Goal: Task Accomplishment & Management: Manage account settings

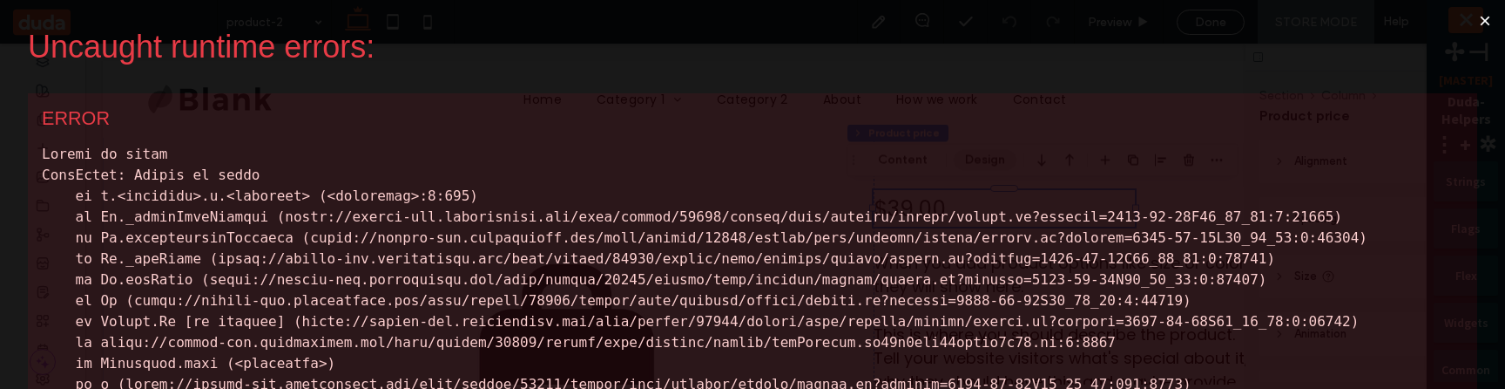
click at [1480, 15] on button "×" at bounding box center [1485, 21] width 40 height 42
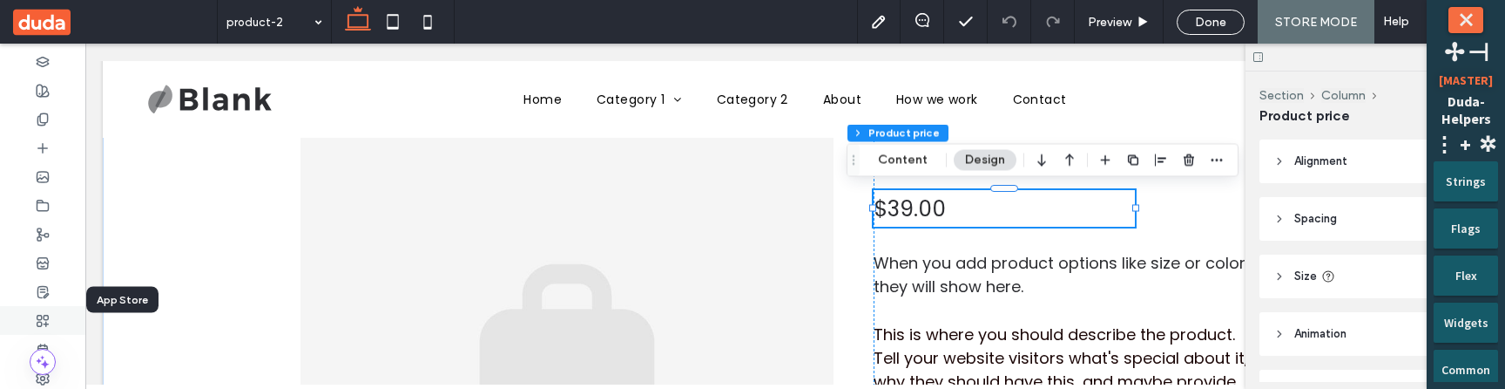
scroll to position [49, 0]
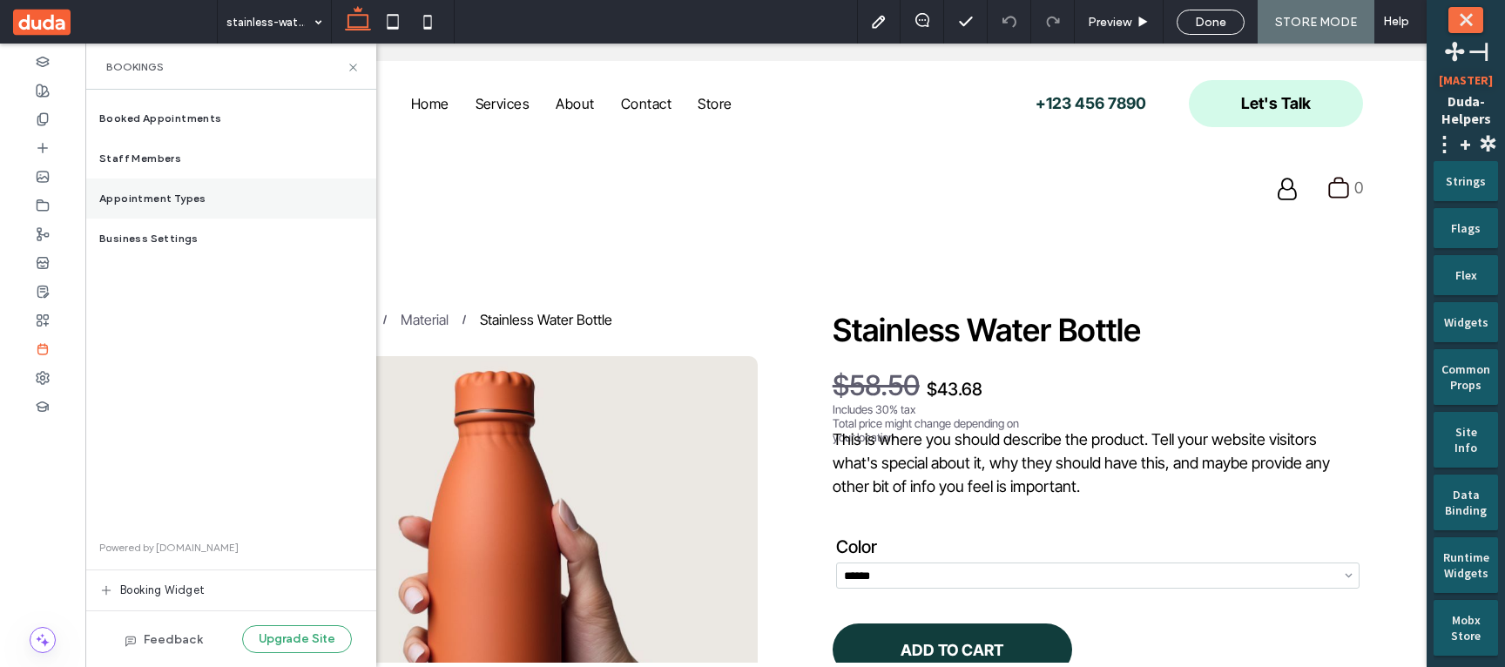
click at [218, 193] on div "Appointment Types" at bounding box center [230, 199] width 291 height 40
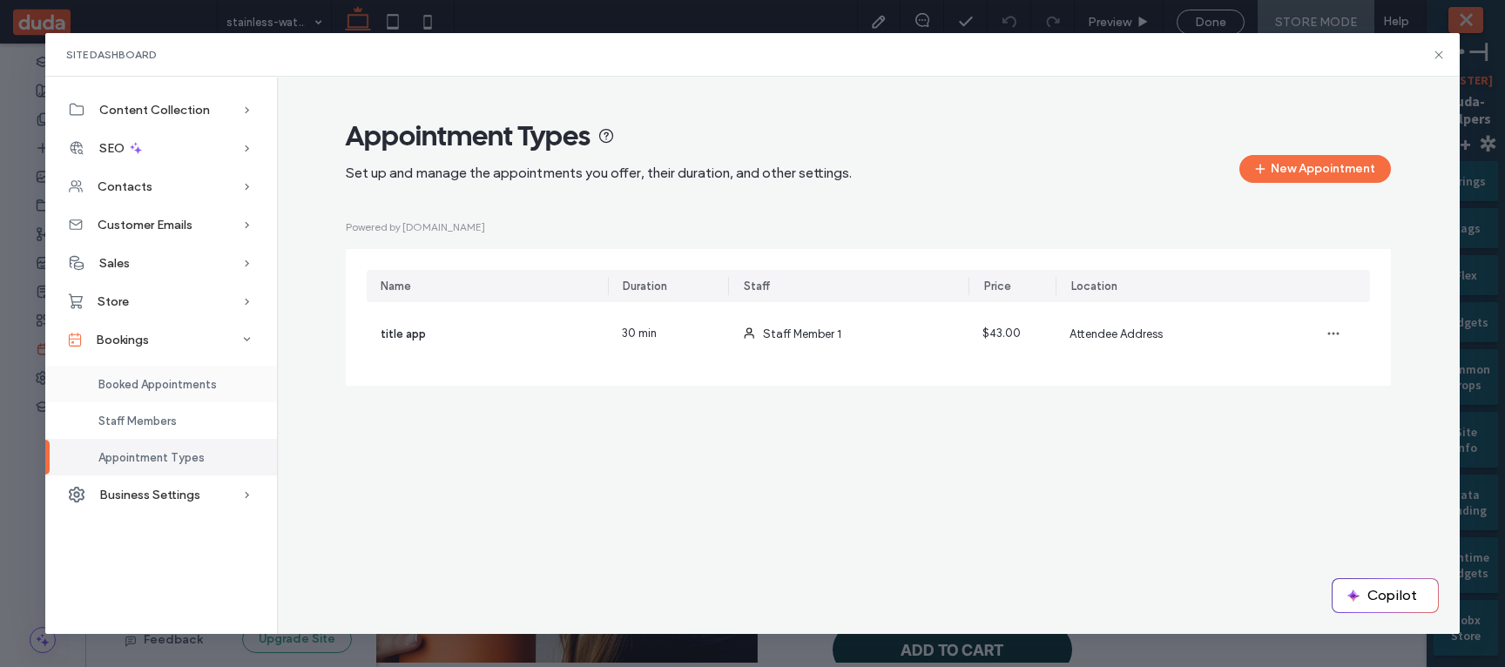
click at [207, 378] on span "Booked Appointments" at bounding box center [157, 384] width 118 height 13
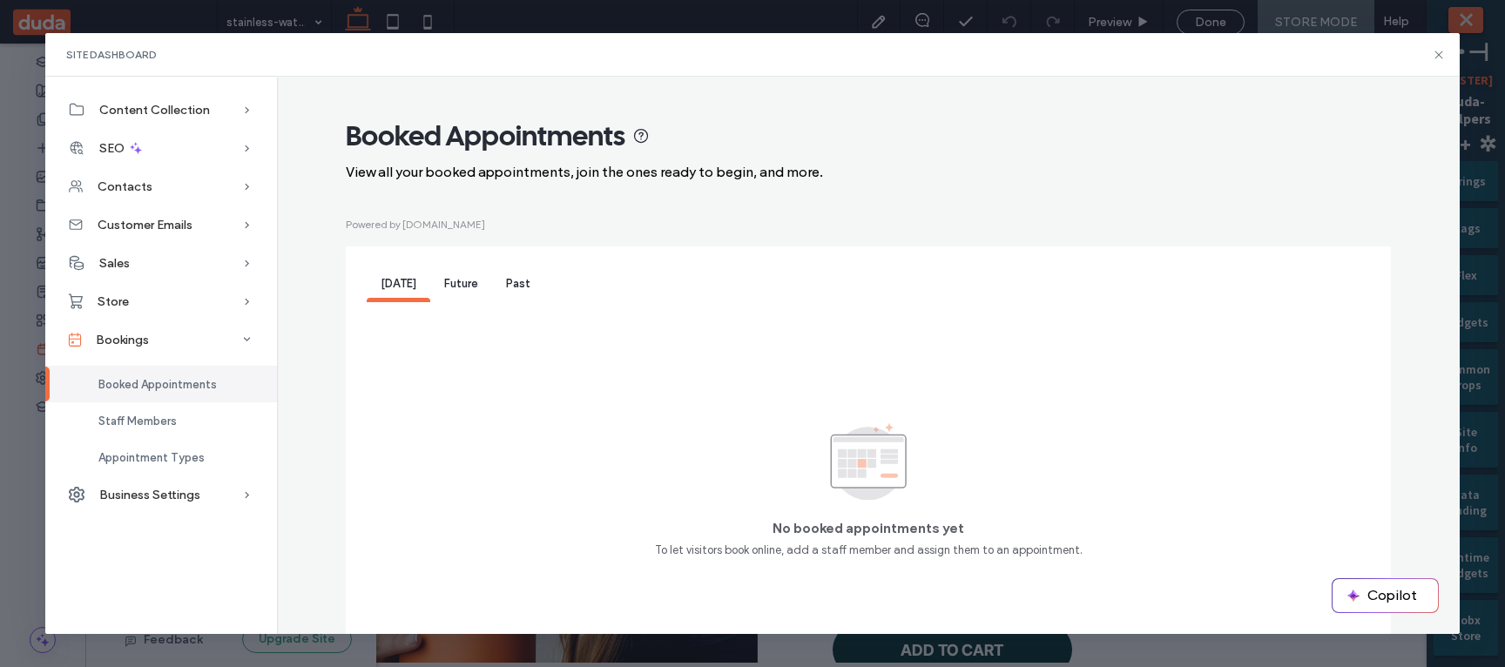
click at [472, 283] on div "Future" at bounding box center [461, 284] width 62 height 35
click at [523, 287] on div "Past" at bounding box center [518, 284] width 52 height 35
click at [195, 419] on div "Staff Members" at bounding box center [161, 420] width 232 height 37
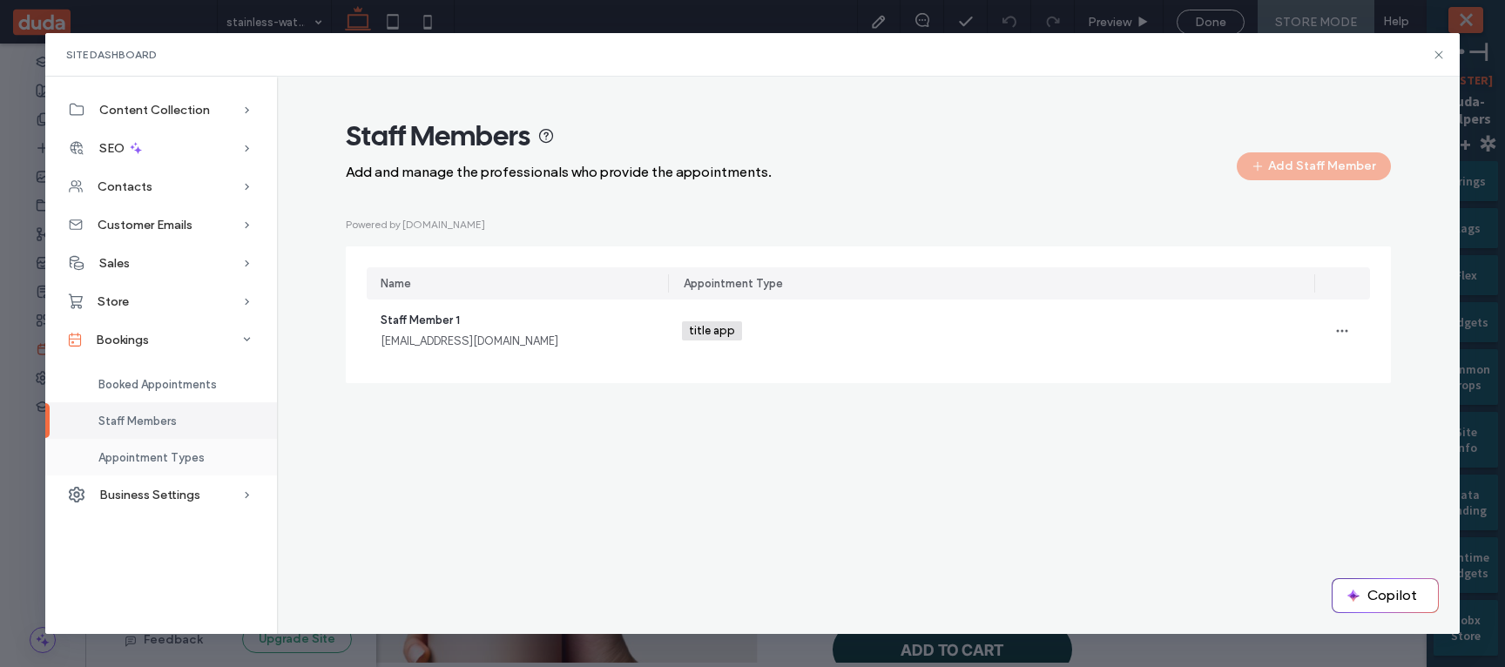
click at [190, 451] on span "Appointment Types" at bounding box center [151, 457] width 106 height 13
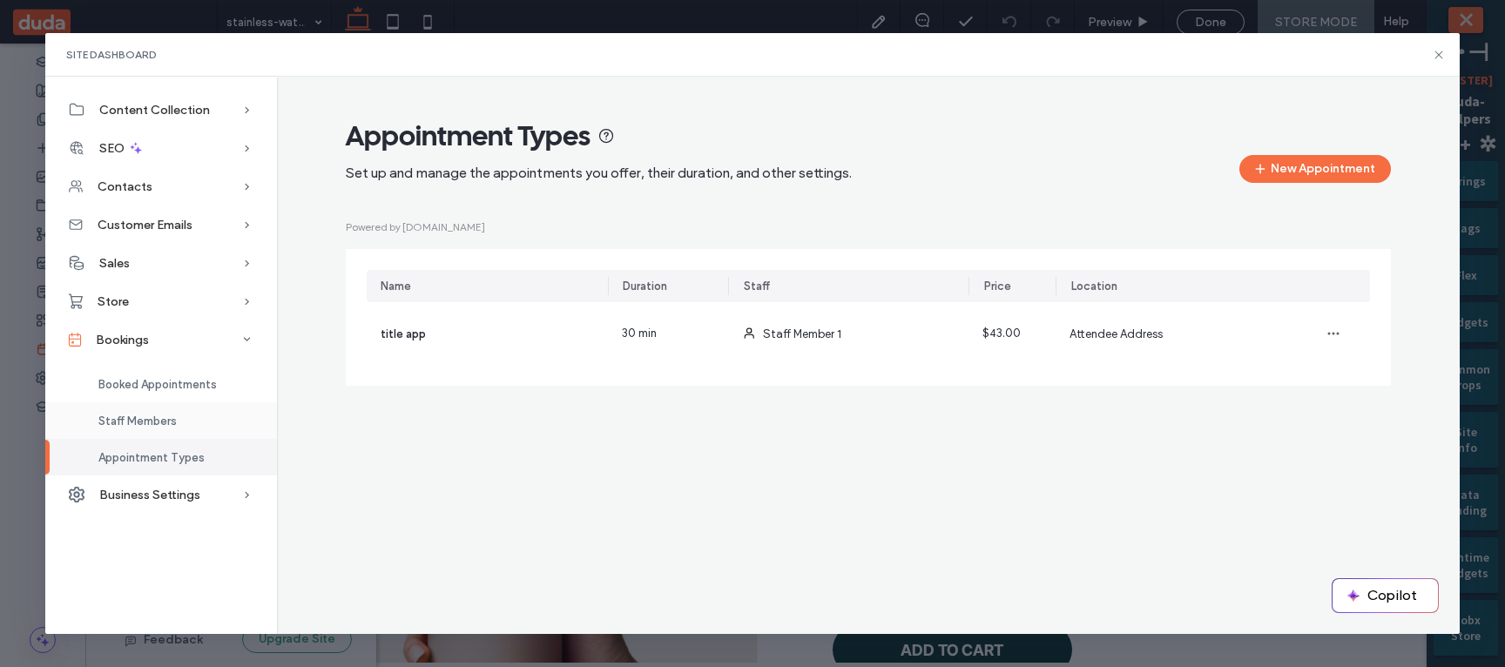
click at [199, 418] on div "Staff Members" at bounding box center [161, 420] width 232 height 37
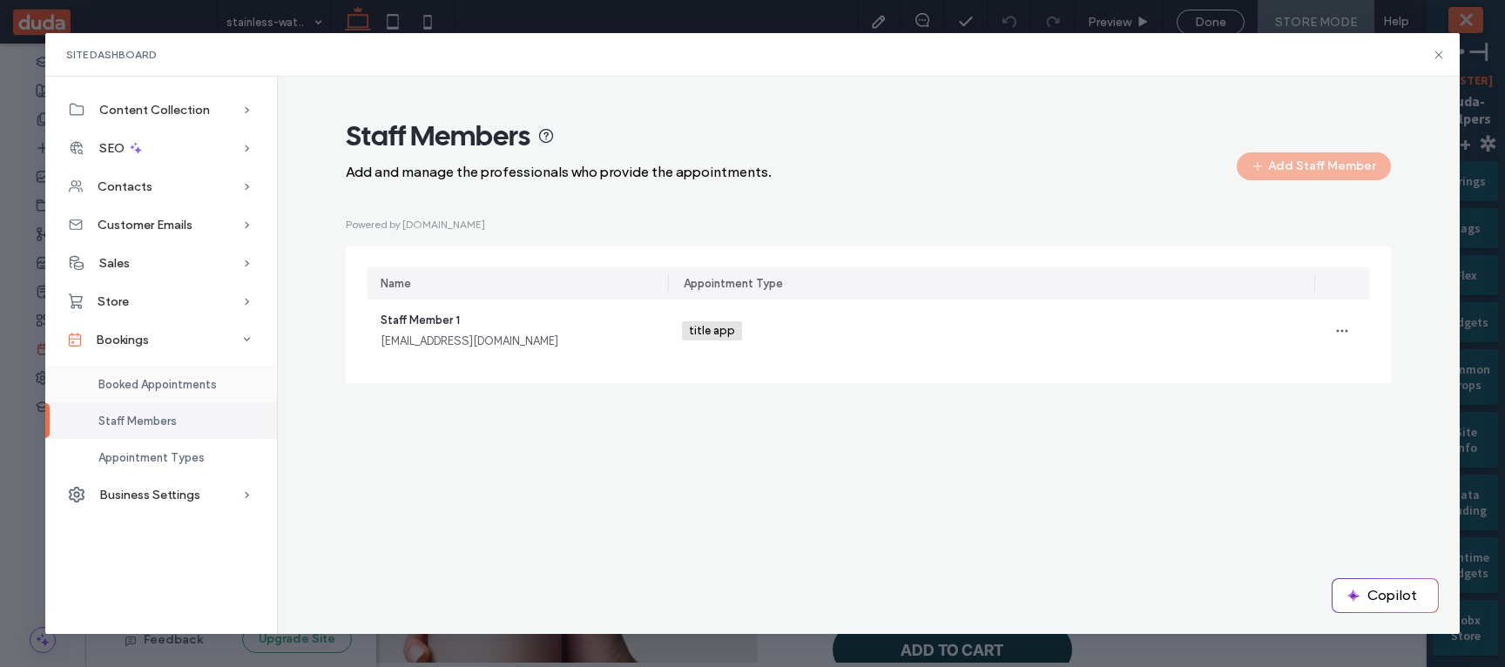
click at [200, 395] on div "Booked Appointments" at bounding box center [161, 384] width 232 height 37
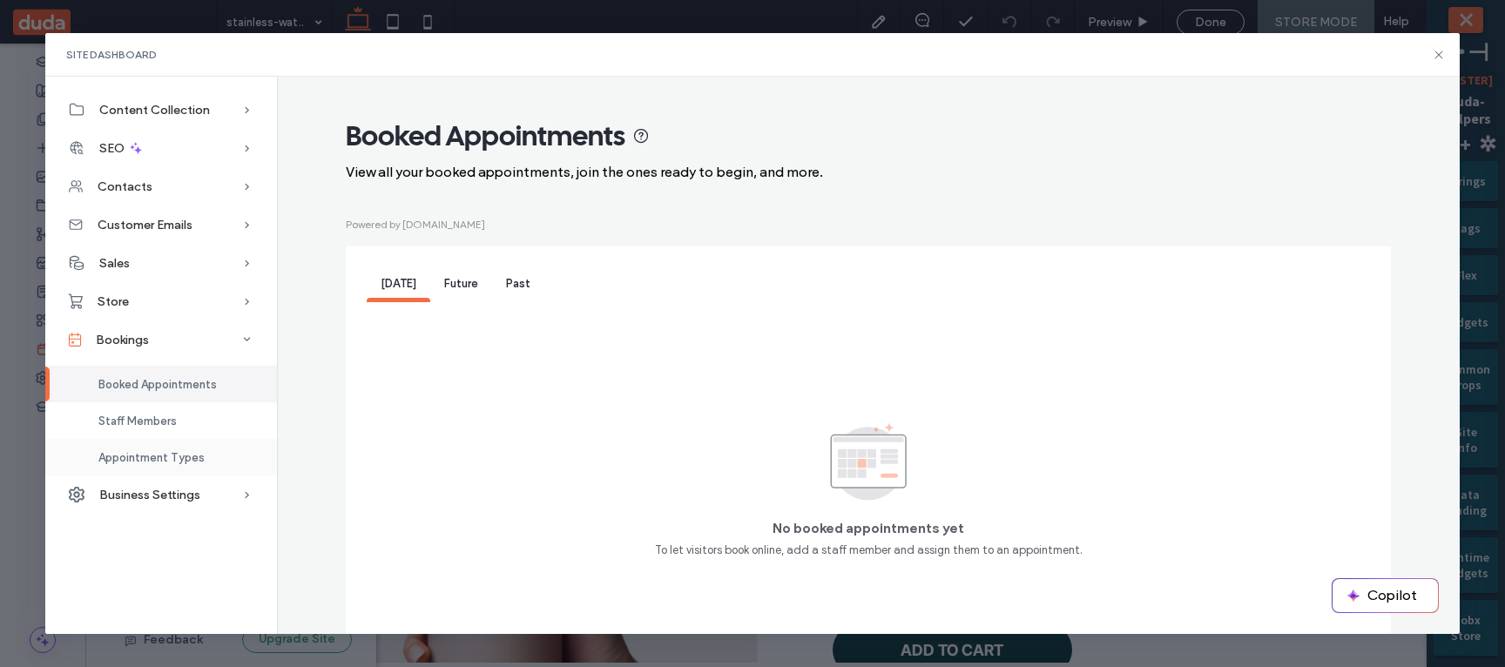
click at [194, 458] on span "Appointment Types" at bounding box center [151, 457] width 106 height 13
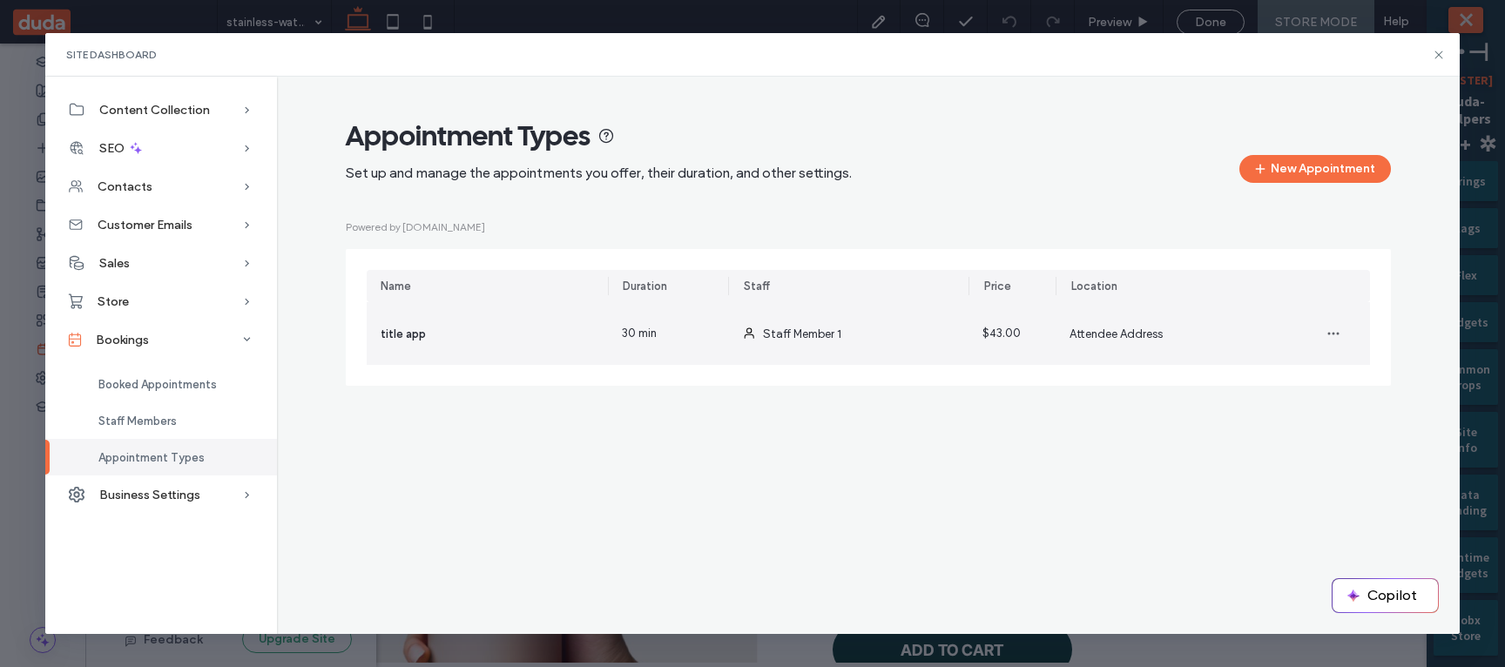
click at [456, 344] on div "title app" at bounding box center [487, 333] width 241 height 63
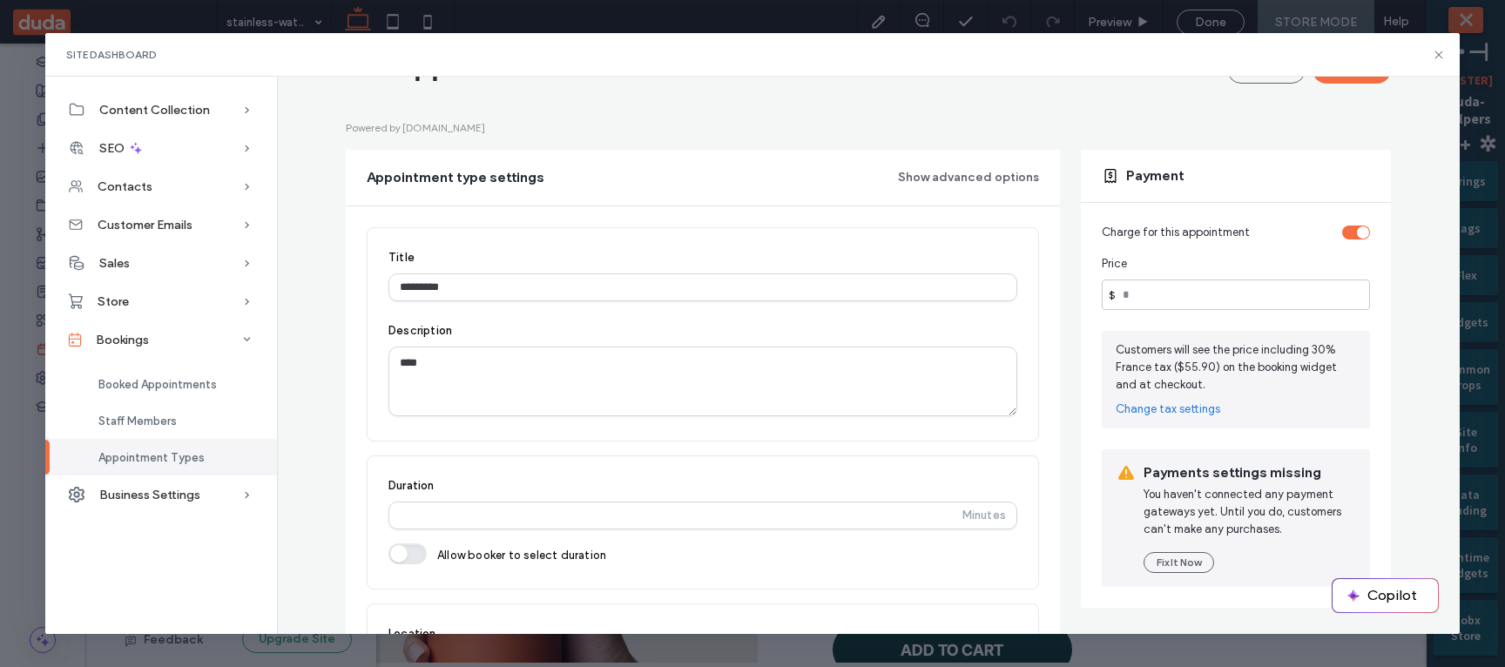
scroll to position [103, 0]
click at [1172, 292] on input "**" at bounding box center [1236, 296] width 268 height 30
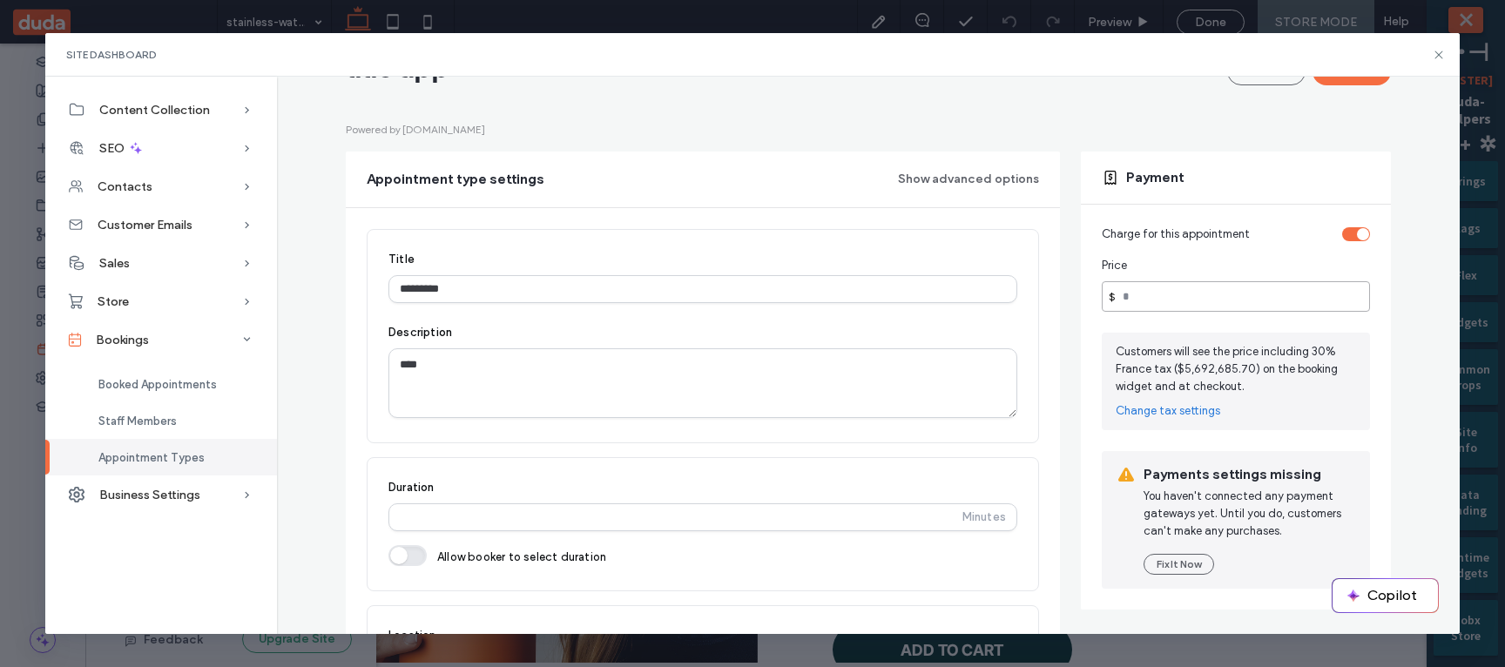
type input "*******"
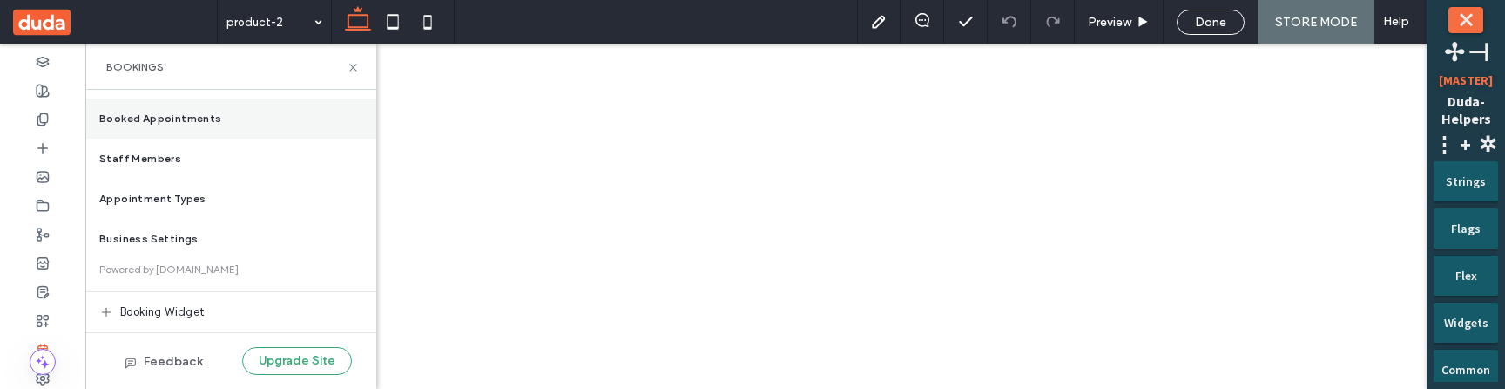
click at [194, 122] on span "Booked Appointments" at bounding box center [160, 119] width 123 height 16
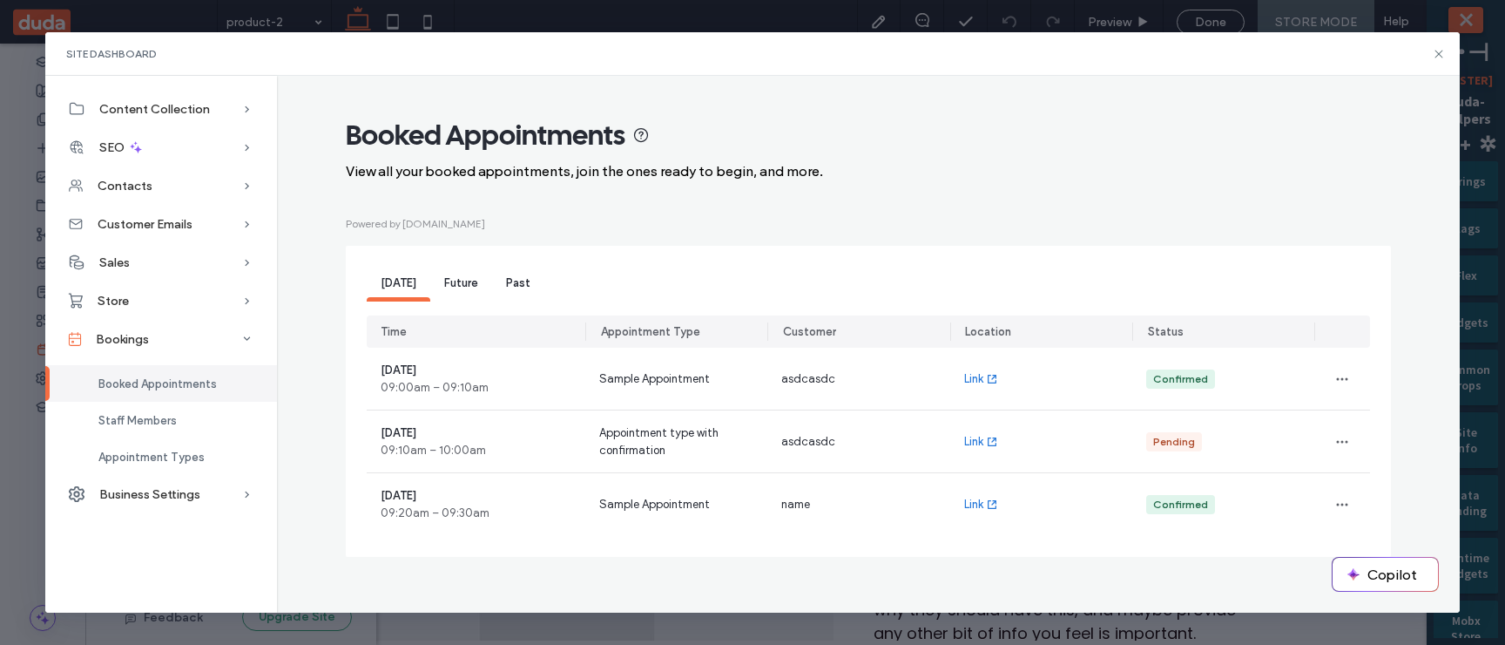
click at [473, 283] on span "Future" at bounding box center [461, 282] width 34 height 13
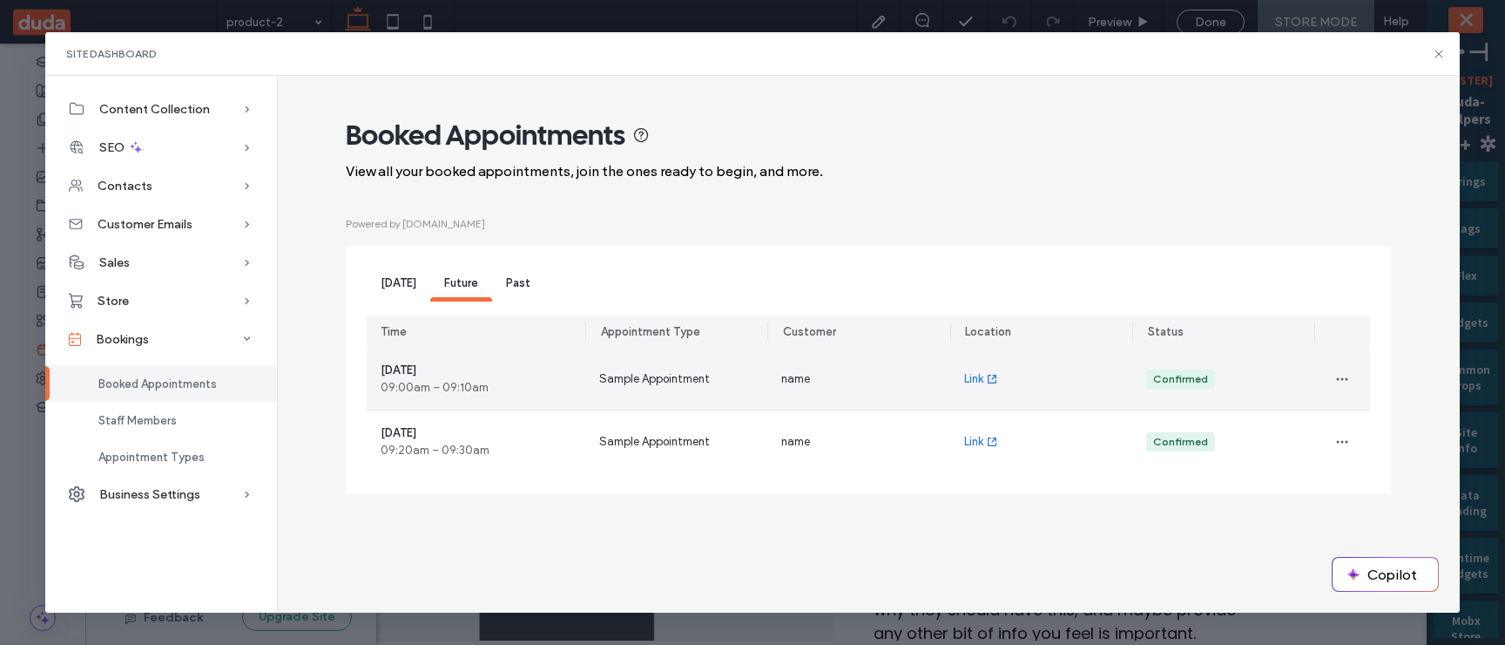
click at [767, 383] on div "name" at bounding box center [858, 379] width 182 height 62
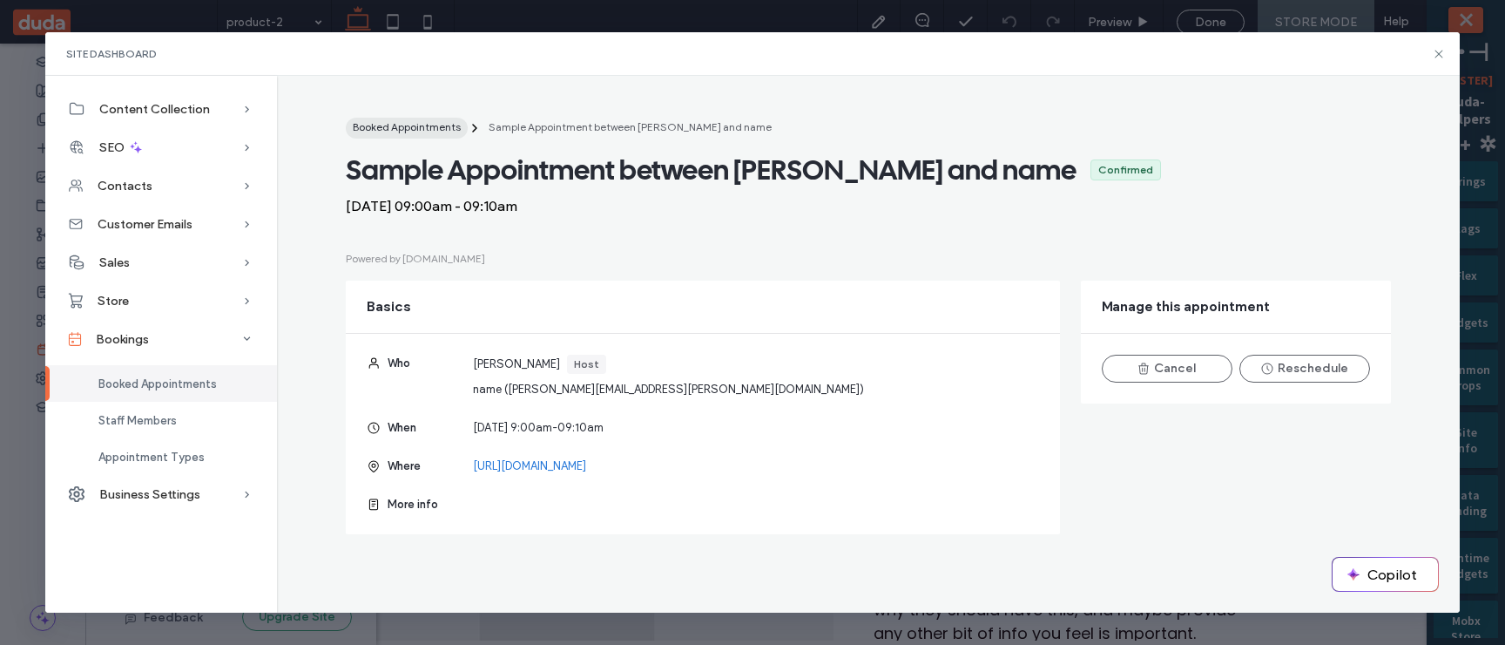
click at [426, 126] on span "Booked Appointments" at bounding box center [407, 126] width 108 height 13
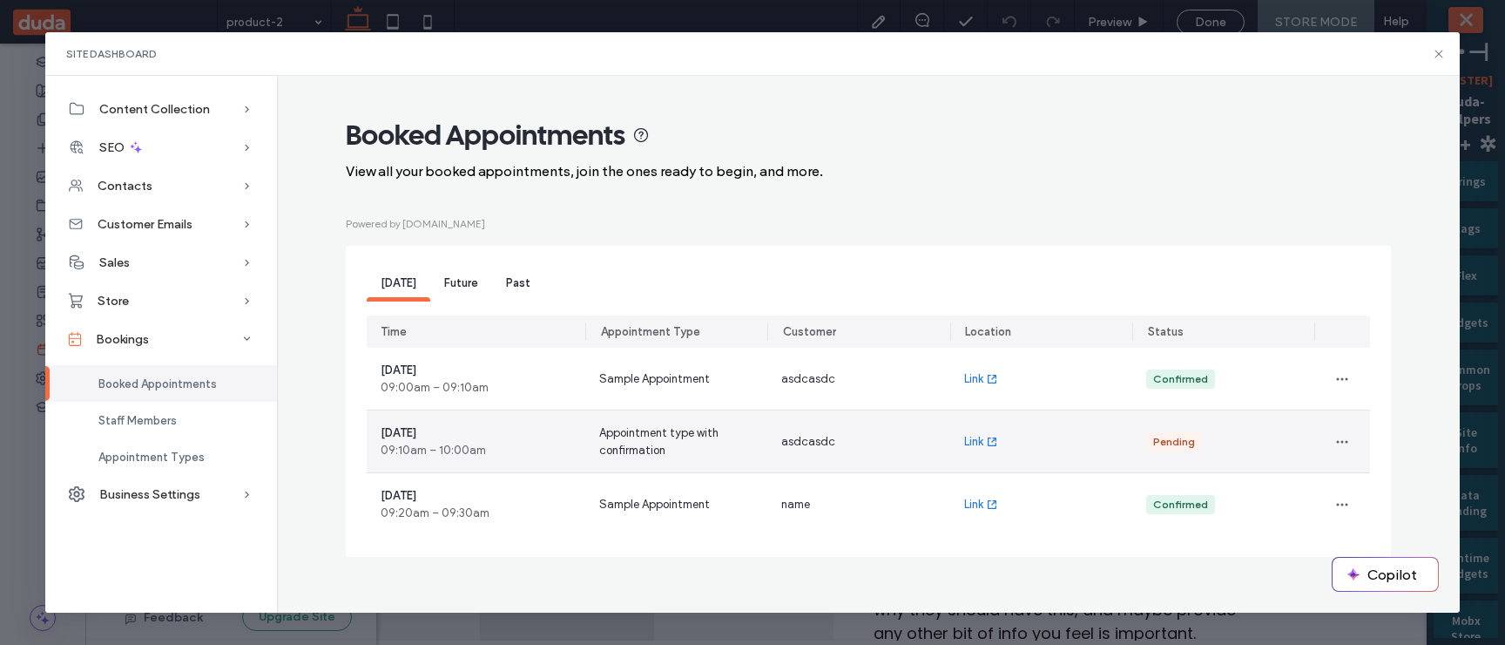
click at [628, 388] on span "Appointment type with confirmation" at bounding box center [676, 441] width 154 height 35
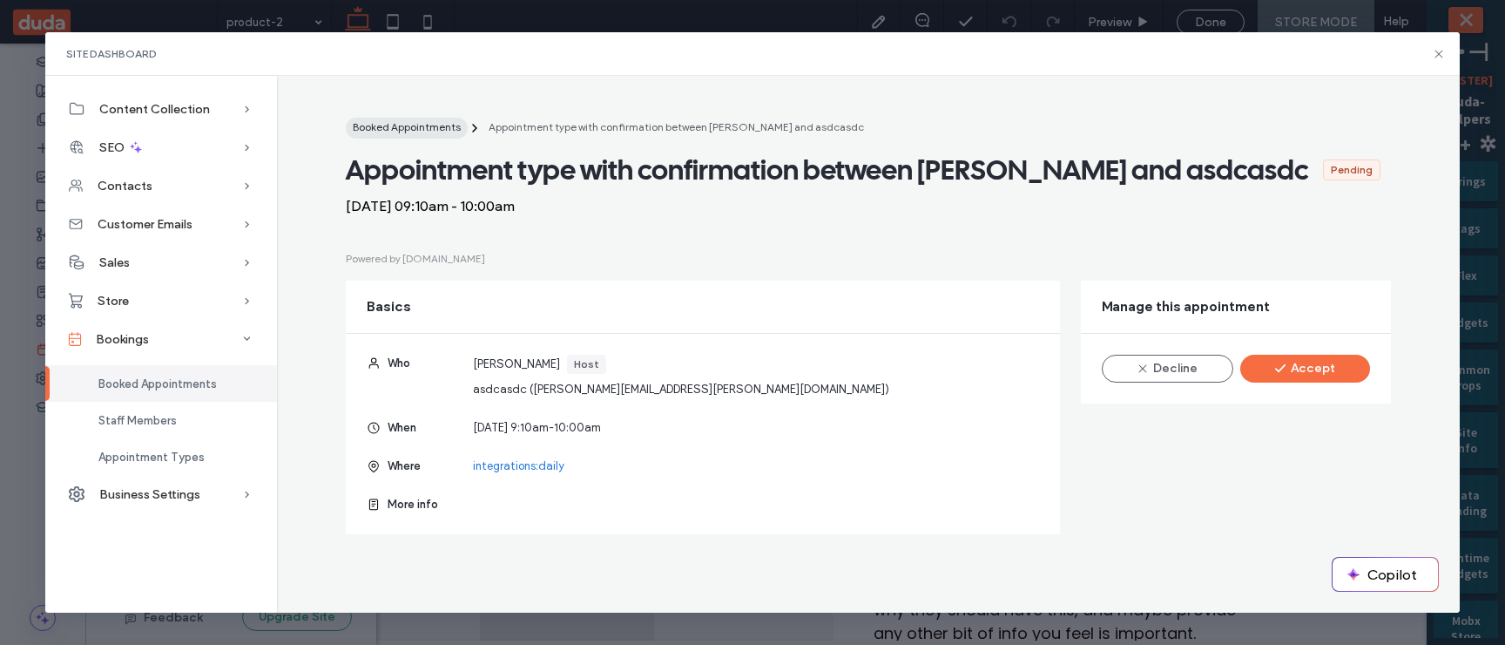
click at [451, 128] on span "Booked Appointments" at bounding box center [407, 126] width 108 height 13
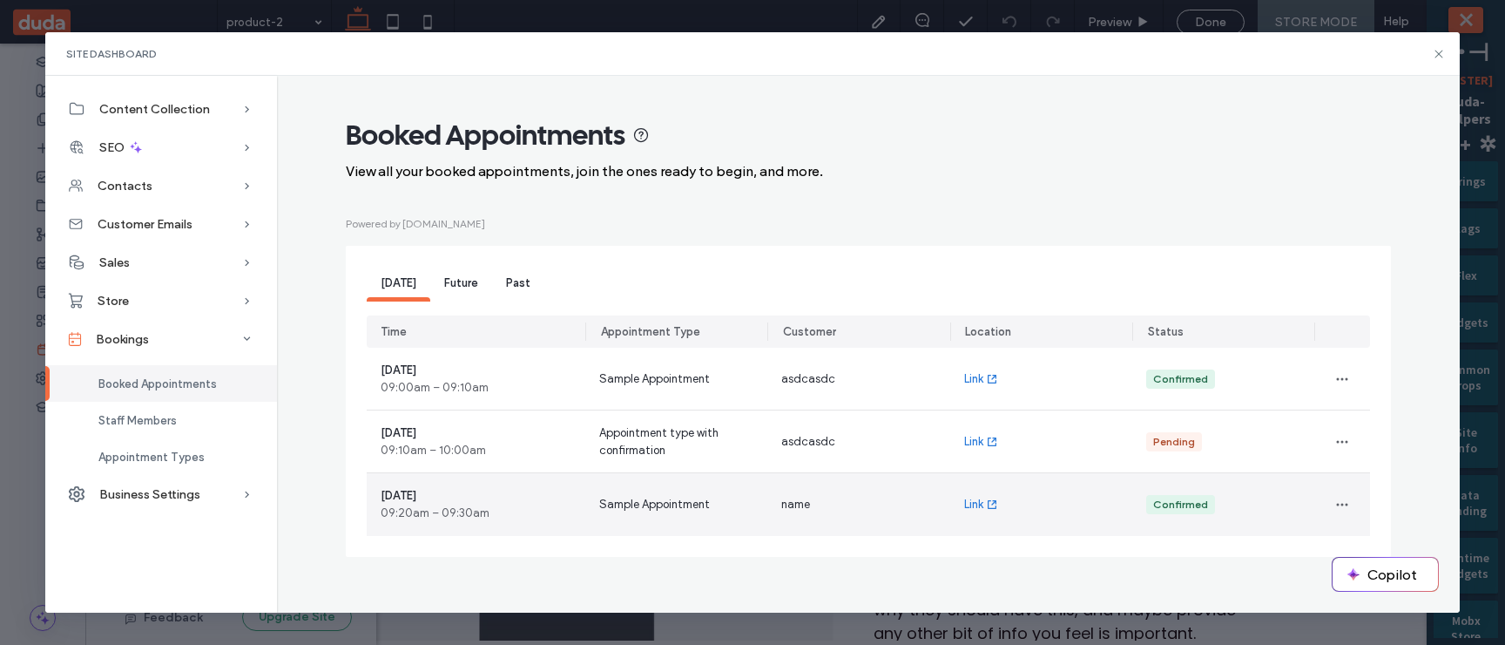
click at [702, 388] on span "Sample Appointment" at bounding box center [654, 504] width 111 height 17
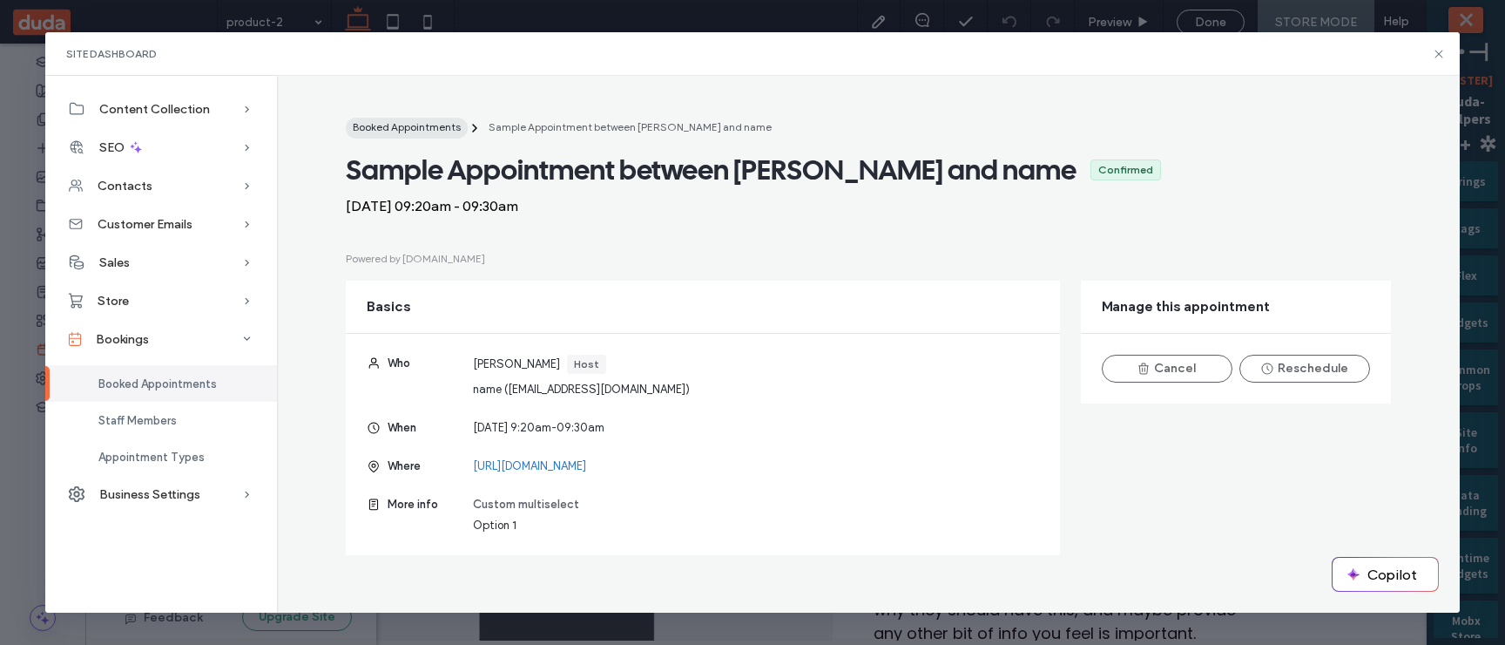
click at [429, 126] on span "Booked Appointments" at bounding box center [407, 126] width 108 height 13
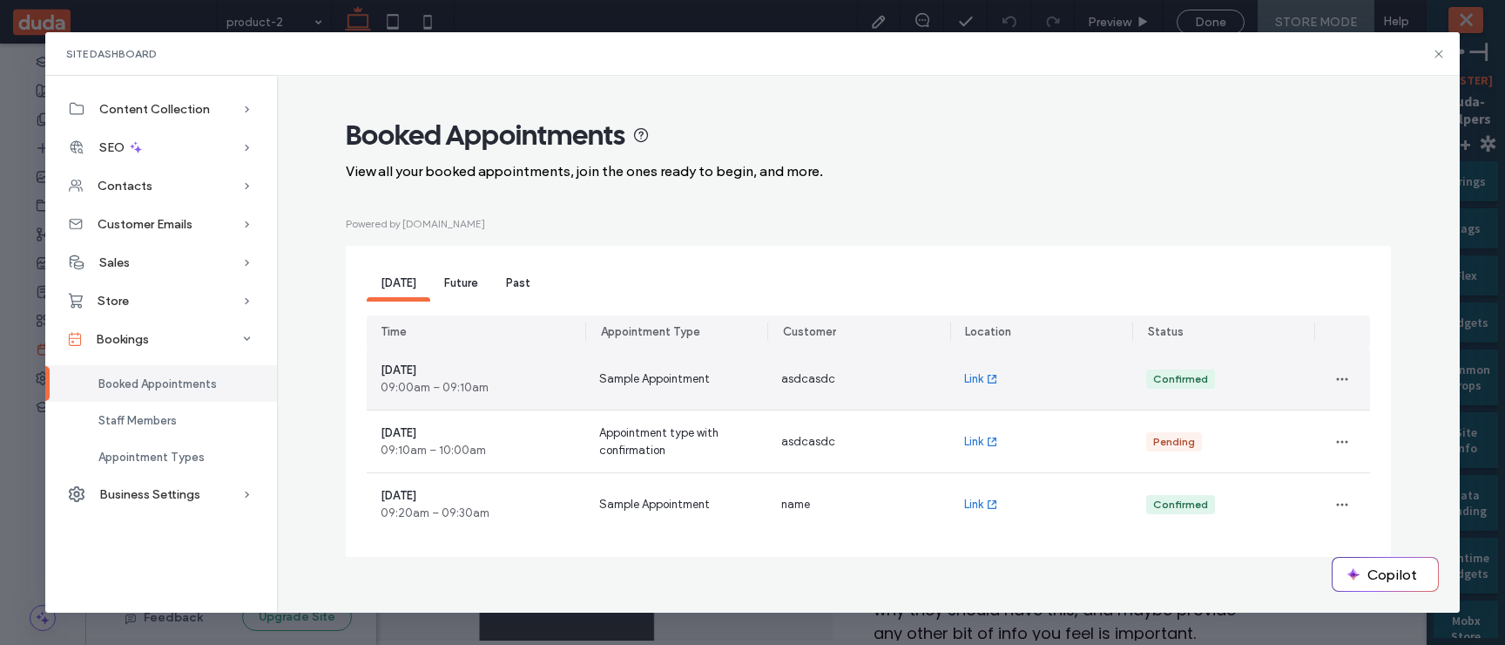
click at [672, 375] on span "Sample Appointment" at bounding box center [654, 378] width 111 height 17
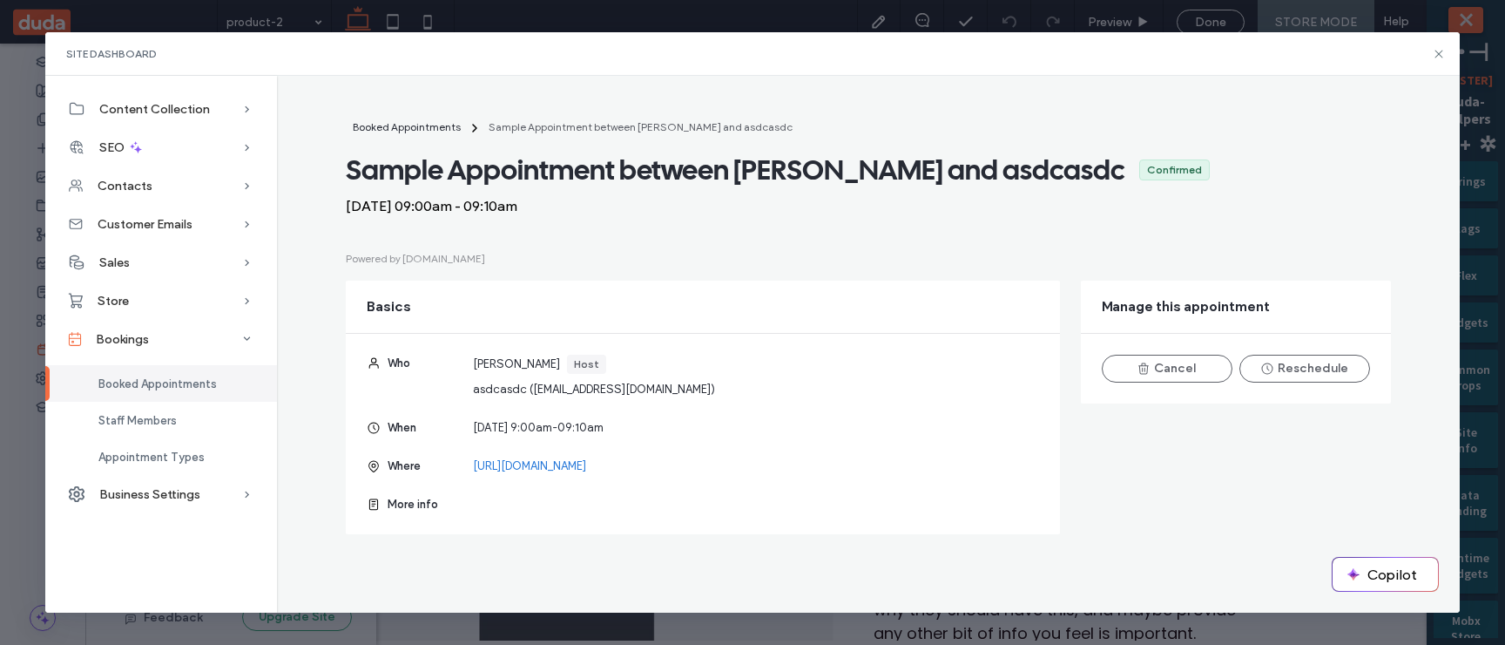
click at [396, 113] on div "Booked Appointments Sample Appointment between [PERSON_NAME] and asdcasdc Sampl…" at bounding box center [868, 326] width 1183 height 444
click at [403, 129] on span "Booked Appointments" at bounding box center [407, 126] width 108 height 13
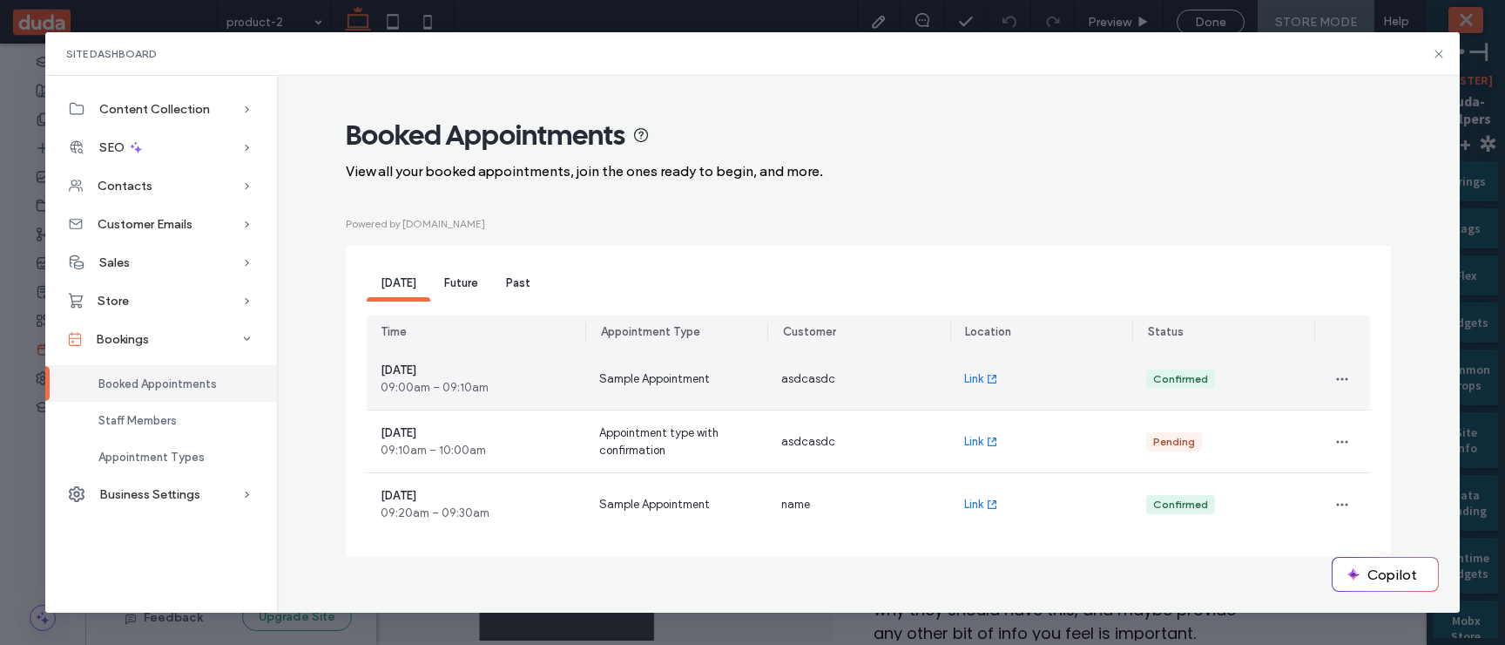
click at [657, 368] on div "Sample Appointment" at bounding box center [676, 379] width 182 height 62
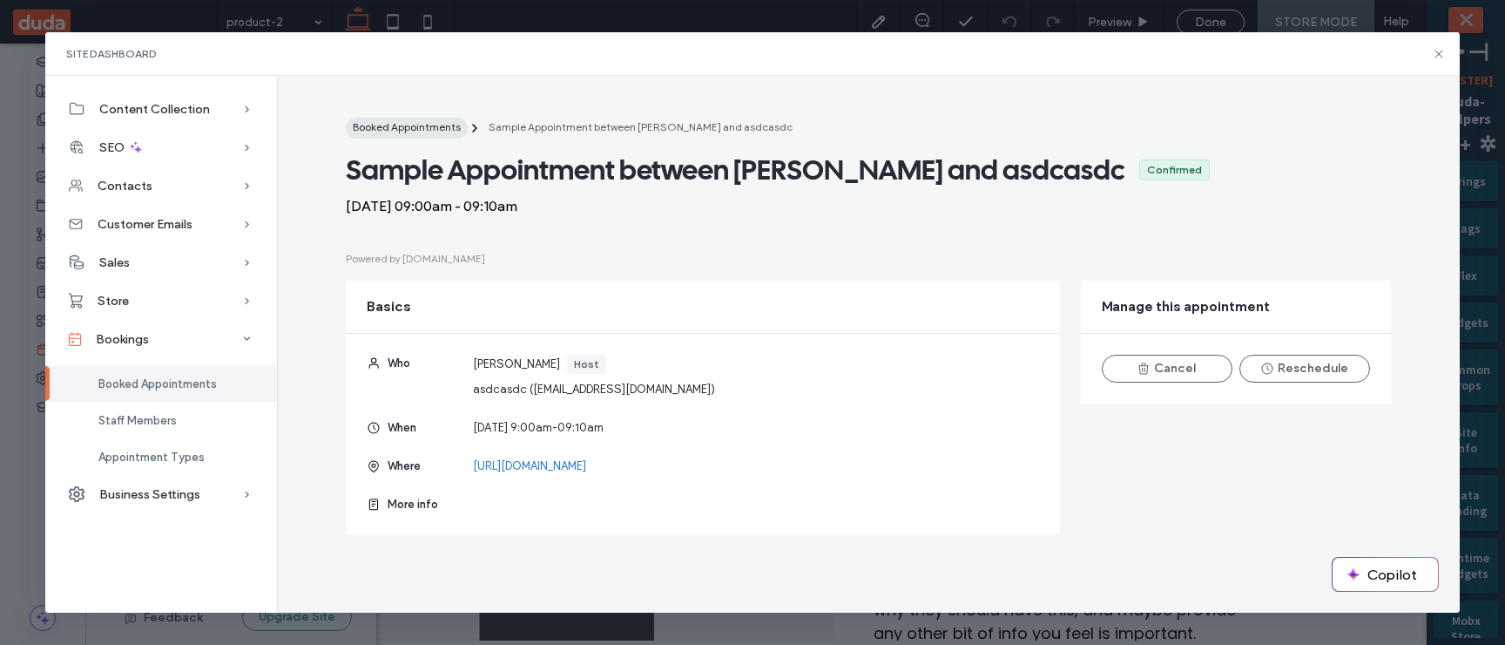
click at [411, 128] on span "Booked Appointments" at bounding box center [407, 126] width 108 height 13
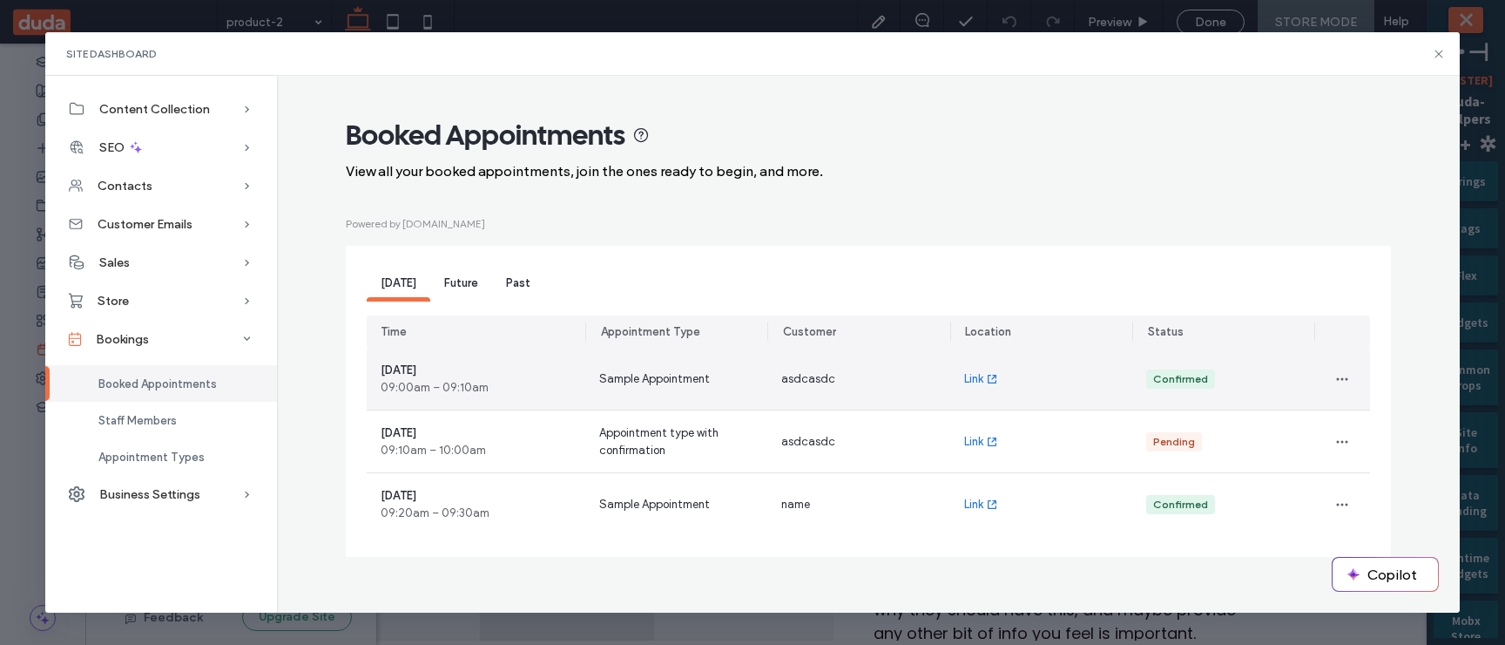
click at [657, 378] on span "Sample Appointment" at bounding box center [654, 378] width 111 height 17
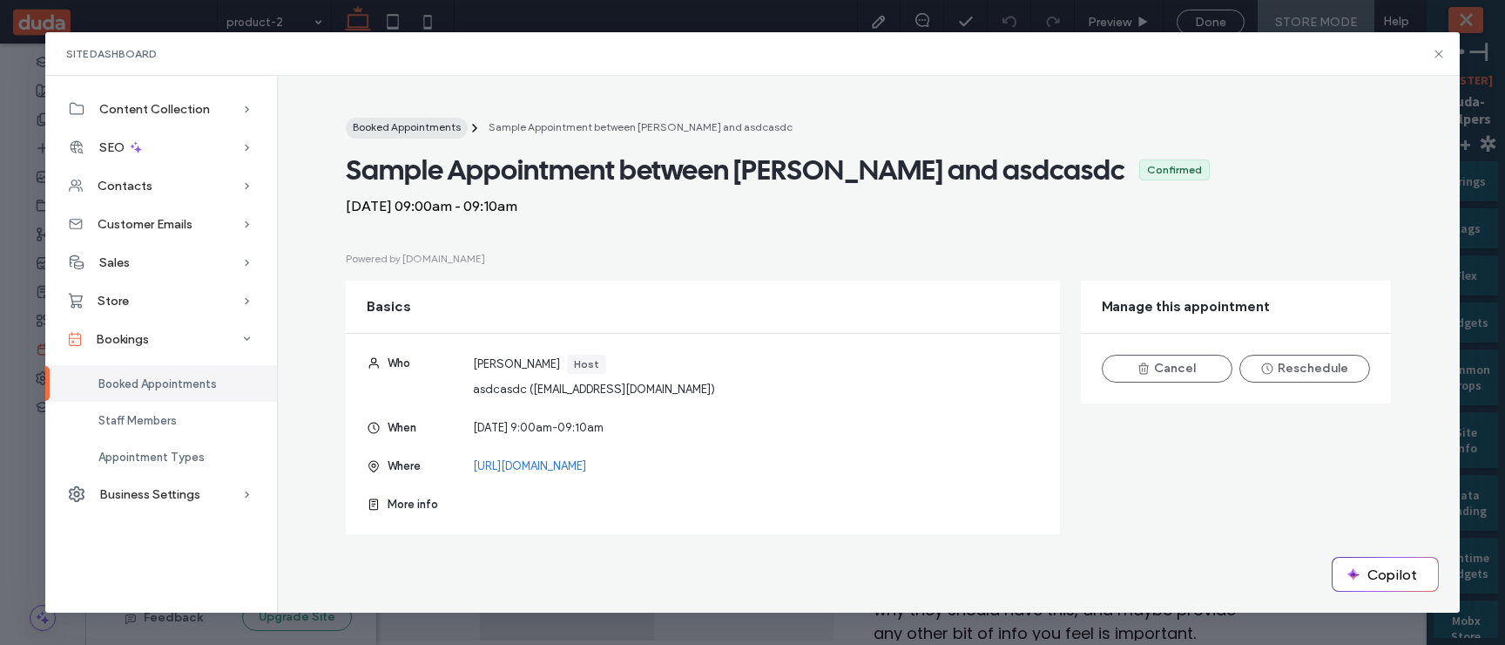
click at [442, 129] on span "Booked Appointments" at bounding box center [407, 126] width 108 height 13
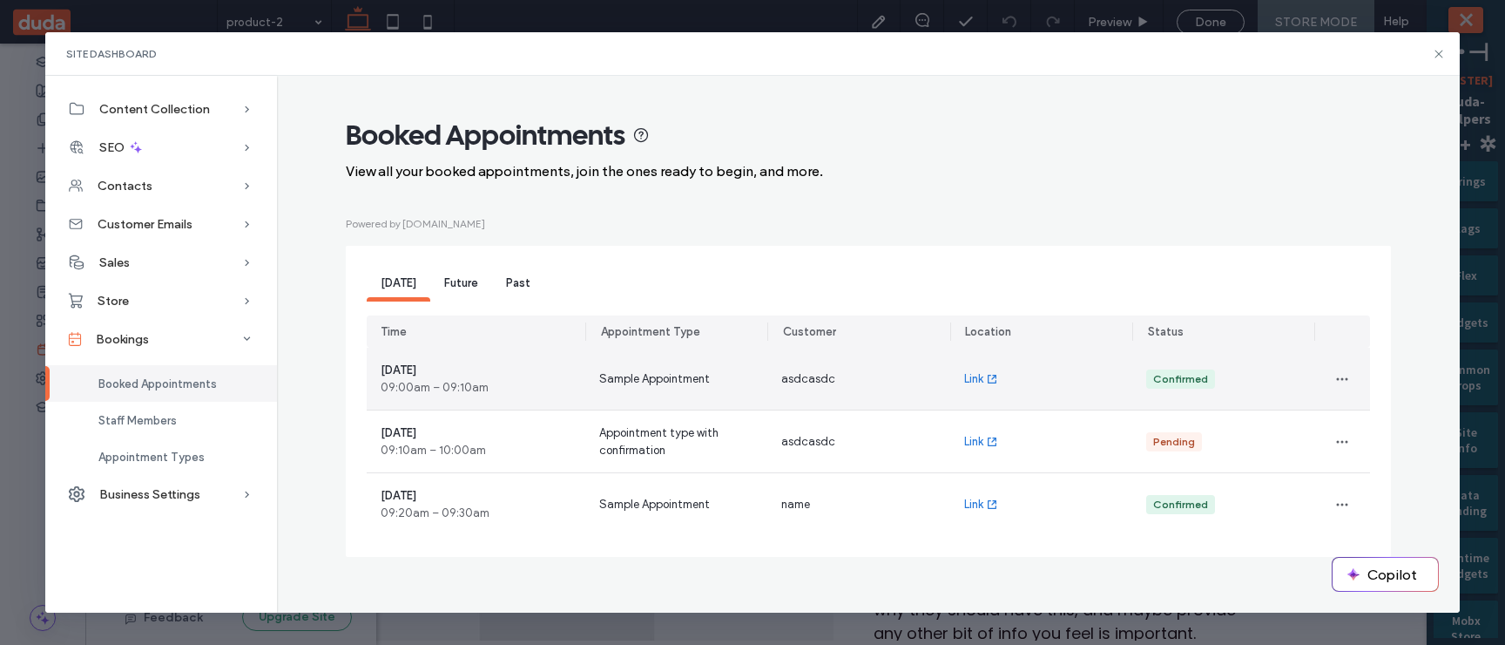
click at [684, 384] on span "Sample Appointment" at bounding box center [654, 378] width 111 height 17
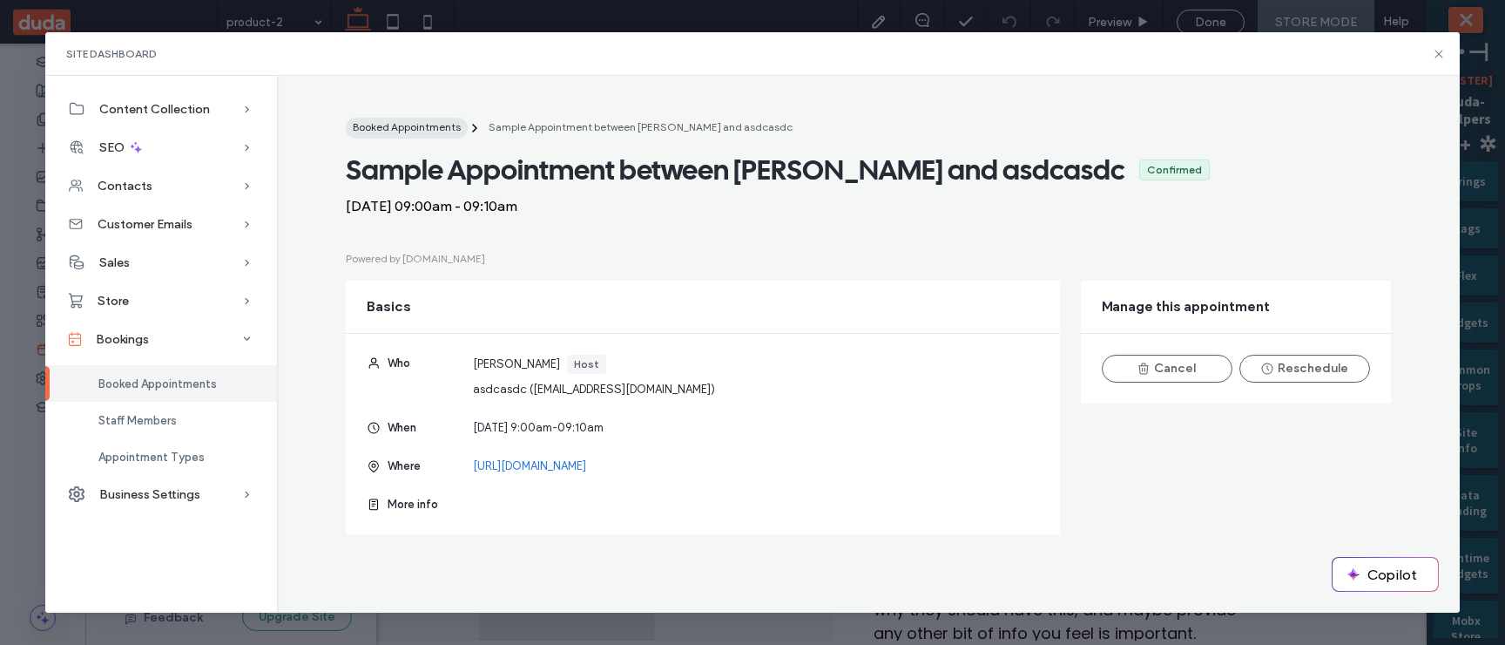
click at [432, 125] on span "Booked Appointments" at bounding box center [407, 126] width 108 height 13
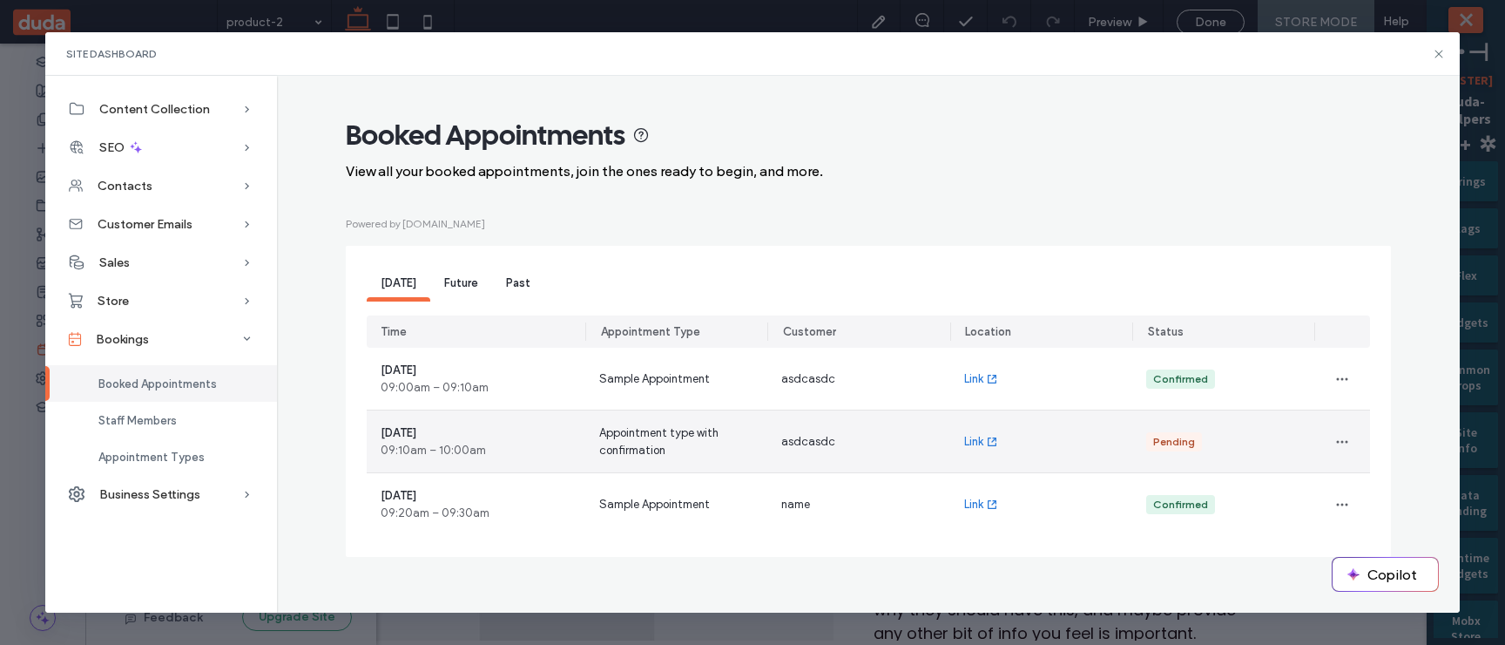
click at [695, 388] on span "Appointment type with confirmation" at bounding box center [676, 441] width 154 height 35
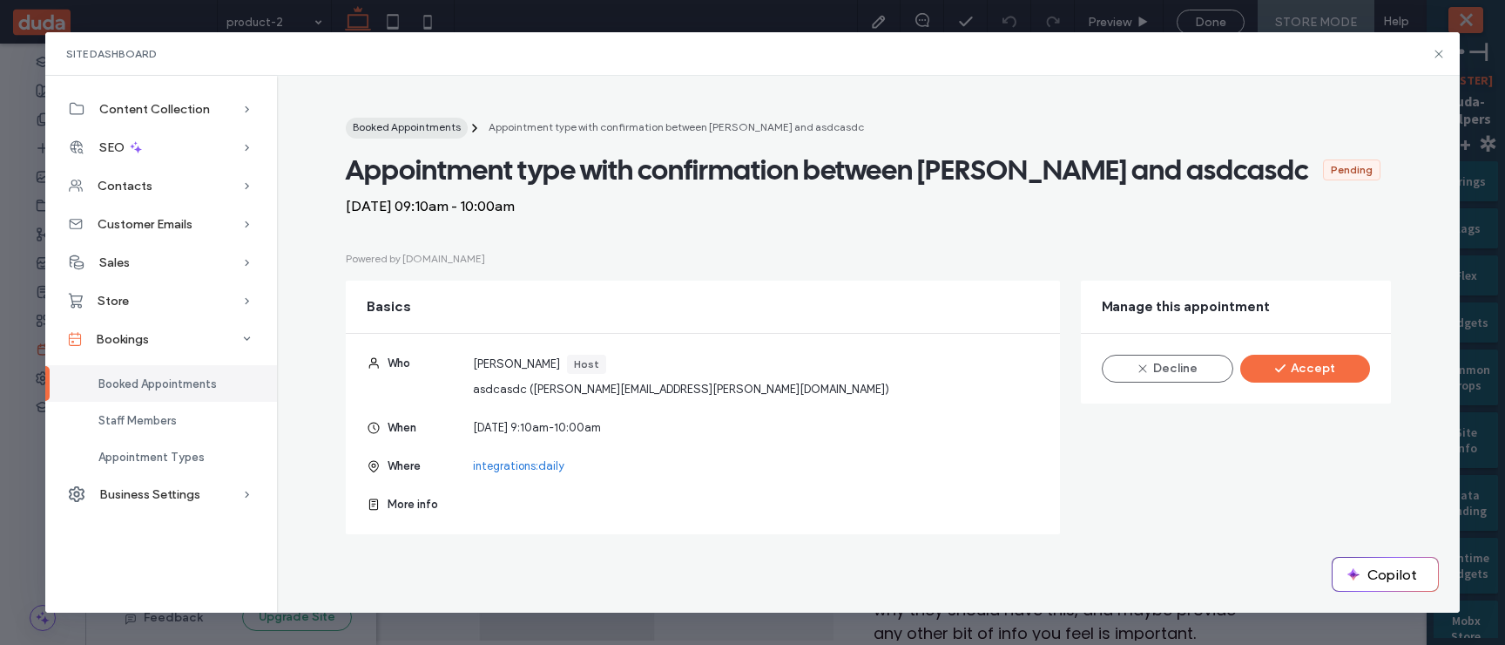
click at [417, 131] on span "Booked Appointments" at bounding box center [407, 126] width 108 height 13
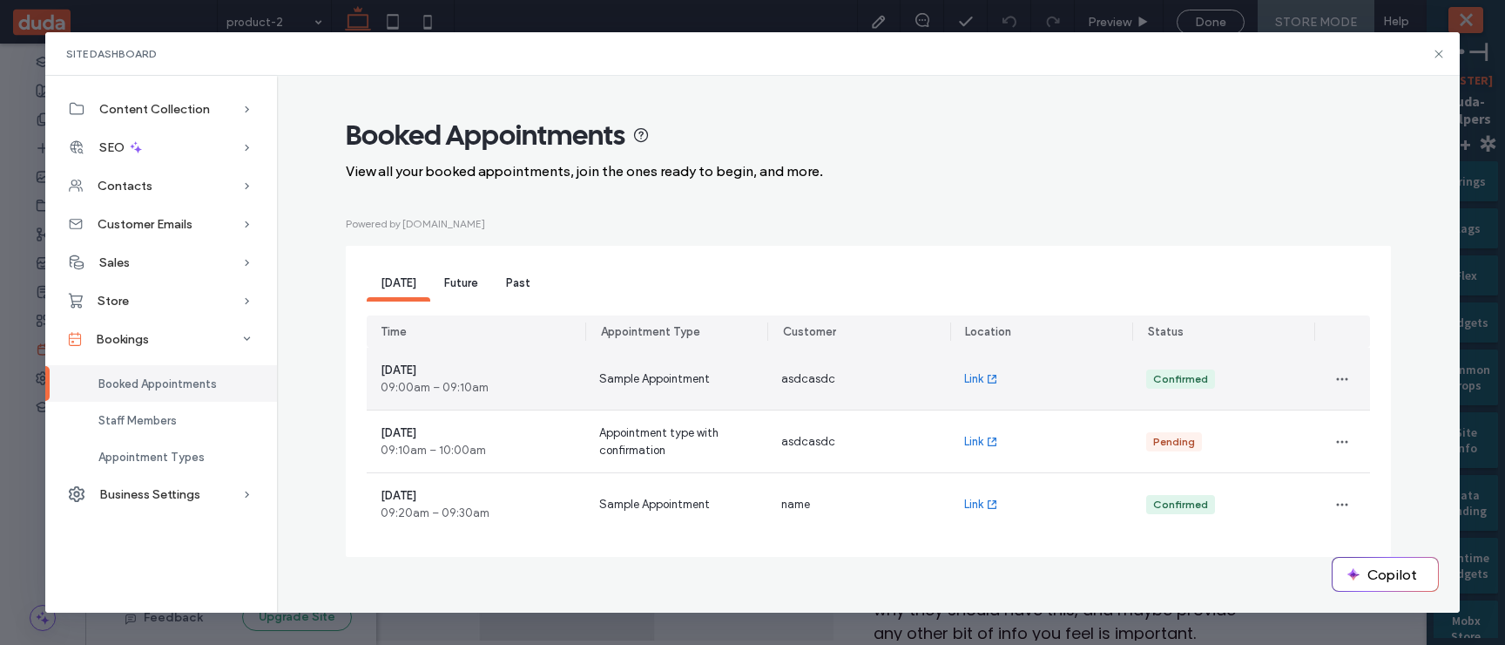
click at [629, 362] on div "Sample Appointment" at bounding box center [676, 379] width 182 height 62
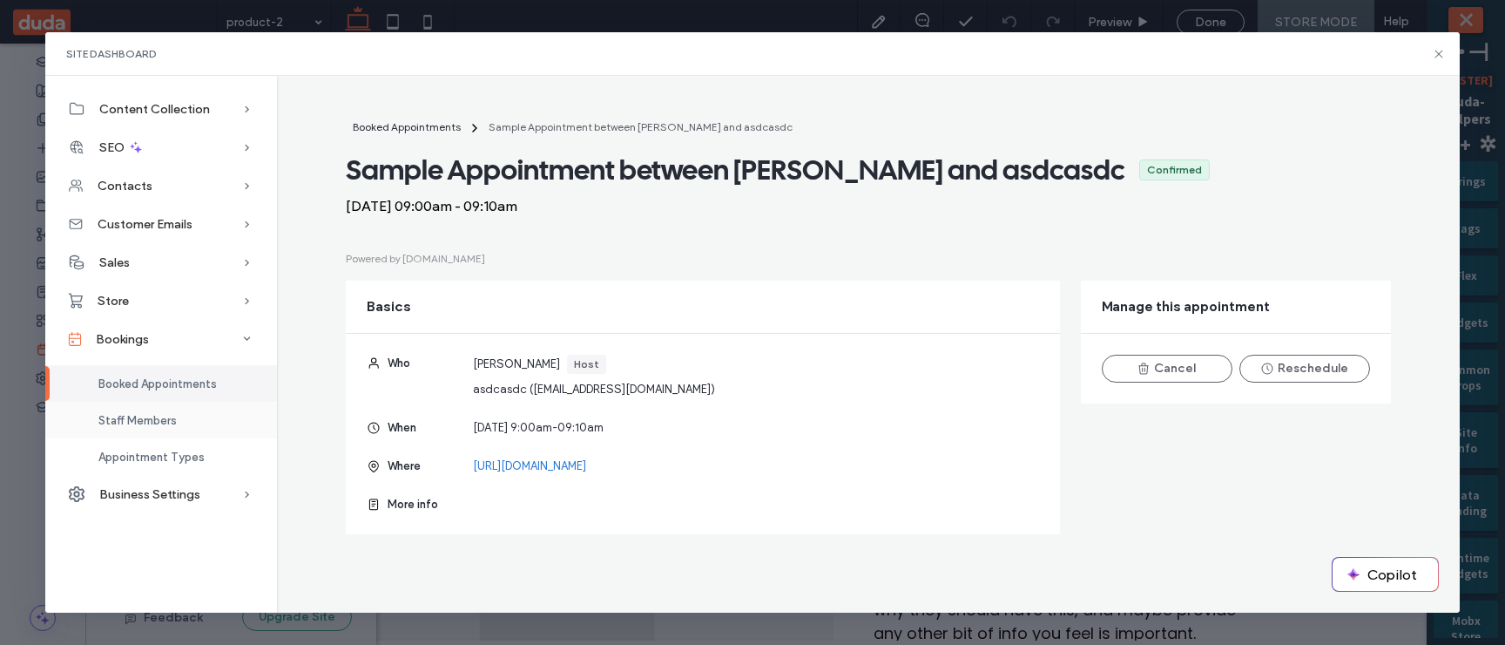
click at [157, 388] on div "Staff Members" at bounding box center [161, 420] width 232 height 37
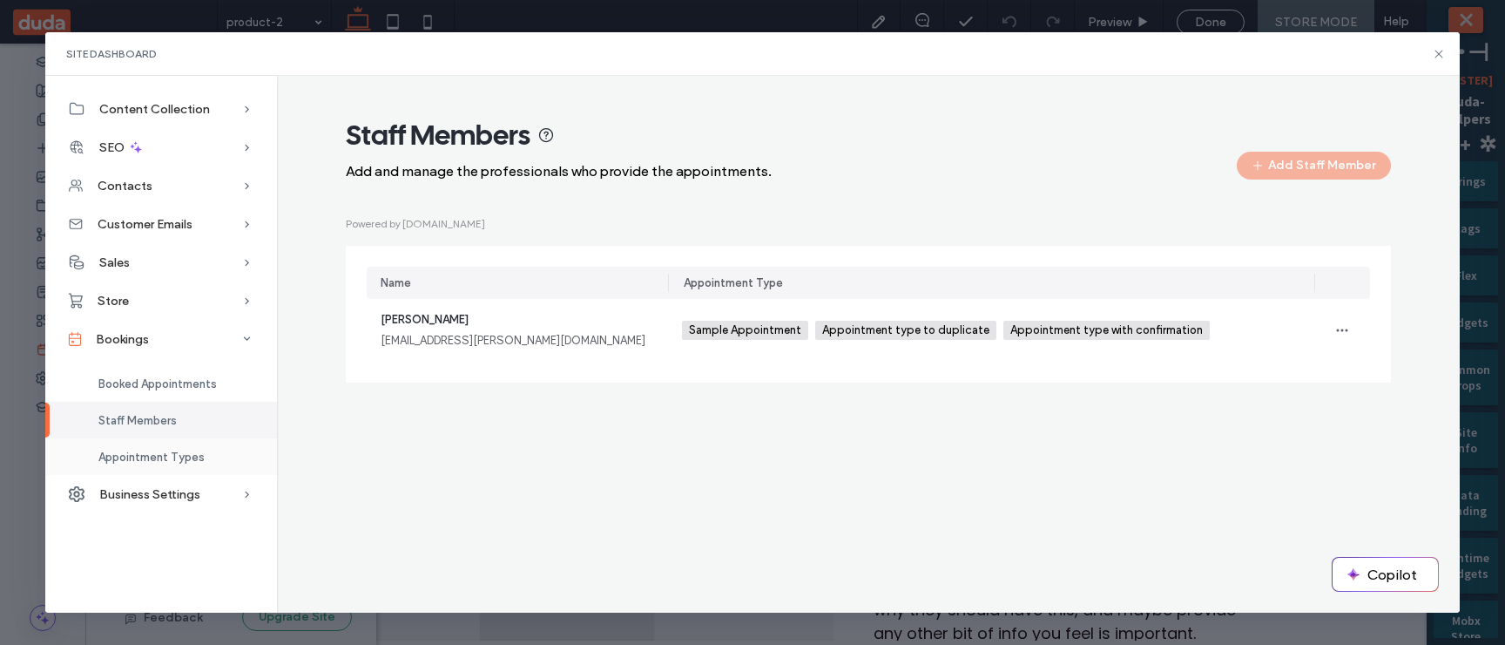
click at [183, 388] on span "Appointment Types" at bounding box center [151, 456] width 106 height 13
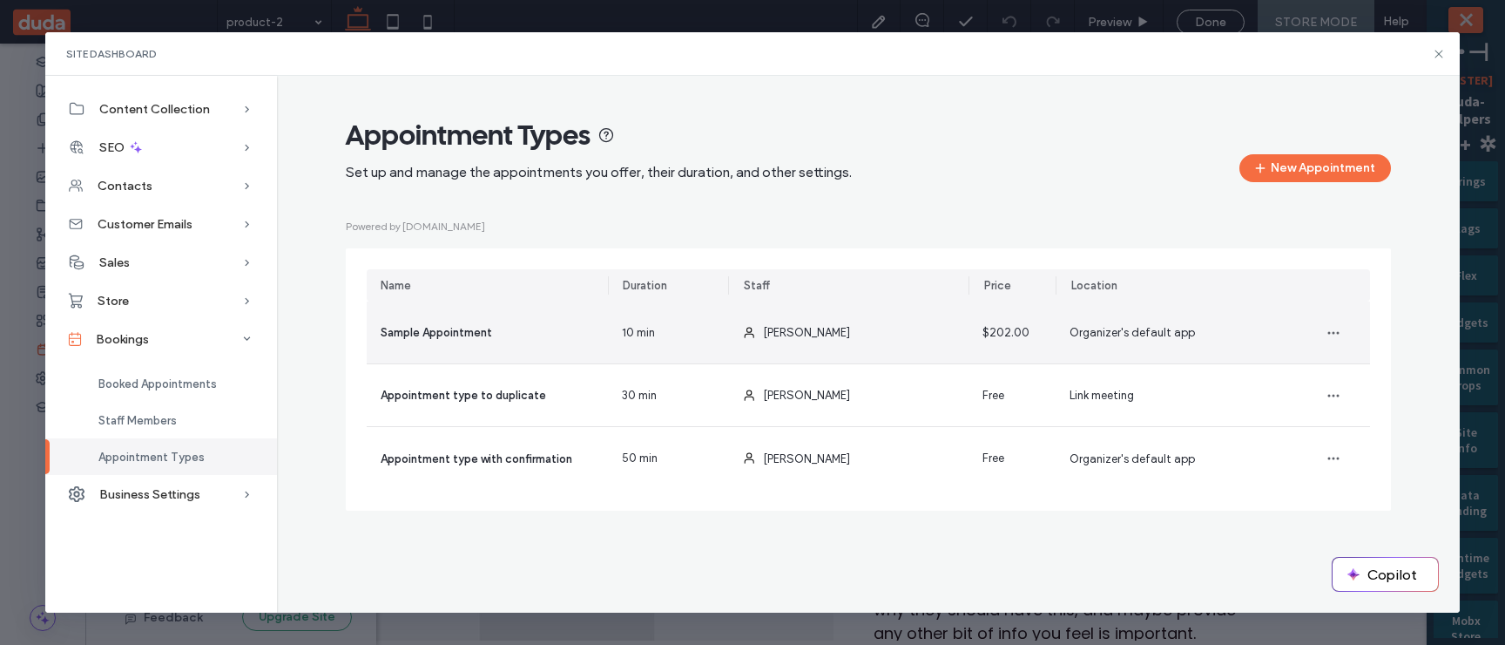
click at [678, 332] on div "10 min" at bounding box center [668, 332] width 120 height 62
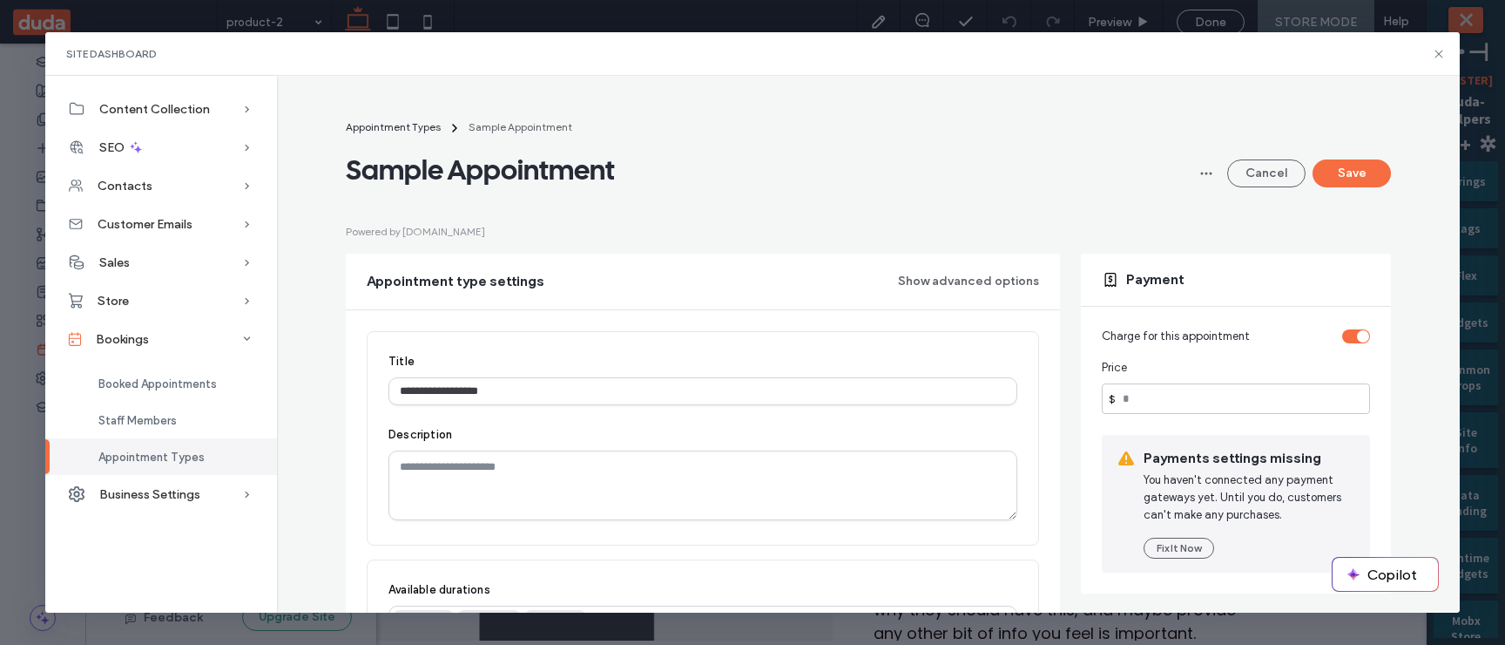
click at [217, 388] on div "Appointment Types" at bounding box center [161, 456] width 232 height 37
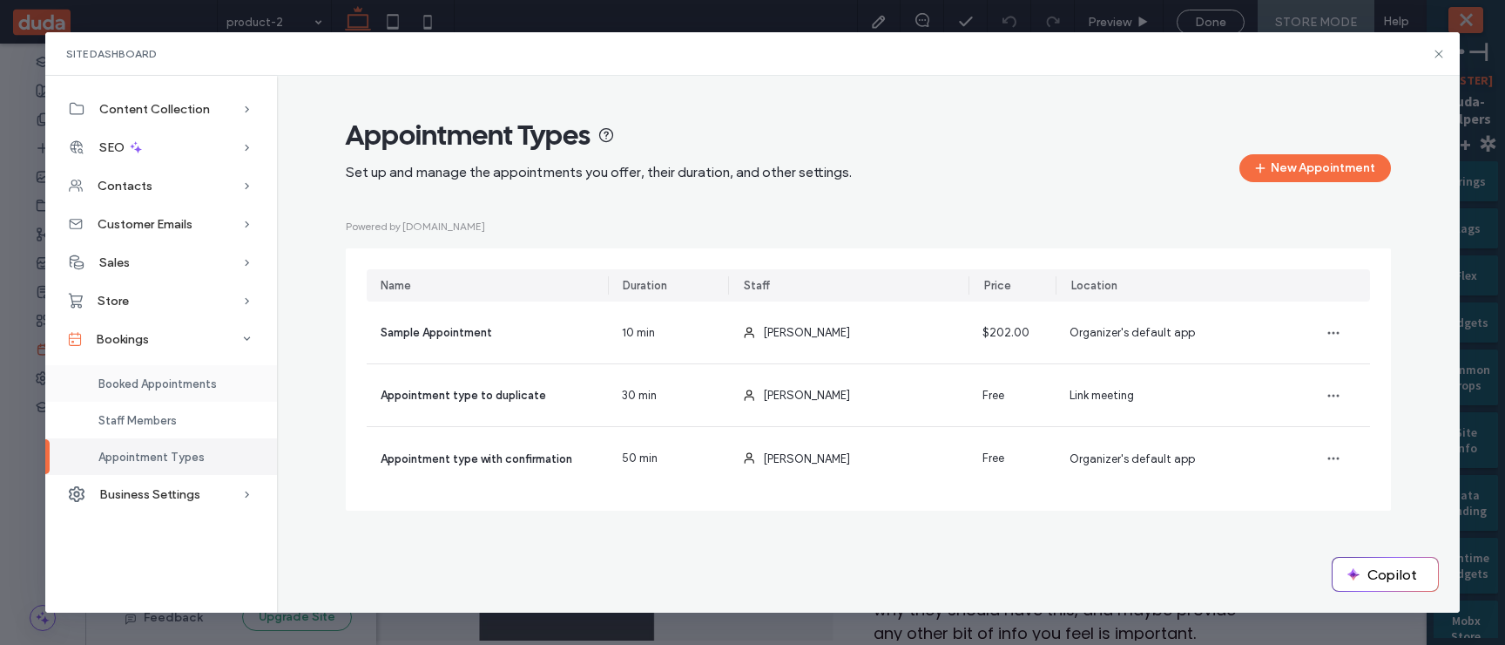
click at [187, 388] on div "Booked Appointments" at bounding box center [161, 383] width 232 height 37
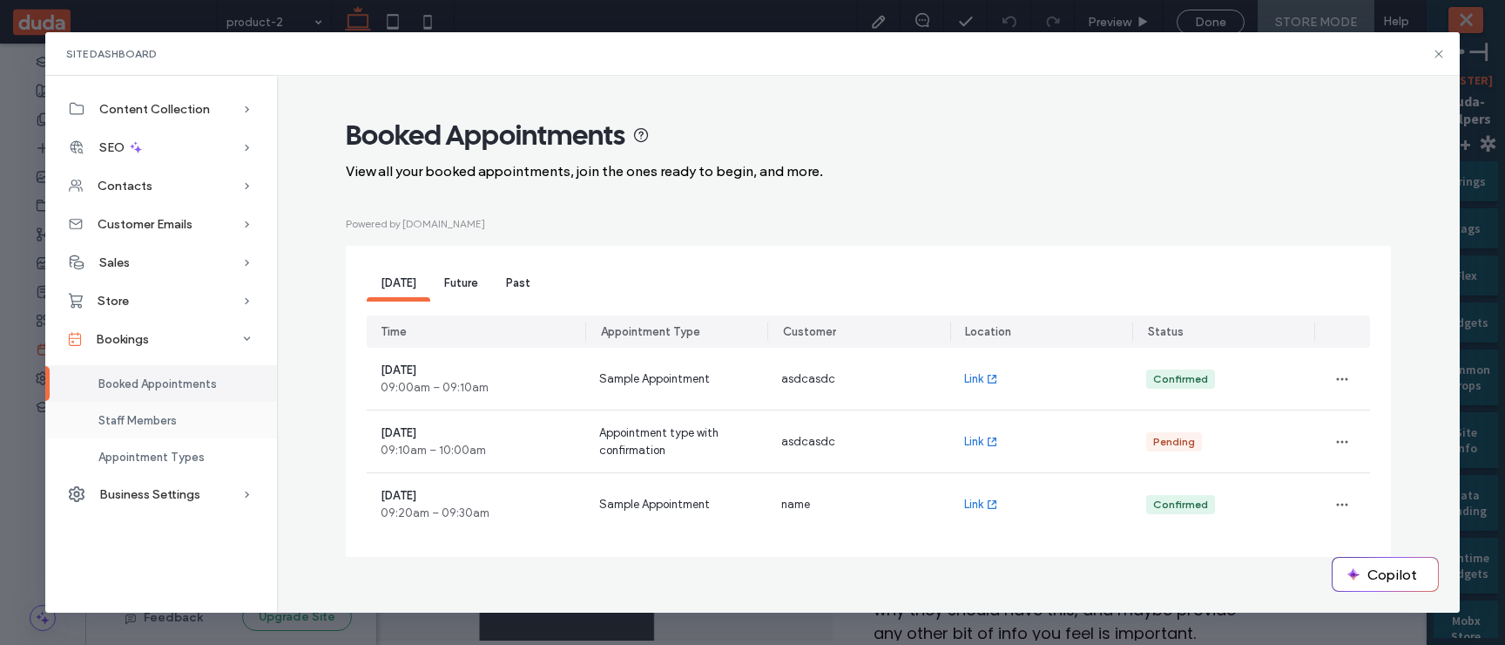
click at [187, 388] on div "Staff Members" at bounding box center [161, 420] width 232 height 37
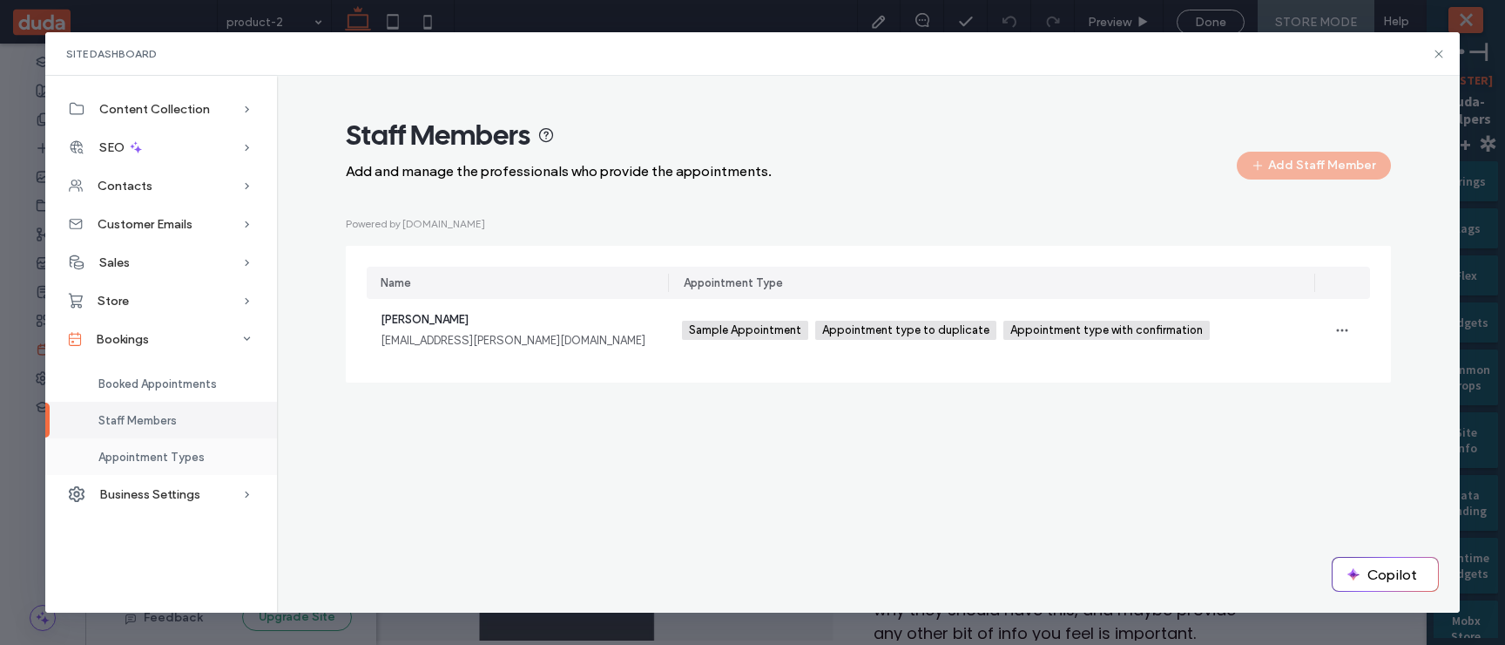
click at [184, 388] on span "Appointment Types" at bounding box center [151, 456] width 106 height 13
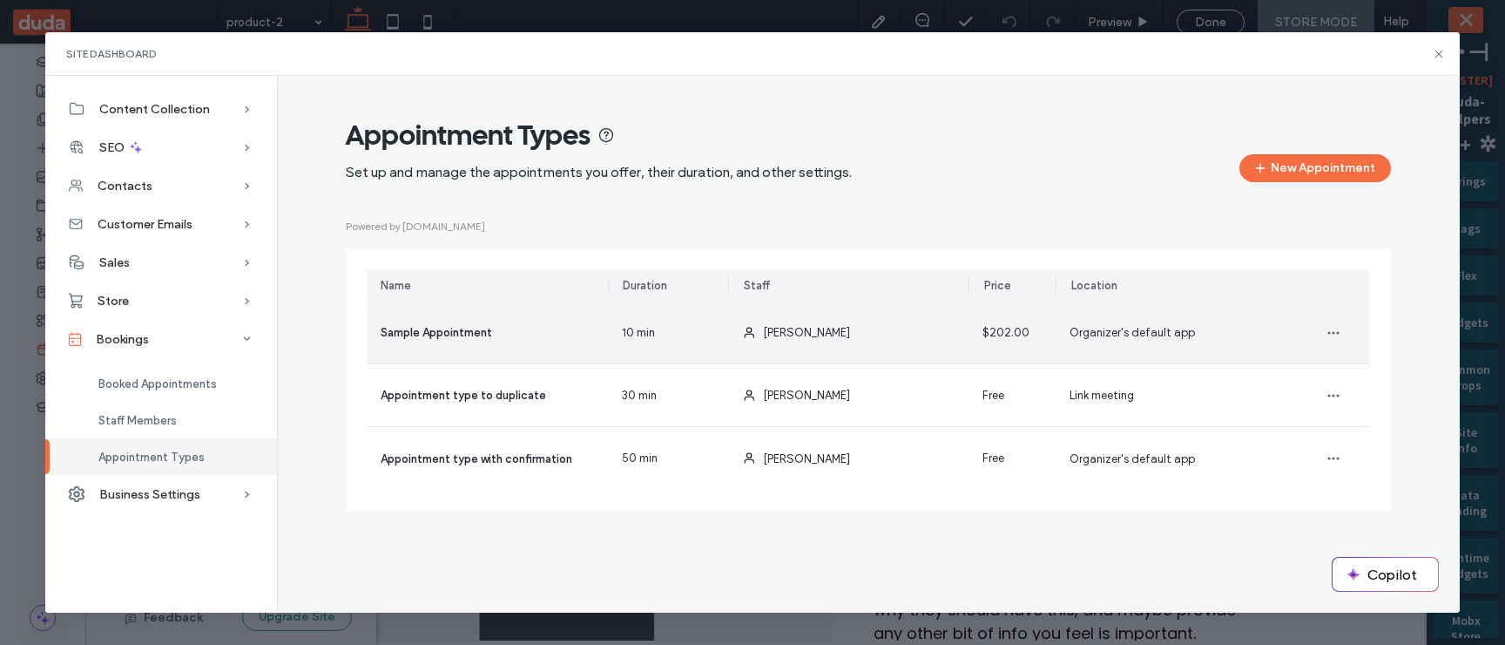
click at [835, 341] on div "[PERSON_NAME]" at bounding box center [848, 332] width 241 height 62
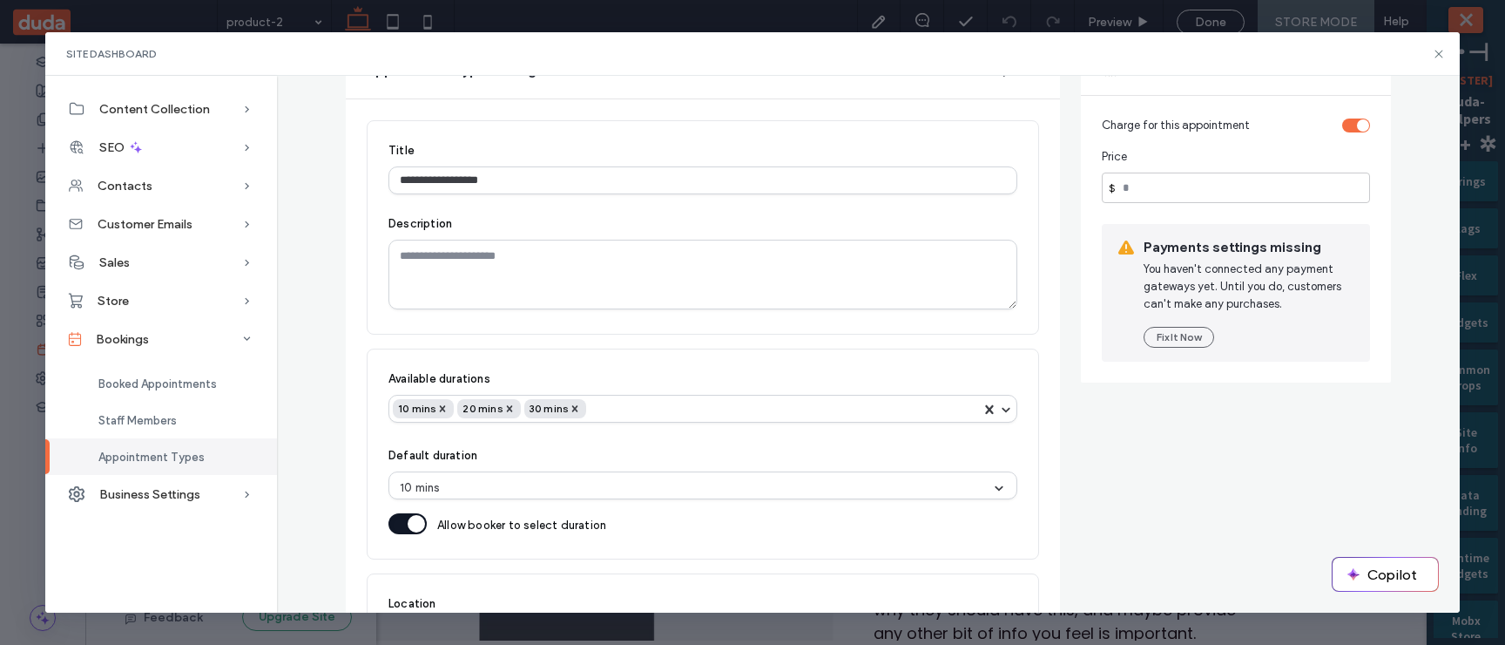
scroll to position [195, 0]
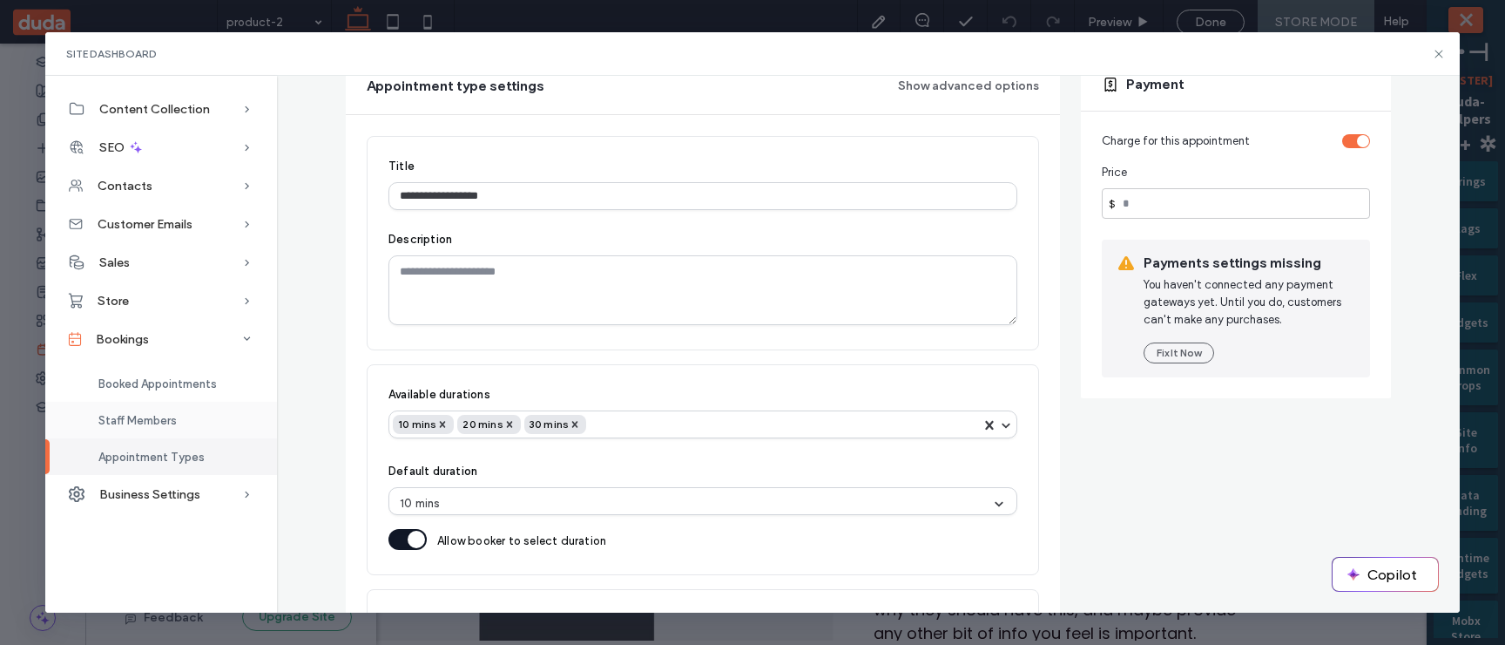
click at [181, 388] on div "Staff Members" at bounding box center [161, 420] width 232 height 37
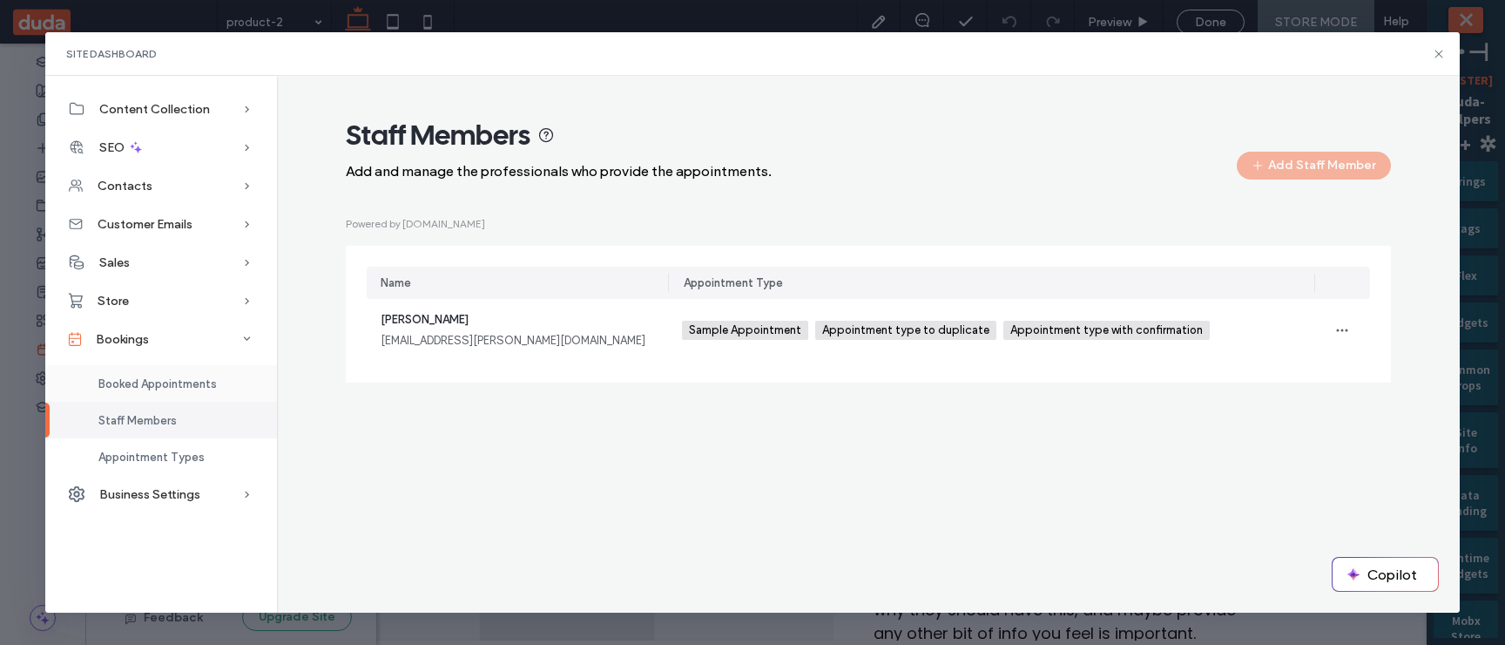
click at [192, 388] on span "Booked Appointments" at bounding box center [157, 383] width 118 height 13
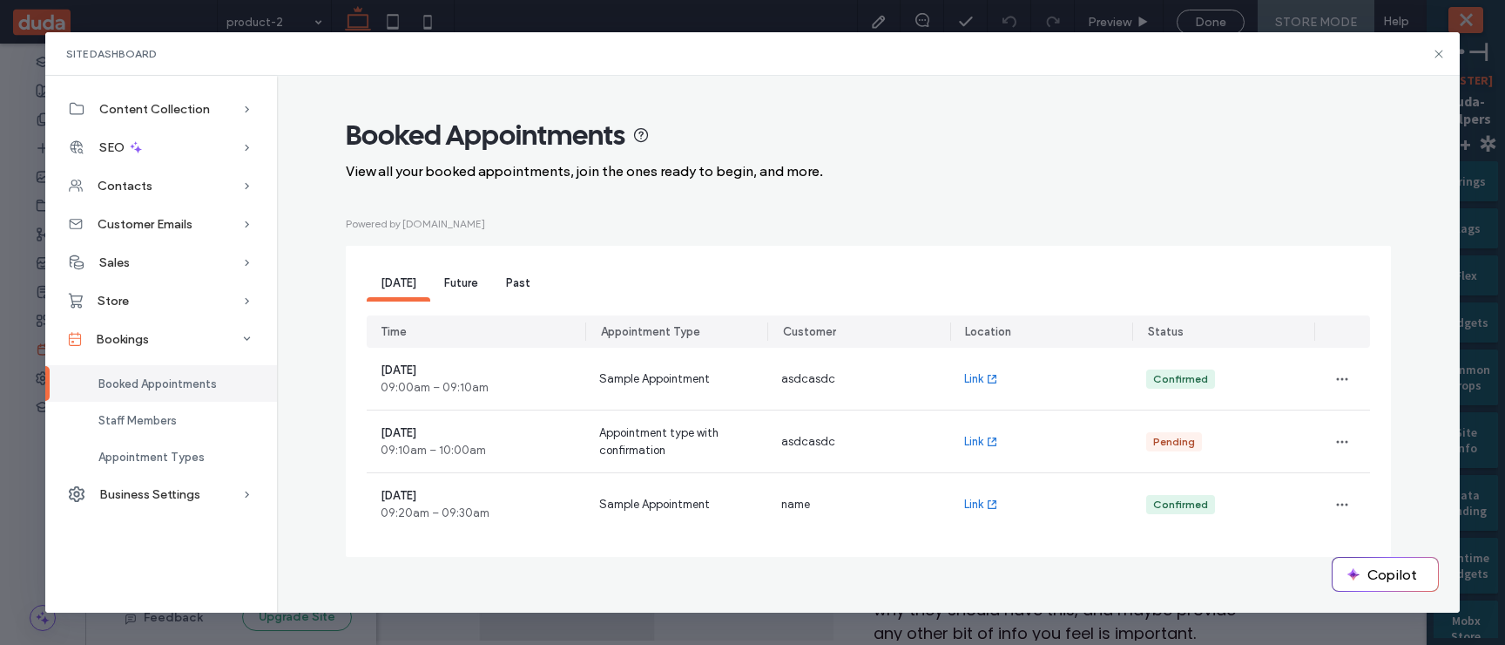
click at [471, 293] on div "Future" at bounding box center [461, 284] width 62 height 35
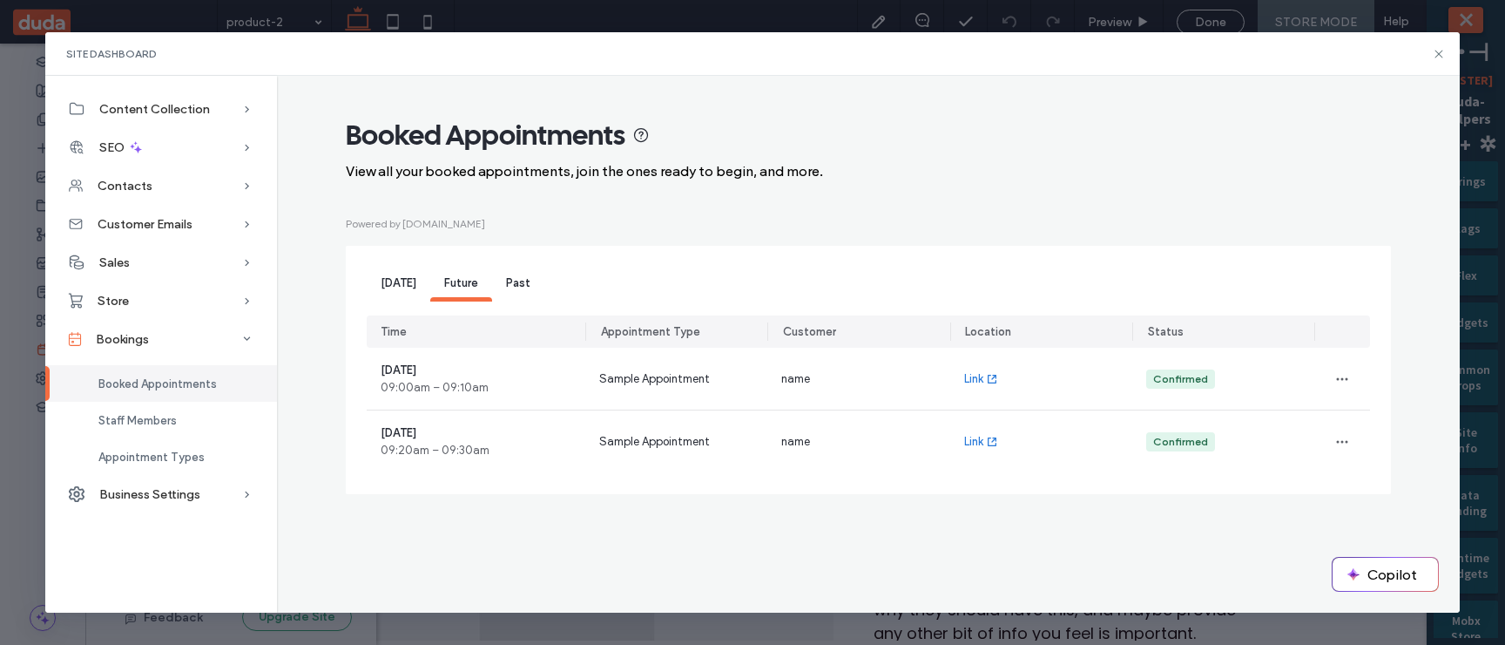
click at [525, 287] on span "Past" at bounding box center [518, 282] width 24 height 13
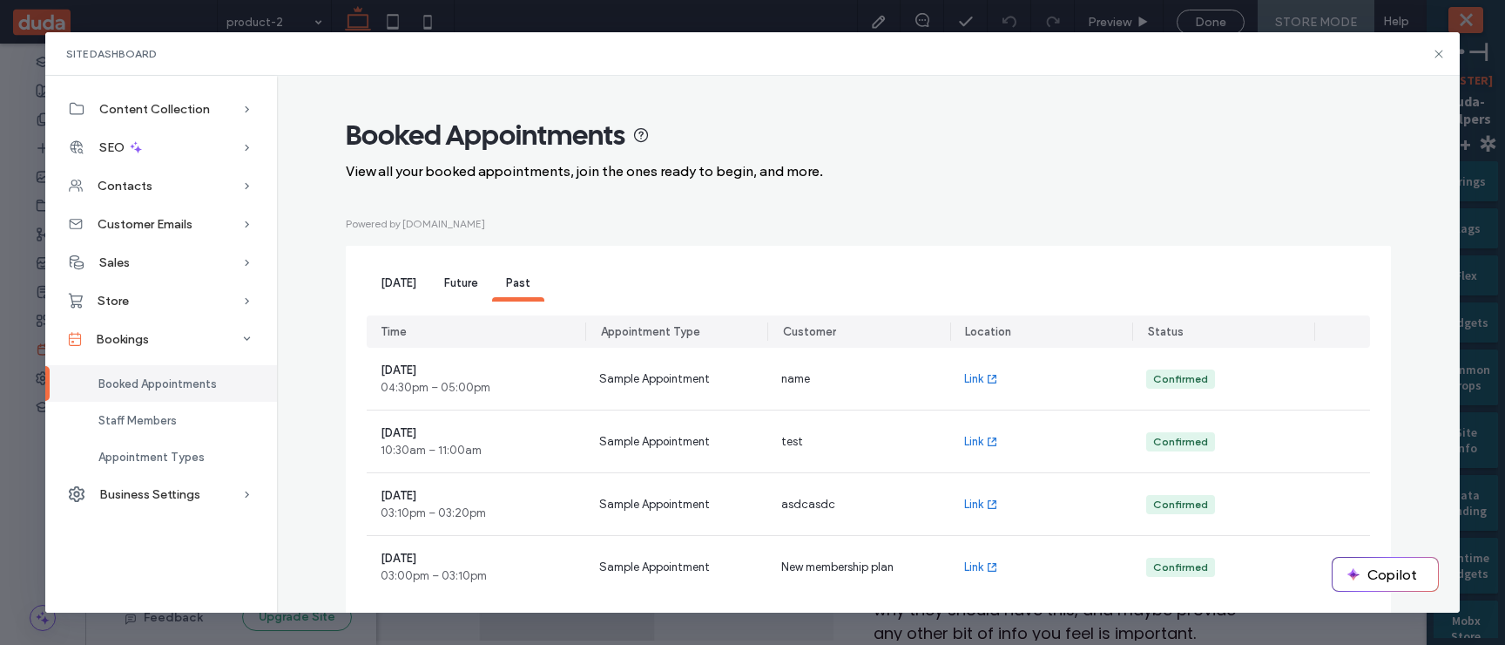
click at [447, 289] on span "Future" at bounding box center [461, 282] width 34 height 13
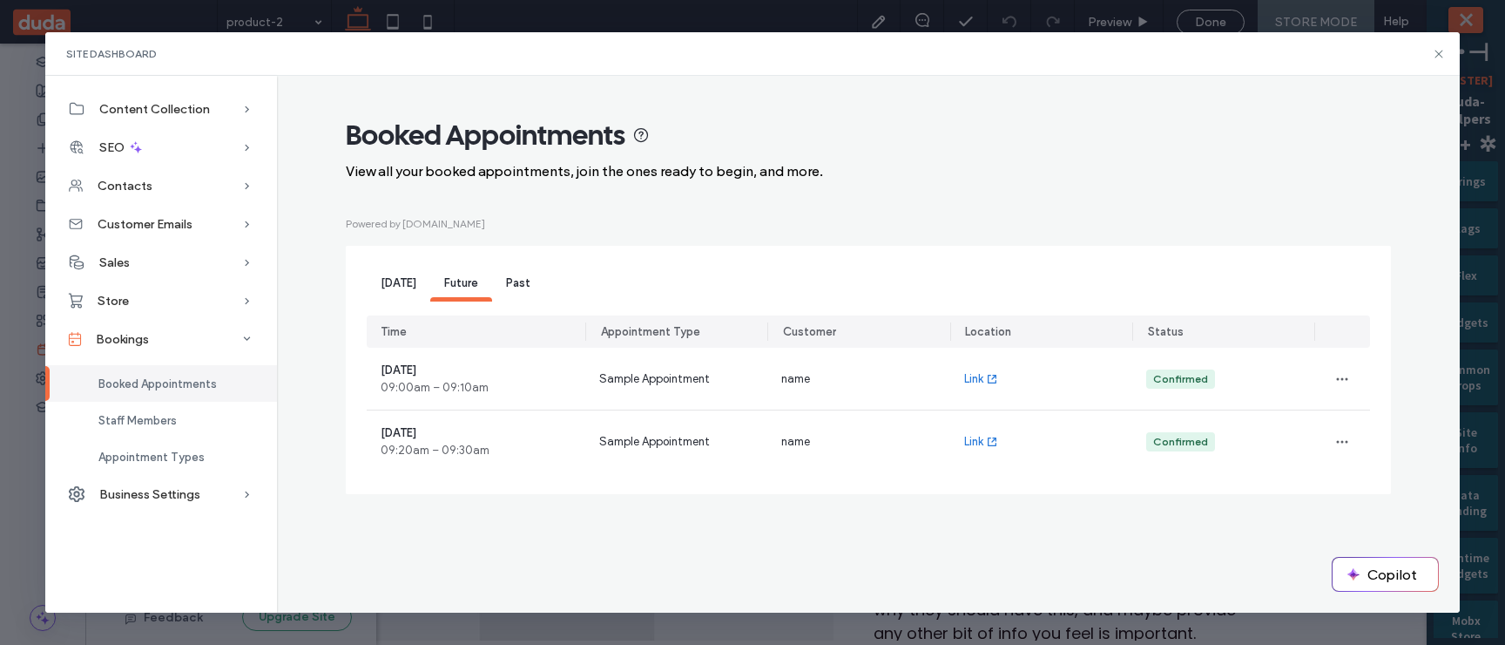
click at [381, 298] on div "[DATE]" at bounding box center [399, 284] width 64 height 35
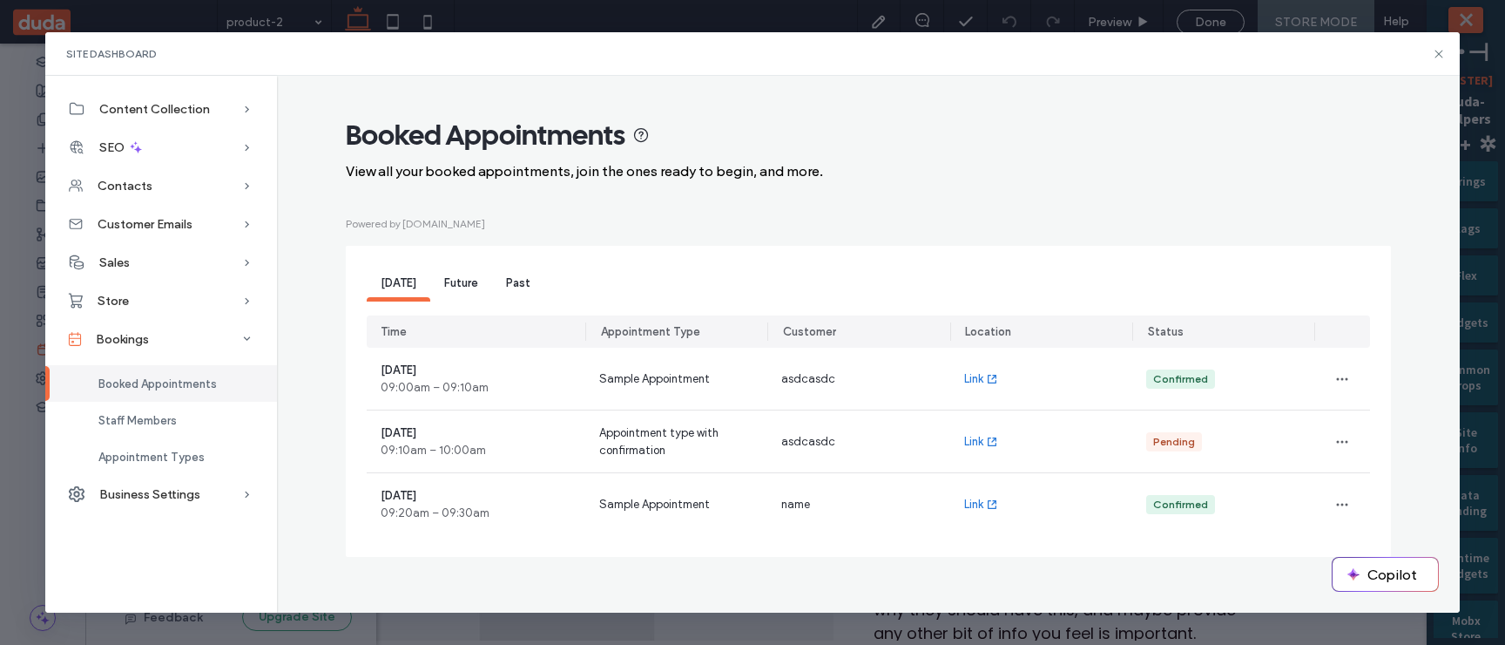
click at [434, 291] on div "Future" at bounding box center [461, 284] width 62 height 35
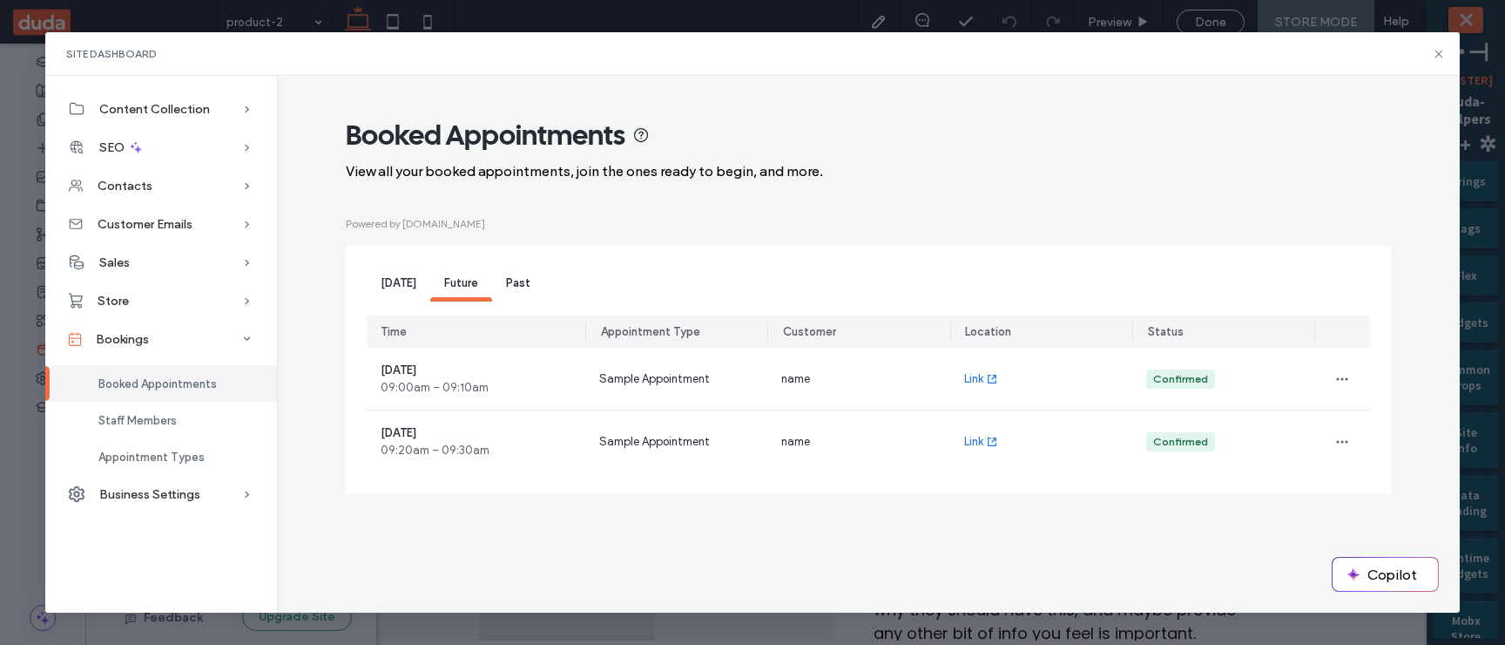
click at [385, 297] on div "[DATE]" at bounding box center [399, 284] width 64 height 35
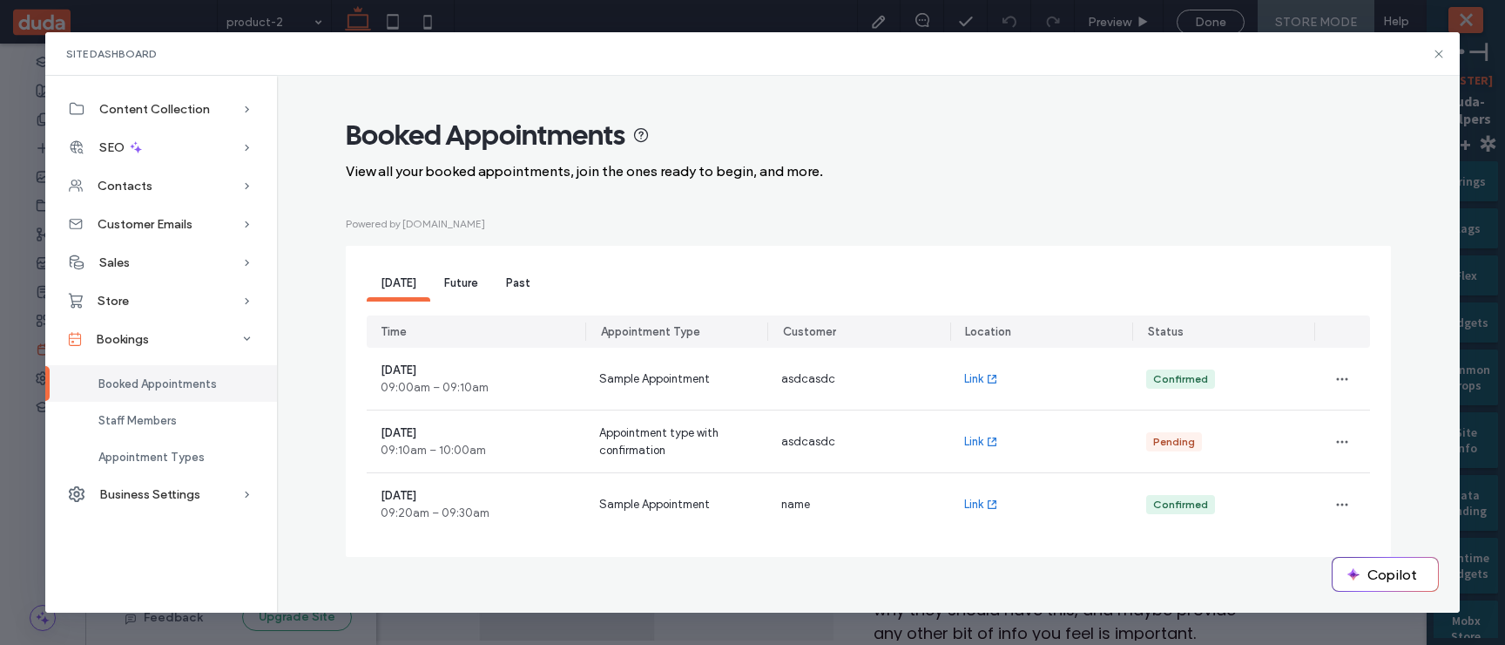
click at [430, 289] on div "Future" at bounding box center [461, 284] width 62 height 35
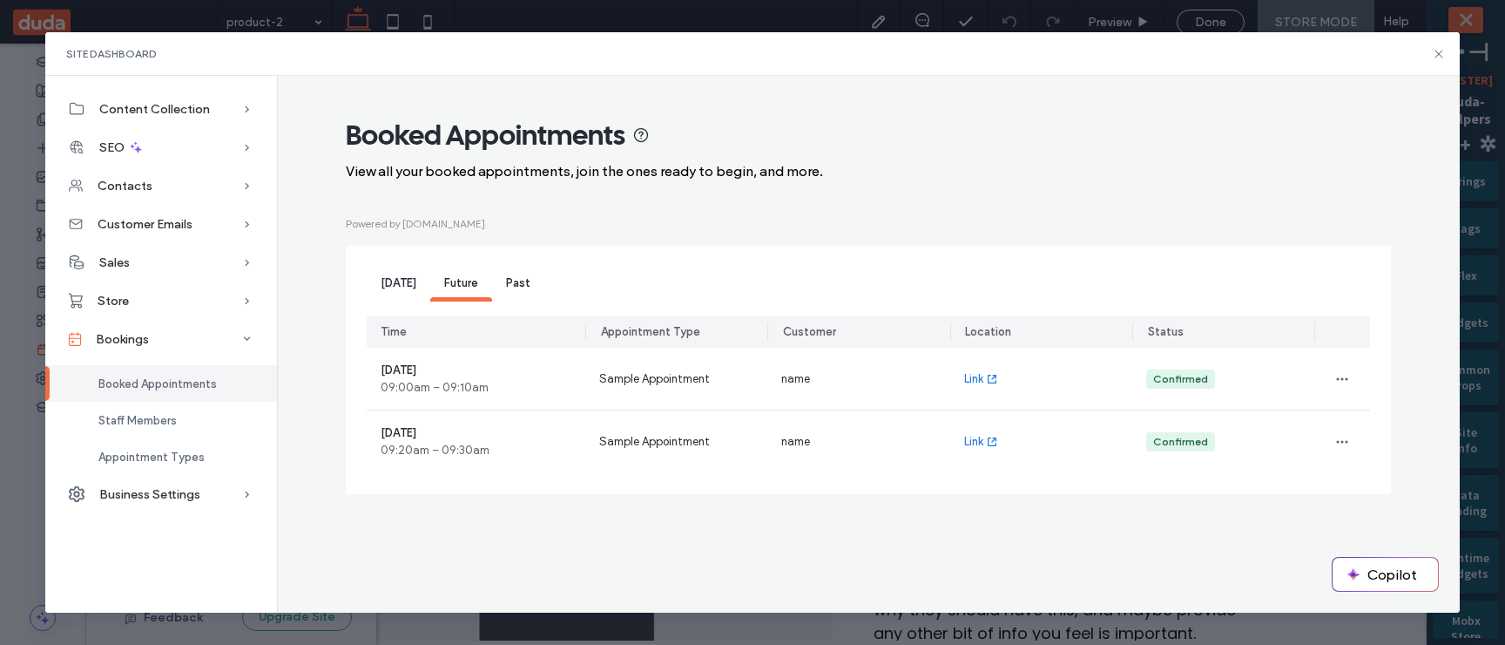
click at [377, 289] on div "[DATE]" at bounding box center [399, 284] width 64 height 35
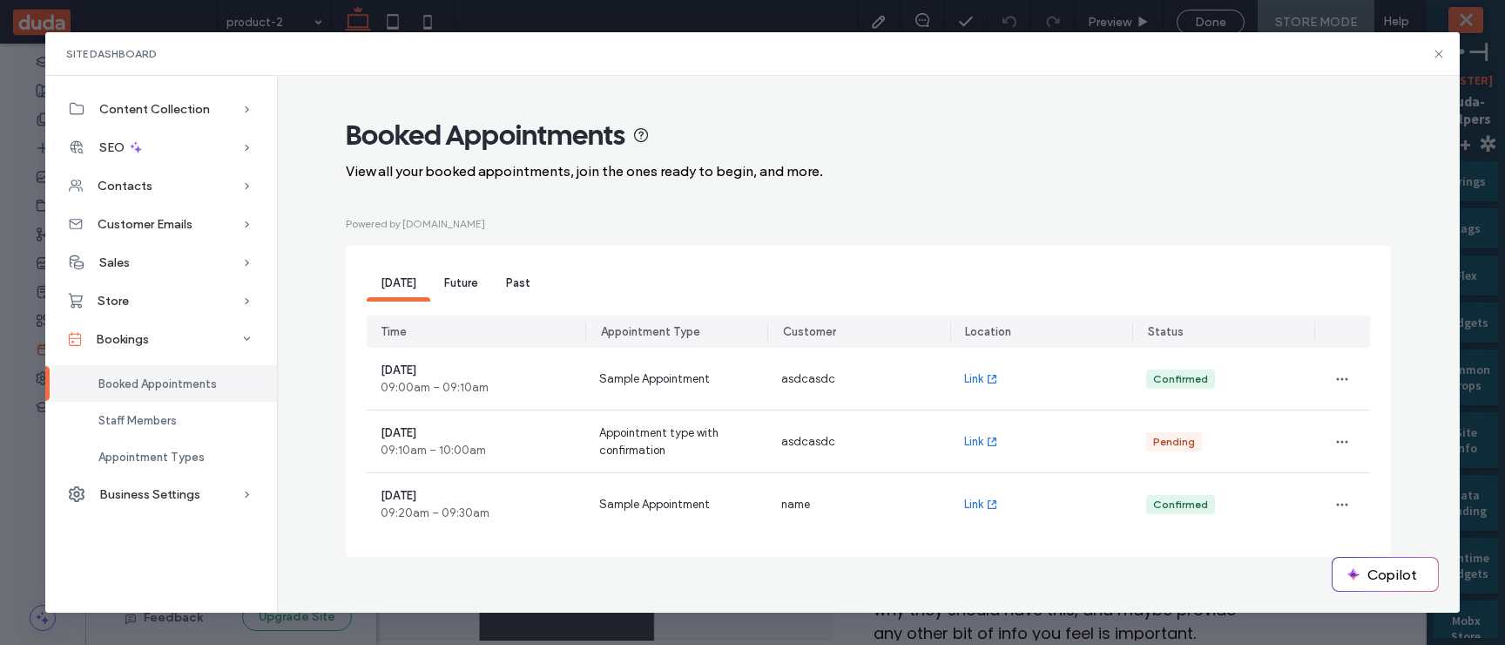
click at [510, 287] on span "Past" at bounding box center [518, 282] width 24 height 13
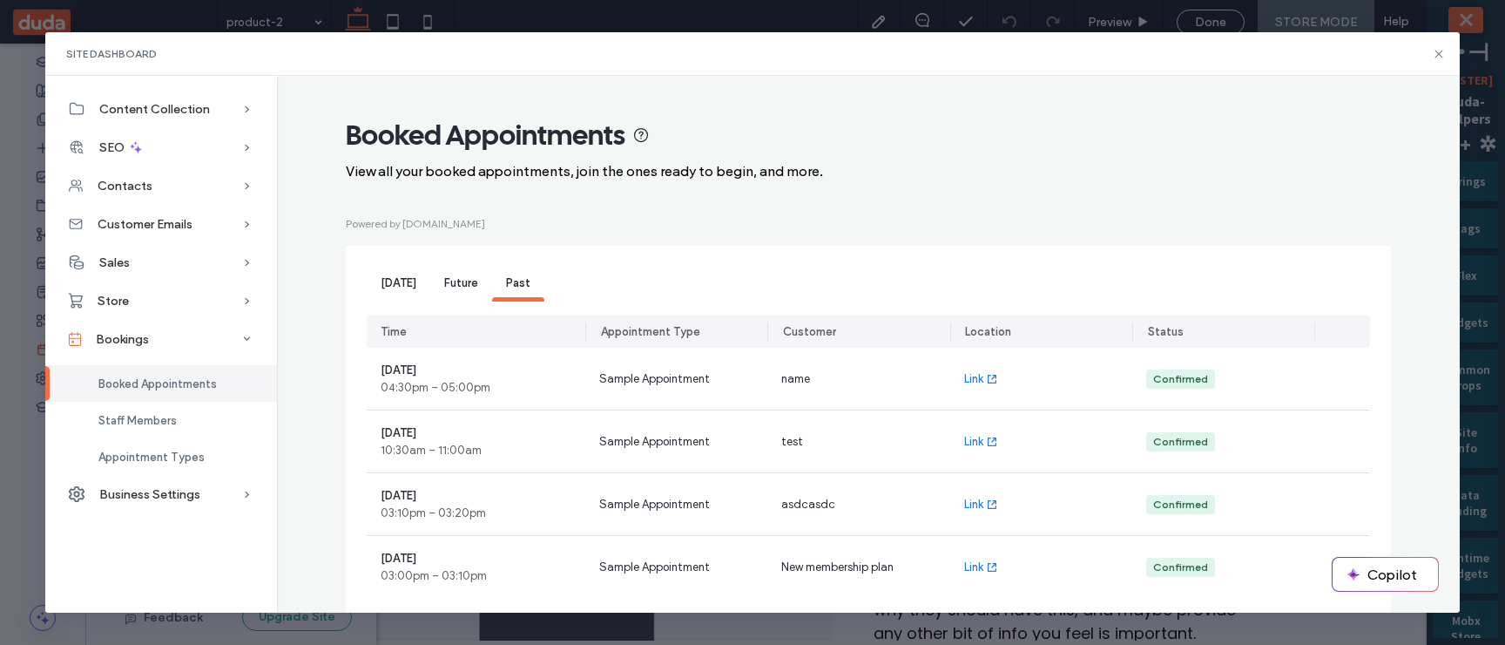
click at [449, 287] on span "Future" at bounding box center [461, 282] width 34 height 13
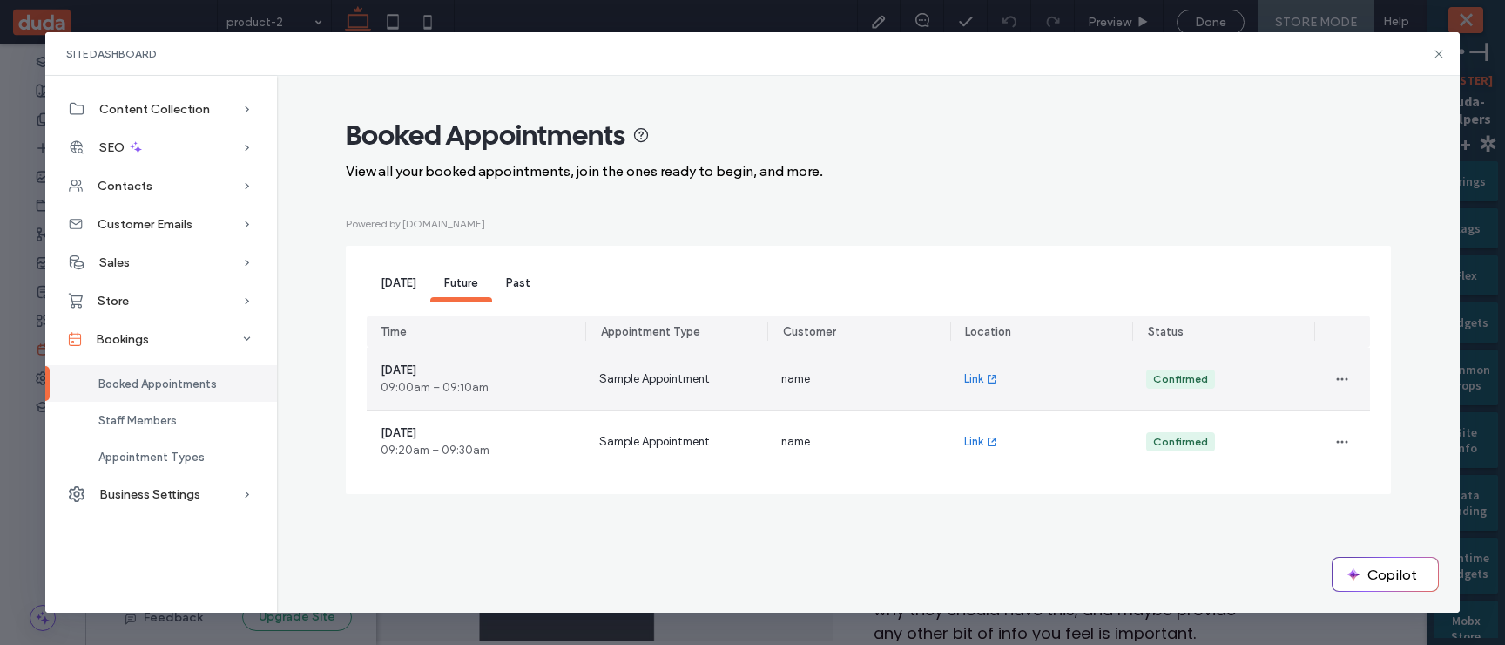
click at [521, 388] on div "September 18, 2025 09:00am – 09:10am" at bounding box center [476, 379] width 219 height 62
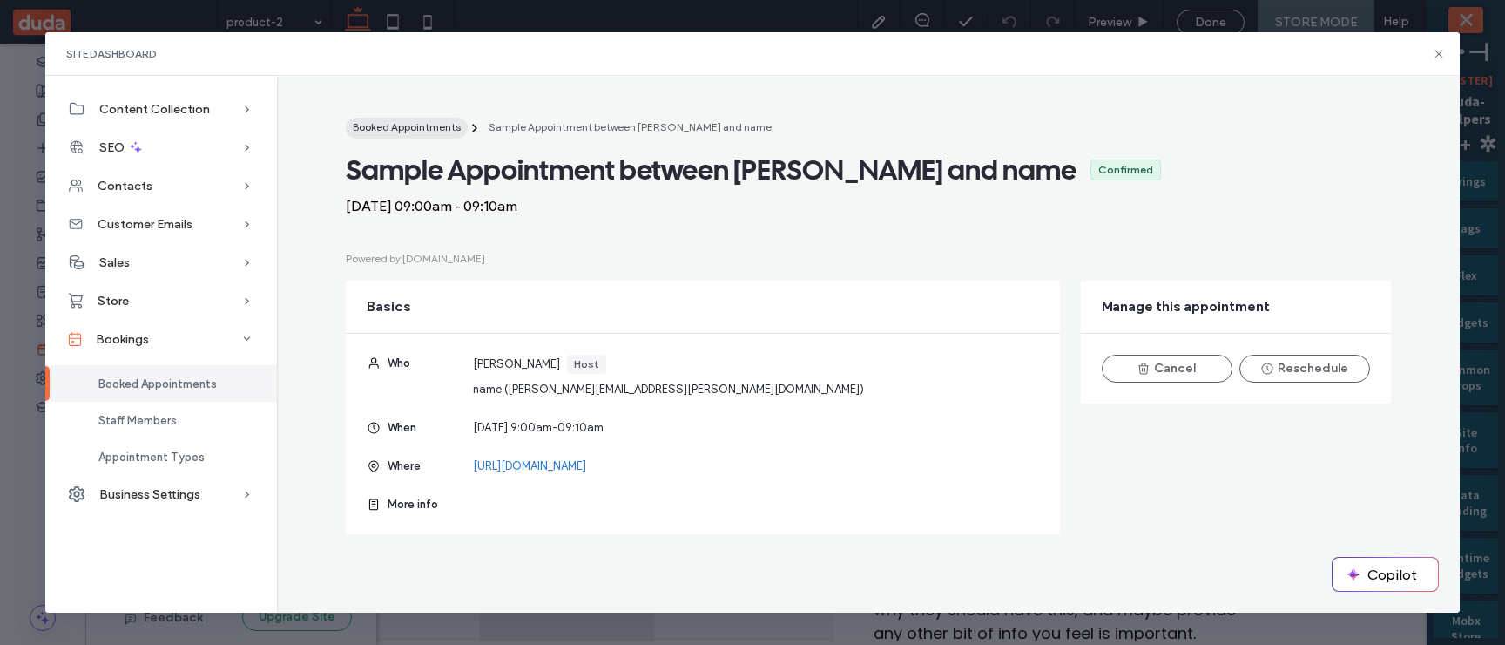
click at [425, 136] on button "Booked Appointments" at bounding box center [407, 128] width 122 height 21
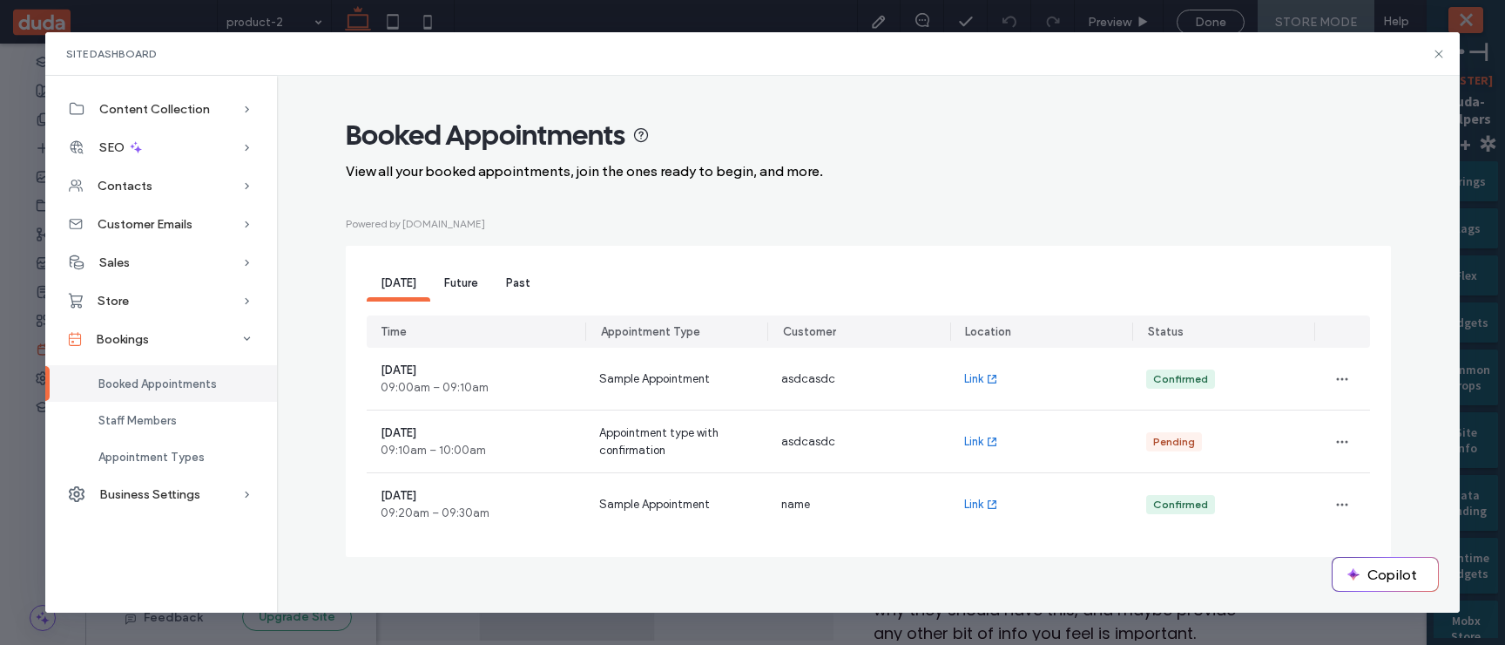
click at [528, 296] on div "Past" at bounding box center [518, 284] width 52 height 35
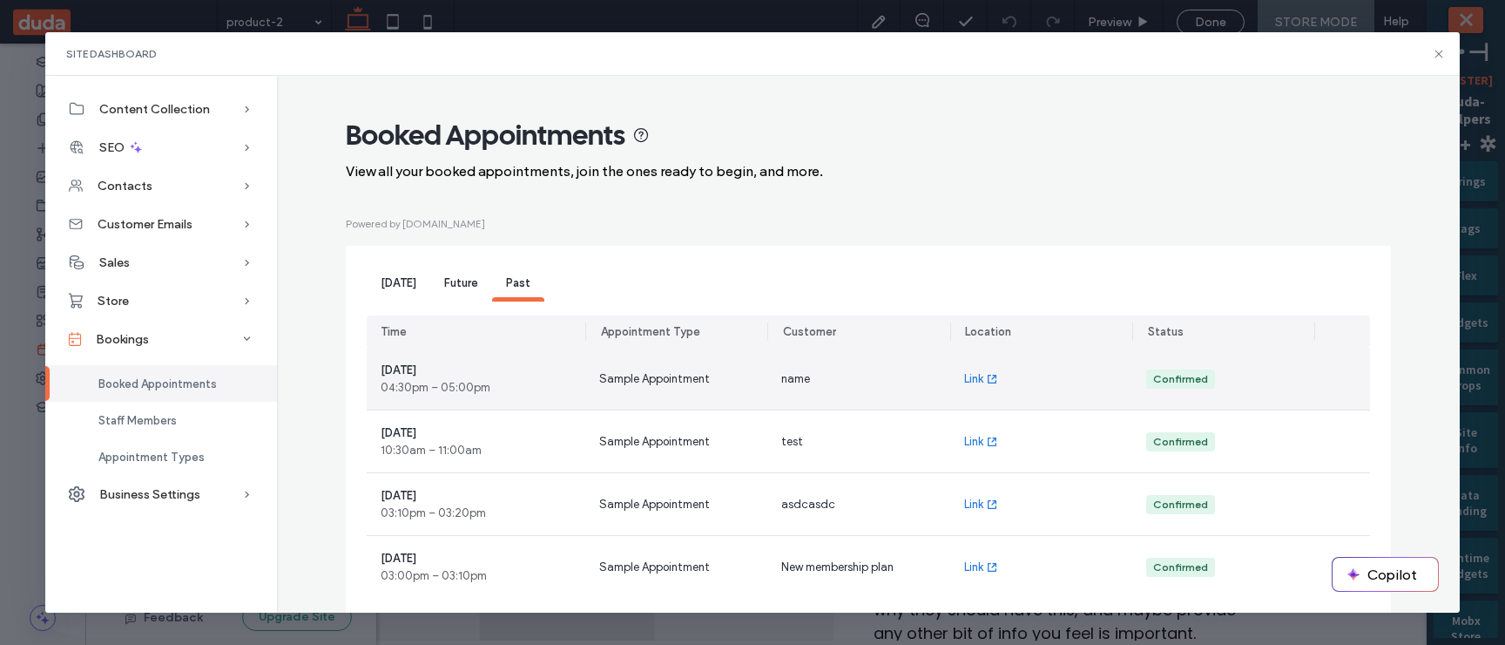
click at [586, 381] on div "Sample Appointment" at bounding box center [676, 379] width 182 height 62
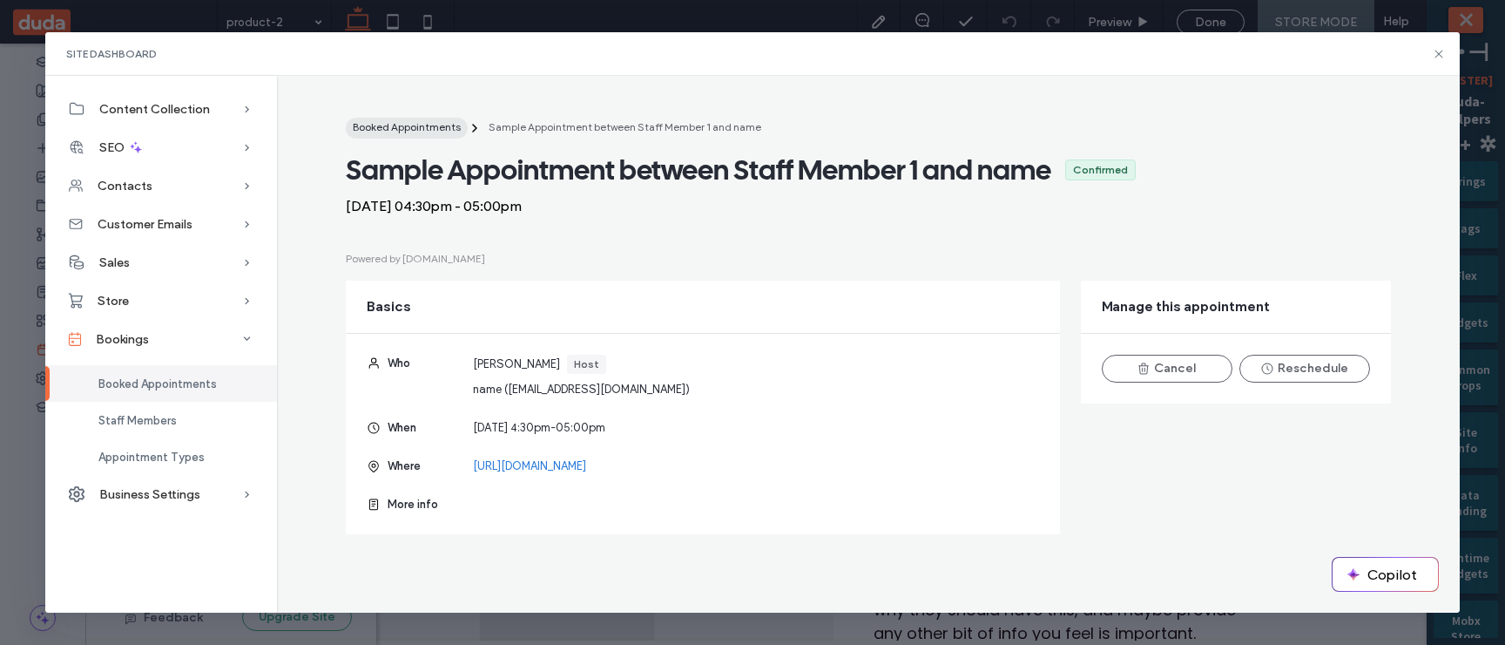
click at [448, 126] on span "Booked Appointments" at bounding box center [407, 126] width 108 height 13
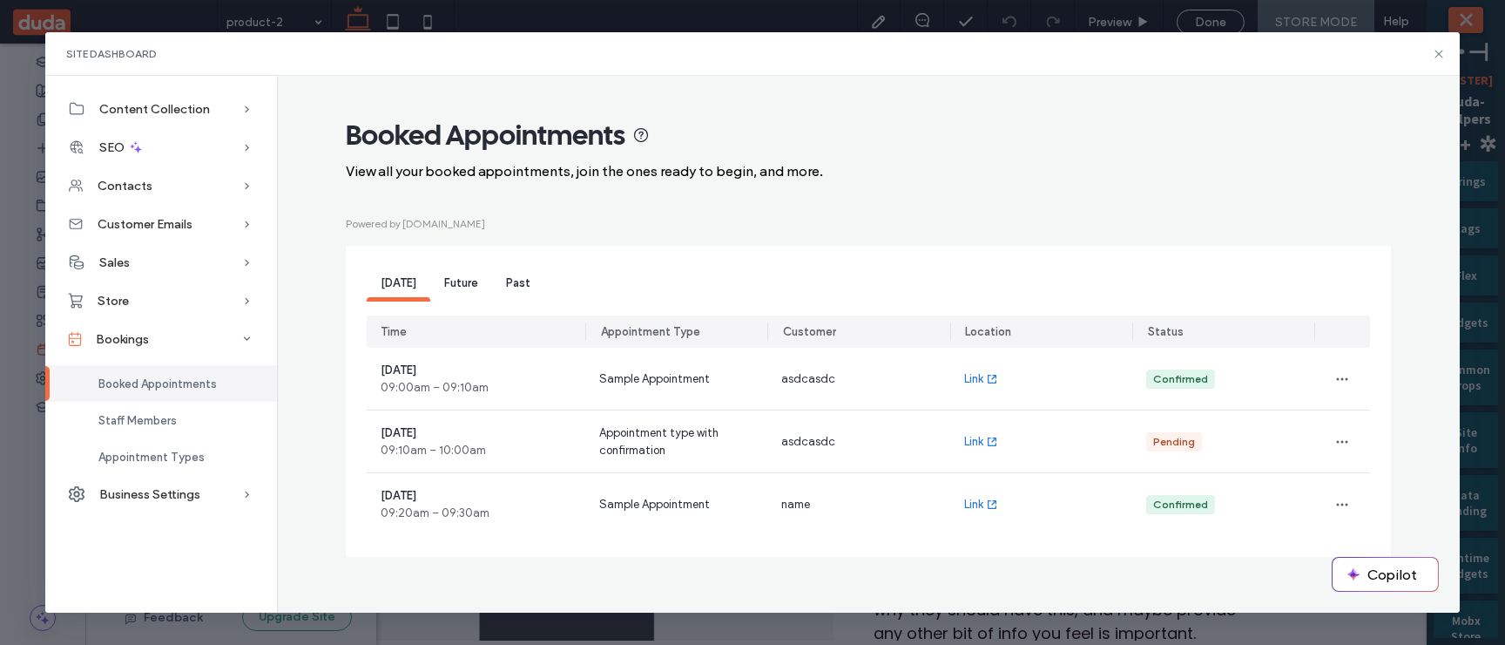
click at [524, 269] on div "Past" at bounding box center [518, 284] width 52 height 35
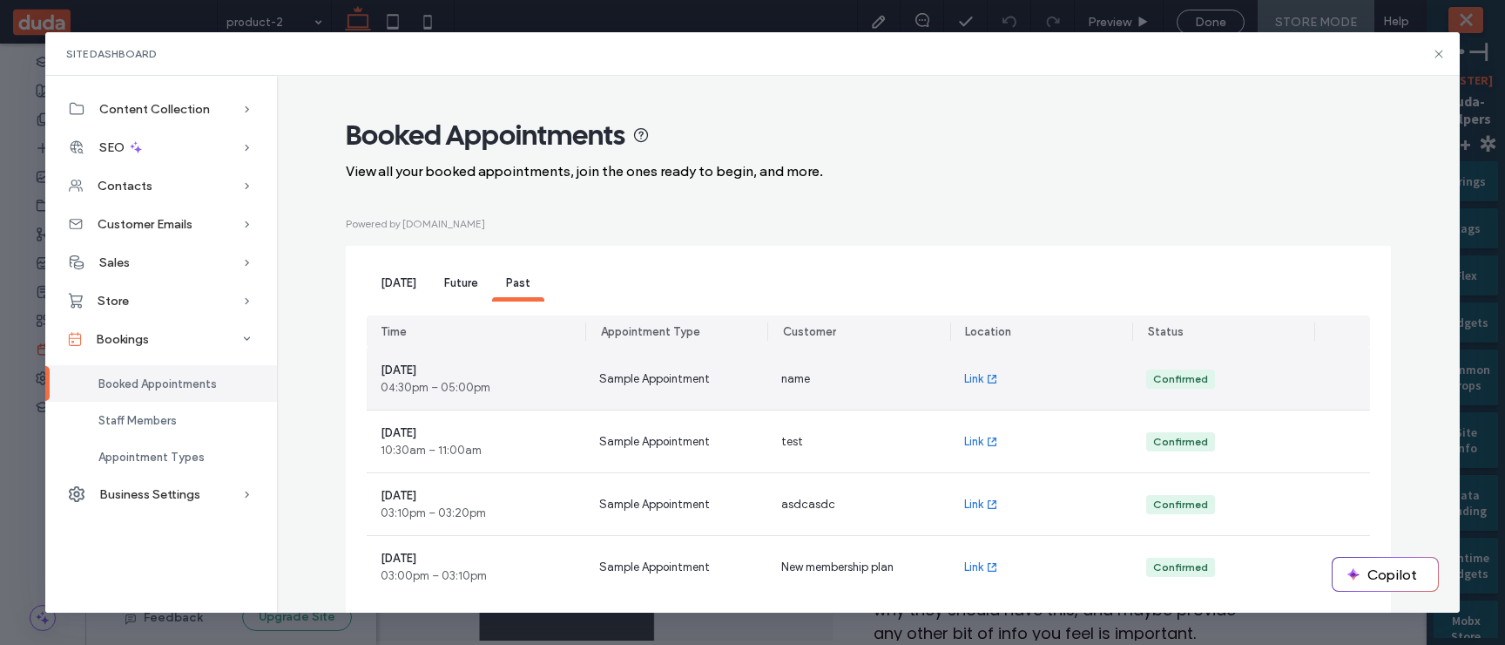
click at [855, 379] on div "name" at bounding box center [858, 379] width 182 height 62
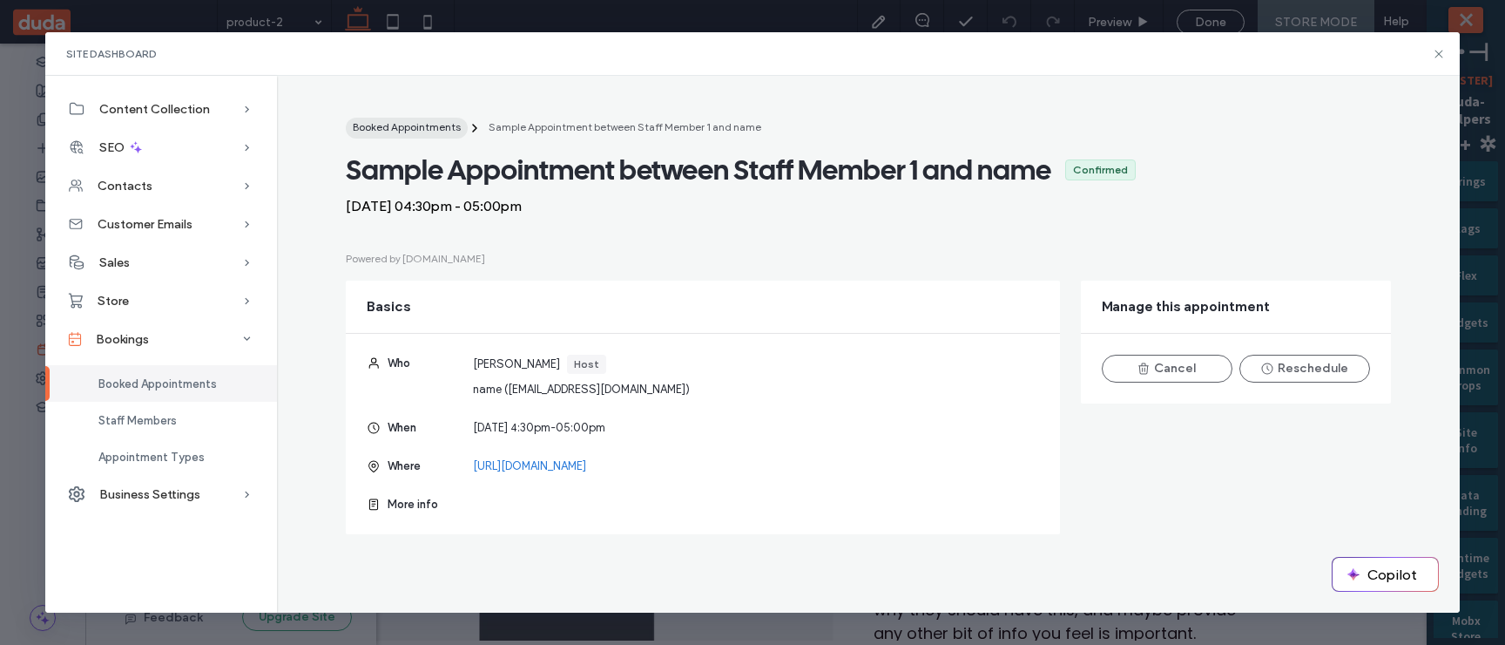
click at [449, 134] on div "Booked Appointments" at bounding box center [407, 127] width 108 height 16
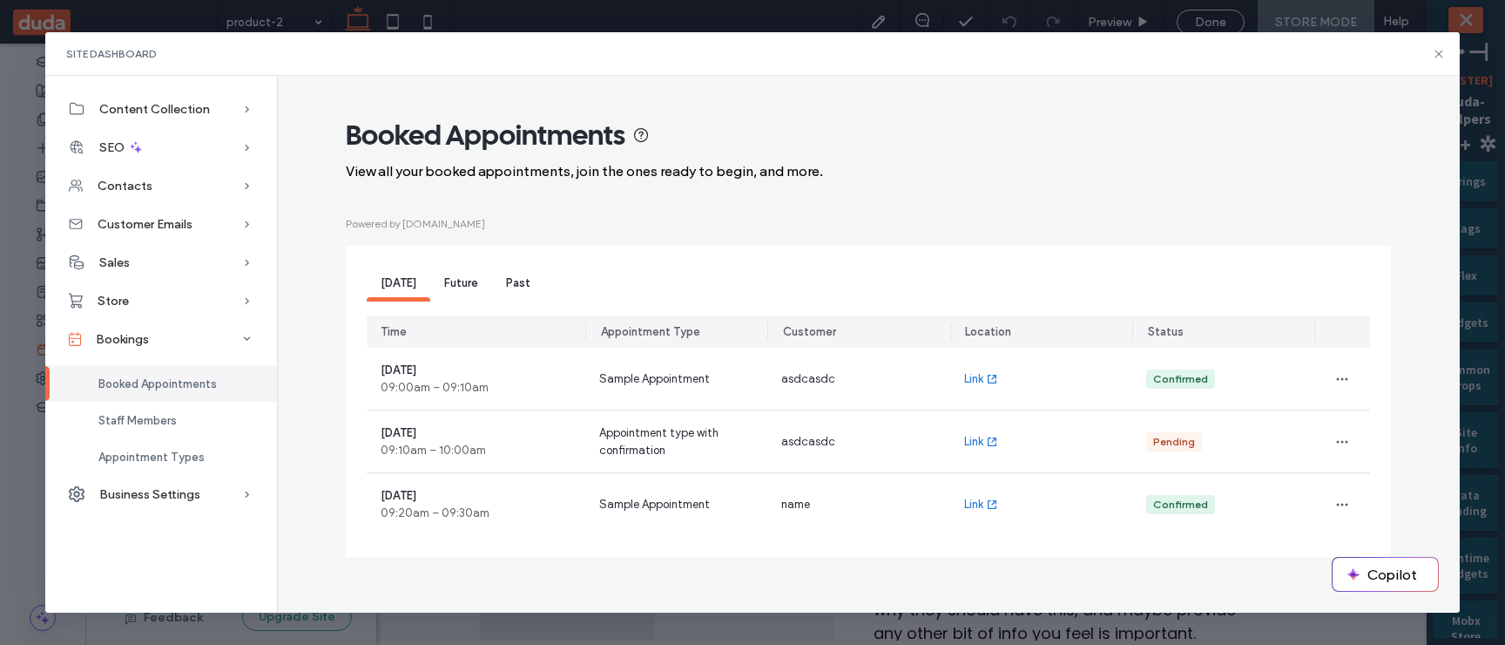
click at [451, 281] on span "Future" at bounding box center [461, 282] width 34 height 13
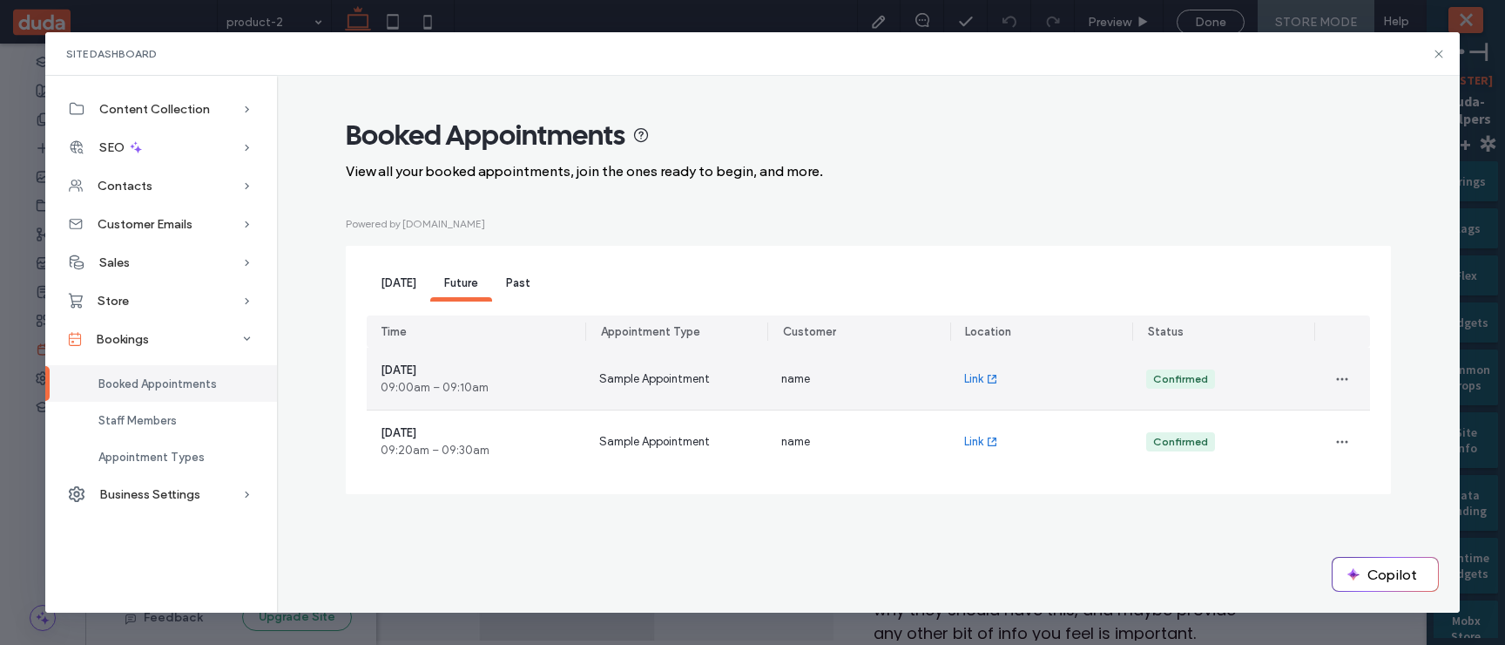
click at [570, 384] on div "September 18, 2025 09:00am – 09:10am" at bounding box center [476, 379] width 219 height 62
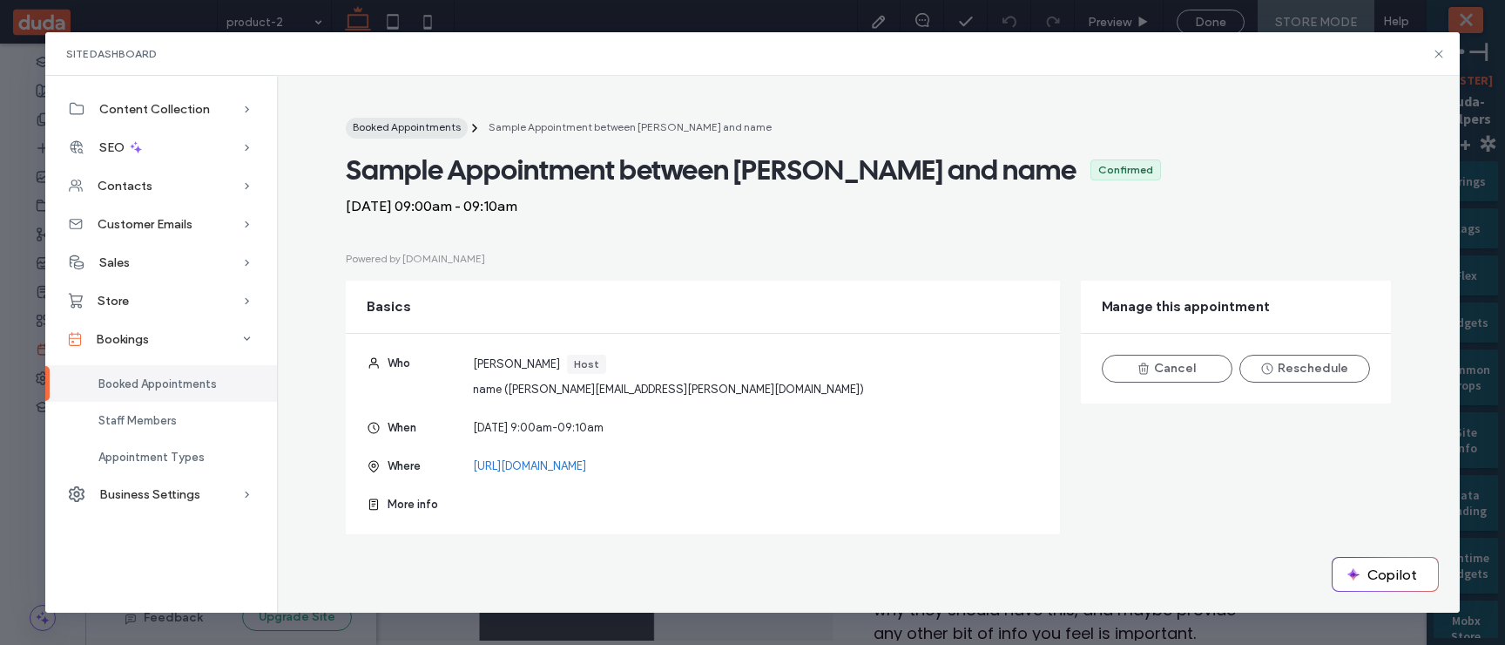
click at [408, 128] on span "Booked Appointments" at bounding box center [407, 126] width 108 height 13
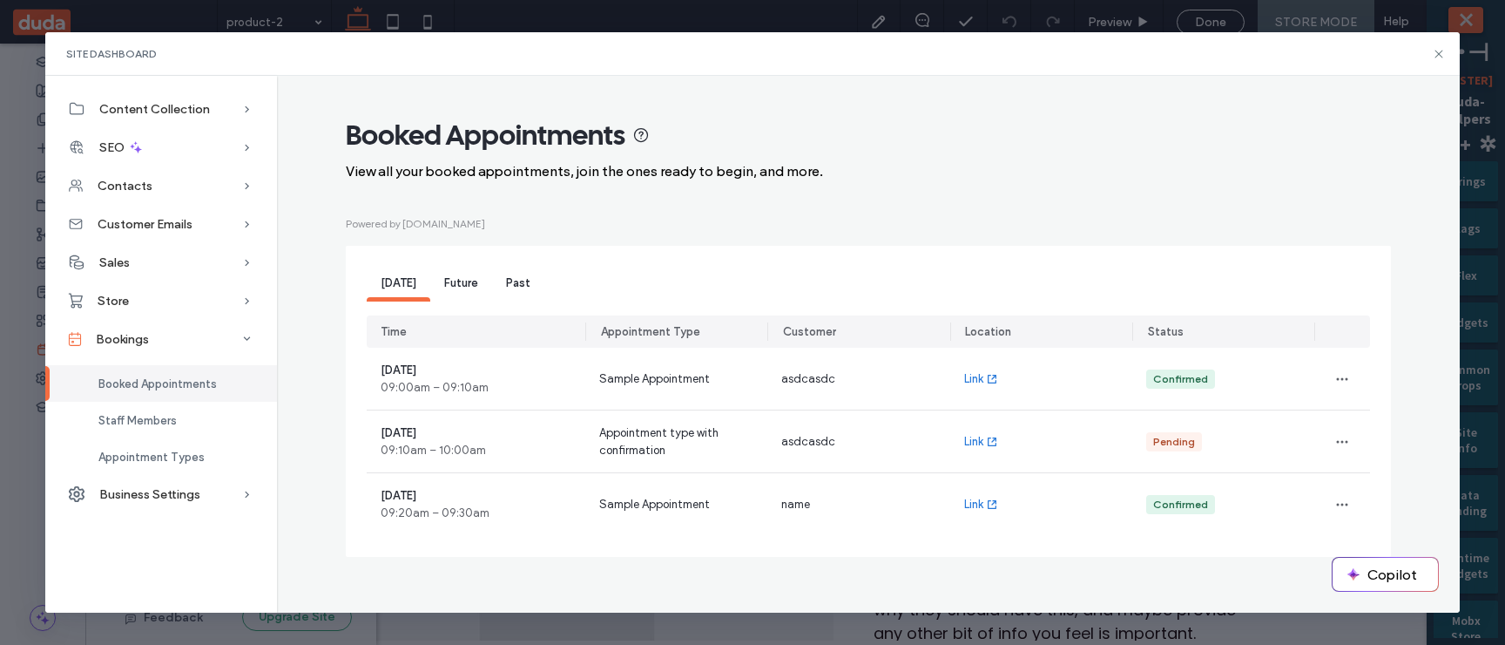
click at [416, 173] on div "View all your booked appointments, join the ones ready to begin, and more." at bounding box center [868, 171] width 1045 height 17
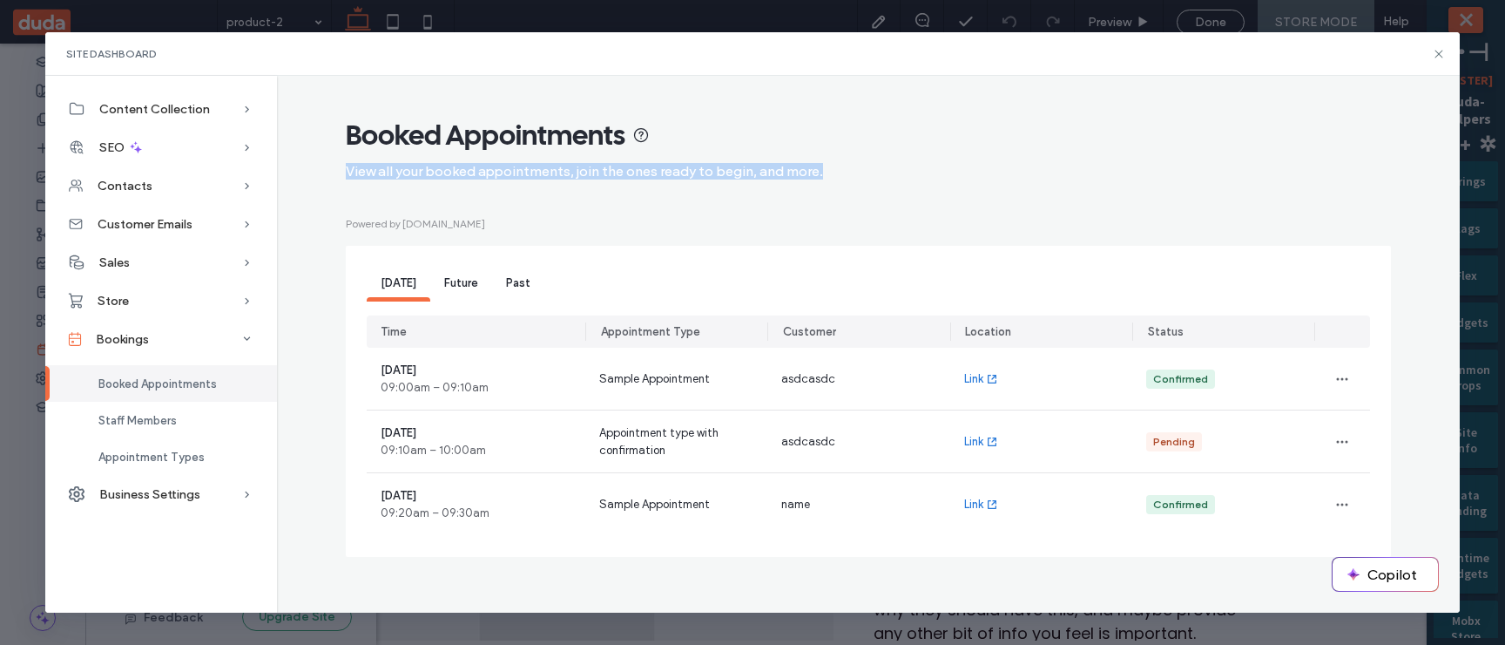
click at [416, 173] on div "View all your booked appointments, join the ones ready to begin, and more." at bounding box center [868, 171] width 1045 height 17
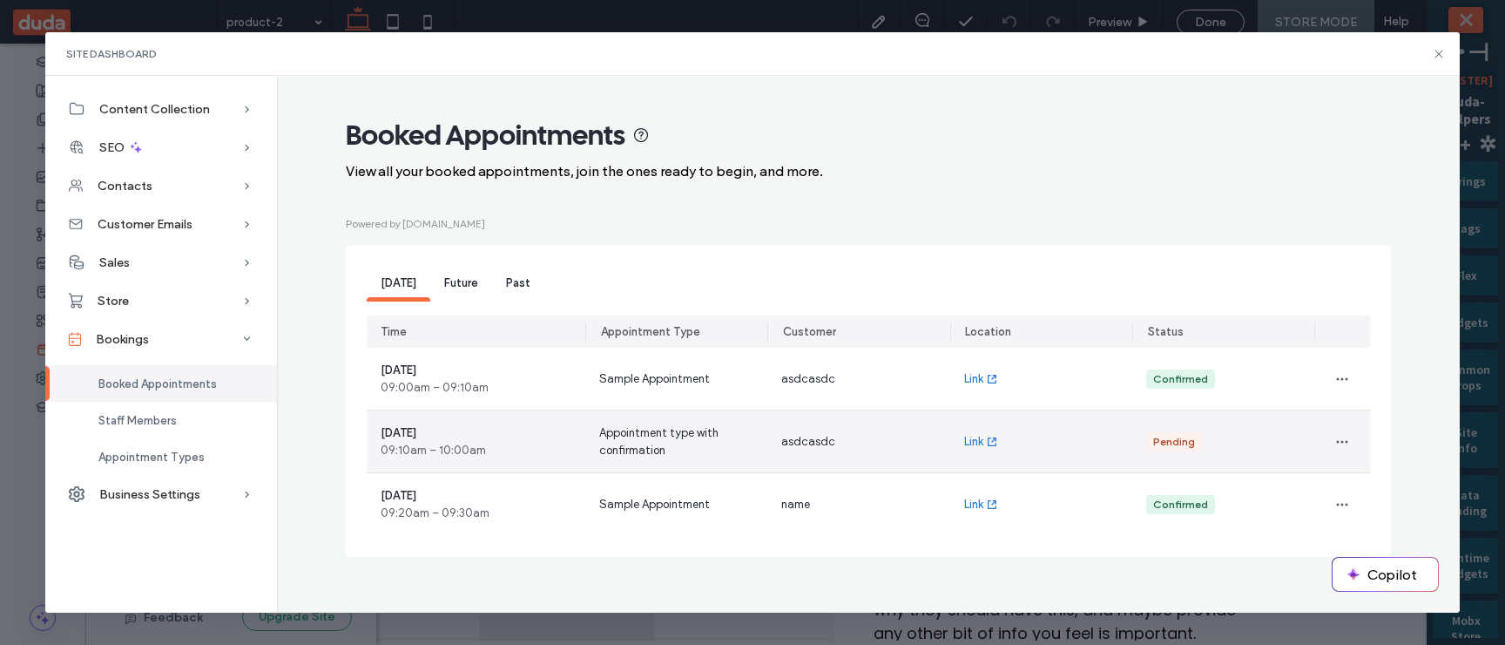
click at [524, 388] on div "September 17, 2025 09:10am – 10:00am" at bounding box center [476, 441] width 219 height 62
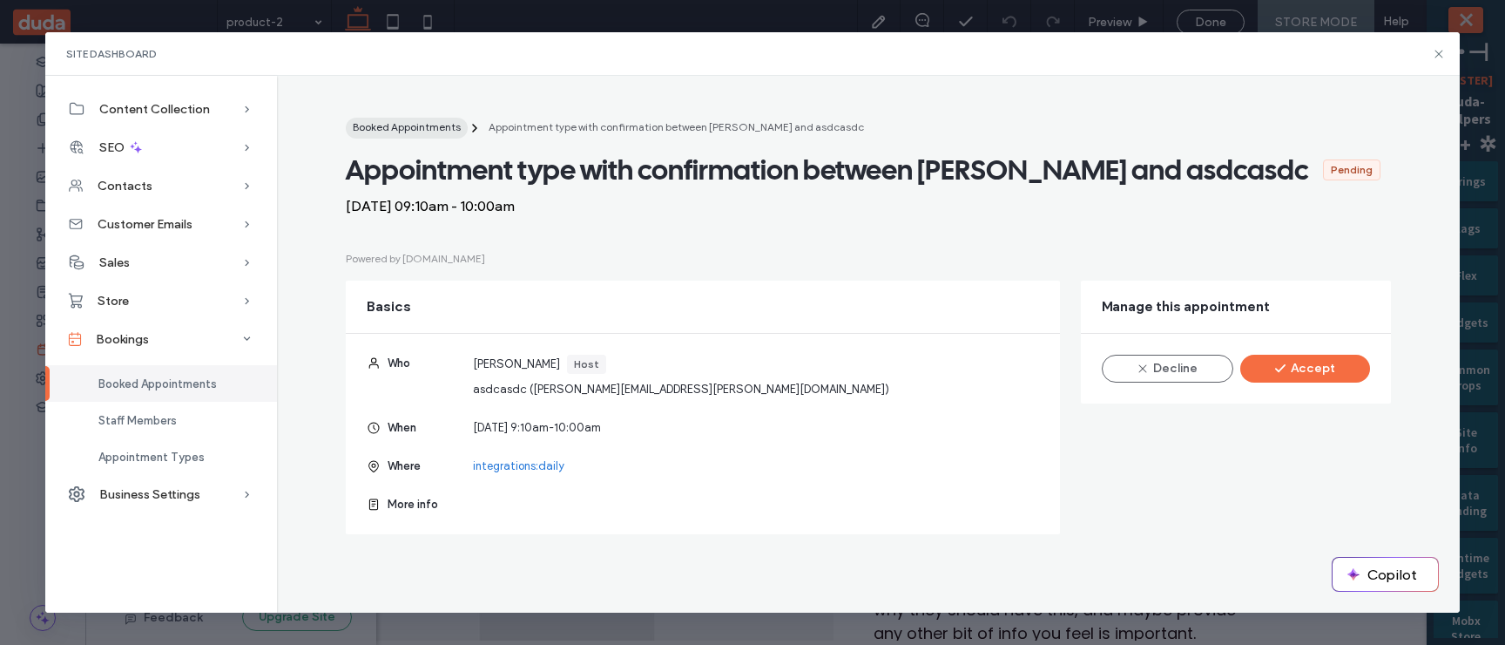
click at [402, 124] on span "Booked Appointments" at bounding box center [407, 126] width 108 height 13
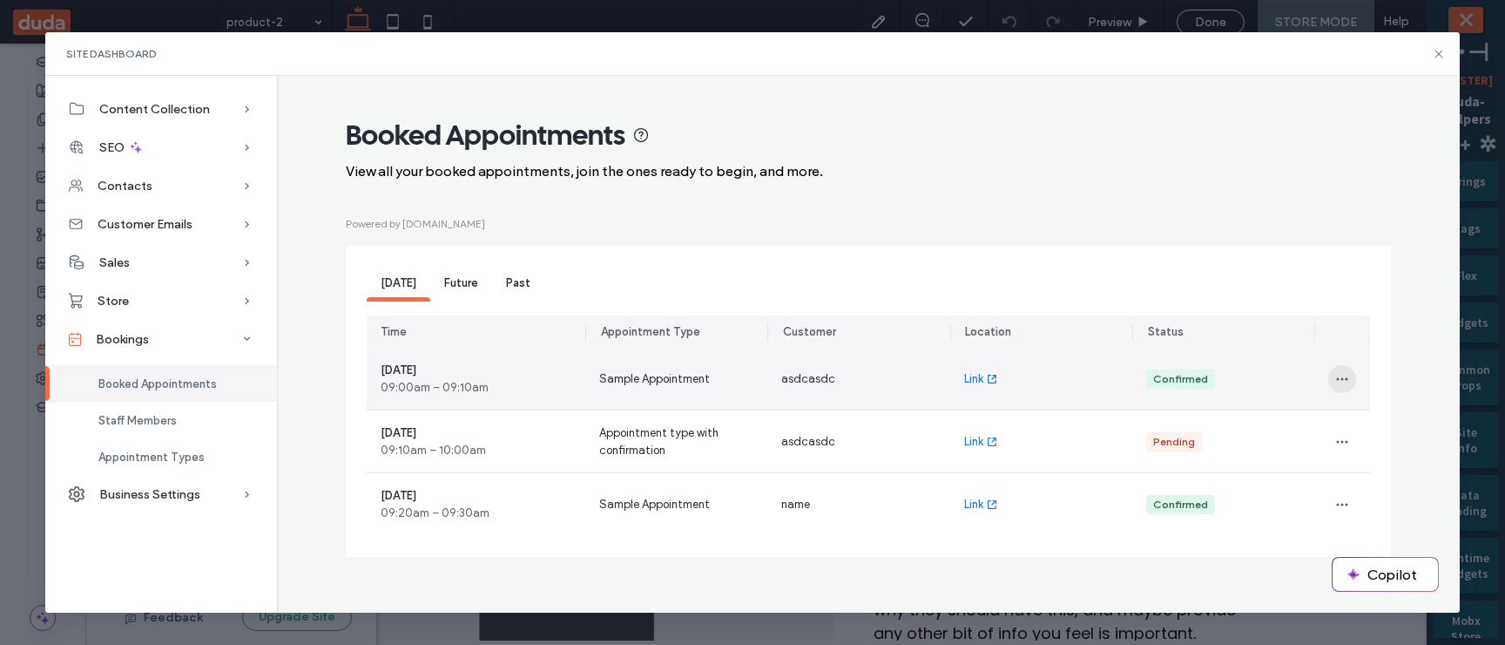
click at [1345, 374] on icon "button" at bounding box center [1342, 379] width 14 height 14
click at [1015, 381] on div "Link" at bounding box center [1041, 379] width 182 height 62
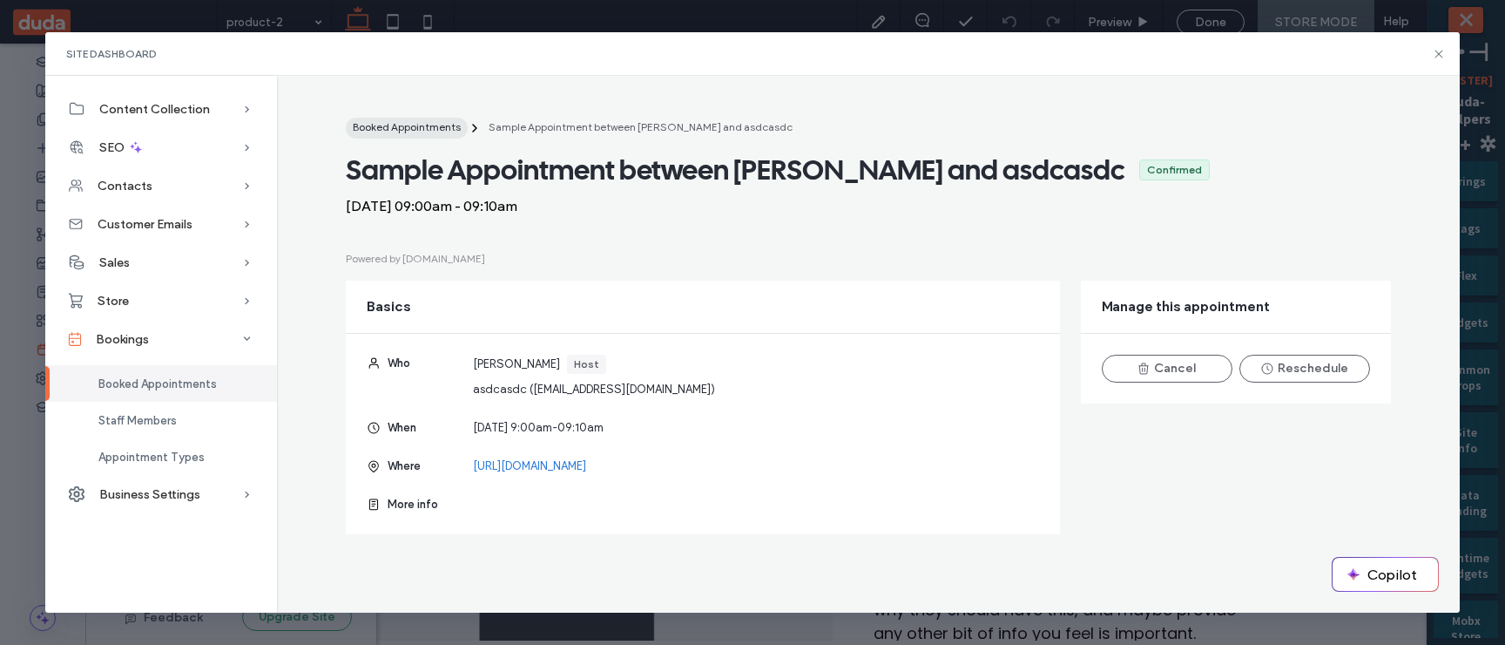
click at [399, 130] on span "Booked Appointments" at bounding box center [407, 126] width 108 height 13
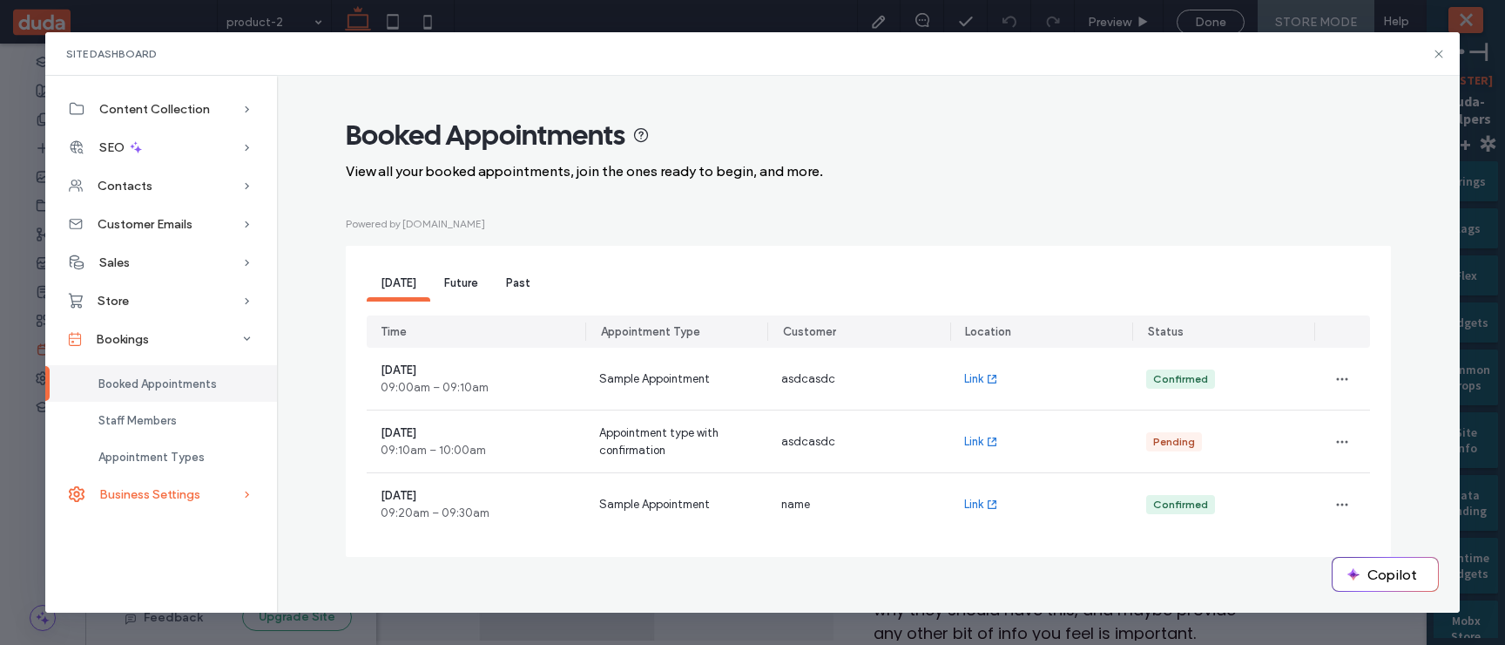
click at [176, 388] on span "Business Settings" at bounding box center [149, 494] width 101 height 15
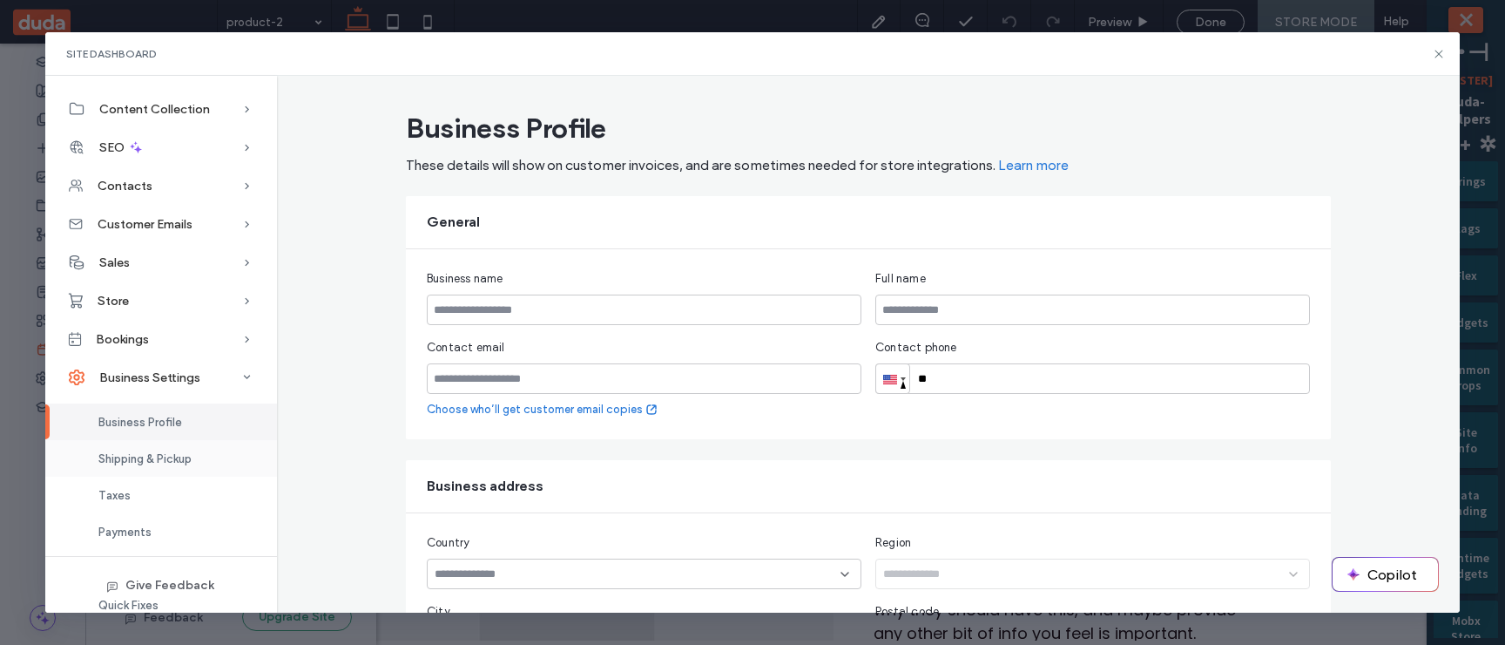
click at [199, 388] on div "Shipping & Pickup" at bounding box center [161, 458] width 232 height 37
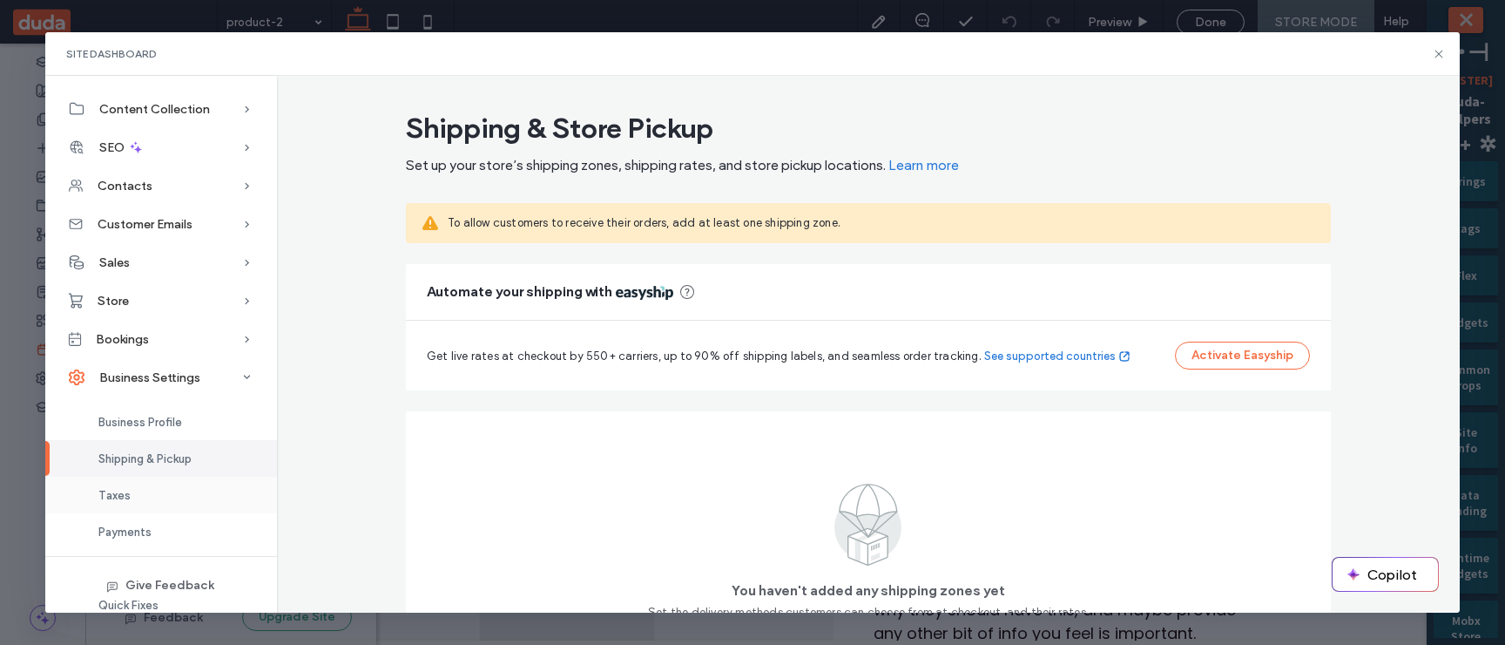
click at [180, 388] on div "Taxes" at bounding box center [161, 494] width 232 height 37
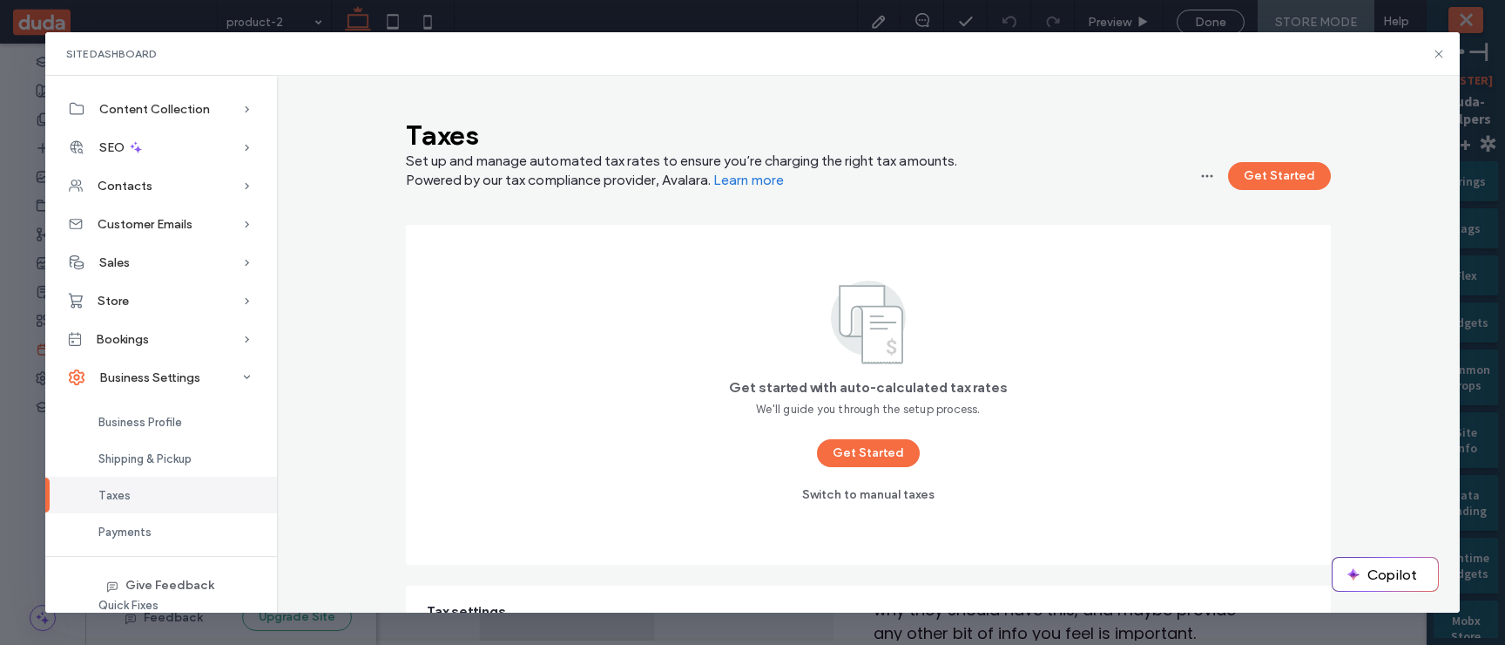
scroll to position [67, 0]
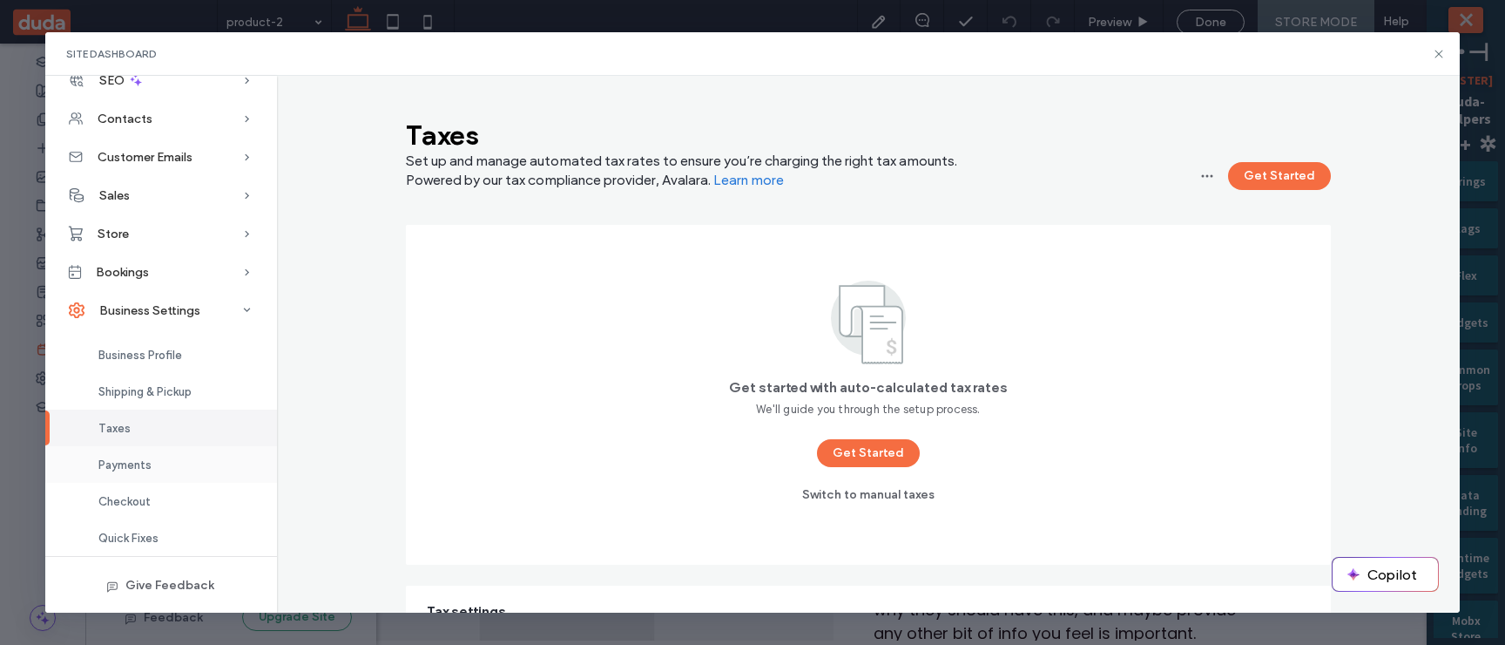
click at [175, 388] on div "Payments" at bounding box center [161, 464] width 232 height 37
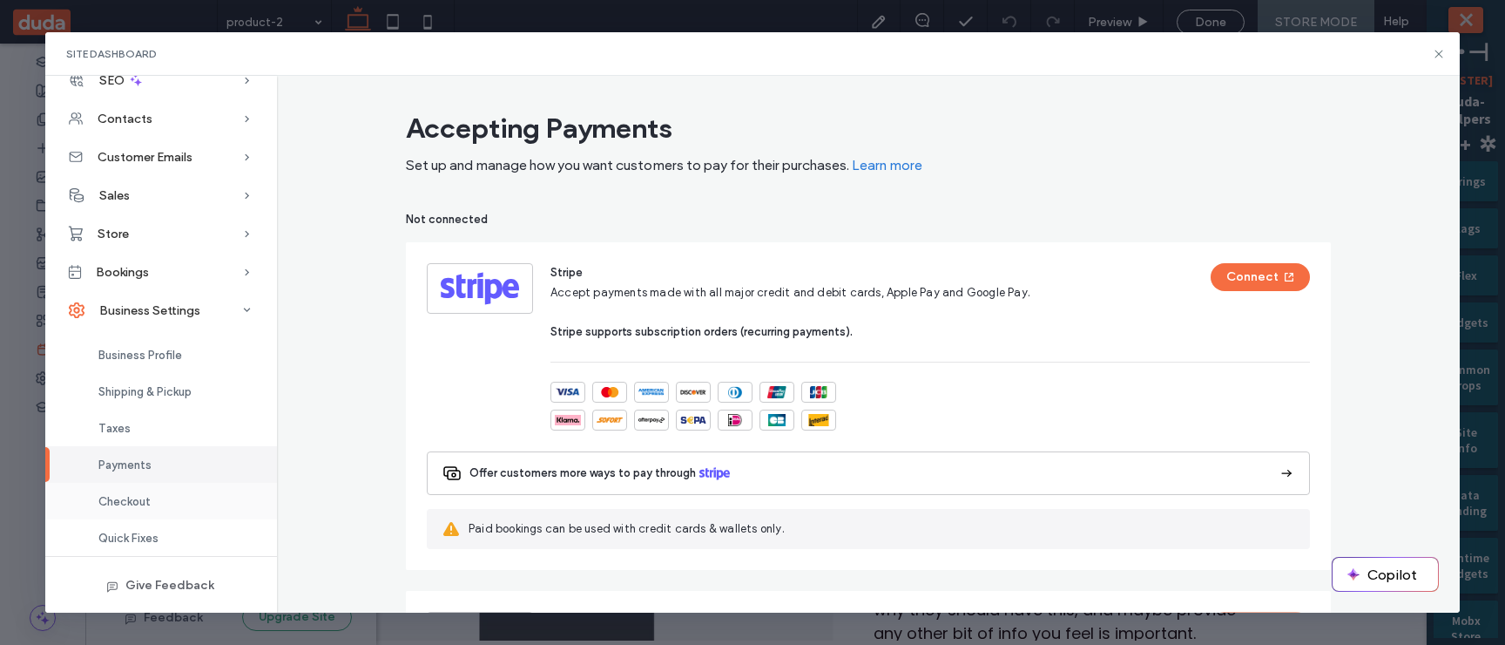
click at [171, 388] on div "Checkout" at bounding box center [161, 501] width 232 height 37
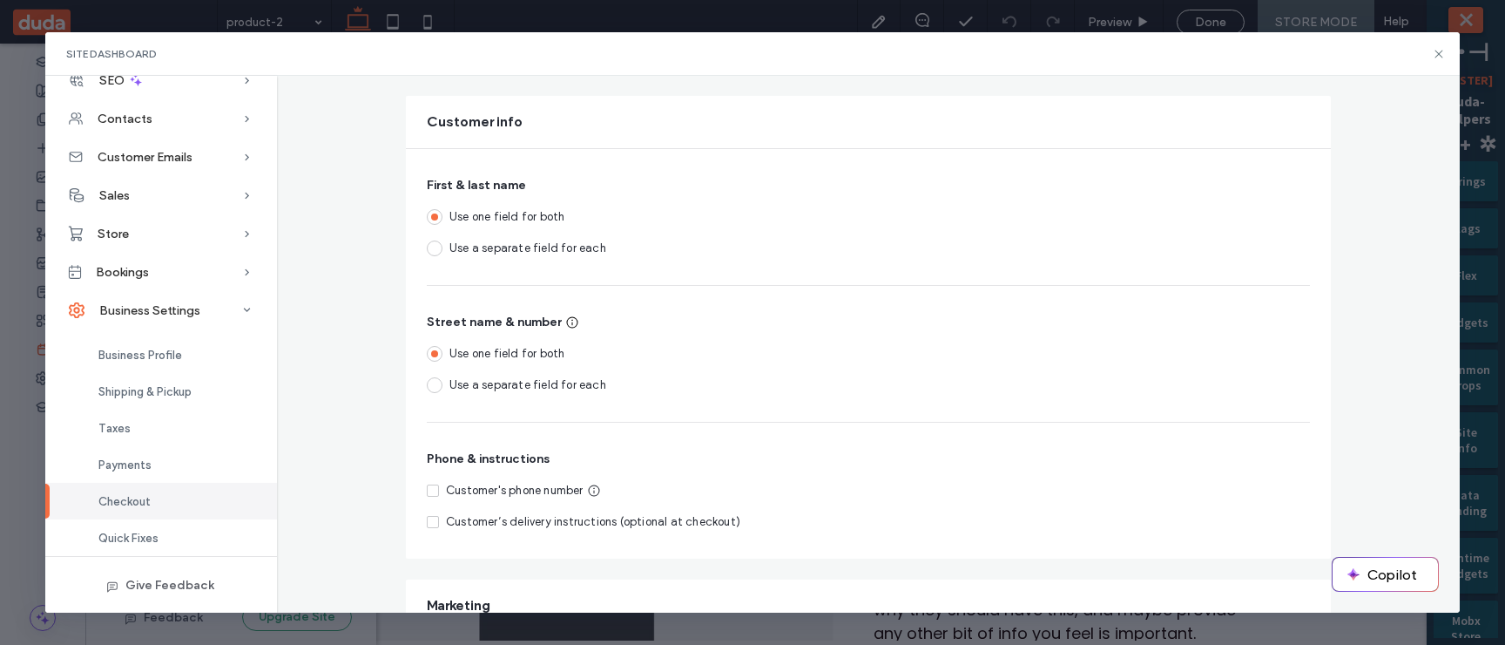
scroll to position [461, 0]
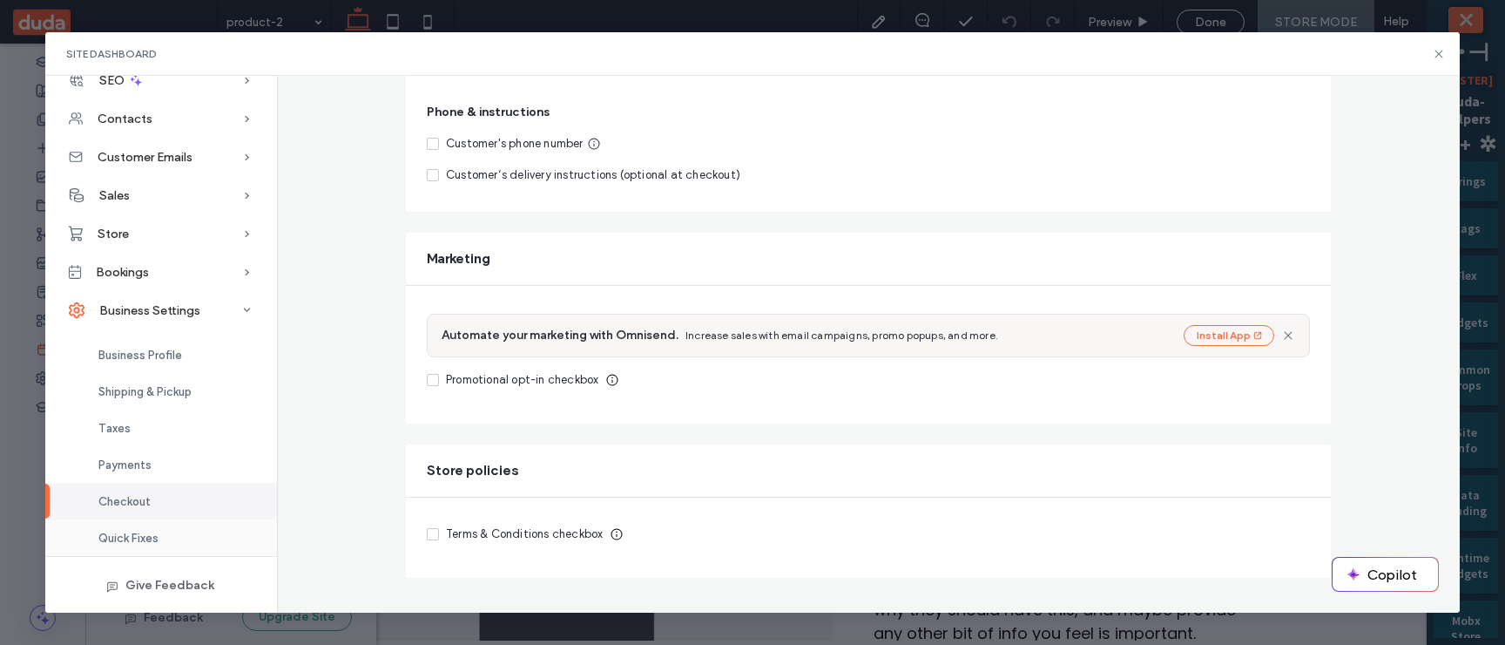
click at [173, 388] on div "Quick Fixes" at bounding box center [161, 537] width 232 height 37
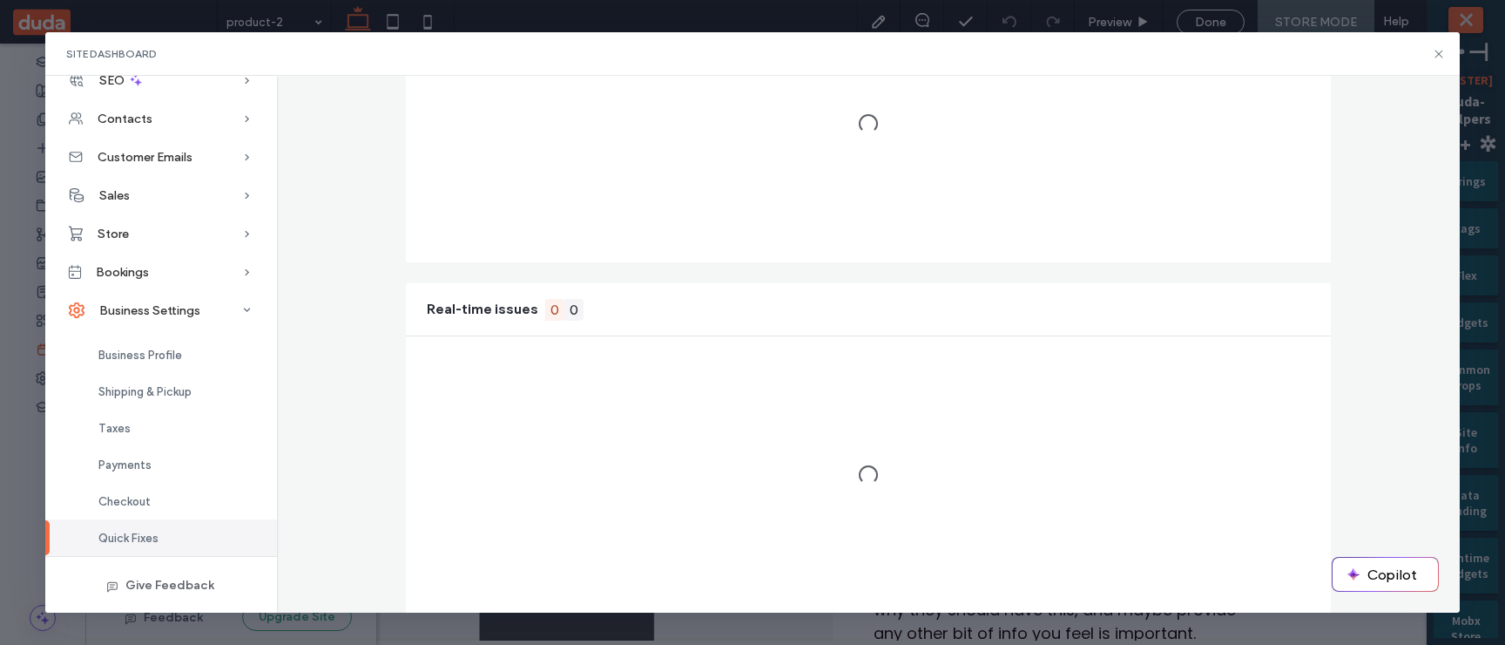
scroll to position [129, 0]
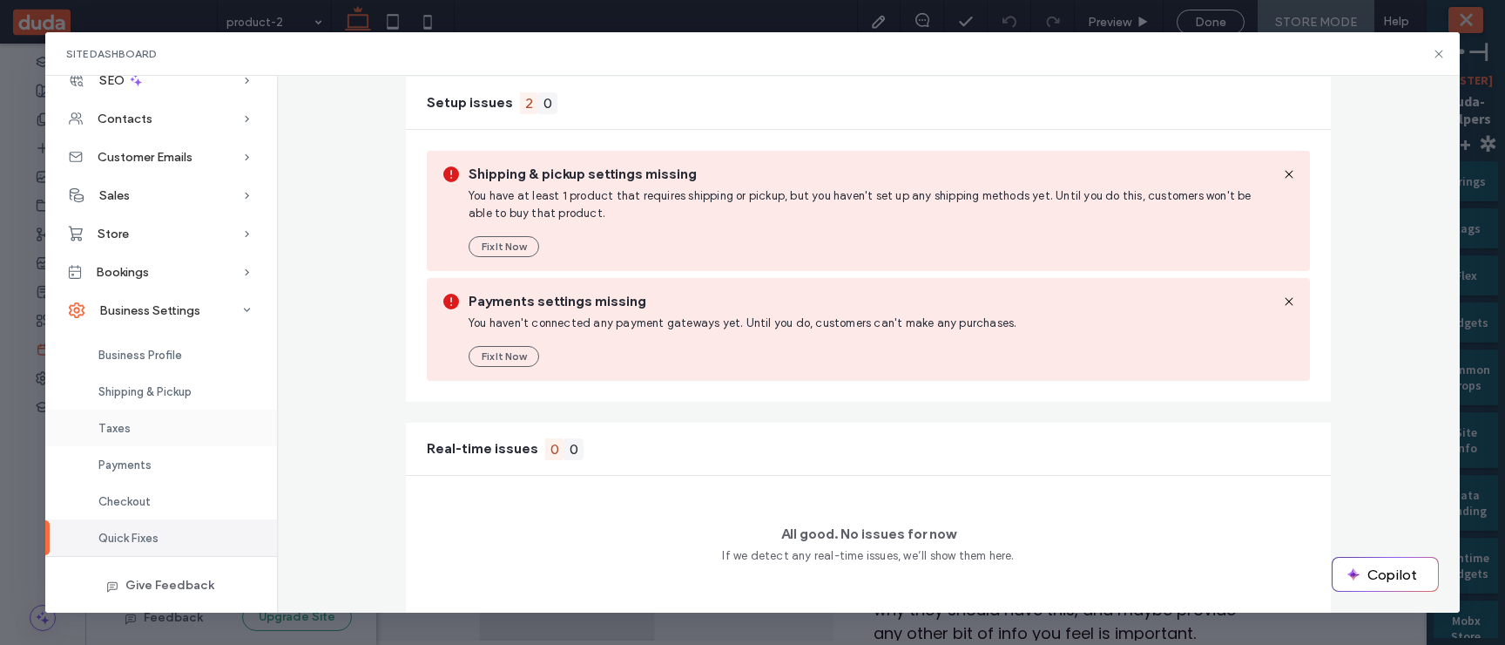
click at [186, 388] on div "Taxes" at bounding box center [161, 427] width 232 height 37
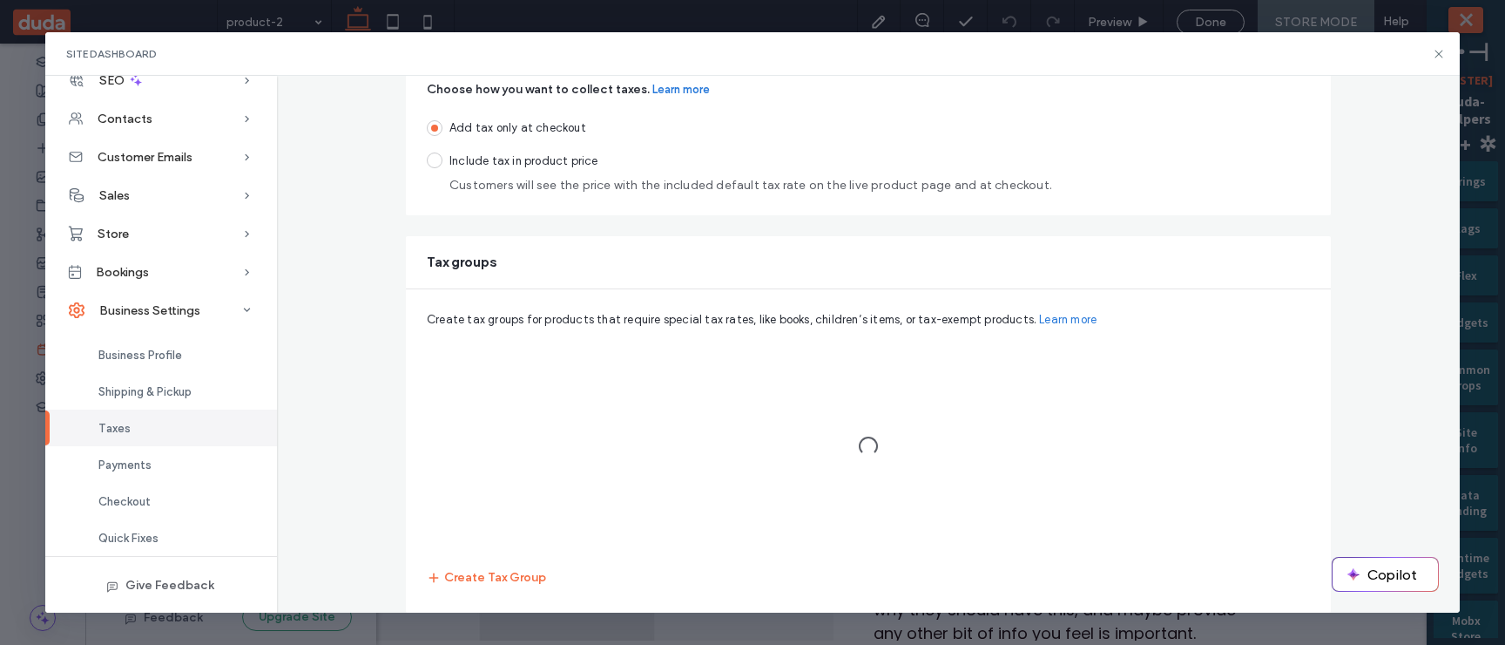
scroll to position [181, 0]
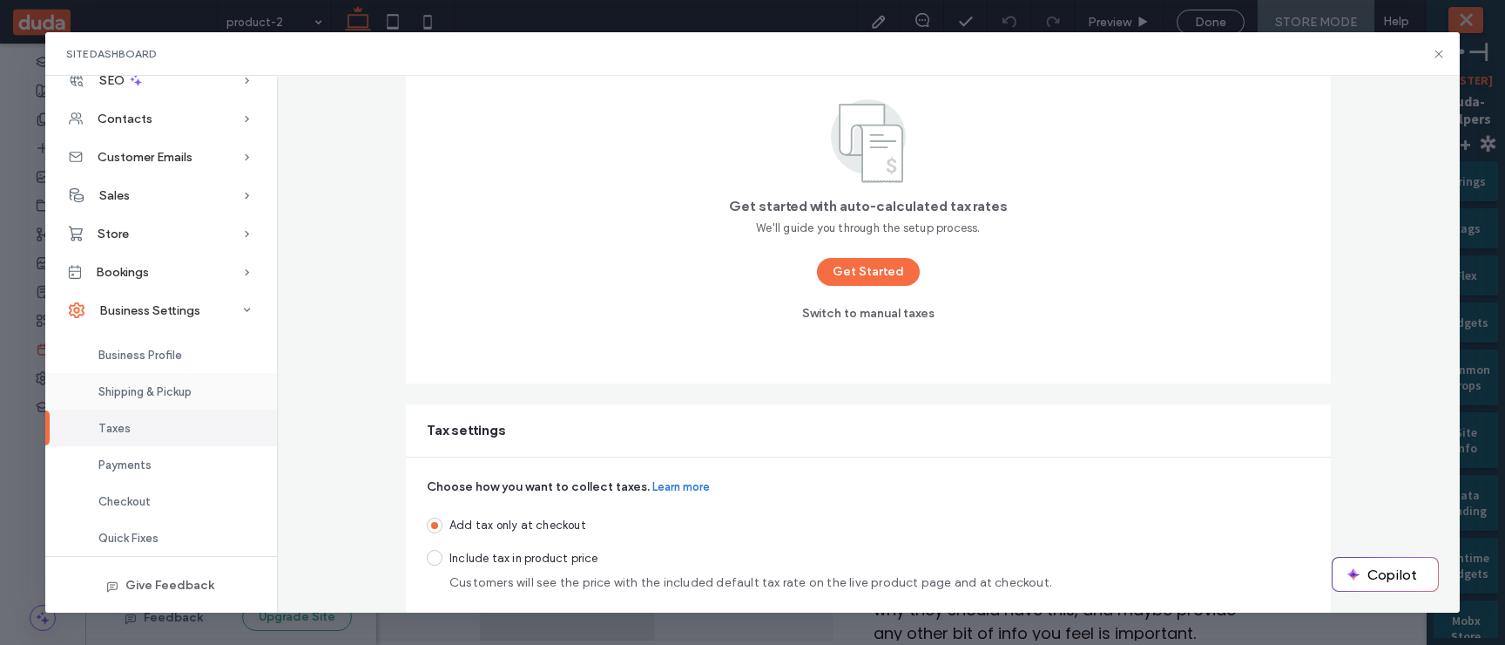
click at [203, 388] on div "Shipping & Pickup" at bounding box center [161, 391] width 232 height 37
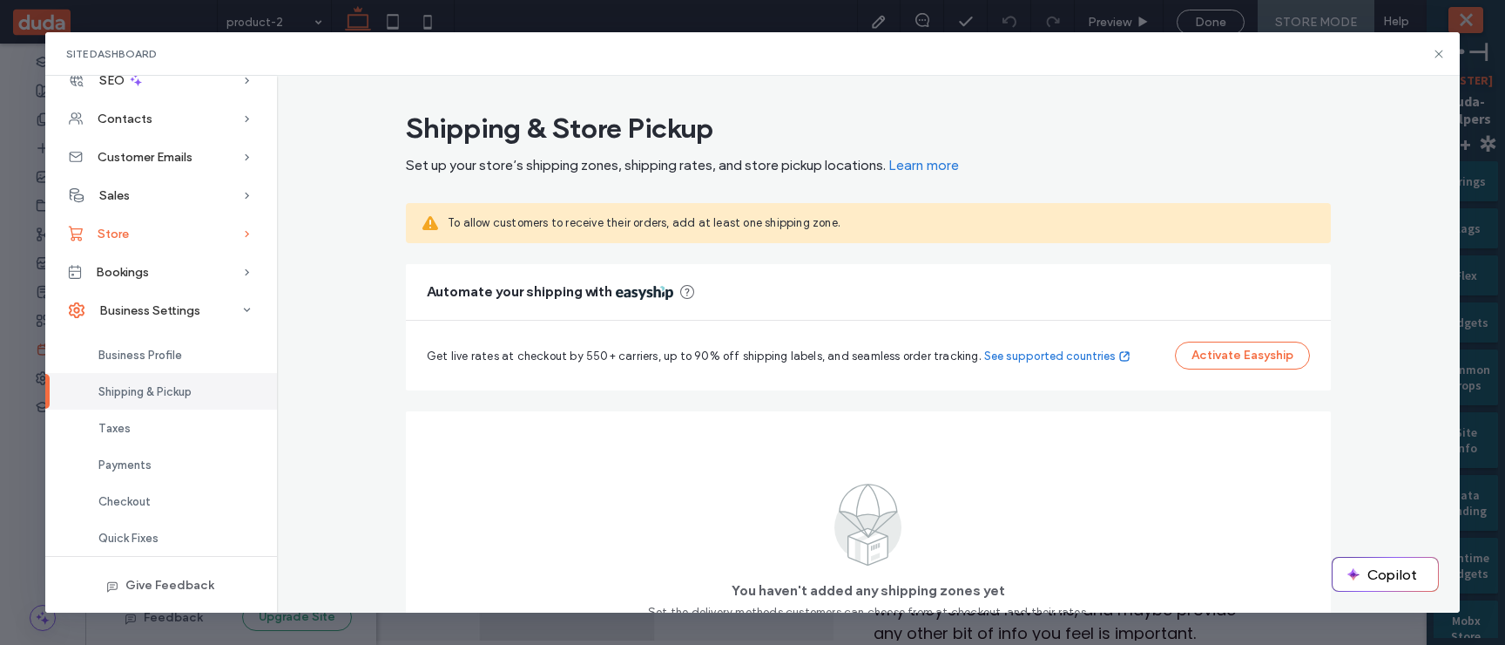
click at [186, 221] on div "Store" at bounding box center [161, 233] width 232 height 38
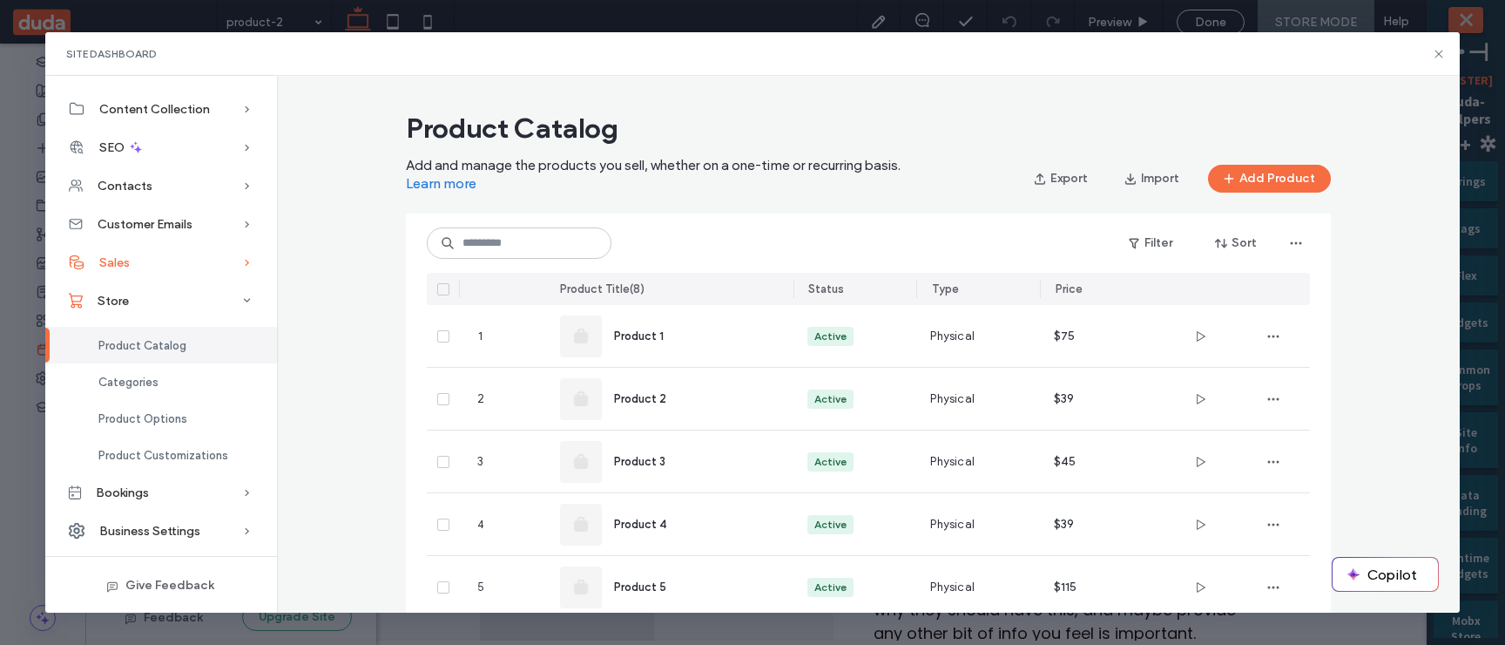
click at [176, 267] on div "Sales" at bounding box center [161, 262] width 232 height 38
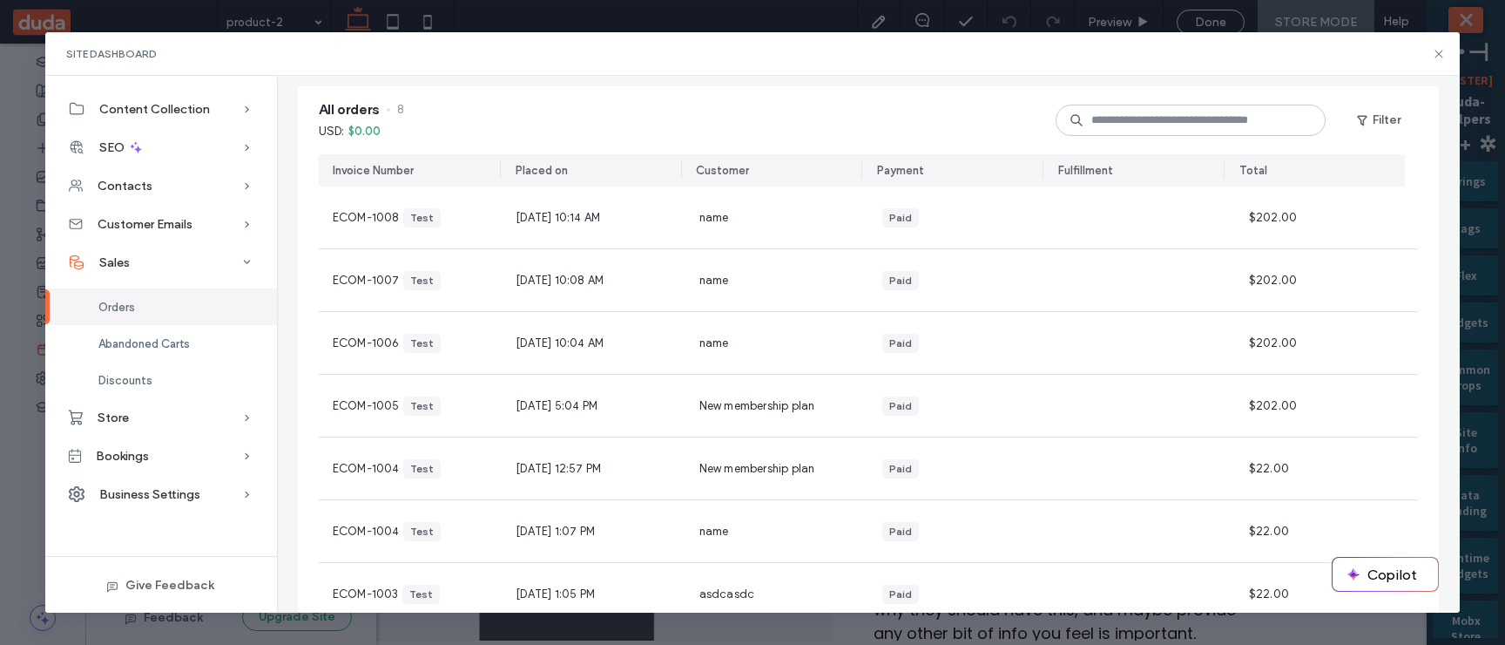
scroll to position [201, 0]
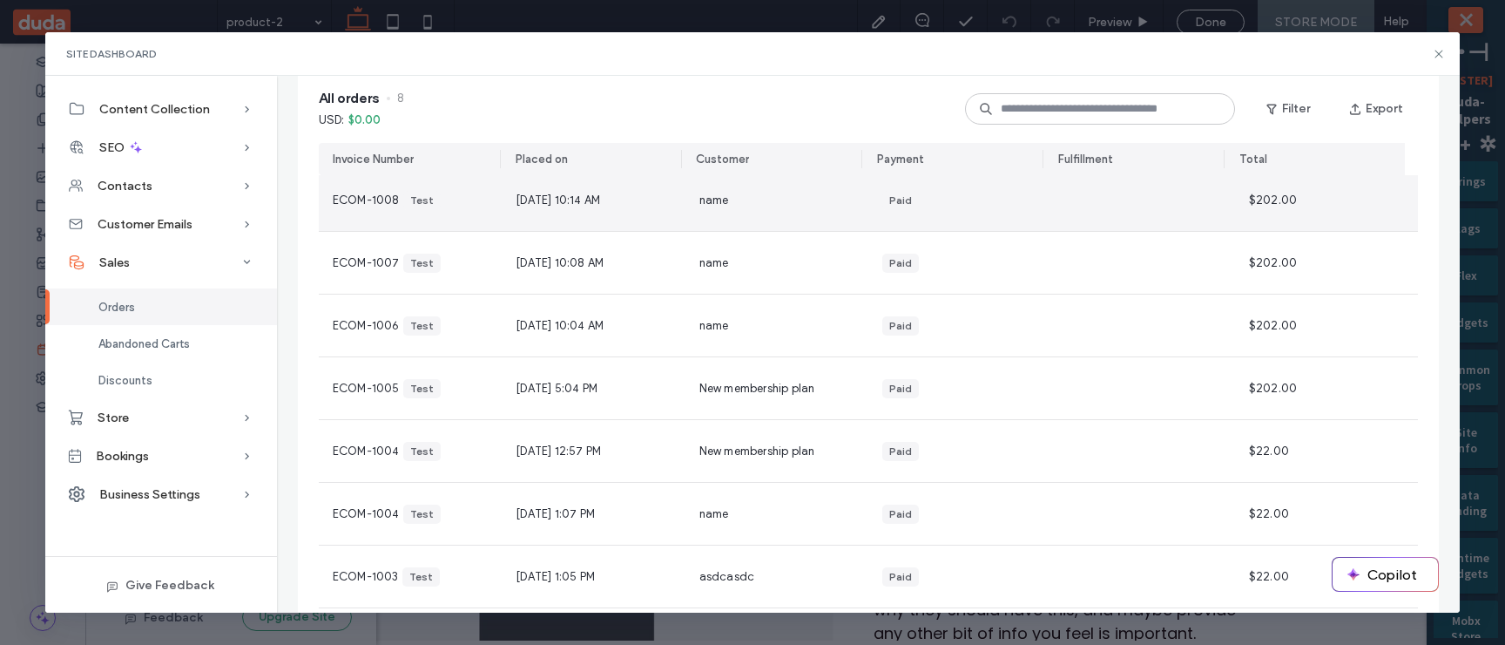
click at [821, 234] on div "name" at bounding box center [777, 263] width 183 height 62
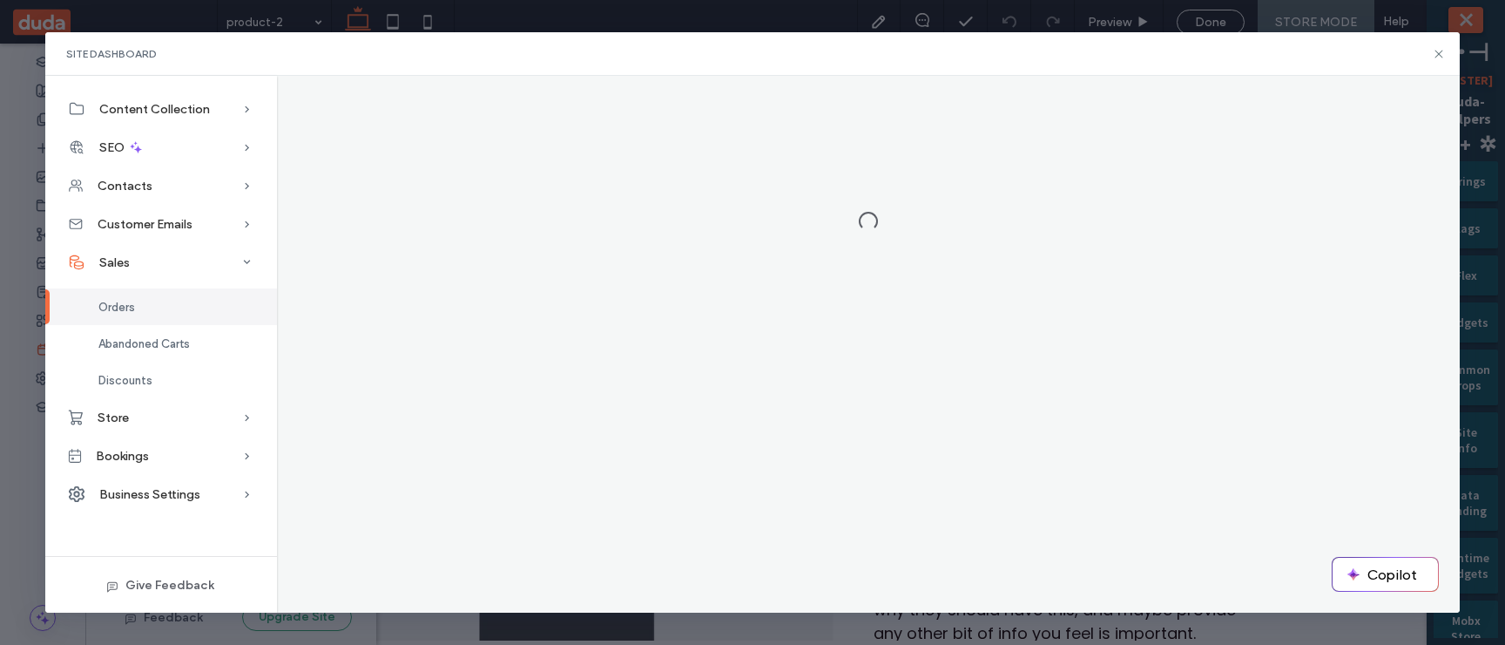
scroll to position [0, 0]
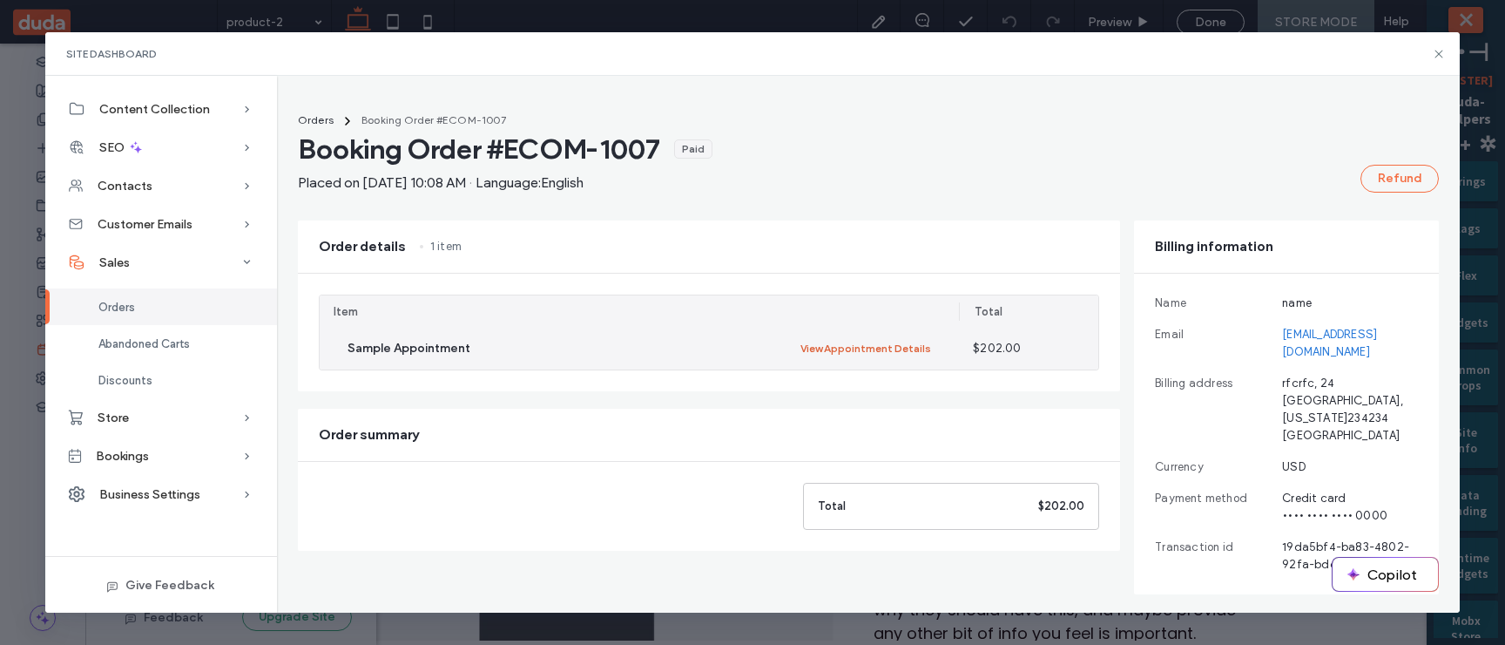
click at [911, 348] on button "View Appointment Details" at bounding box center [866, 348] width 131 height 21
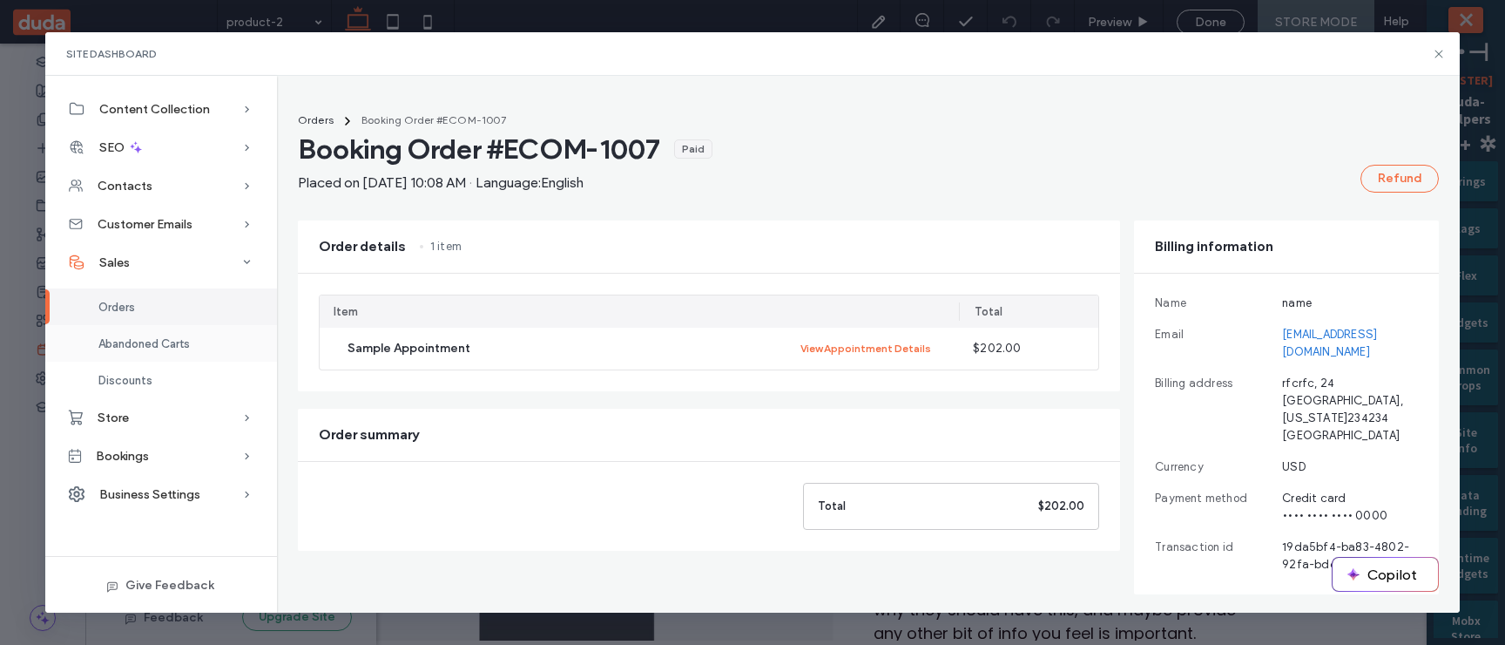
click at [151, 344] on span "Abandoned Carts" at bounding box center [143, 343] width 91 height 13
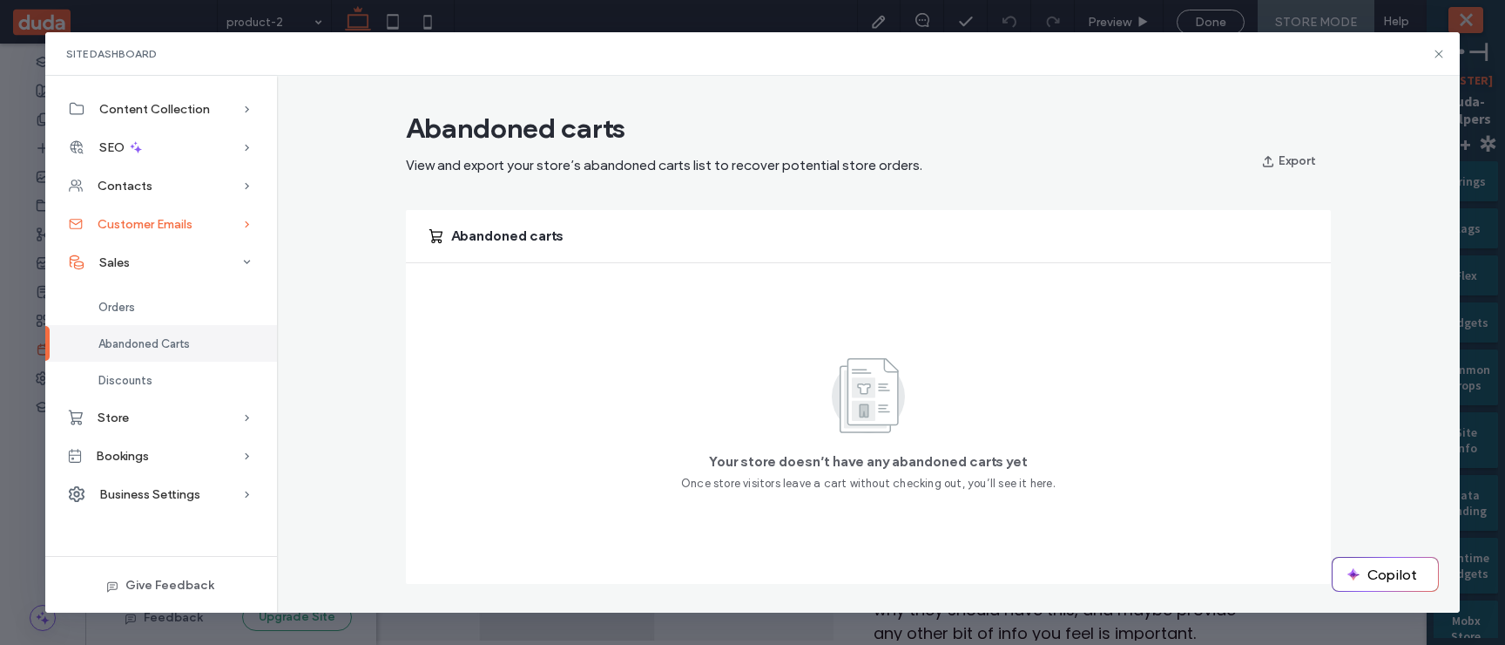
click at [154, 228] on span "Customer Emails" at bounding box center [145, 224] width 95 height 15
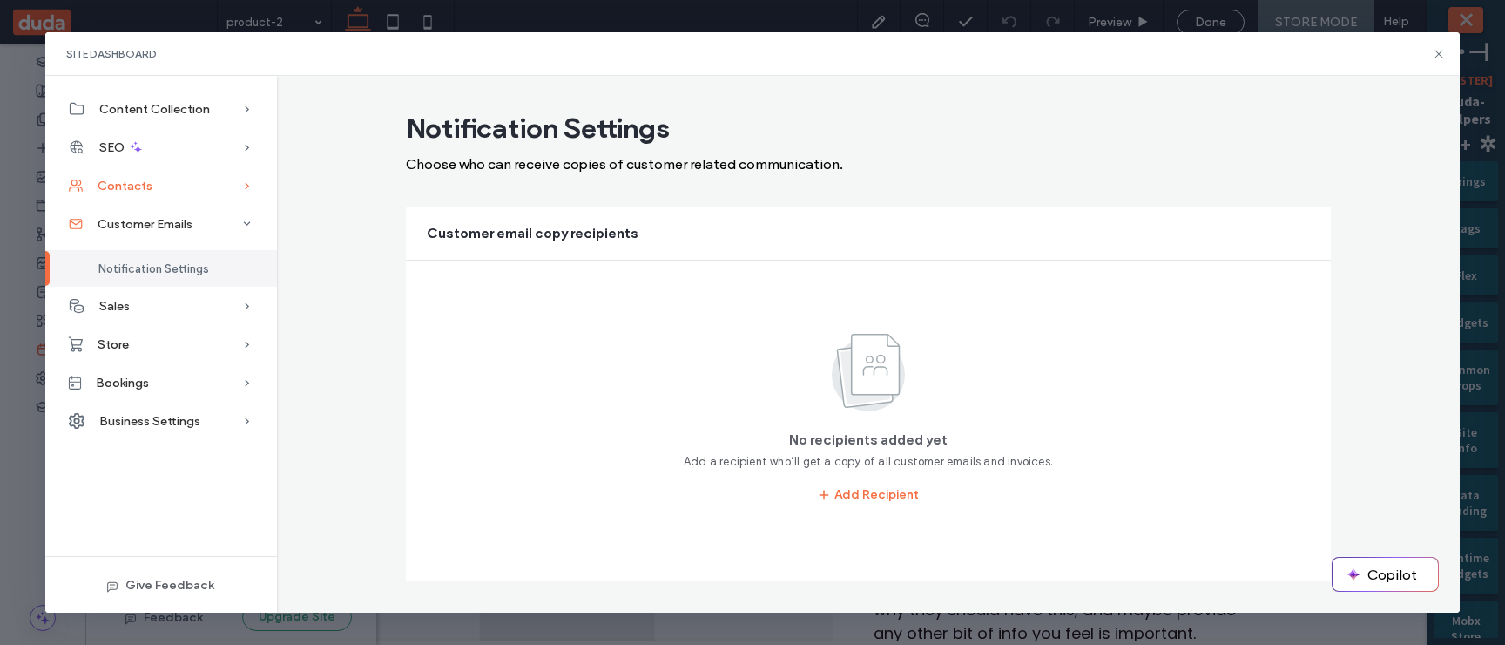
click at [163, 196] on div "Contacts" at bounding box center [161, 185] width 232 height 38
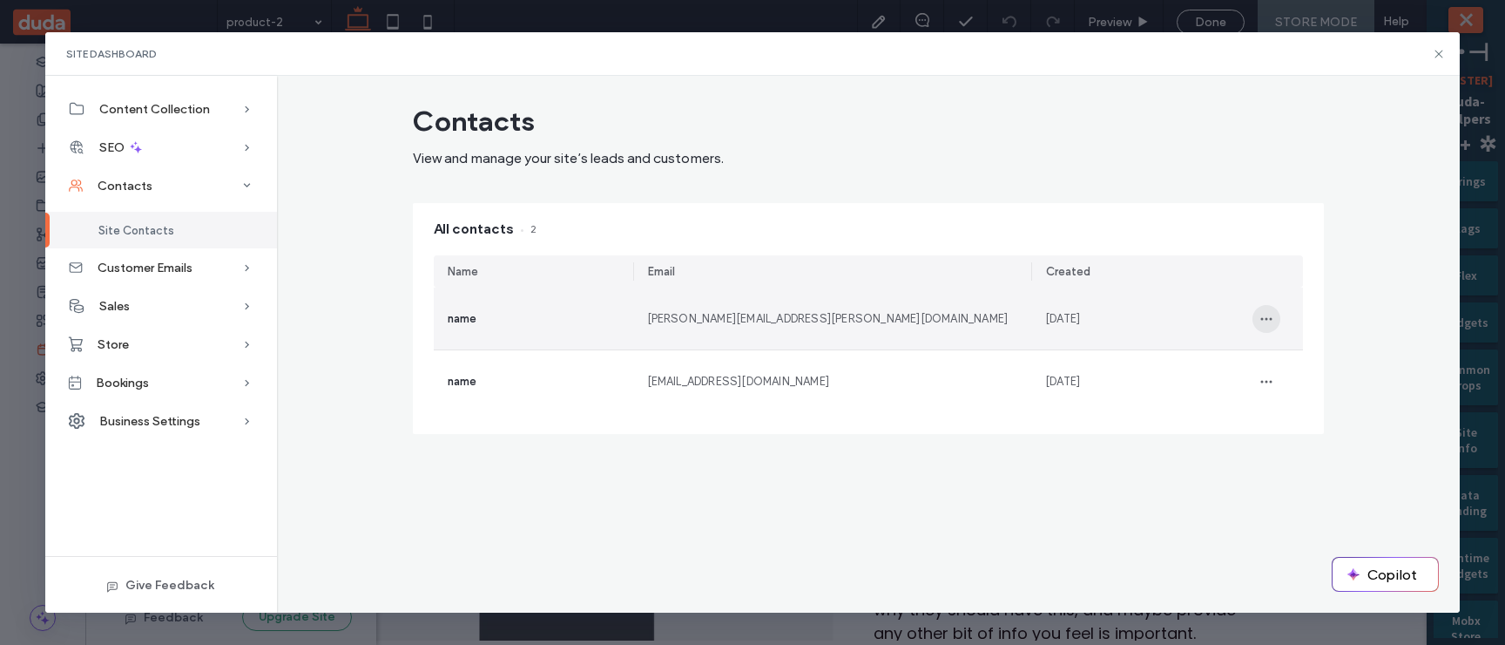
click at [1265, 318] on icon "button" at bounding box center [1267, 319] width 14 height 14
click at [1275, 348] on div "View contact" at bounding box center [1331, 364] width 155 height 33
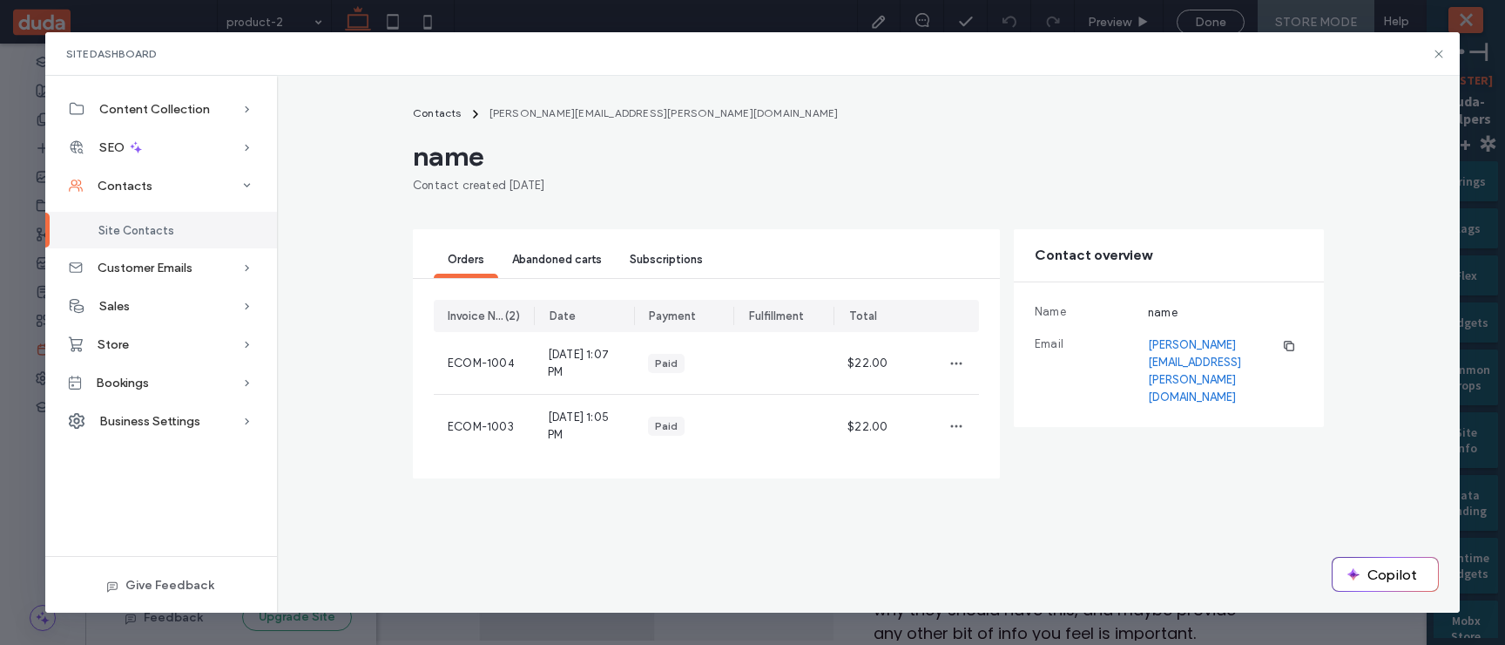
click at [559, 262] on span "Abandoned carts" at bounding box center [557, 259] width 90 height 13
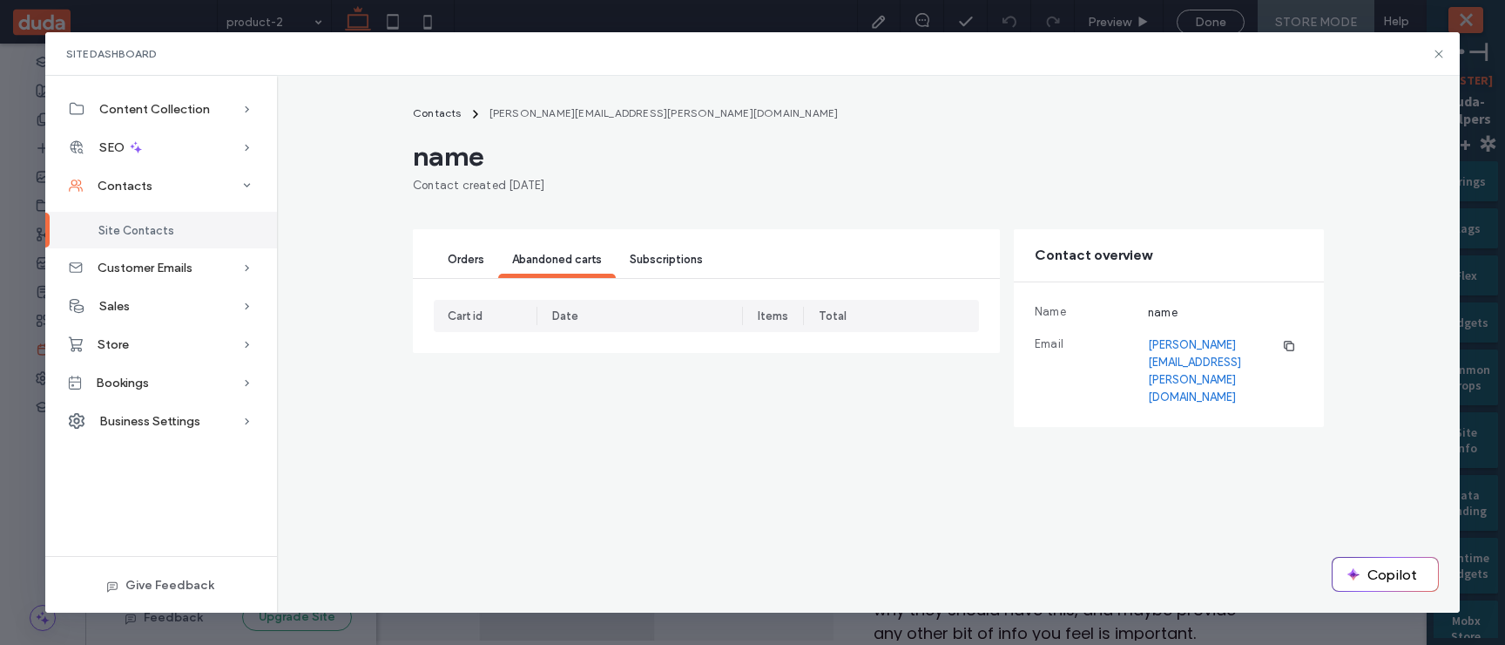
click at [652, 267] on div "Subscriptions" at bounding box center [666, 260] width 101 height 35
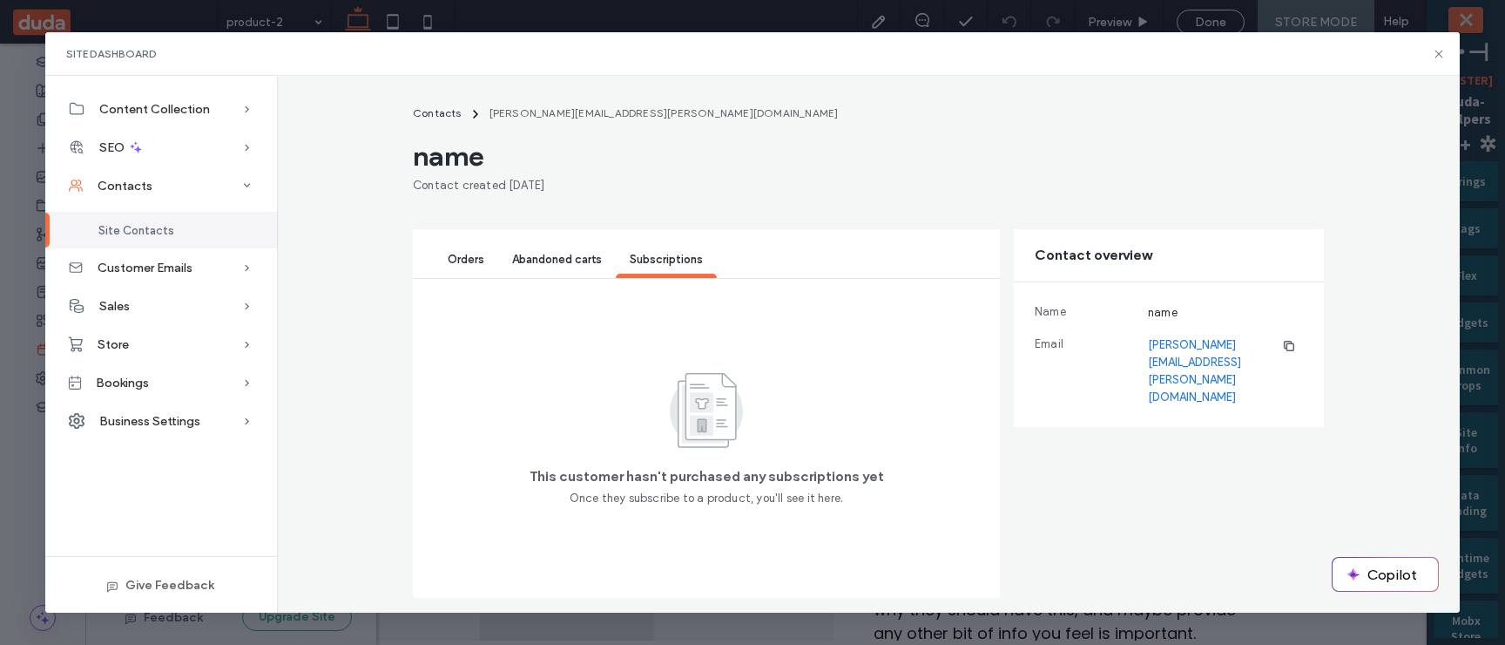
click at [453, 261] on span "Orders" at bounding box center [466, 259] width 37 height 13
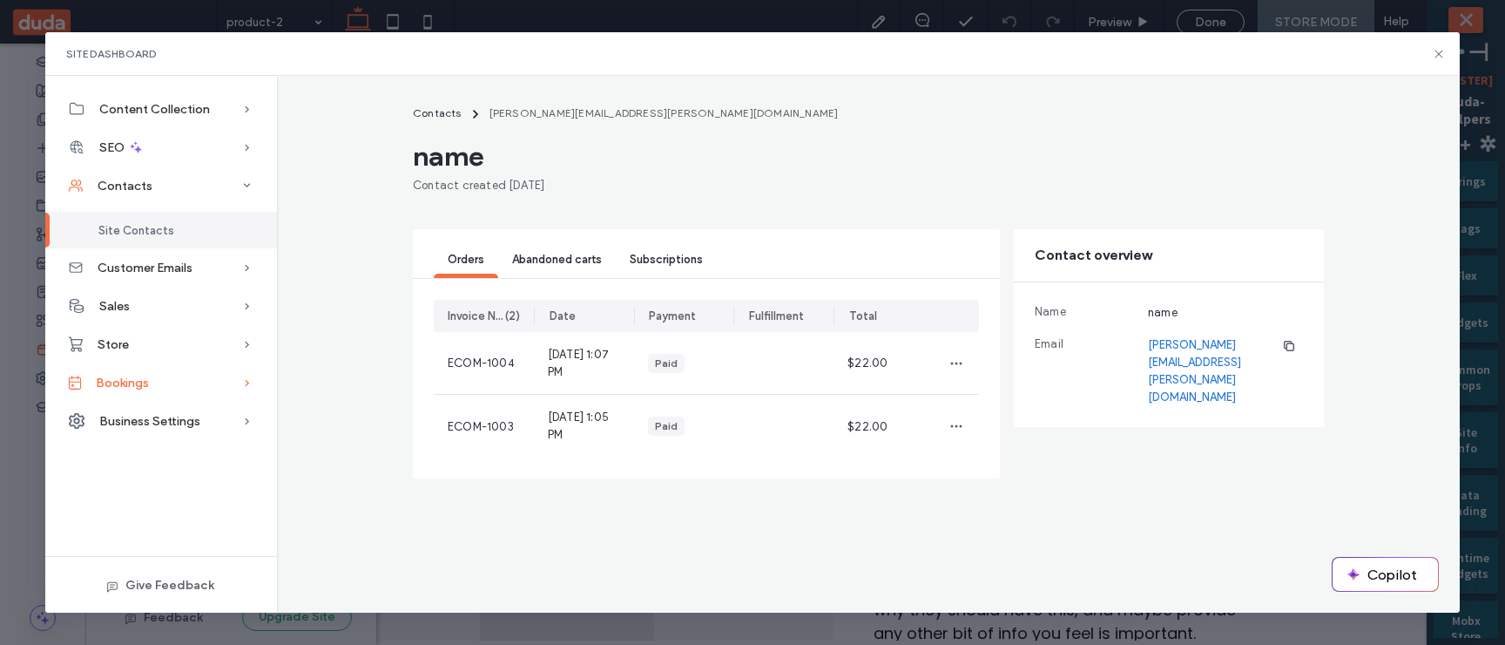
click at [136, 380] on span "Bookings" at bounding box center [122, 382] width 53 height 15
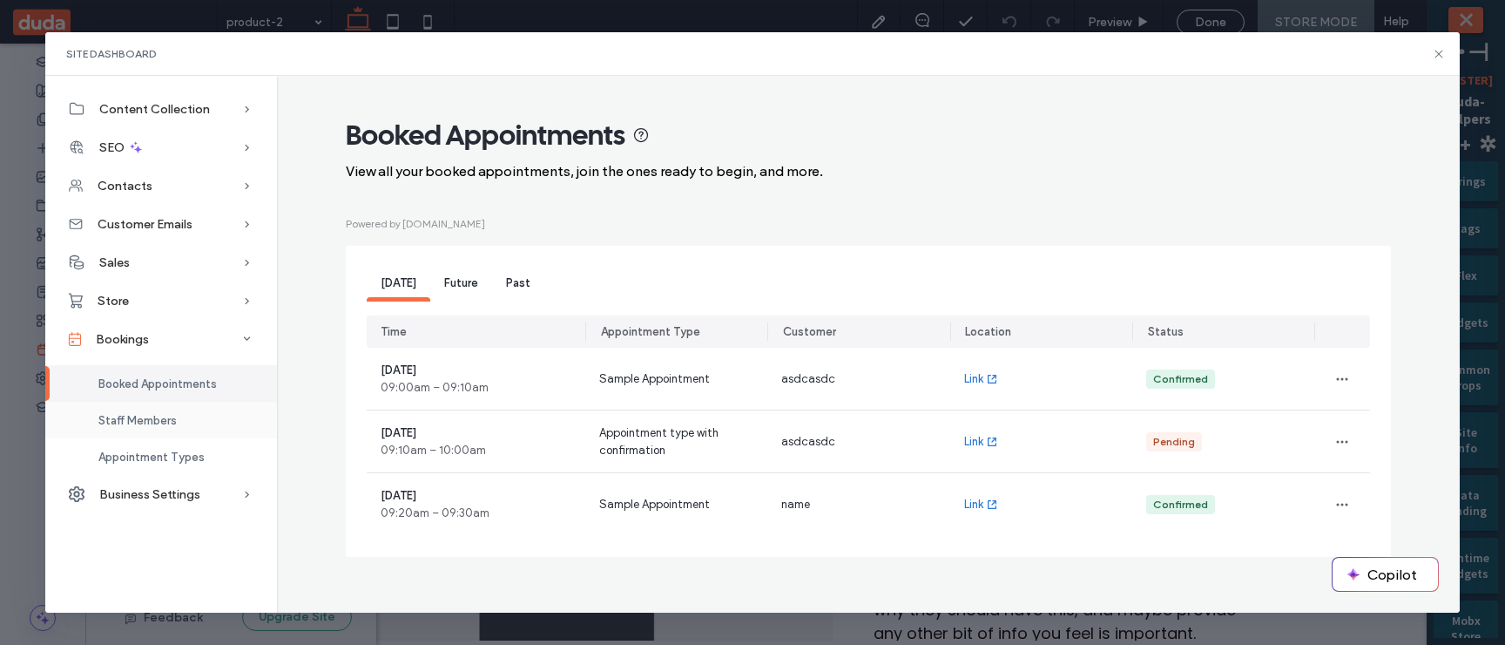
click at [154, 388] on div "Staff Members" at bounding box center [161, 420] width 232 height 37
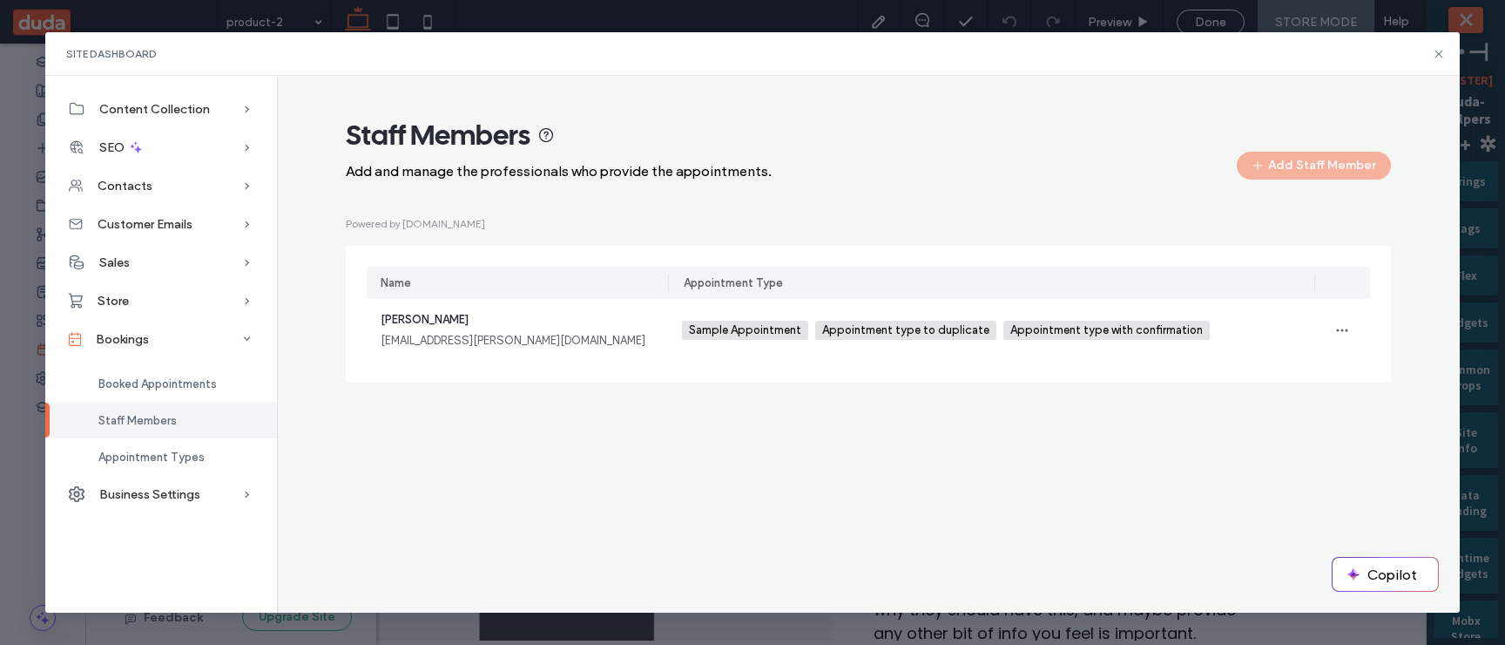
click at [152, 388] on div "Staff Members" at bounding box center [161, 420] width 232 height 37
click at [154, 385] on span "Booked Appointments" at bounding box center [157, 383] width 118 height 13
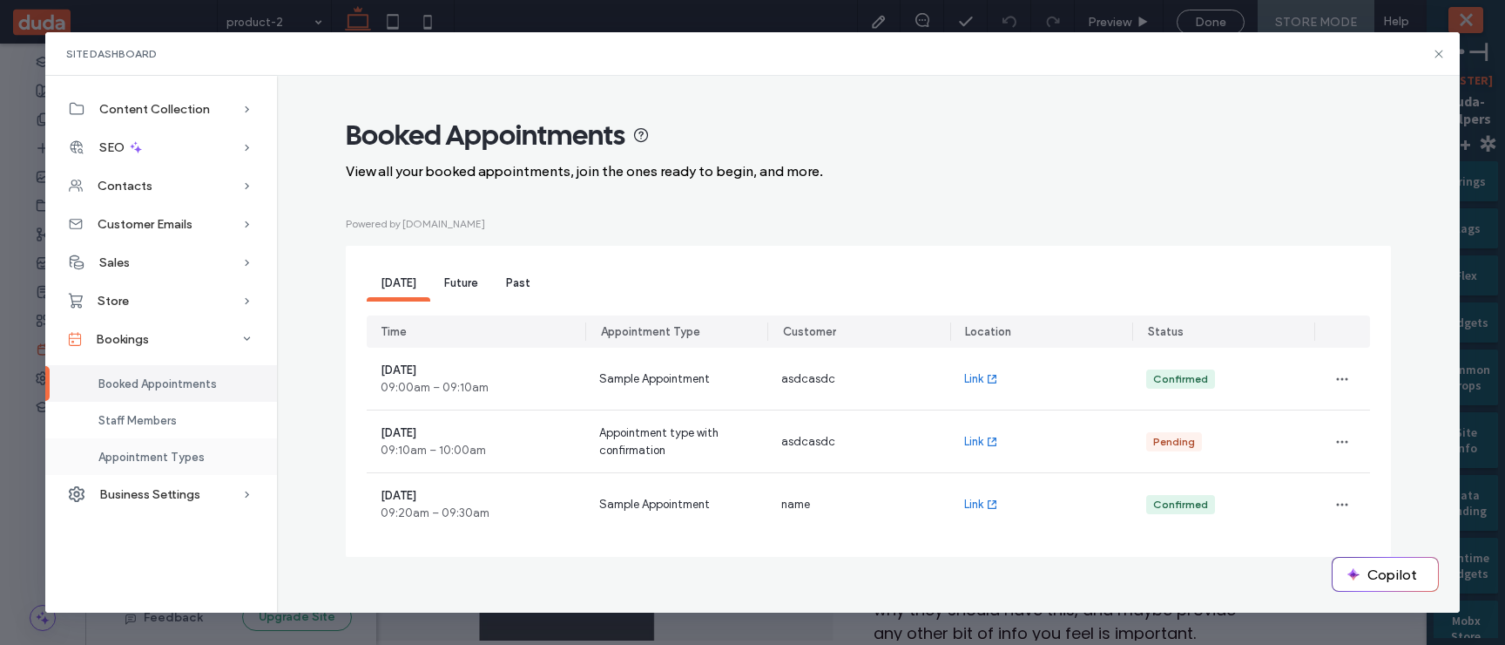
click at [179, 388] on span "Appointment Types" at bounding box center [151, 456] width 106 height 13
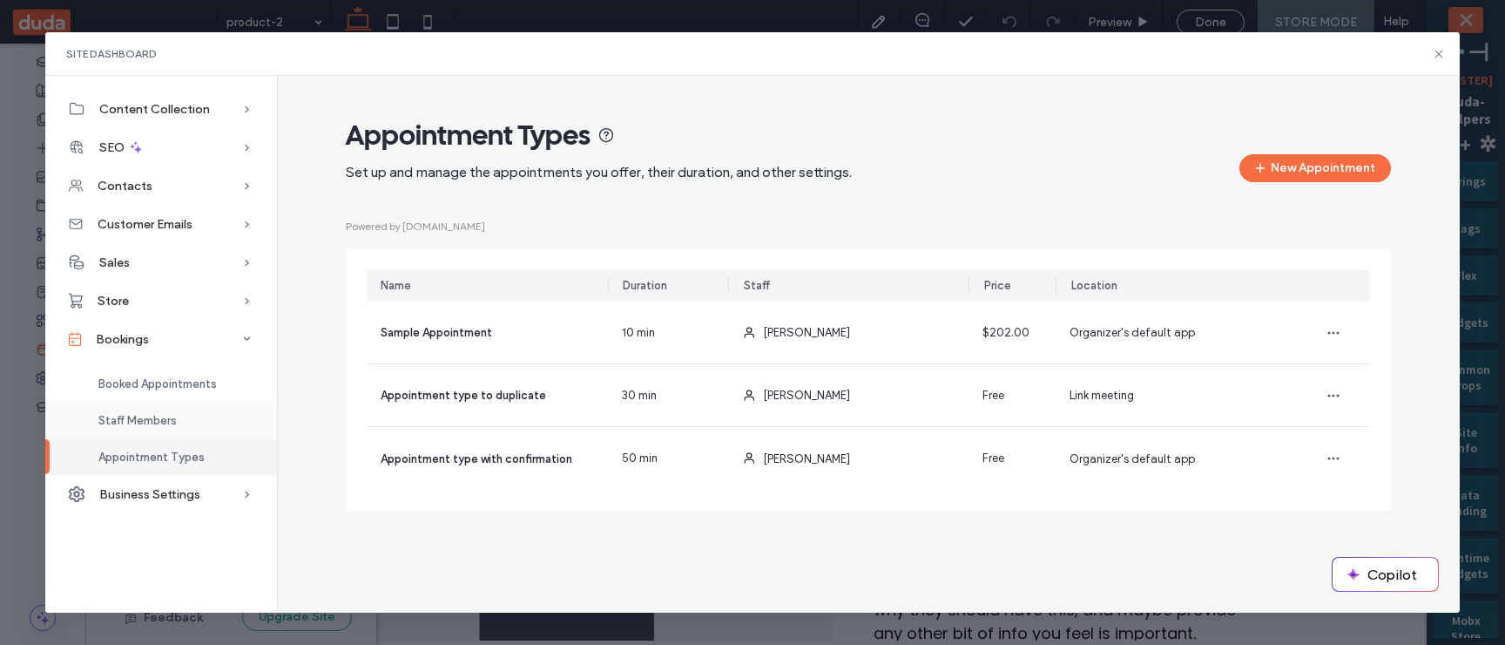
click at [179, 388] on div "Staff Members" at bounding box center [161, 420] width 232 height 37
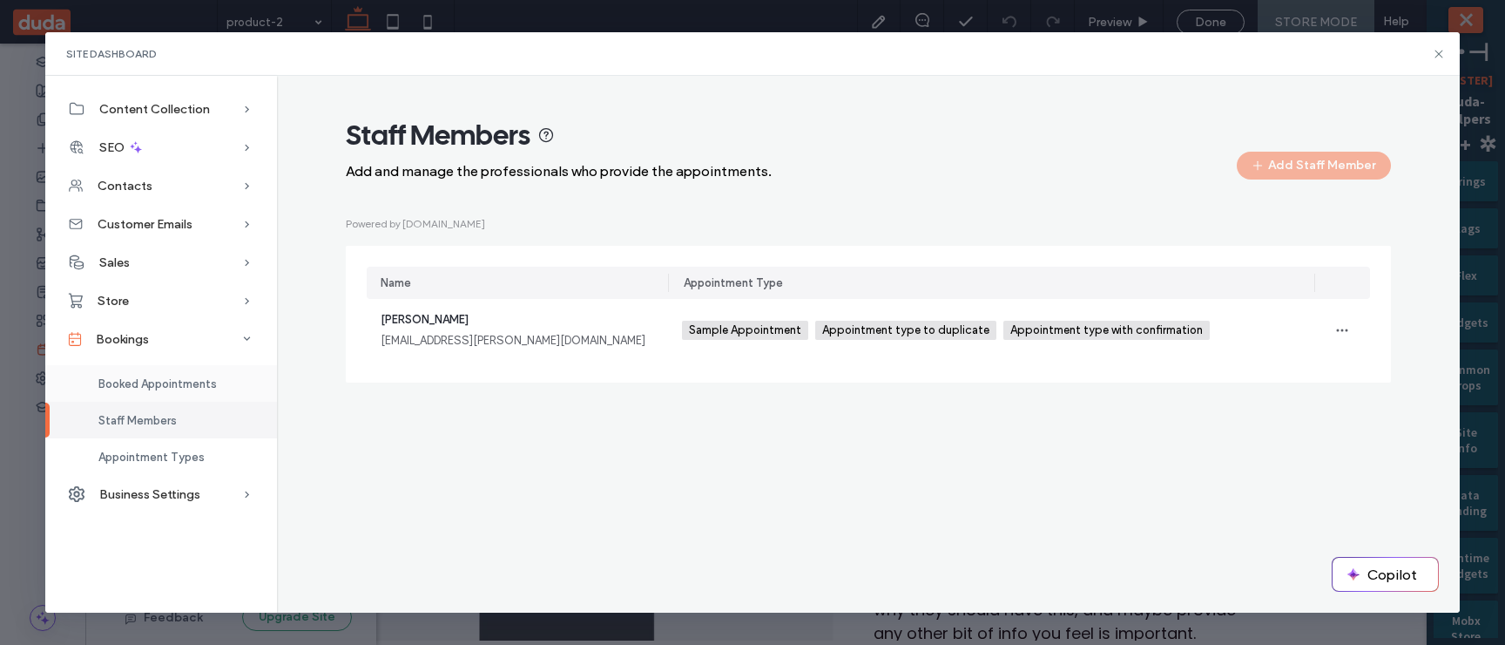
click at [181, 388] on div "Booked Appointments" at bounding box center [161, 383] width 232 height 37
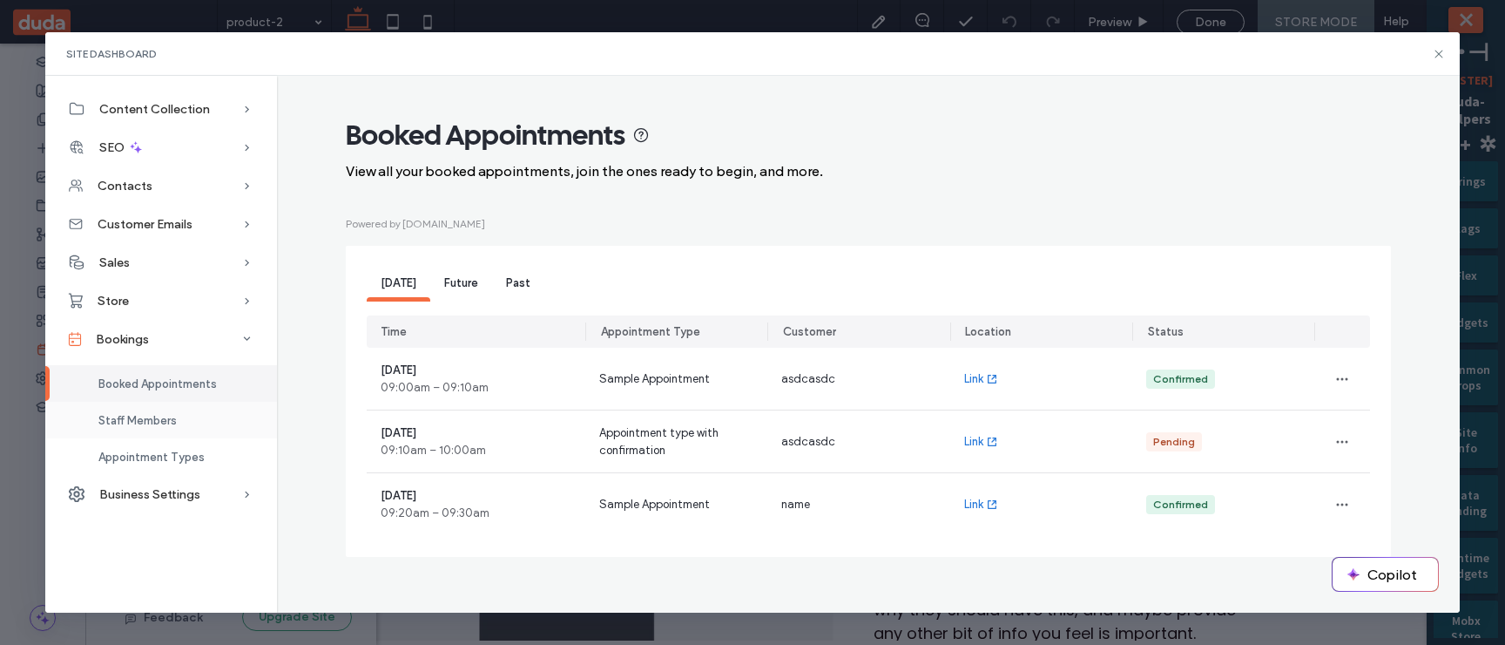
click at [175, 388] on span "Staff Members" at bounding box center [137, 420] width 78 height 13
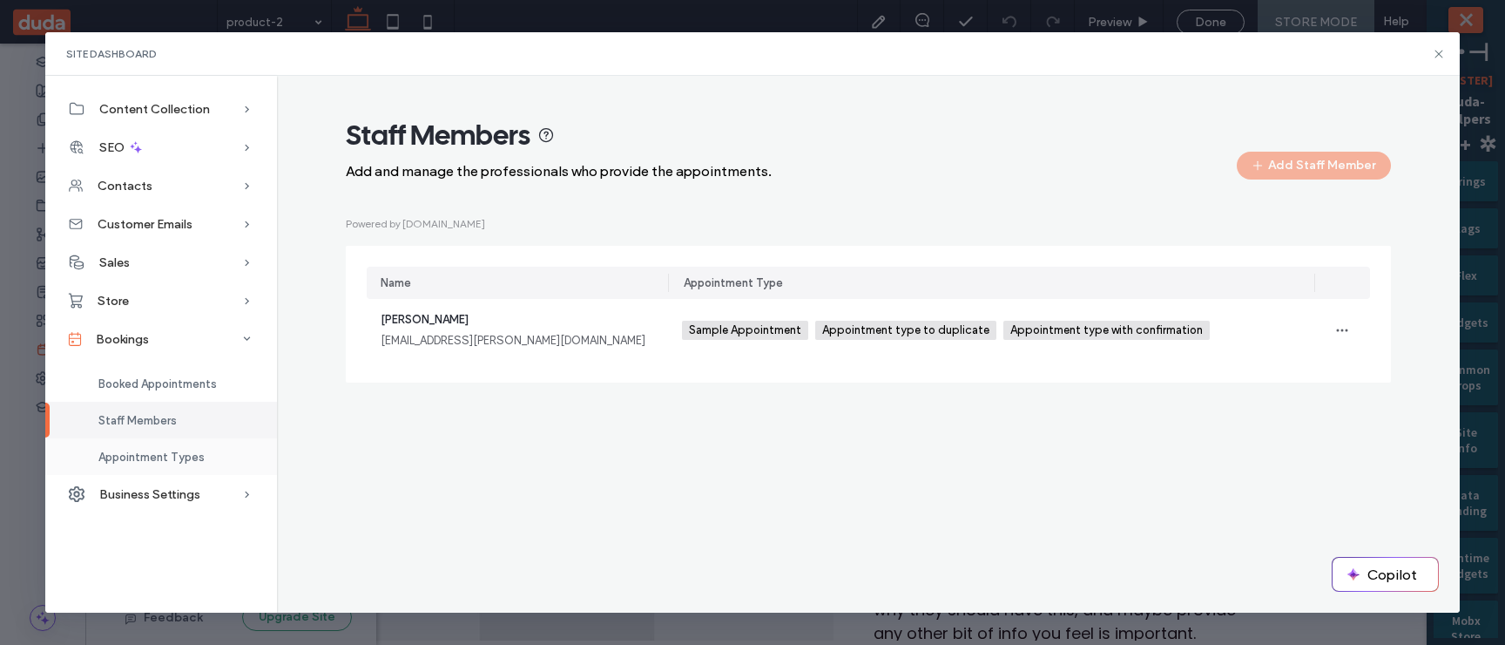
click at [178, 388] on div "Appointment Types" at bounding box center [161, 456] width 232 height 37
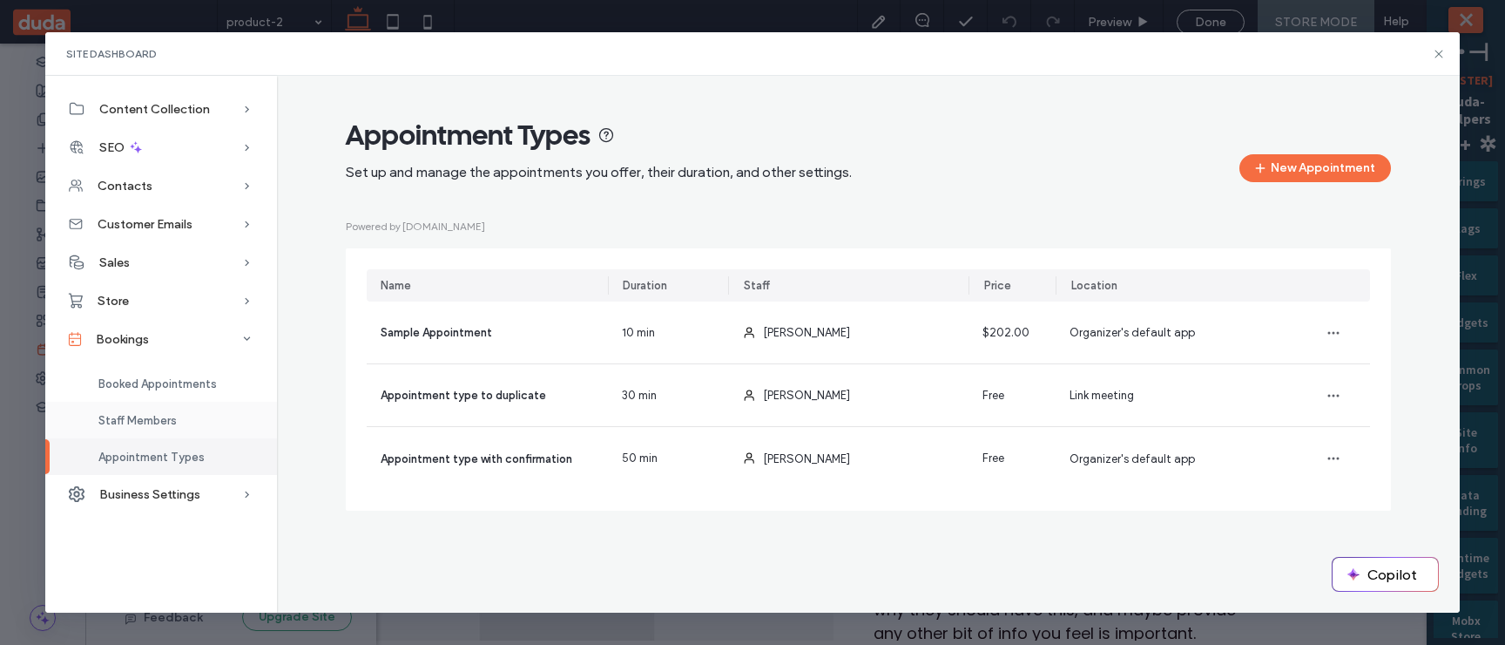
click at [180, 388] on div "Staff Members" at bounding box center [161, 420] width 232 height 37
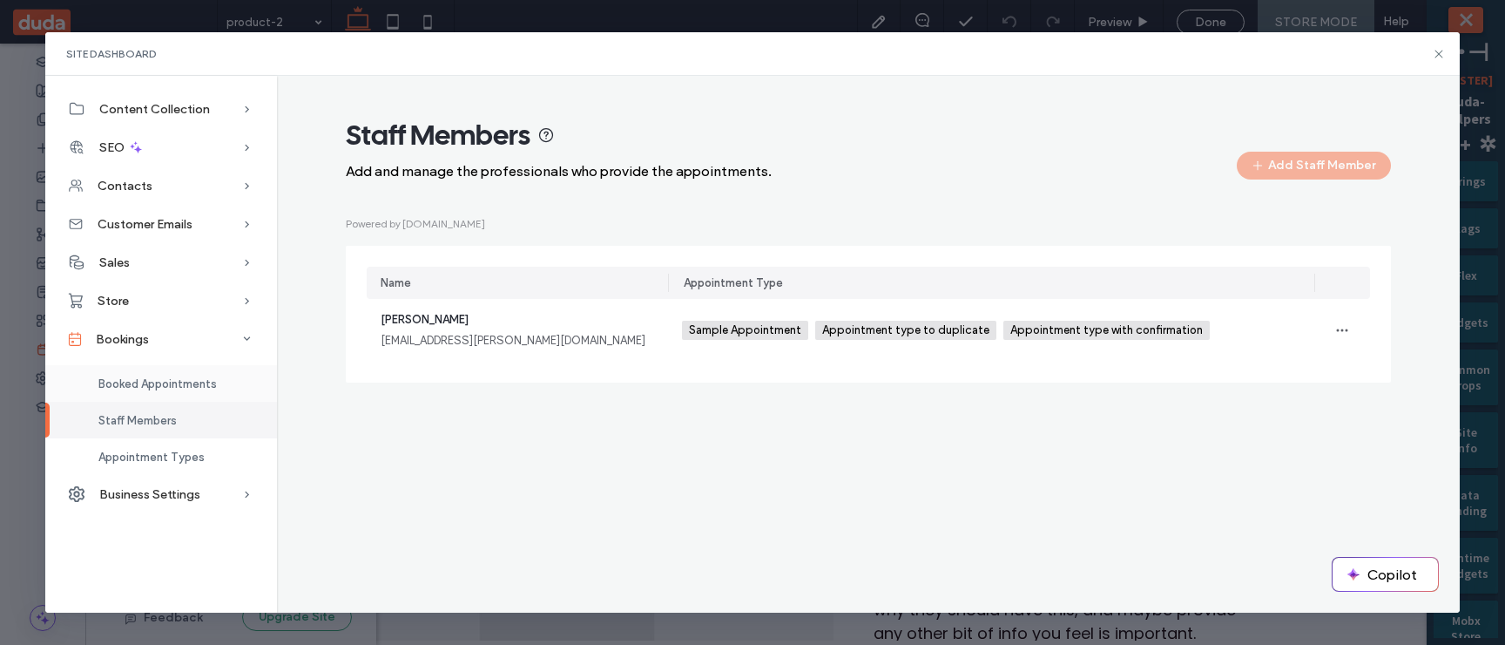
click at [189, 385] on span "Booked Appointments" at bounding box center [157, 383] width 118 height 13
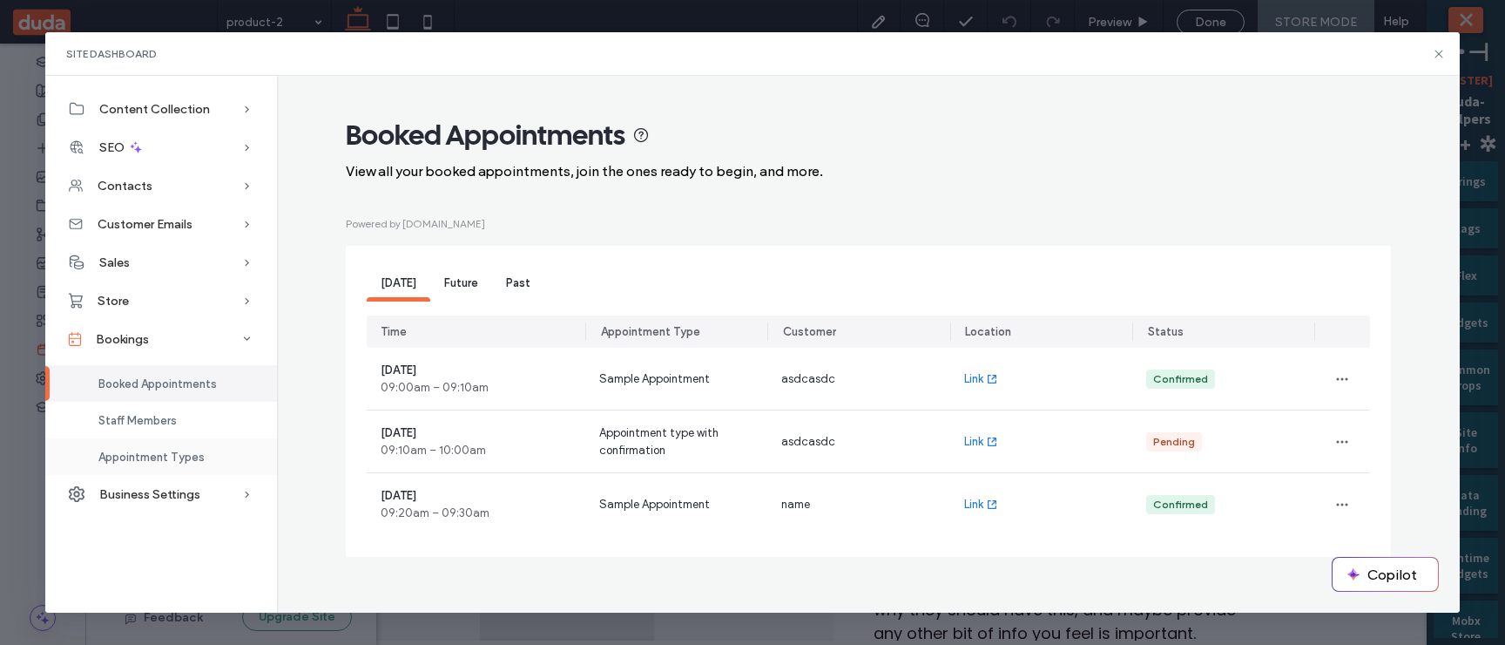
click at [186, 388] on span "Appointment Types" at bounding box center [151, 456] width 106 height 13
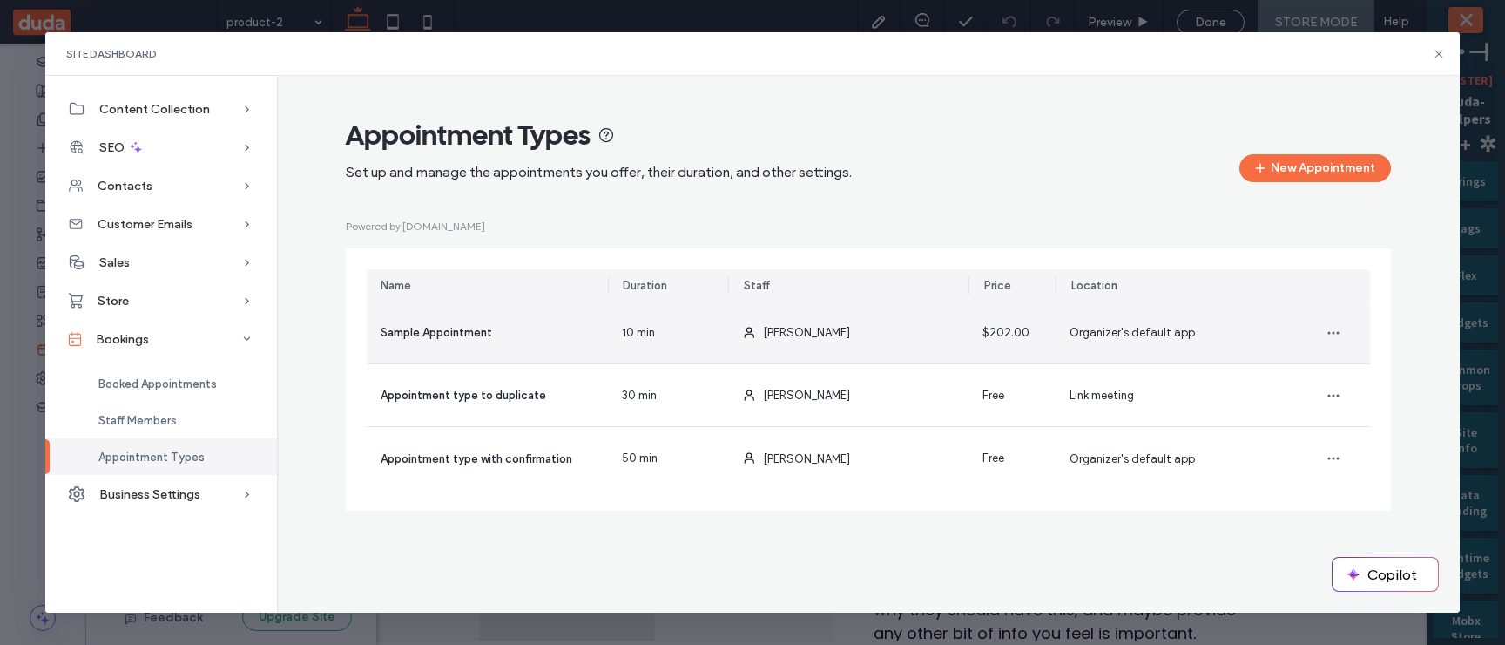
click at [901, 340] on div "[PERSON_NAME]" at bounding box center [848, 332] width 241 height 62
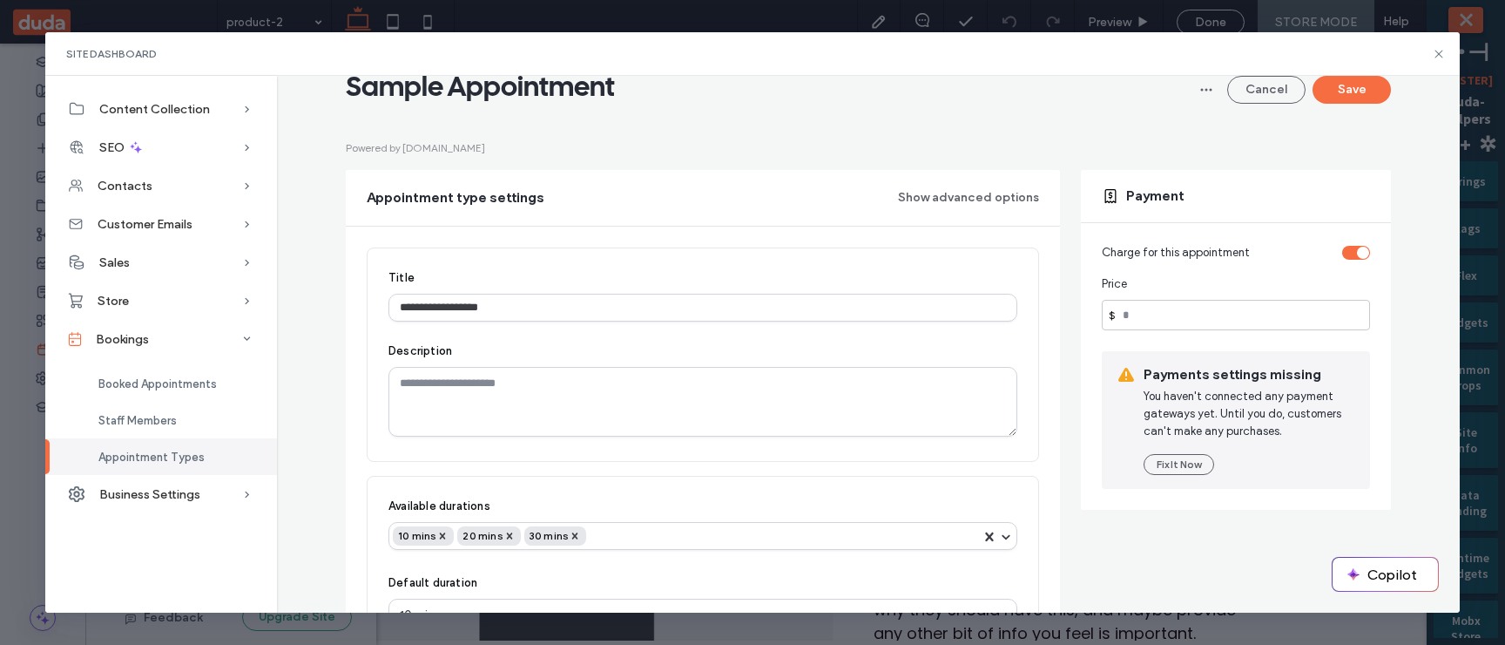
scroll to position [82, 0]
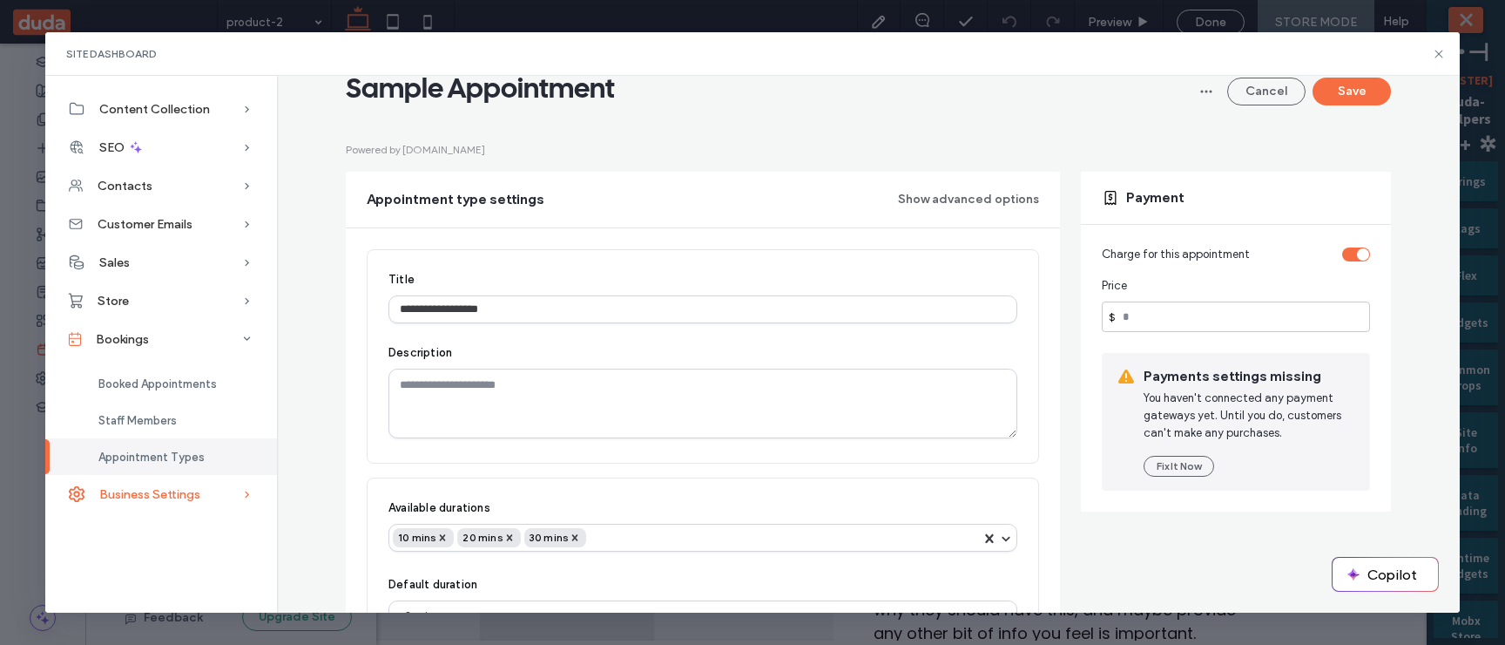
click at [190, 388] on span "Business Settings" at bounding box center [149, 494] width 101 height 15
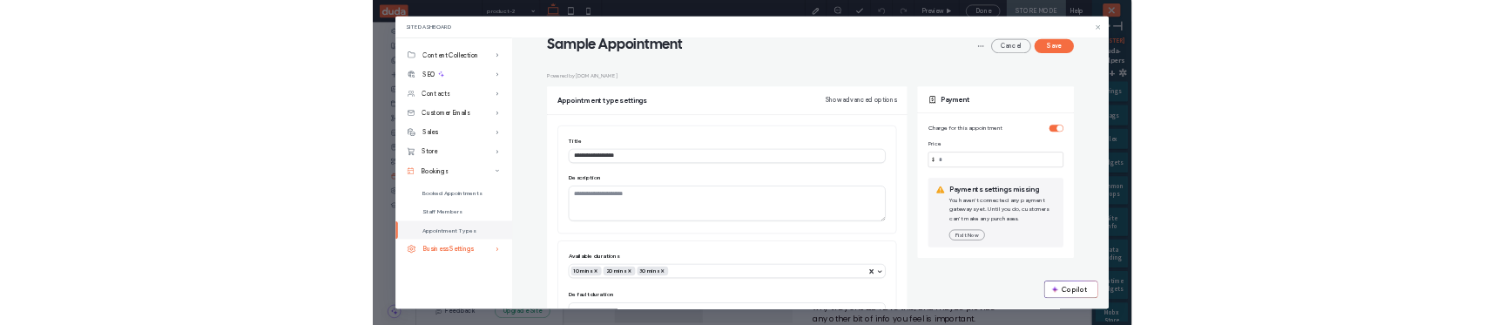
scroll to position [0, 0]
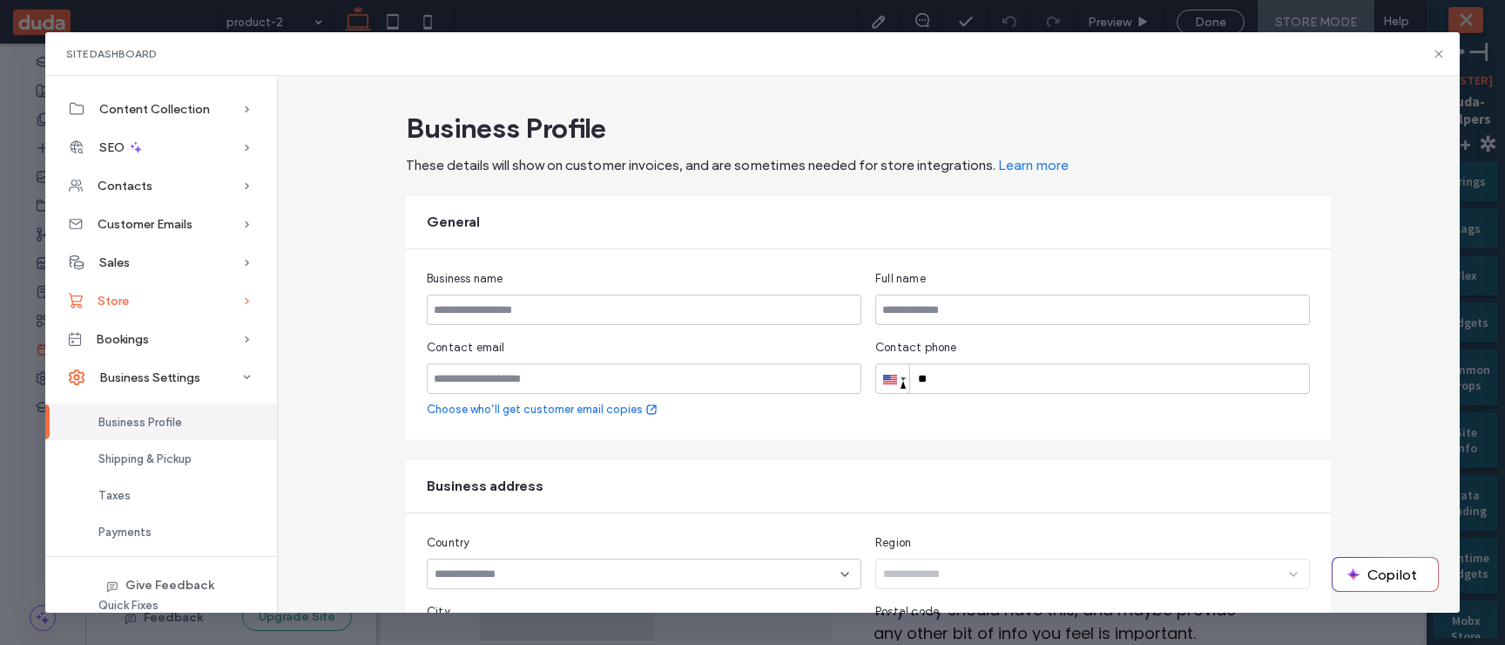
click at [143, 301] on div "Store" at bounding box center [161, 300] width 232 height 38
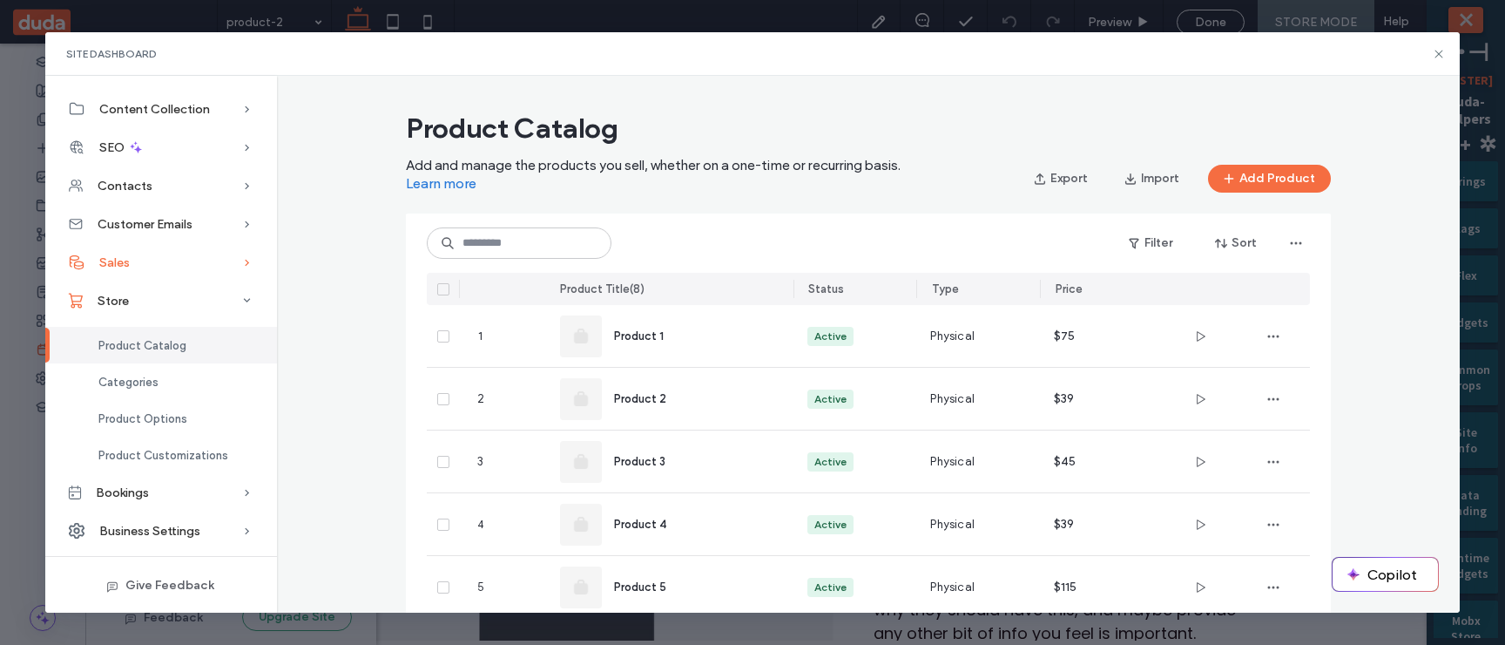
click at [147, 262] on div "Sales" at bounding box center [161, 262] width 232 height 38
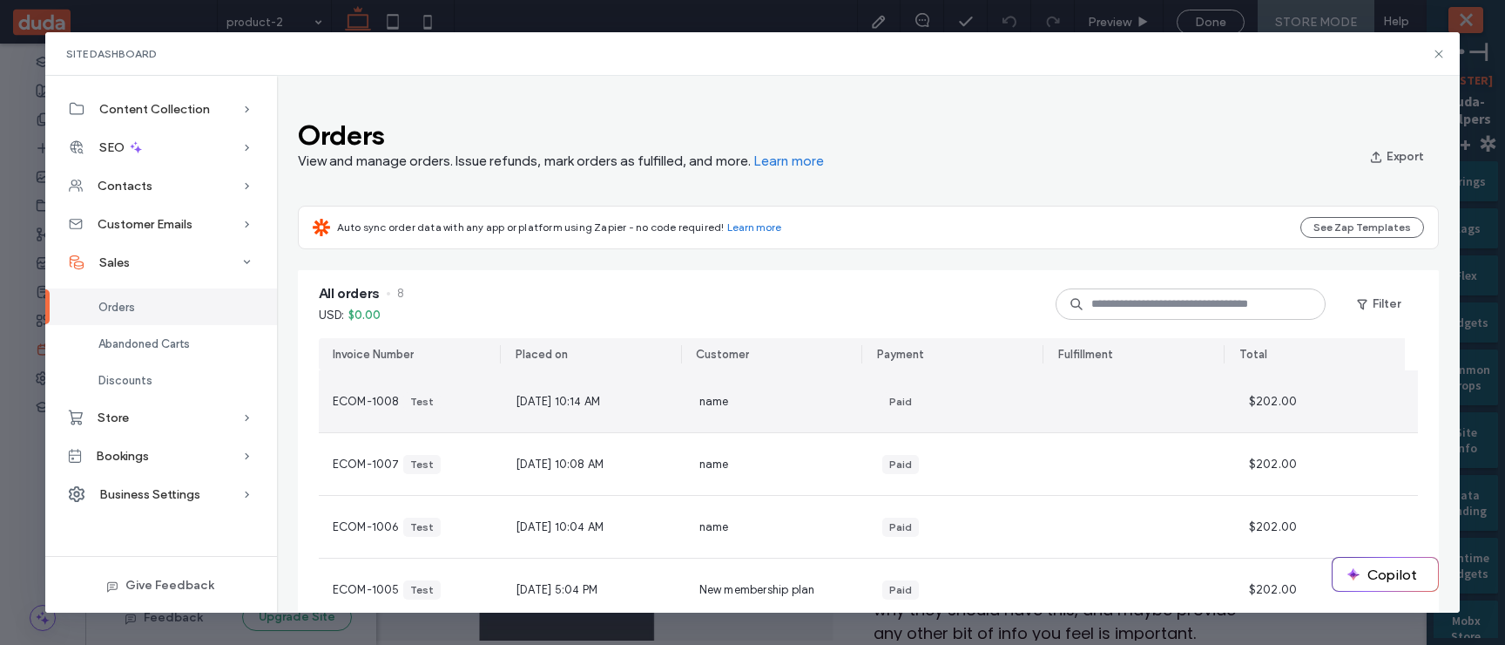
click at [517, 388] on span "[DATE] 10:14 AM" at bounding box center [558, 401] width 84 height 17
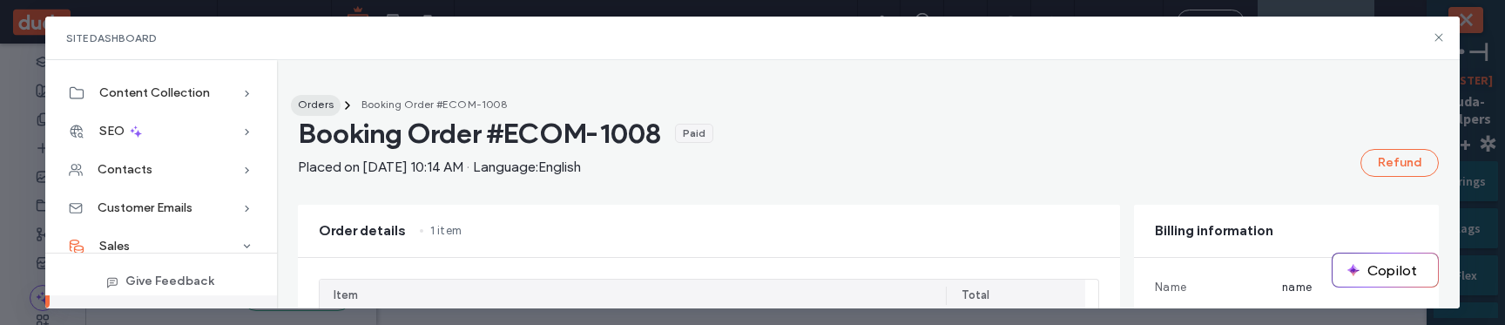
click at [327, 102] on span "Orders" at bounding box center [316, 104] width 36 height 13
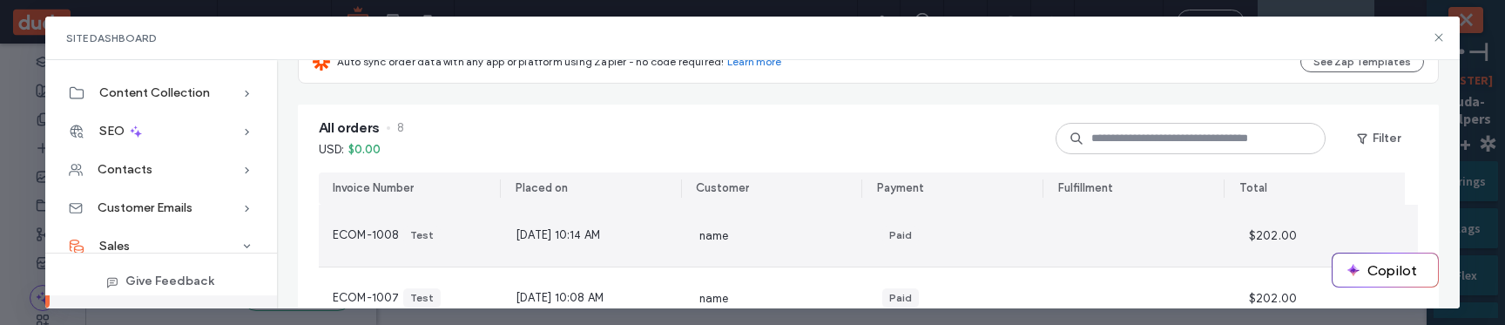
scroll to position [152, 0]
click at [538, 238] on span "[DATE] 10:14 AM" at bounding box center [558, 233] width 84 height 17
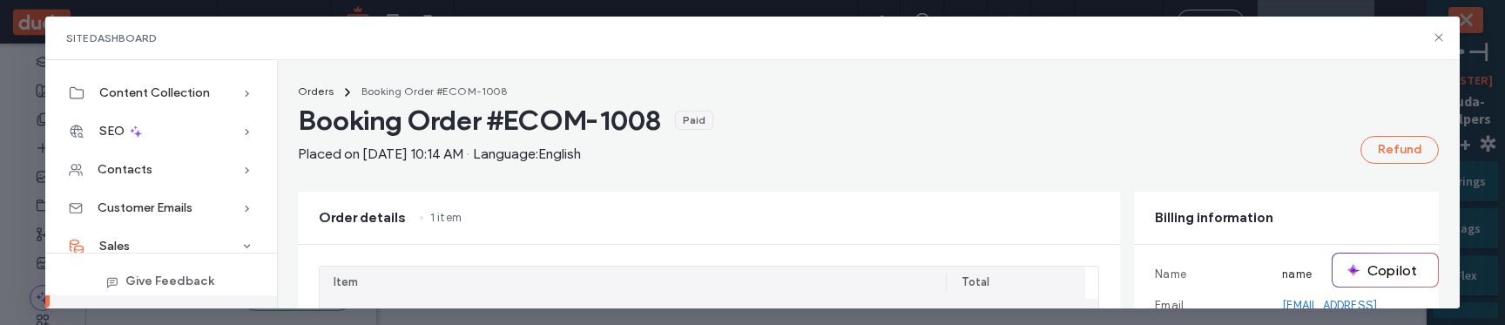
scroll to position [0, 0]
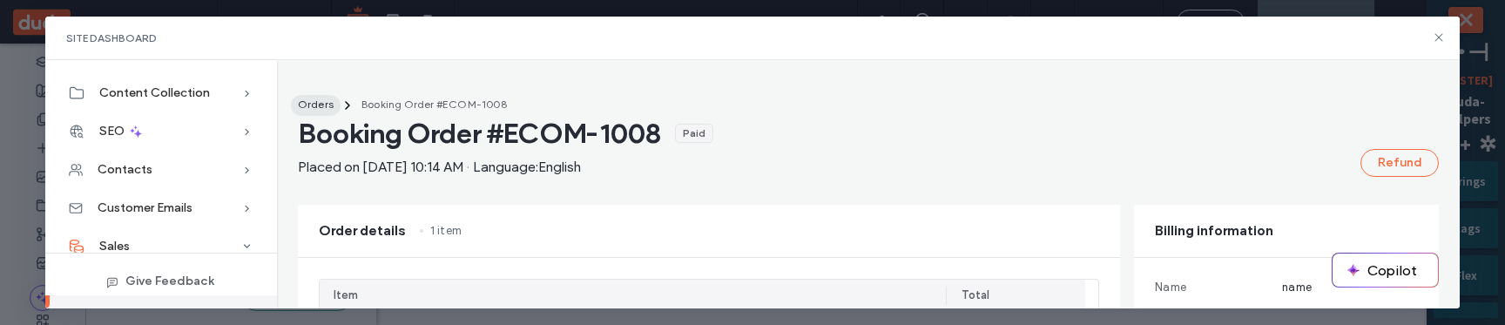
click at [314, 108] on span "Orders" at bounding box center [316, 104] width 36 height 13
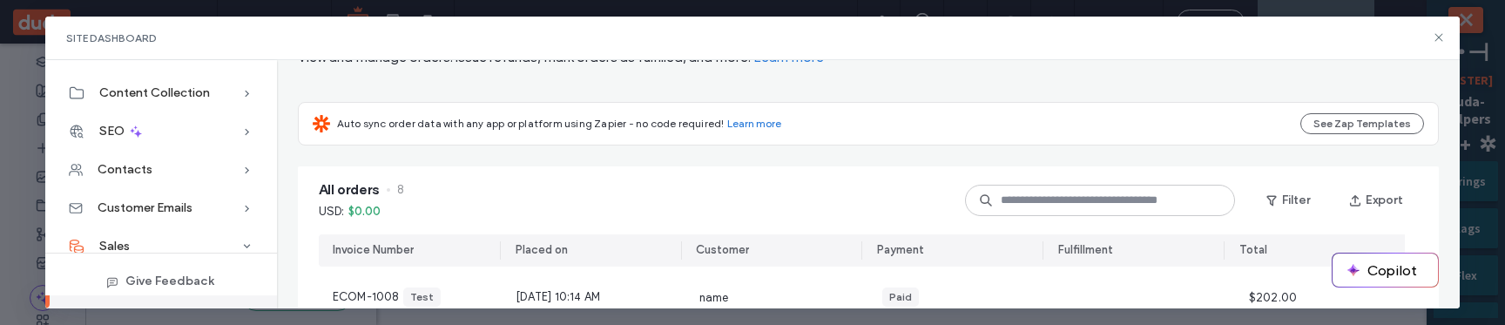
scroll to position [183, 0]
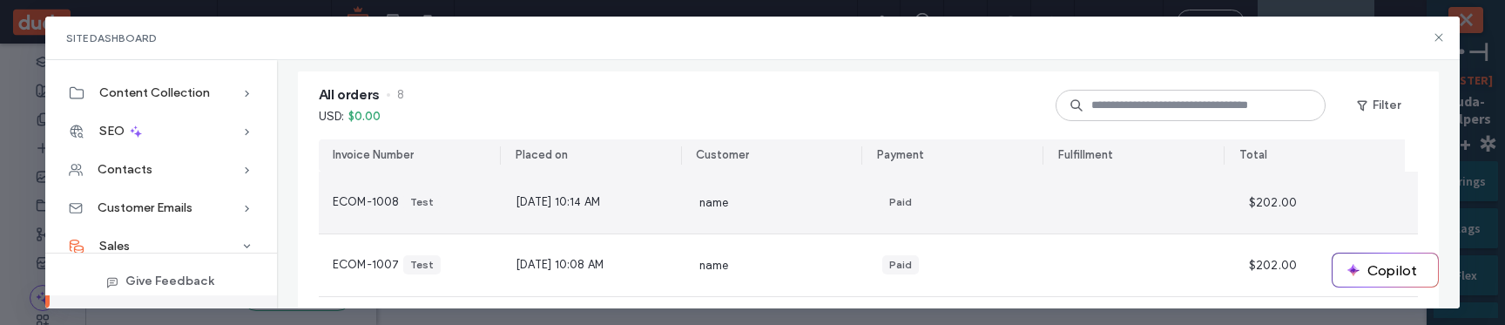
click at [451, 209] on div "ECOM-1008 Test" at bounding box center [410, 203] width 183 height 62
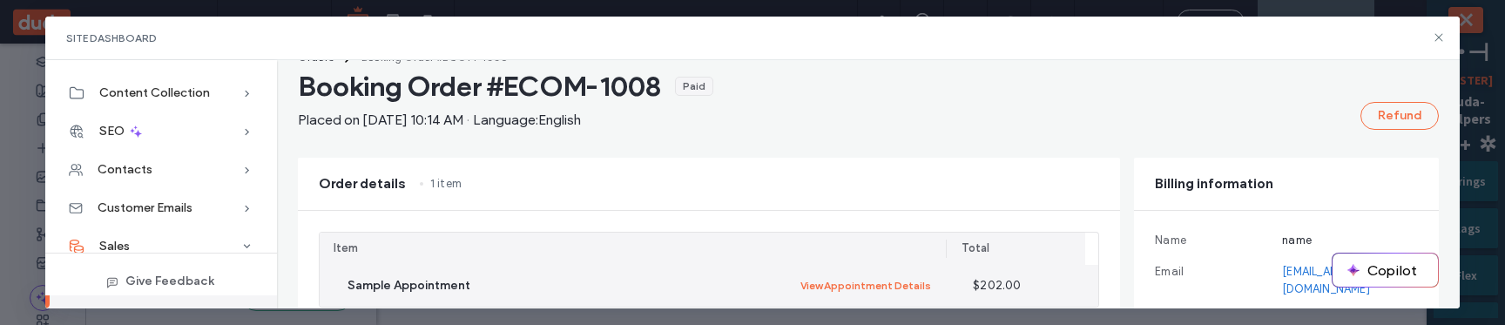
scroll to position [0, 0]
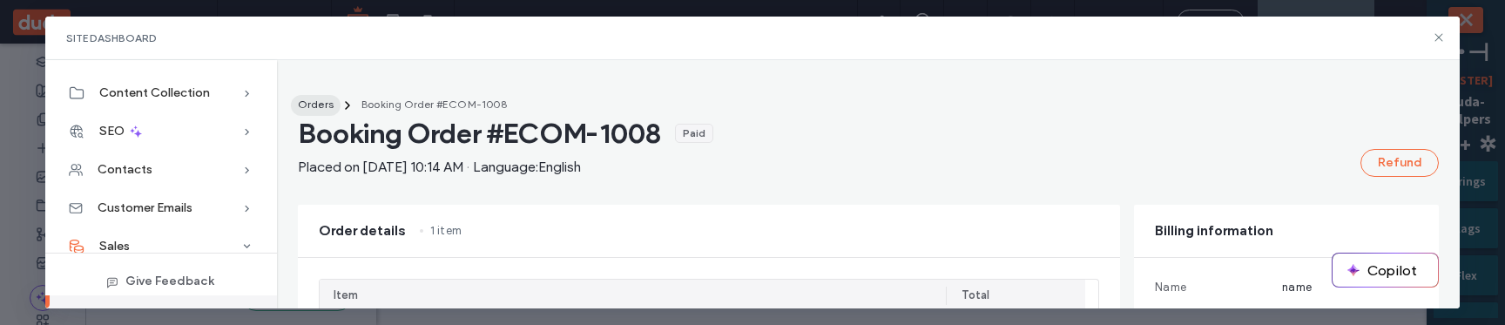
click at [326, 102] on span "Orders" at bounding box center [316, 104] width 36 height 13
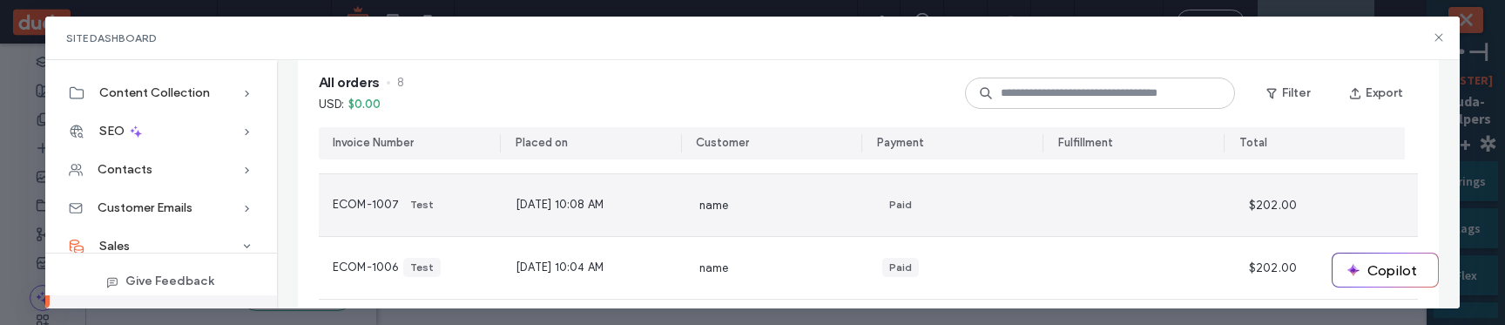
click at [430, 198] on div "Test" at bounding box center [422, 205] width 24 height 16
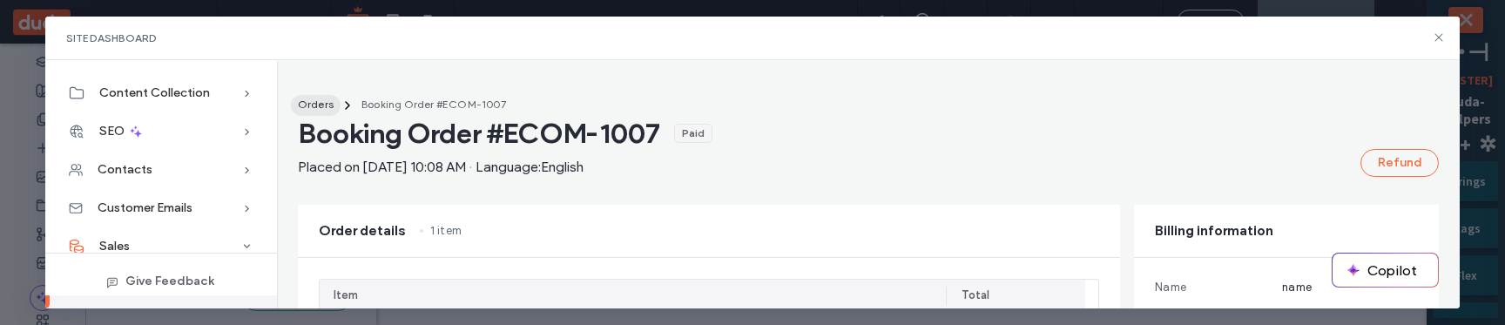
click at [326, 100] on span "Orders" at bounding box center [316, 104] width 36 height 13
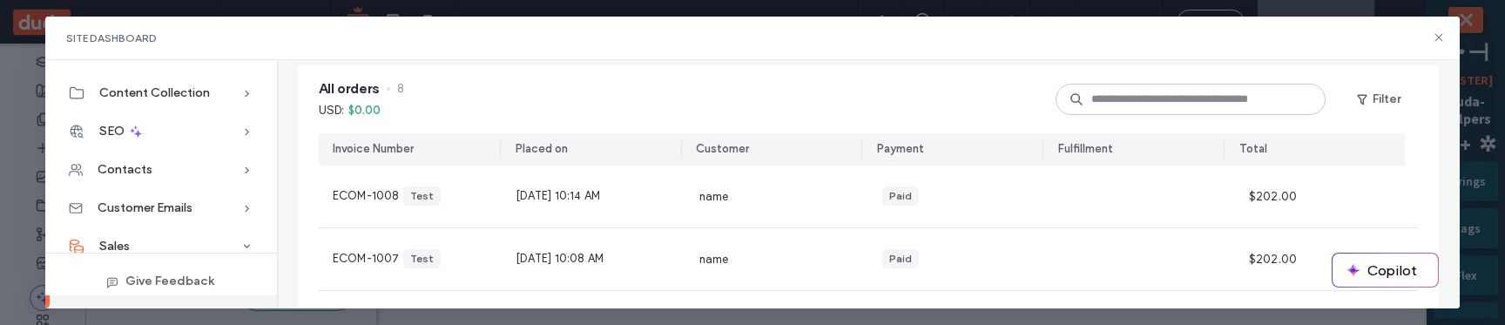
scroll to position [193, 0]
click at [1362, 90] on button "Filter" at bounding box center [1379, 95] width 78 height 28
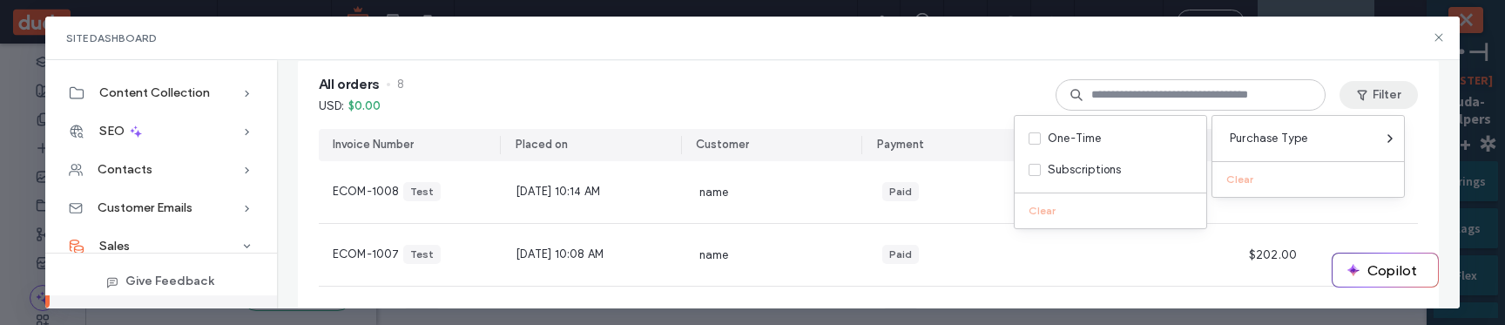
click at [864, 103] on div "All orders 8 USD : $0.00 Filter" at bounding box center [868, 95] width 1099 height 68
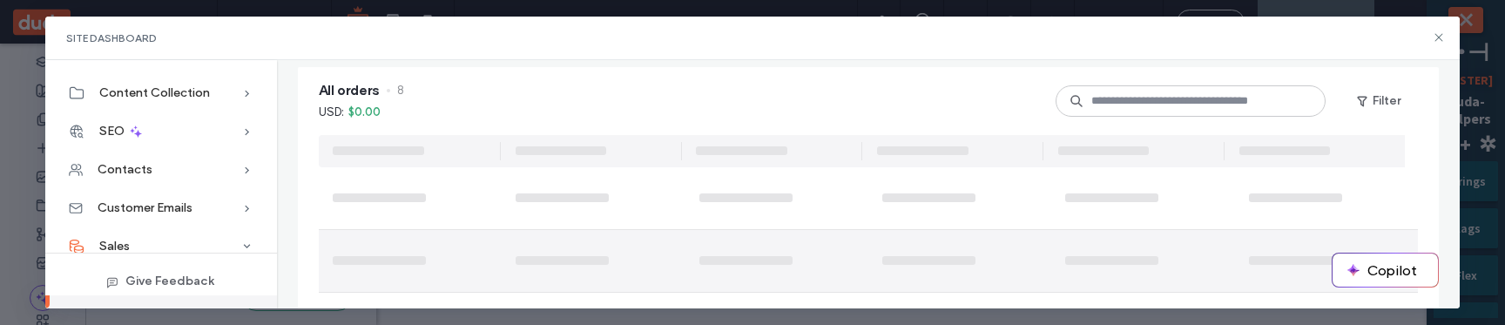
scroll to position [183, 0]
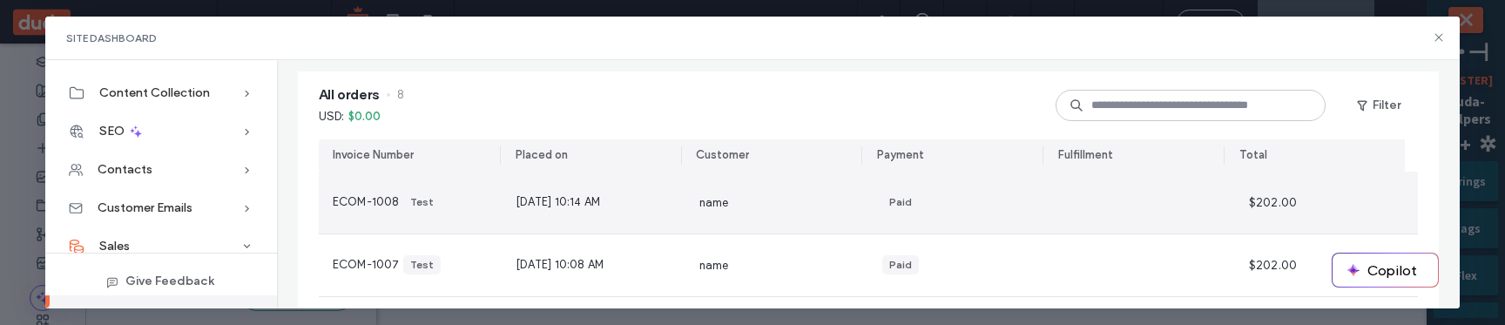
click at [675, 215] on div "[DATE] 10:14 AM" at bounding box center [593, 203] width 183 height 62
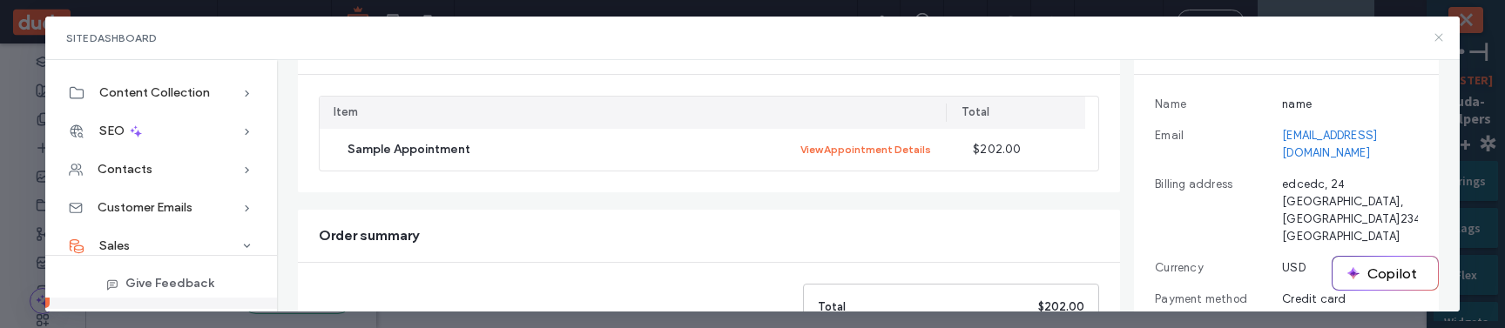
click at [1436, 32] on icon at bounding box center [1439, 37] width 14 height 14
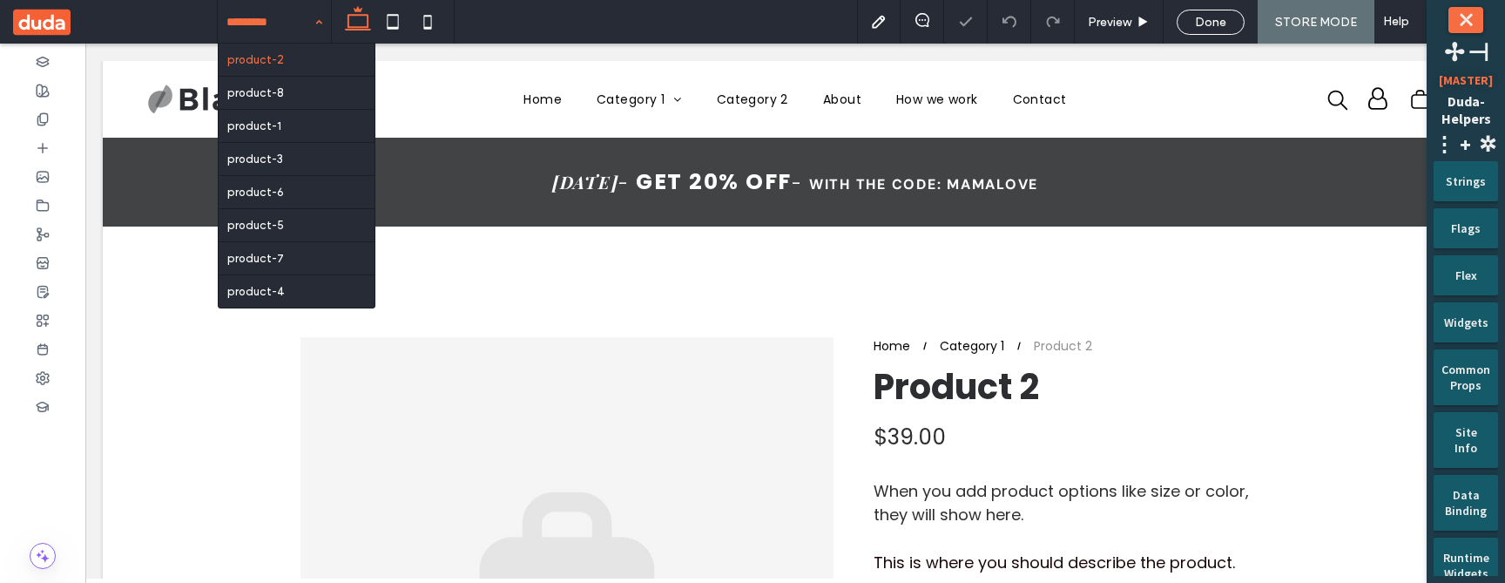
scroll to position [0, 0]
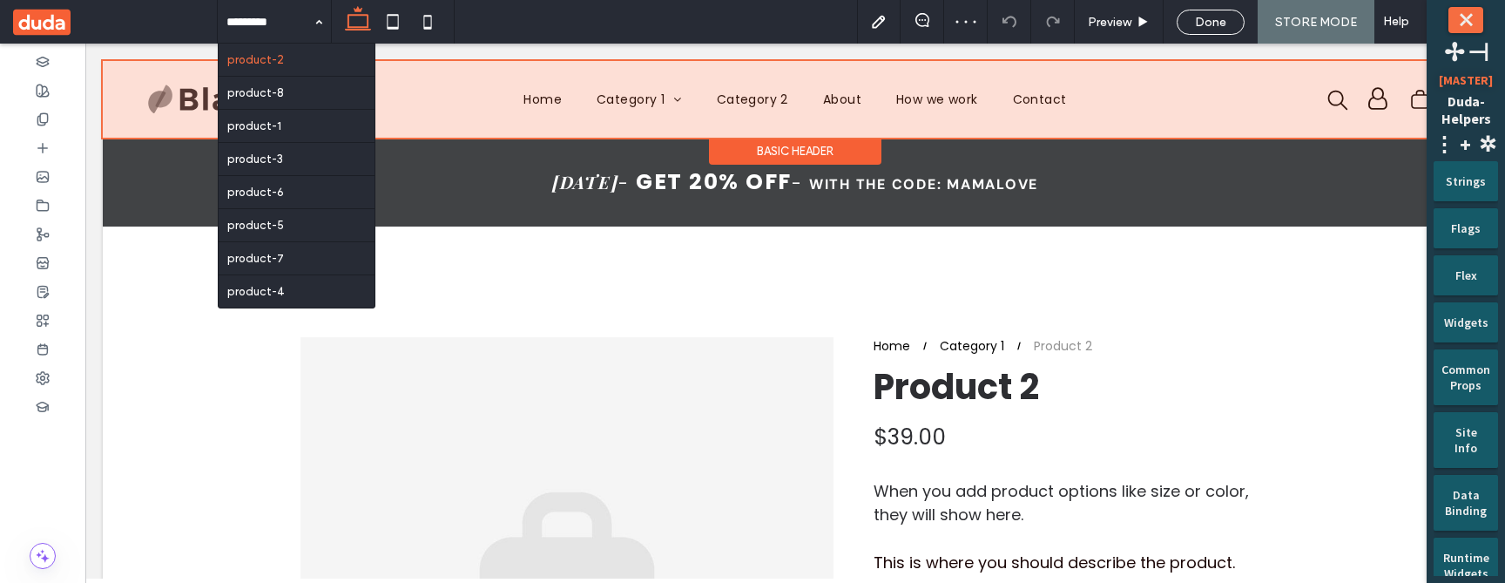
click at [637, 99] on div at bounding box center [795, 99] width 1385 height 77
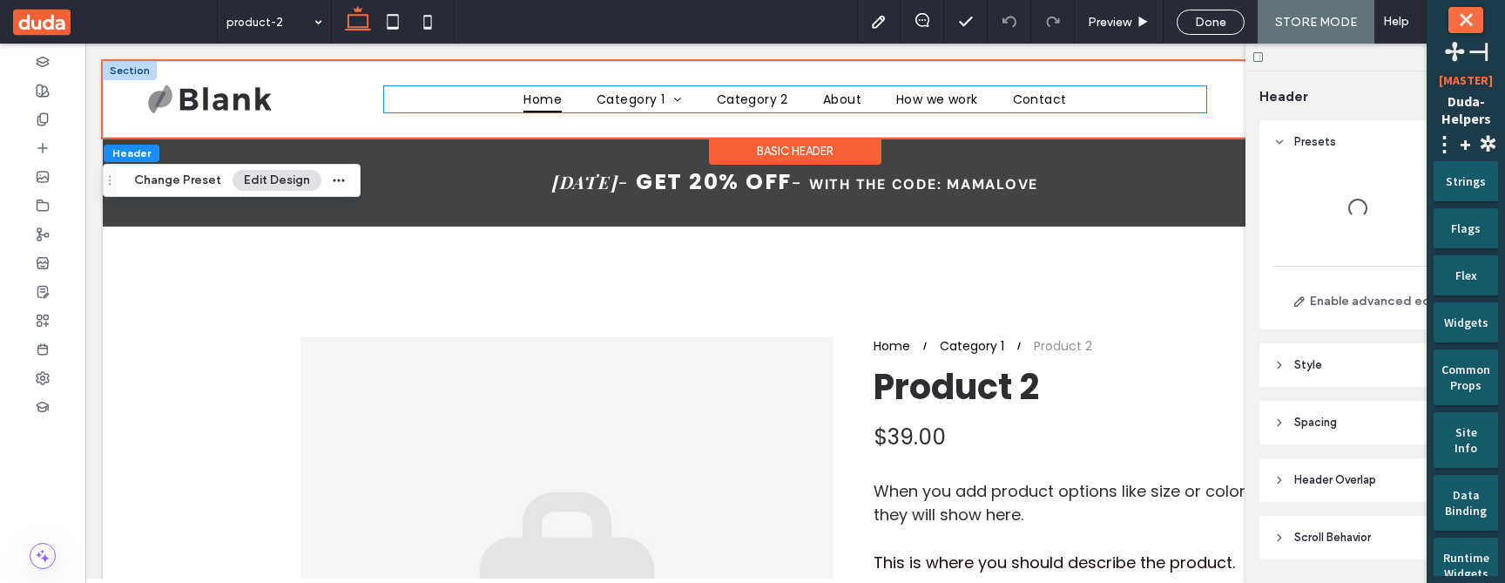
click at [547, 92] on span "Home" at bounding box center [543, 99] width 38 height 27
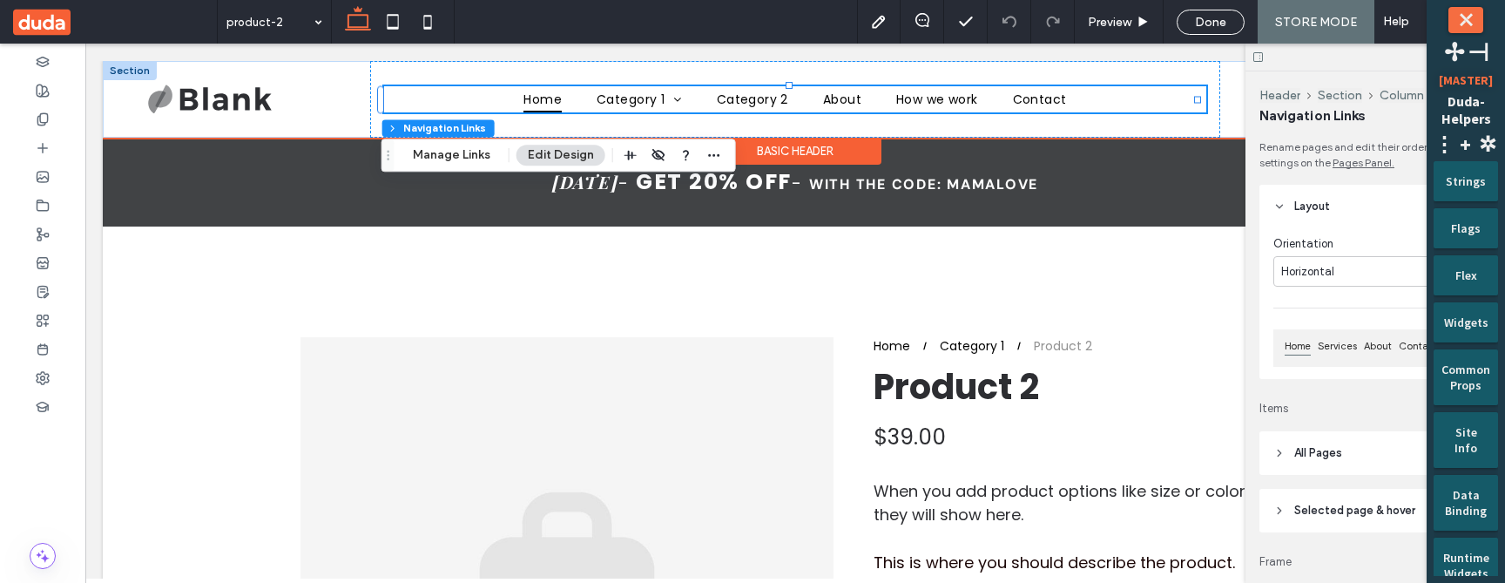
click at [538, 101] on span "Home" at bounding box center [543, 99] width 38 height 27
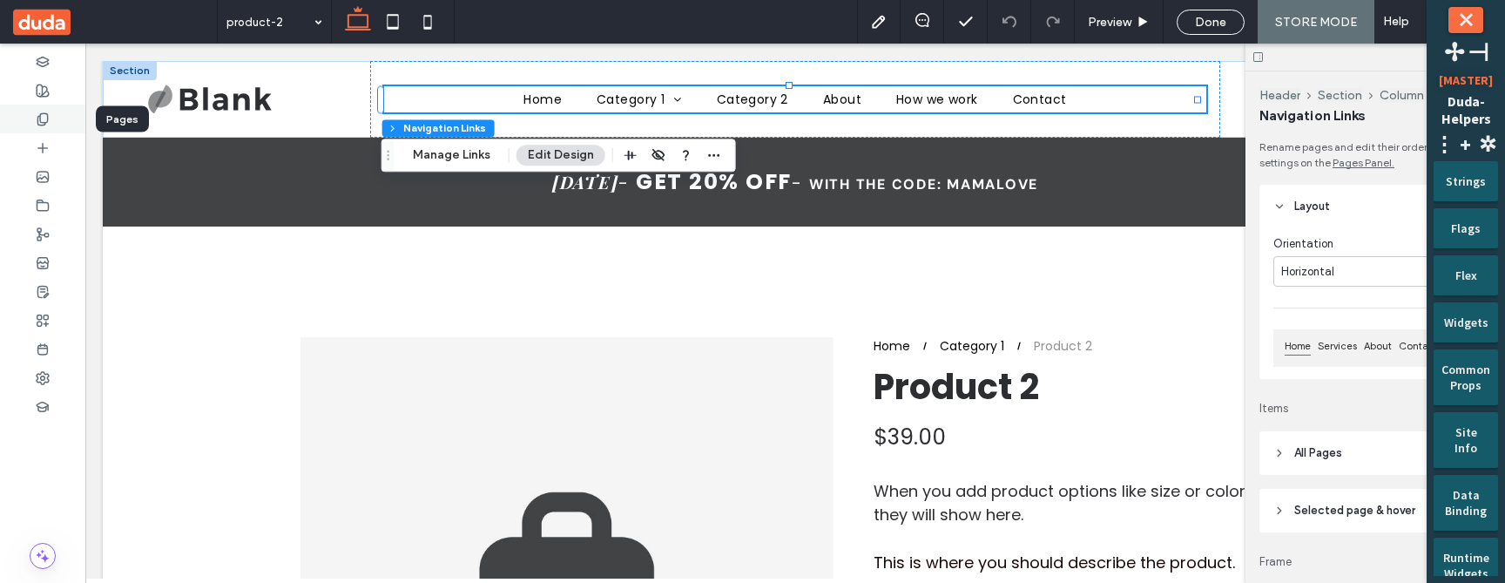
click at [40, 118] on use at bounding box center [42, 118] width 10 height 11
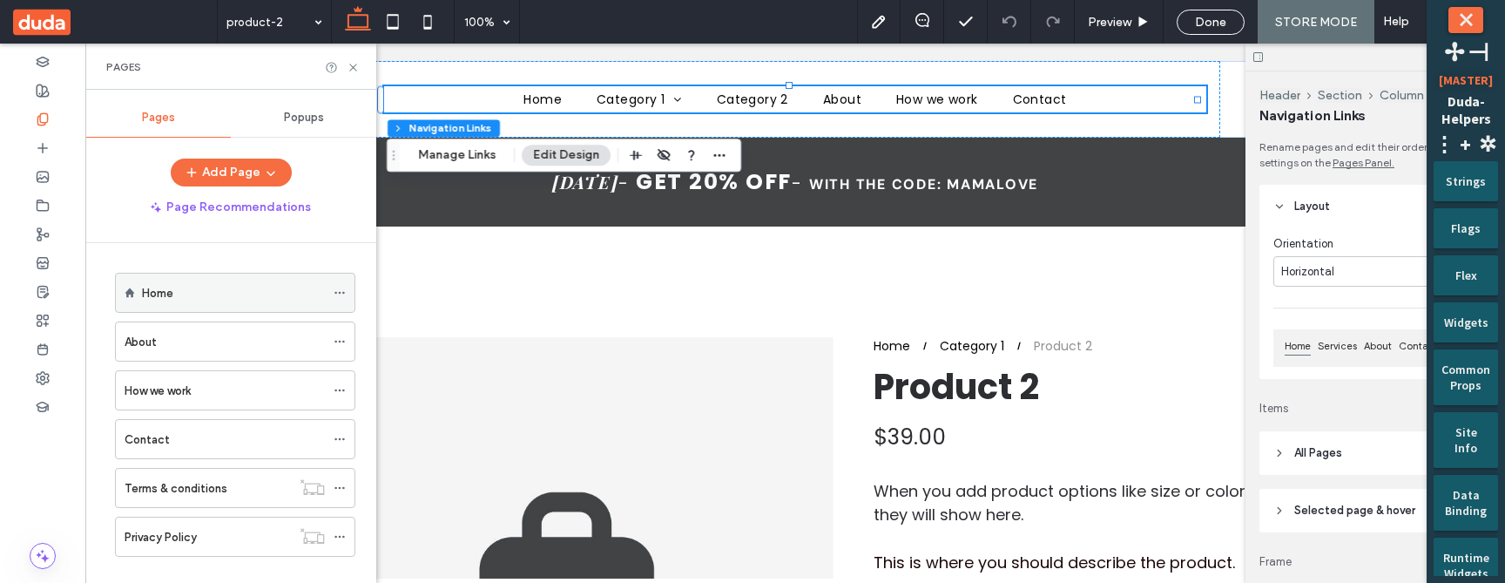
click at [176, 287] on div "Home" at bounding box center [233, 293] width 183 height 18
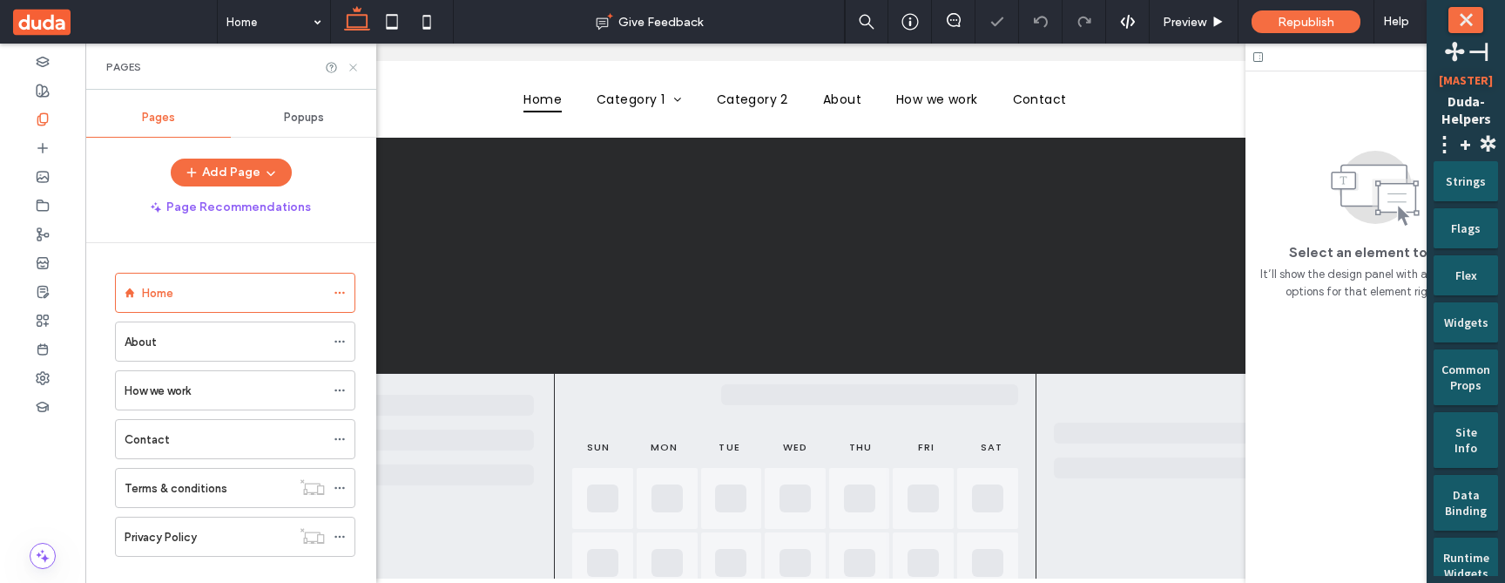
click at [352, 65] on use at bounding box center [352, 67] width 7 height 7
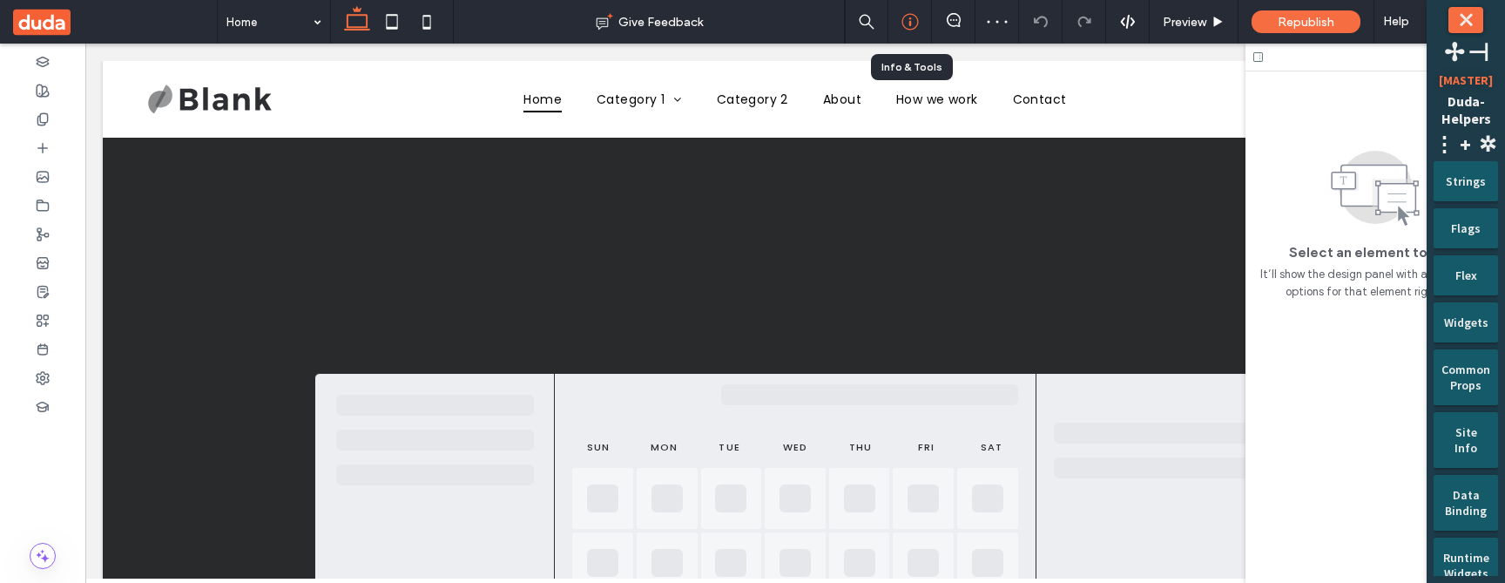
click at [908, 13] on icon at bounding box center [910, 21] width 17 height 17
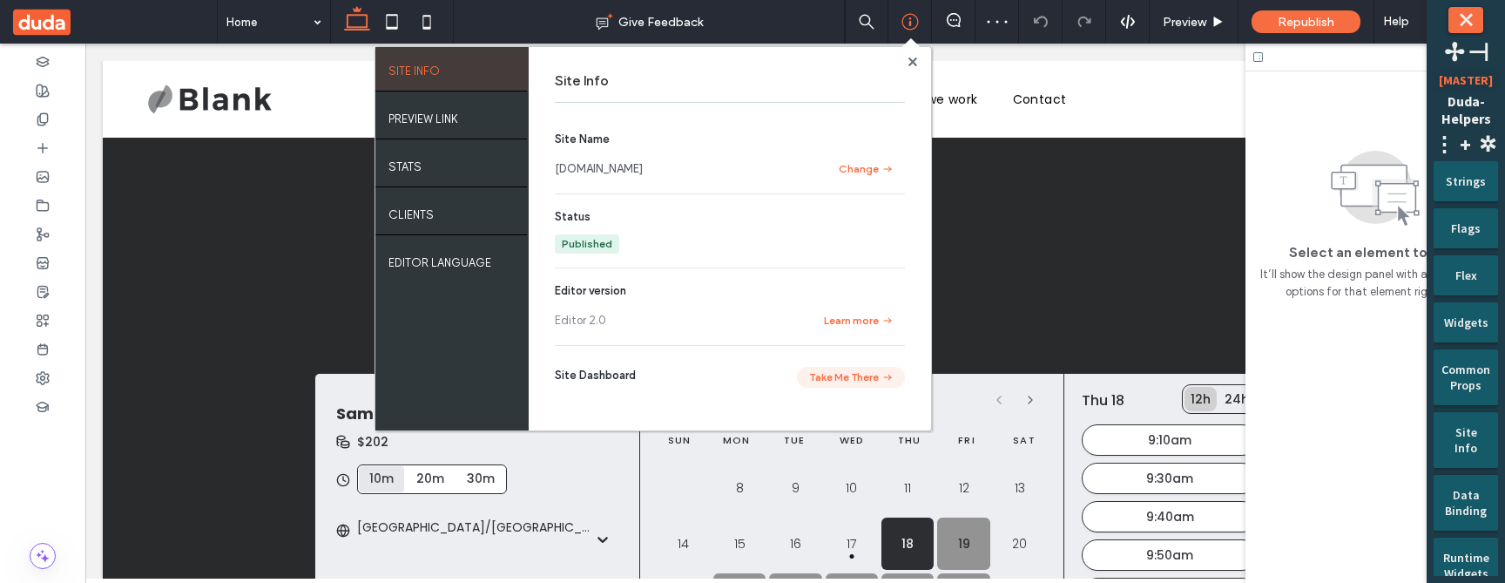
click at [835, 380] on button "Take Me There" at bounding box center [851, 377] width 108 height 21
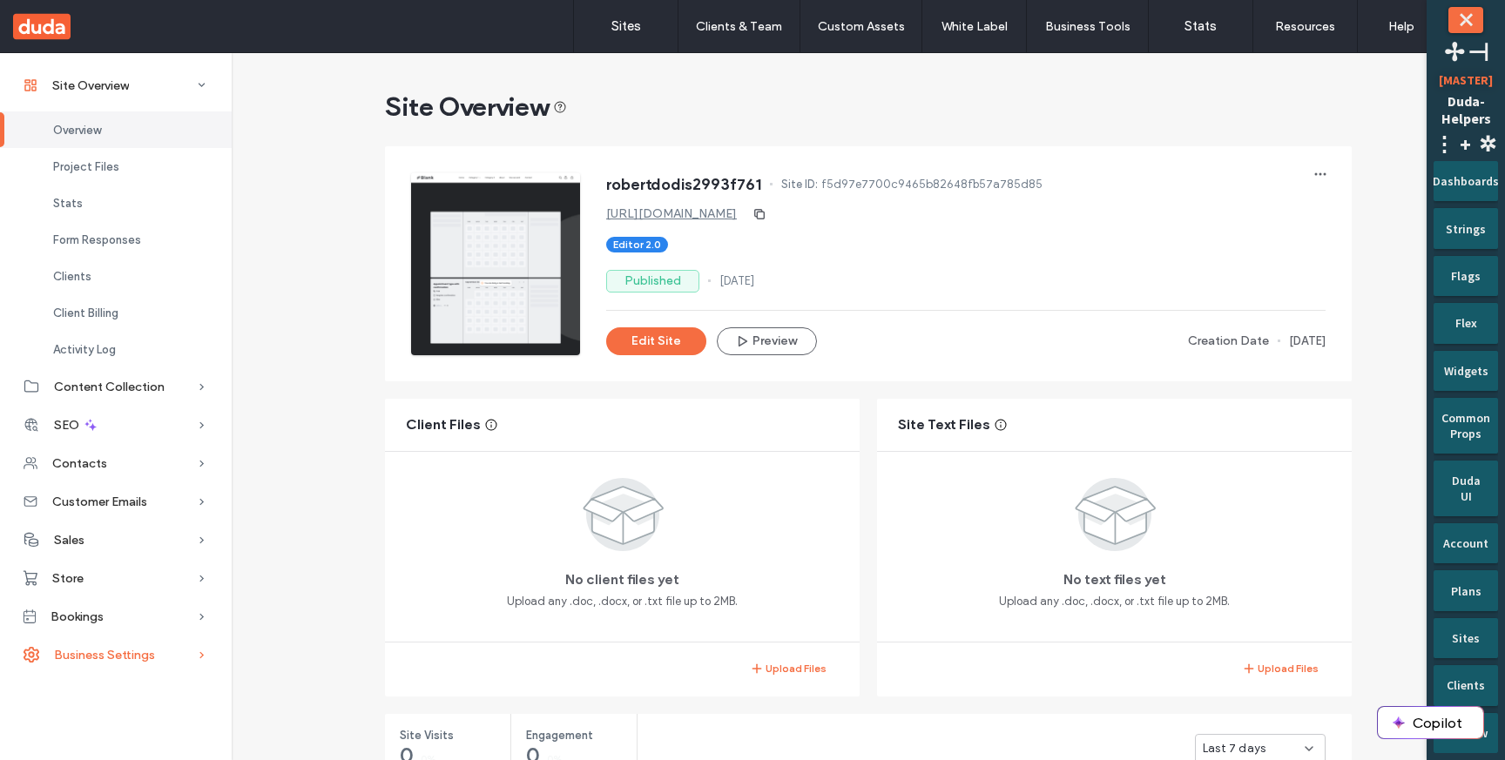
click at [135, 657] on span "Business Settings" at bounding box center [104, 655] width 101 height 15
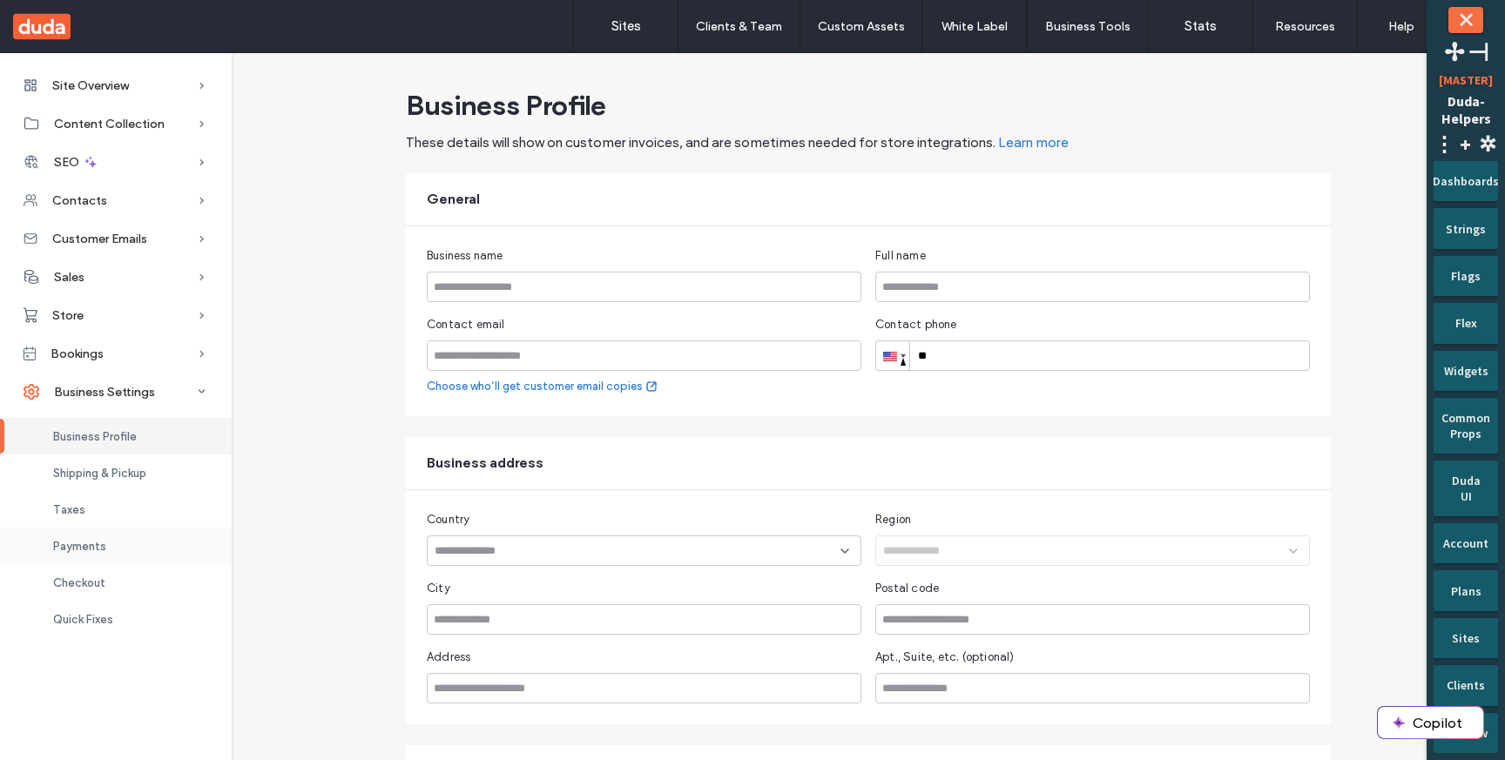
click at [133, 536] on div "Payments" at bounding box center [116, 546] width 232 height 37
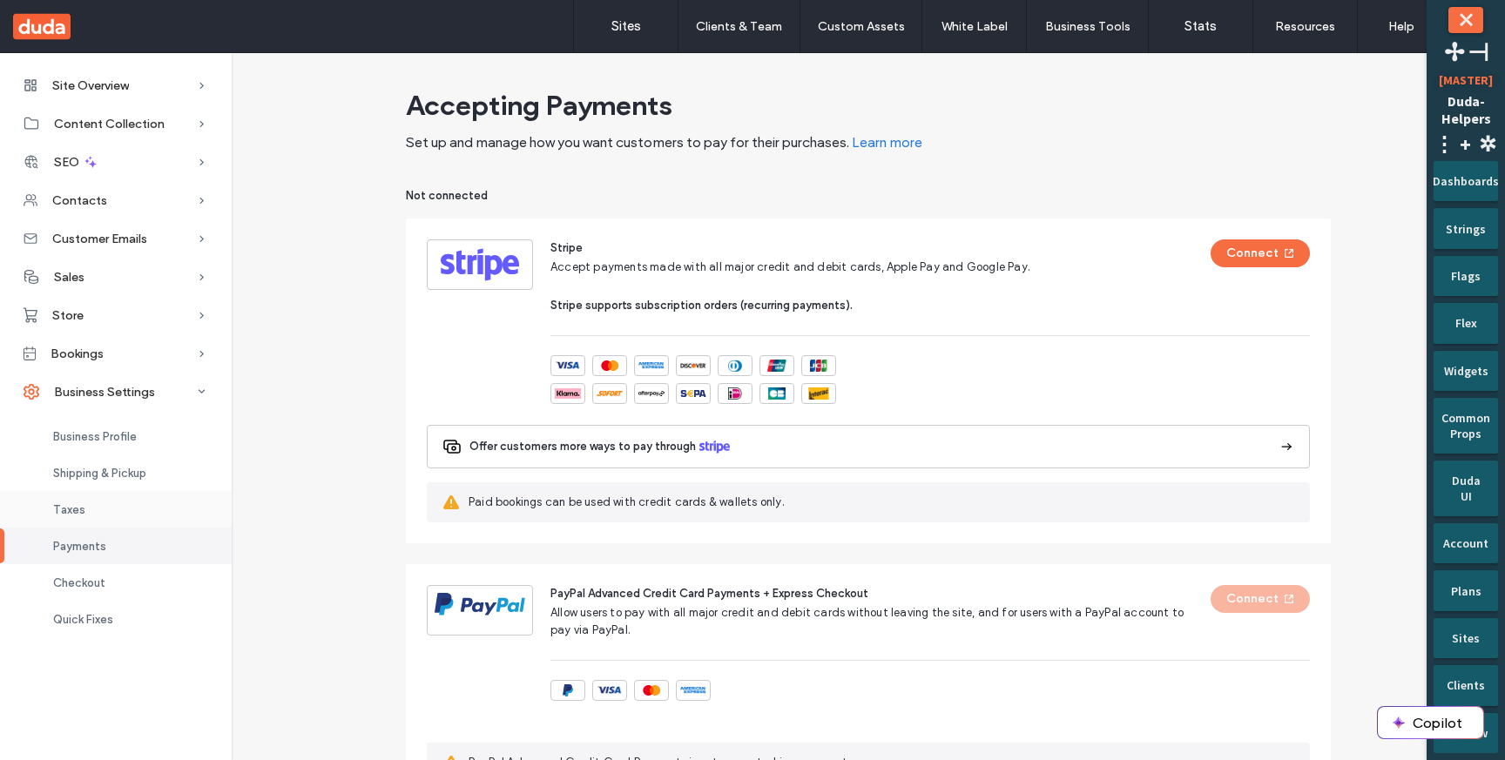
click at [136, 512] on div "Taxes" at bounding box center [116, 509] width 232 height 37
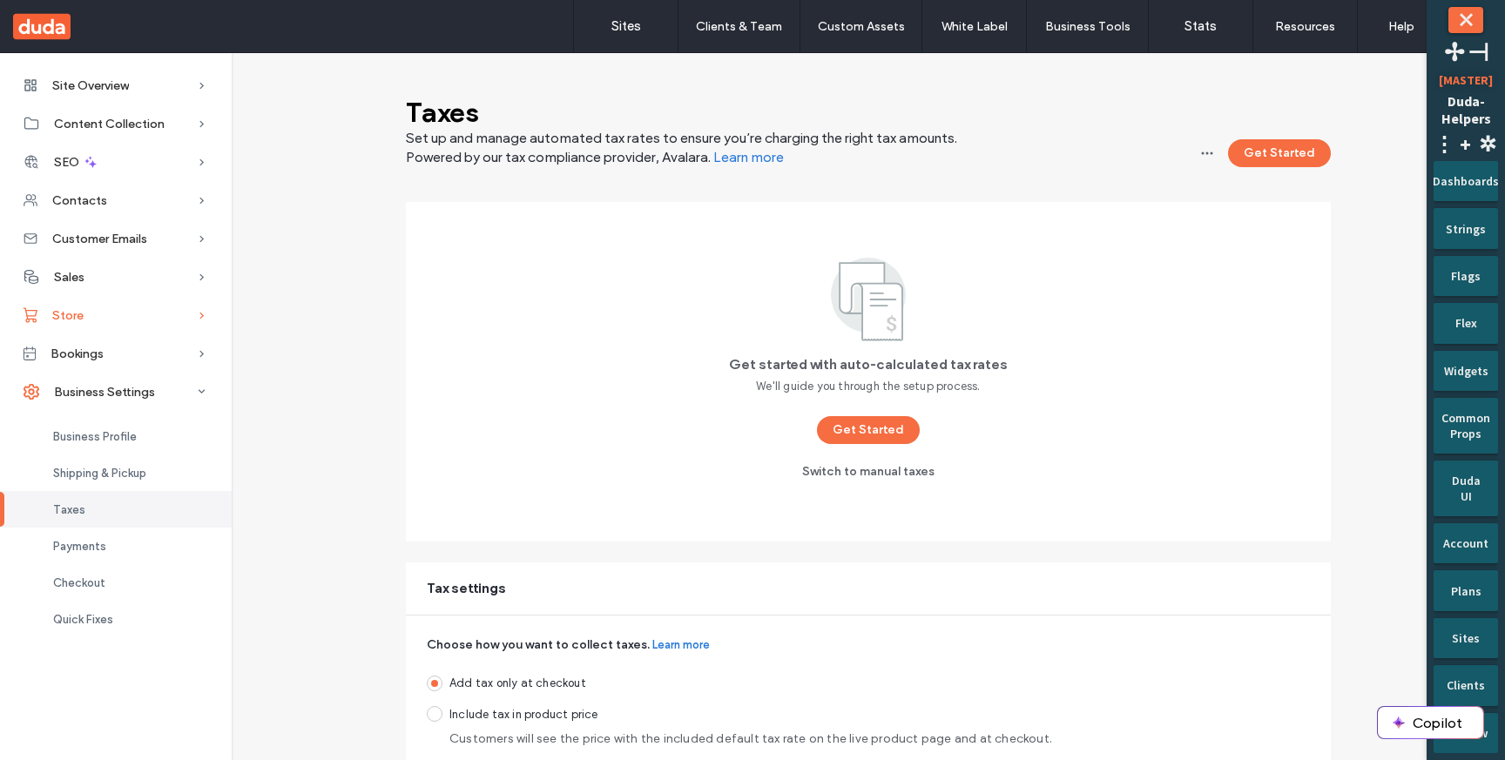
click at [139, 321] on div "Store" at bounding box center [116, 315] width 232 height 38
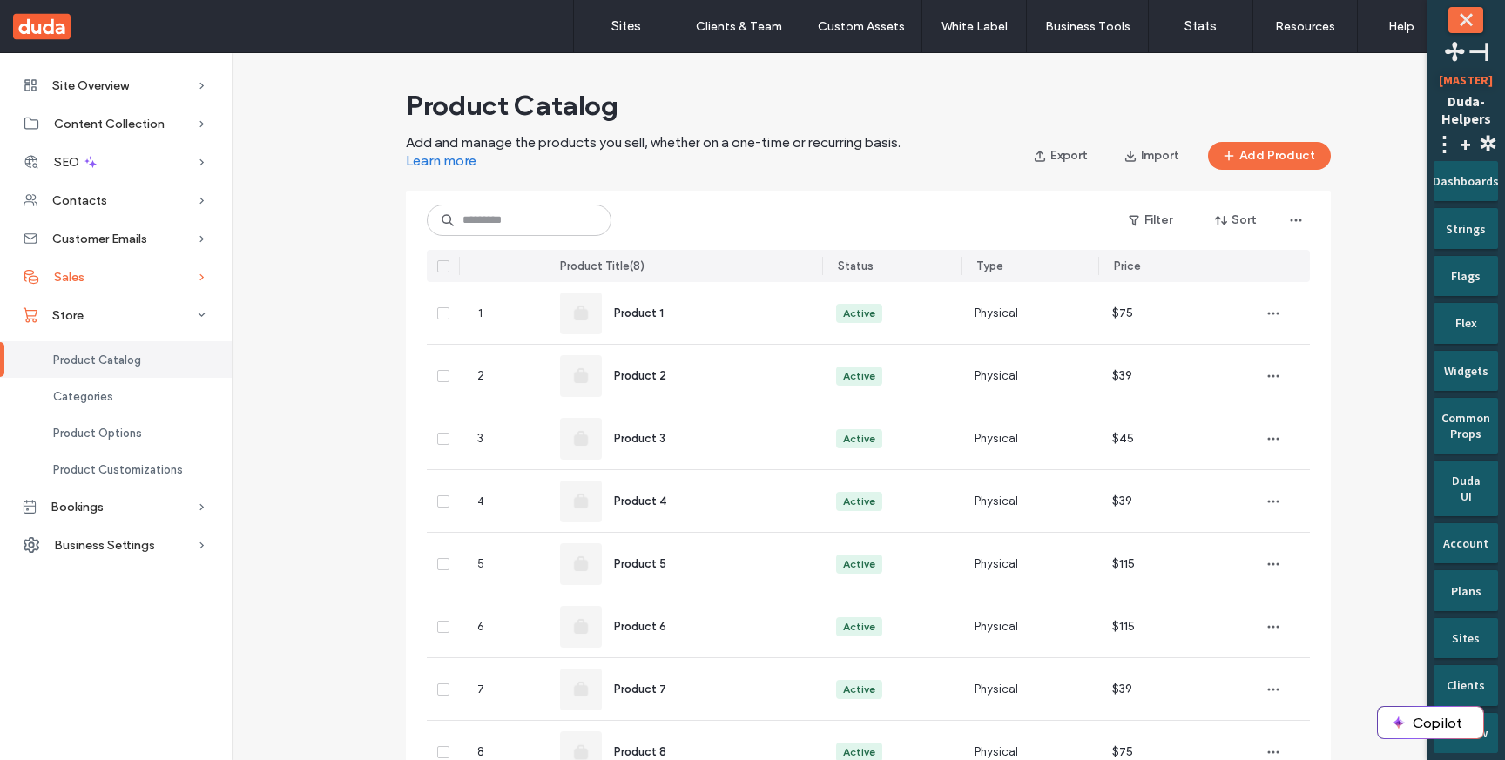
click at [139, 276] on div "Sales" at bounding box center [116, 277] width 232 height 38
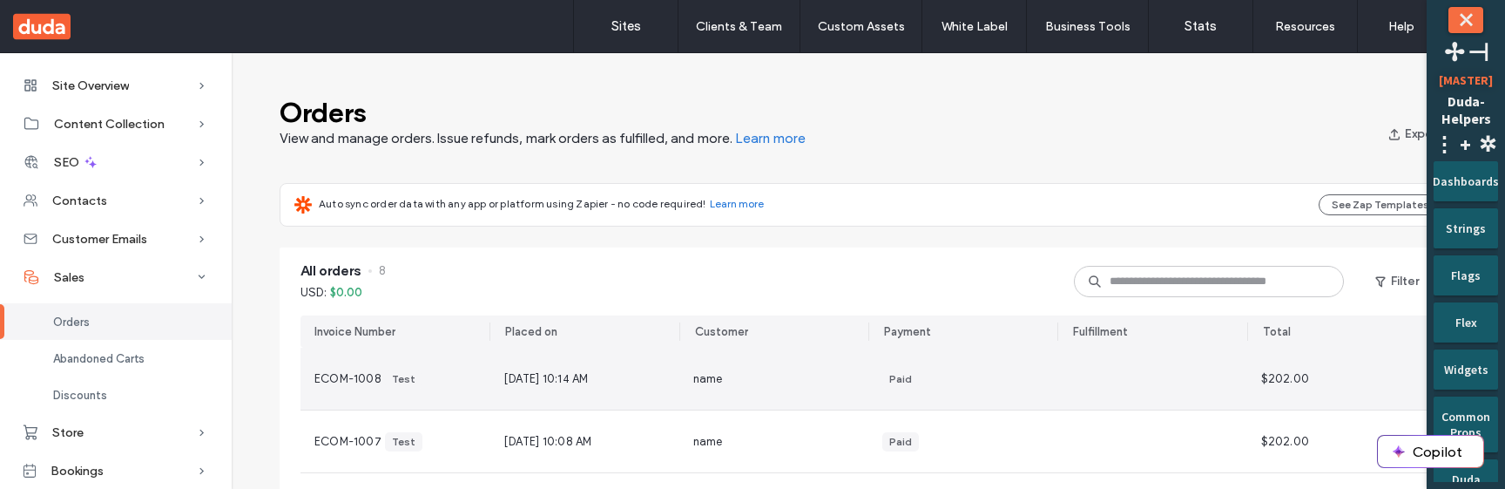
click at [504, 390] on div "[DATE] 10:14 AM" at bounding box center [584, 379] width 189 height 62
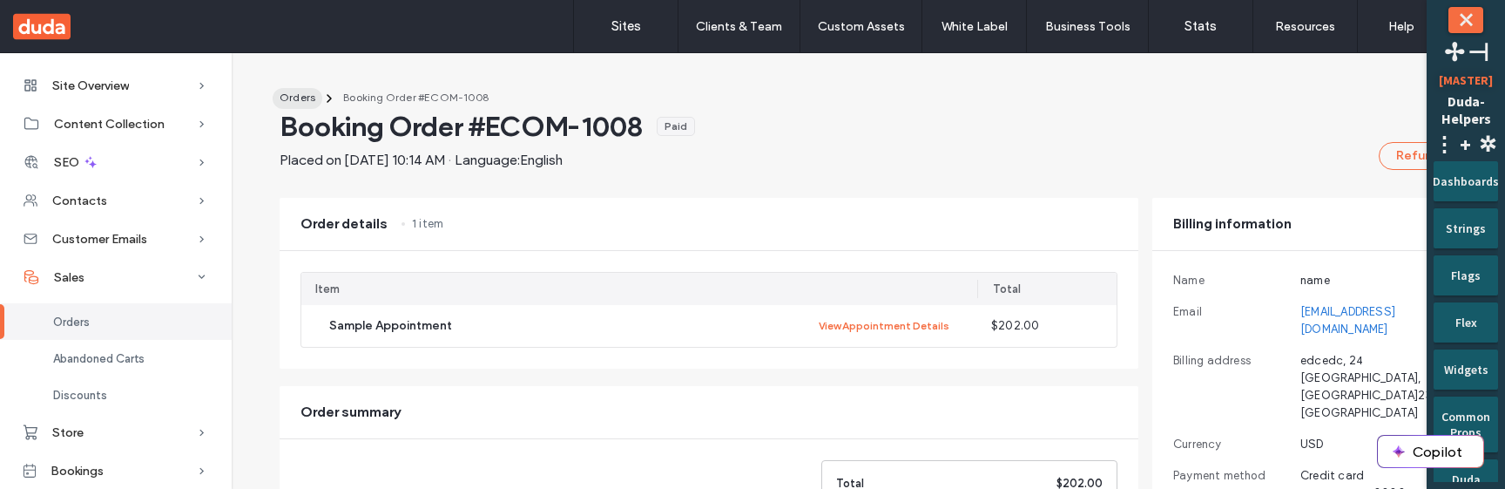
click at [302, 98] on span "Orders" at bounding box center [298, 97] width 36 height 13
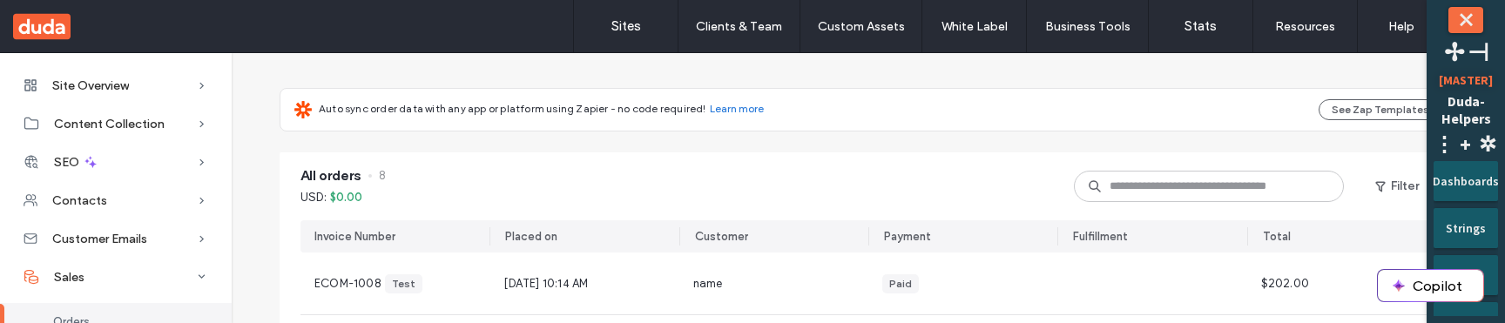
scroll to position [183, 0]
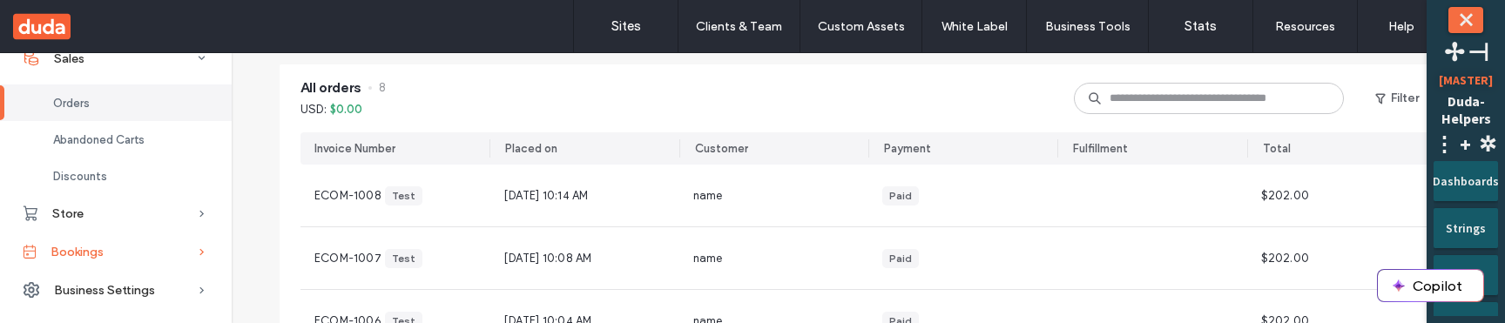
click at [98, 247] on span "Bookings" at bounding box center [77, 252] width 53 height 15
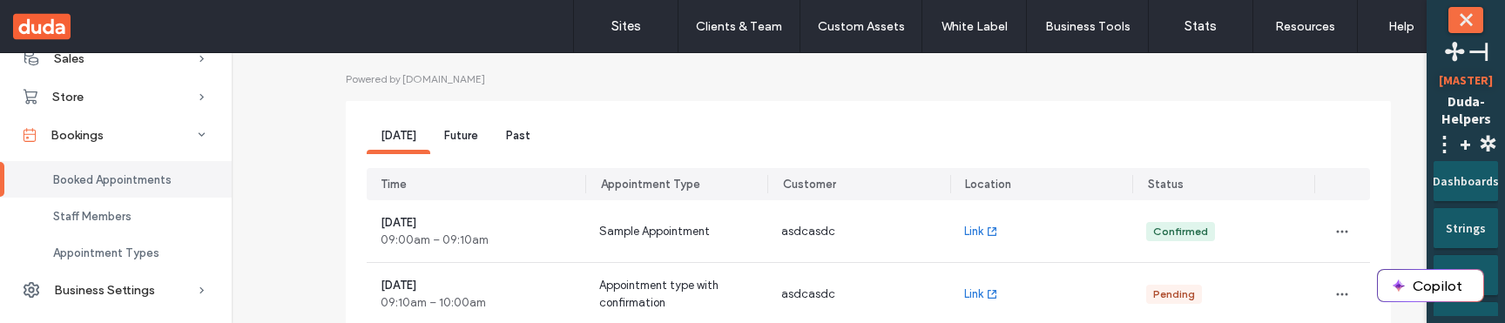
scroll to position [162, 0]
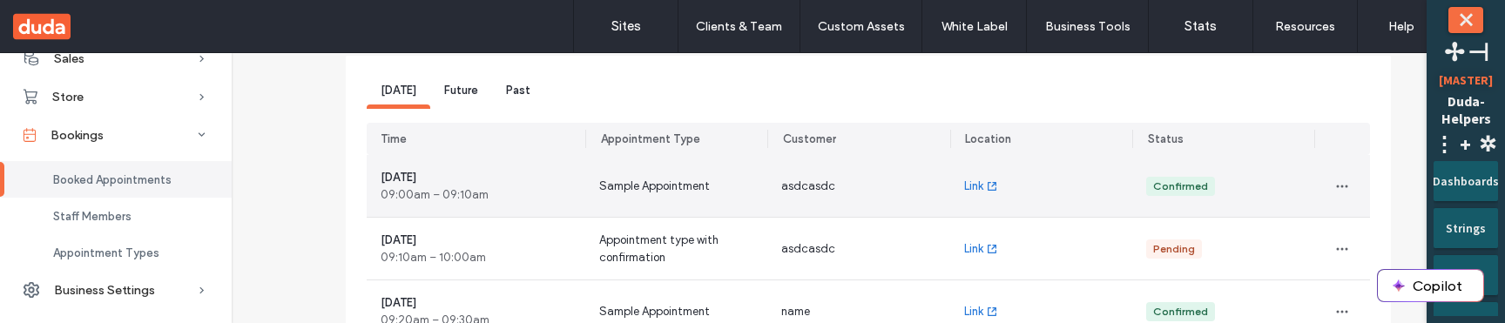
click at [728, 202] on div "Sample Appointment" at bounding box center [676, 186] width 182 height 62
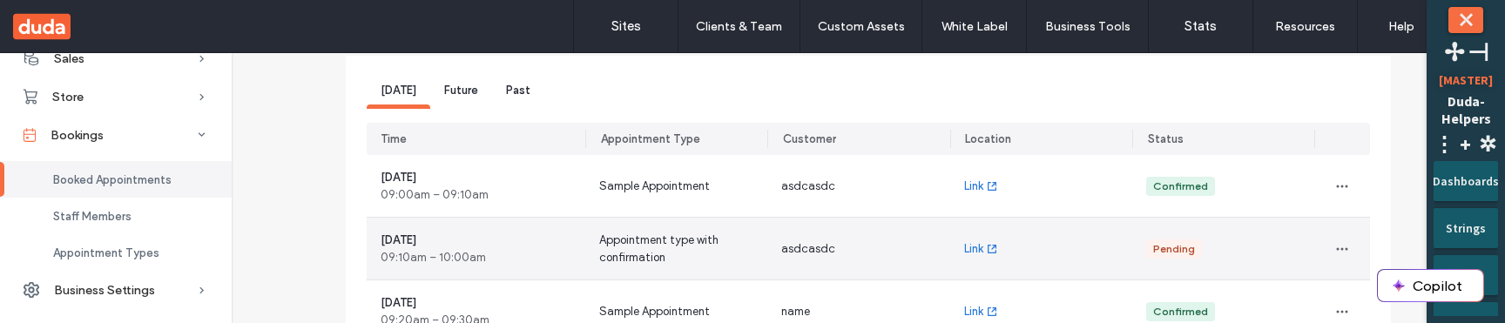
click at [679, 260] on span "Appointment type with confirmation" at bounding box center [676, 249] width 154 height 35
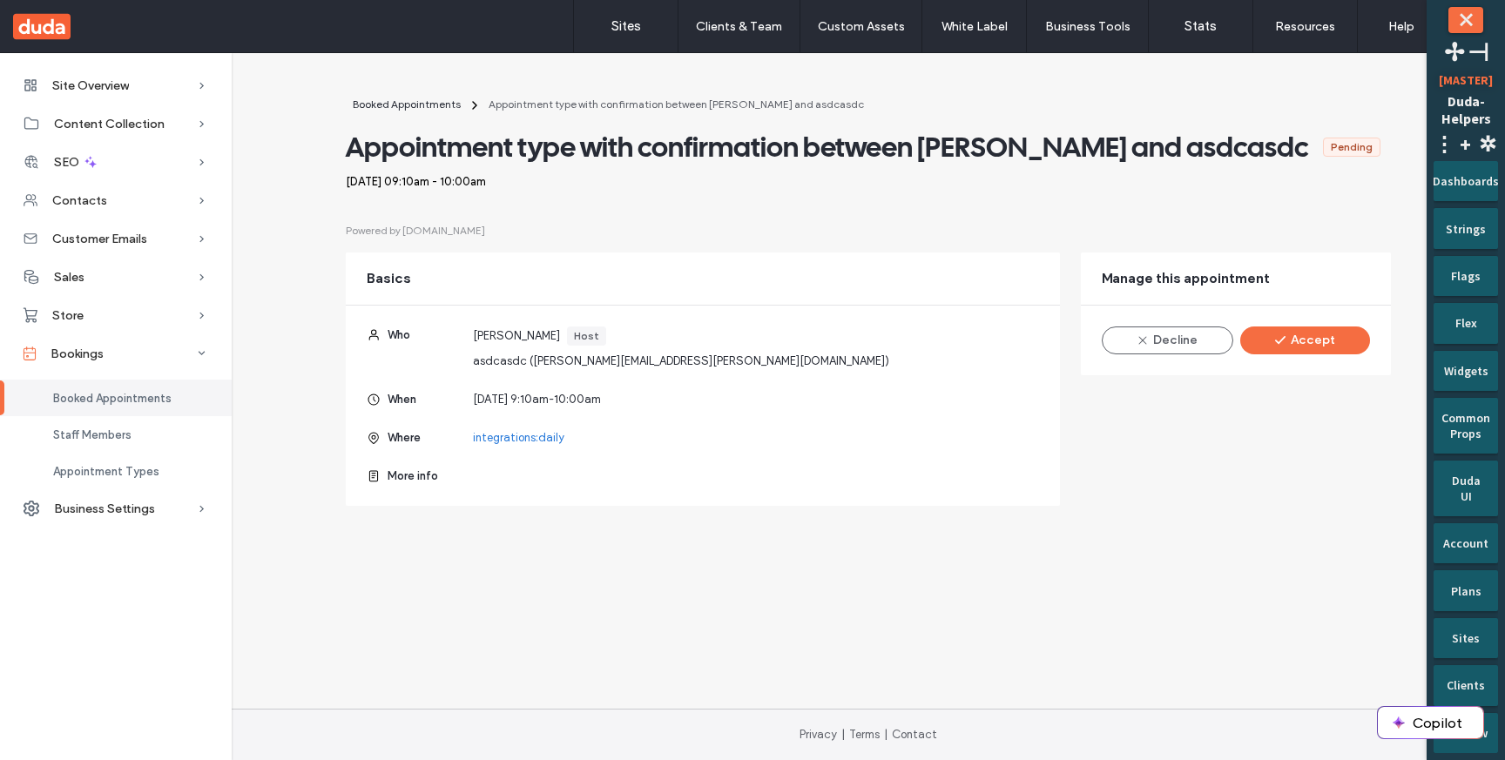
click at [642, 476] on div "More info" at bounding box center [703, 476] width 672 height 17
click at [450, 103] on span "Booked Appointments" at bounding box center [407, 104] width 108 height 13
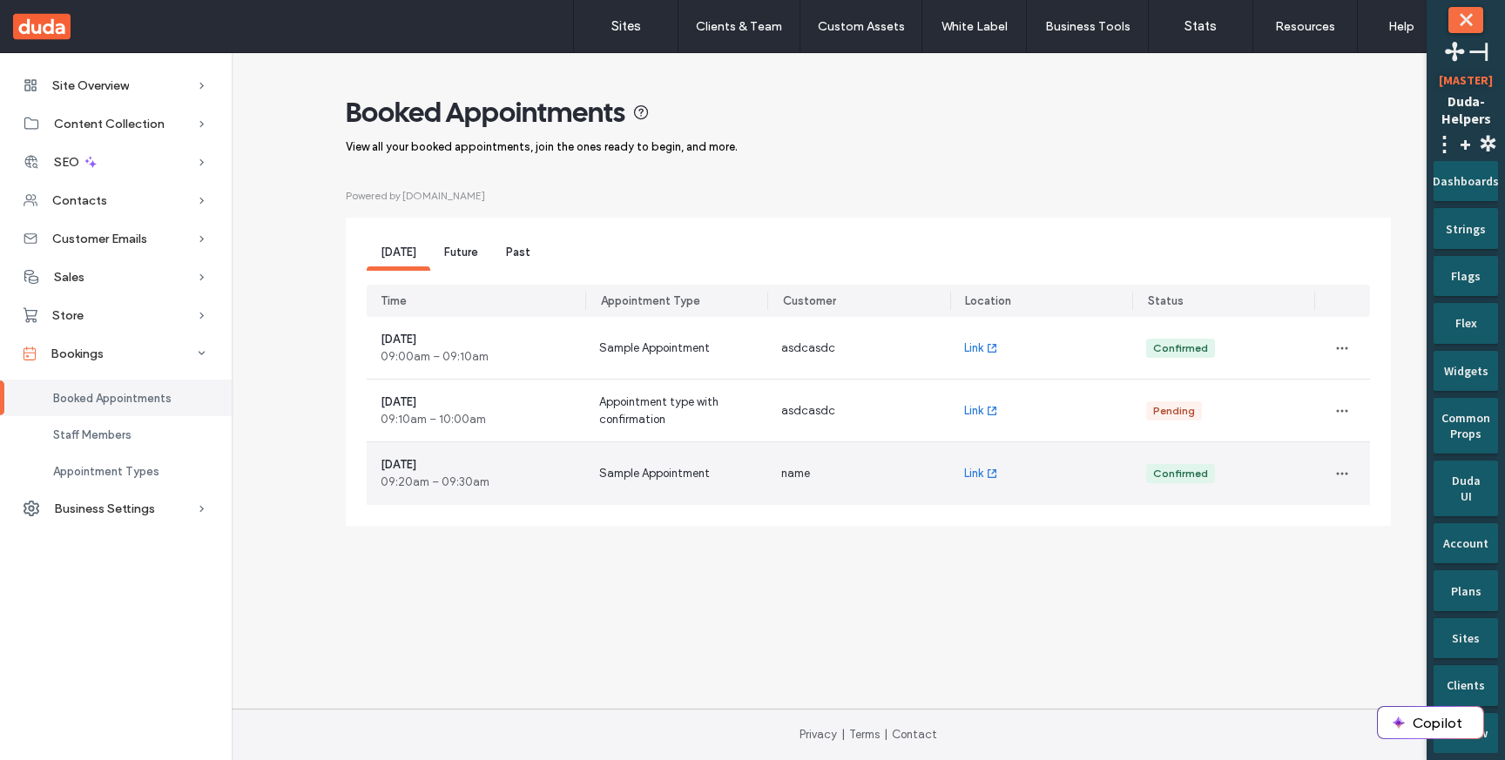
click at [625, 462] on div "Sample Appointment" at bounding box center [676, 474] width 182 height 63
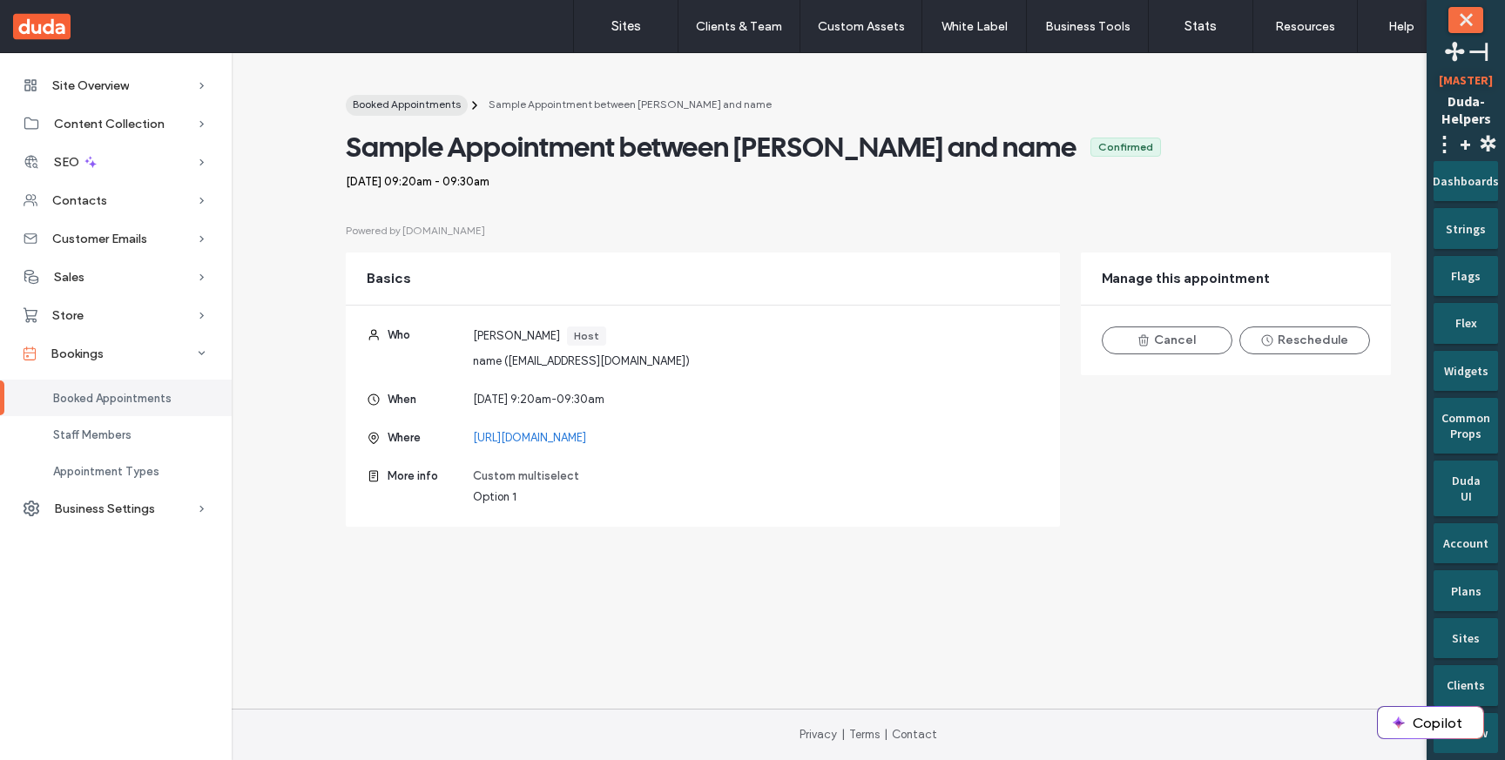
click at [447, 108] on span "Booked Appointments" at bounding box center [407, 104] width 108 height 13
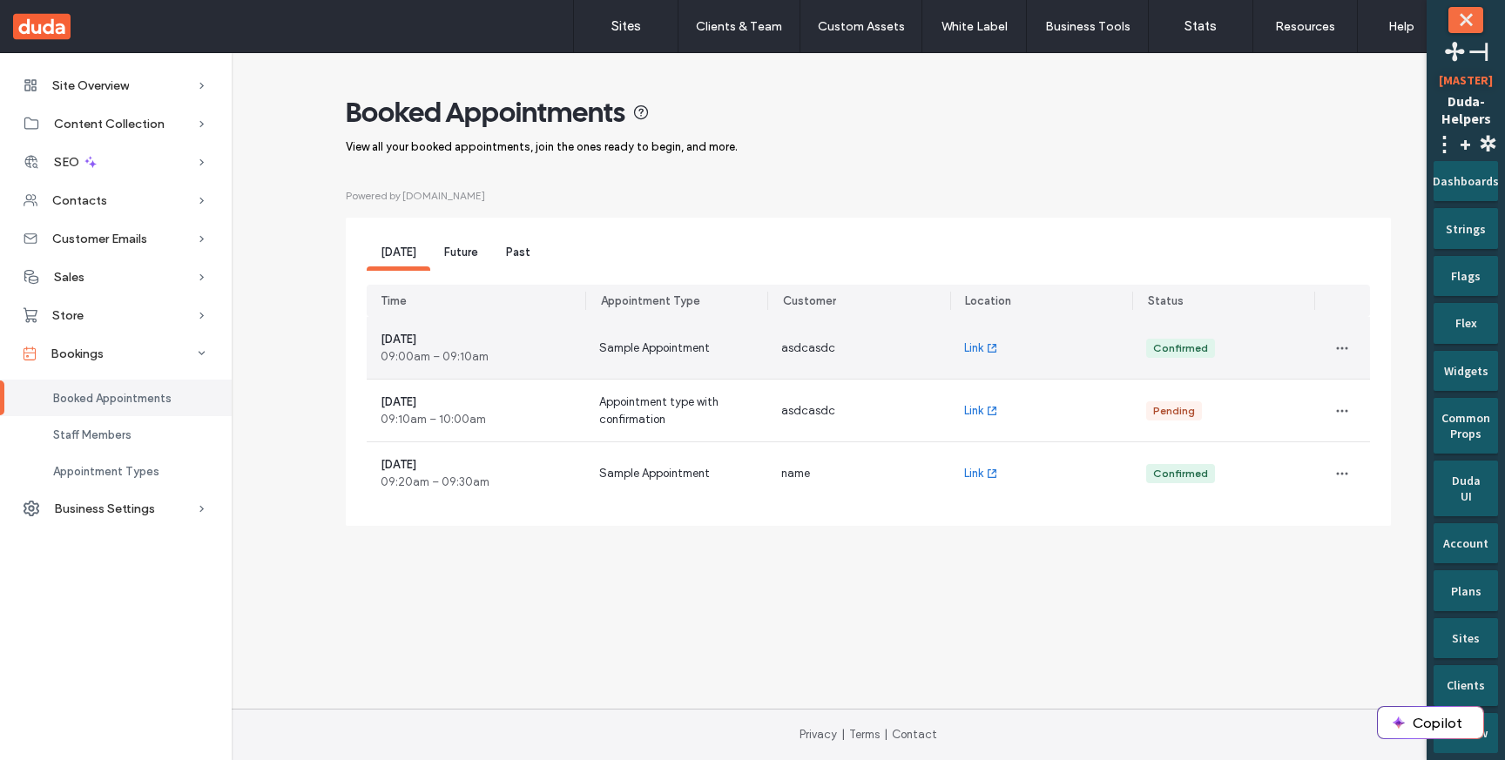
click at [631, 345] on span "Sample Appointment" at bounding box center [654, 348] width 111 height 17
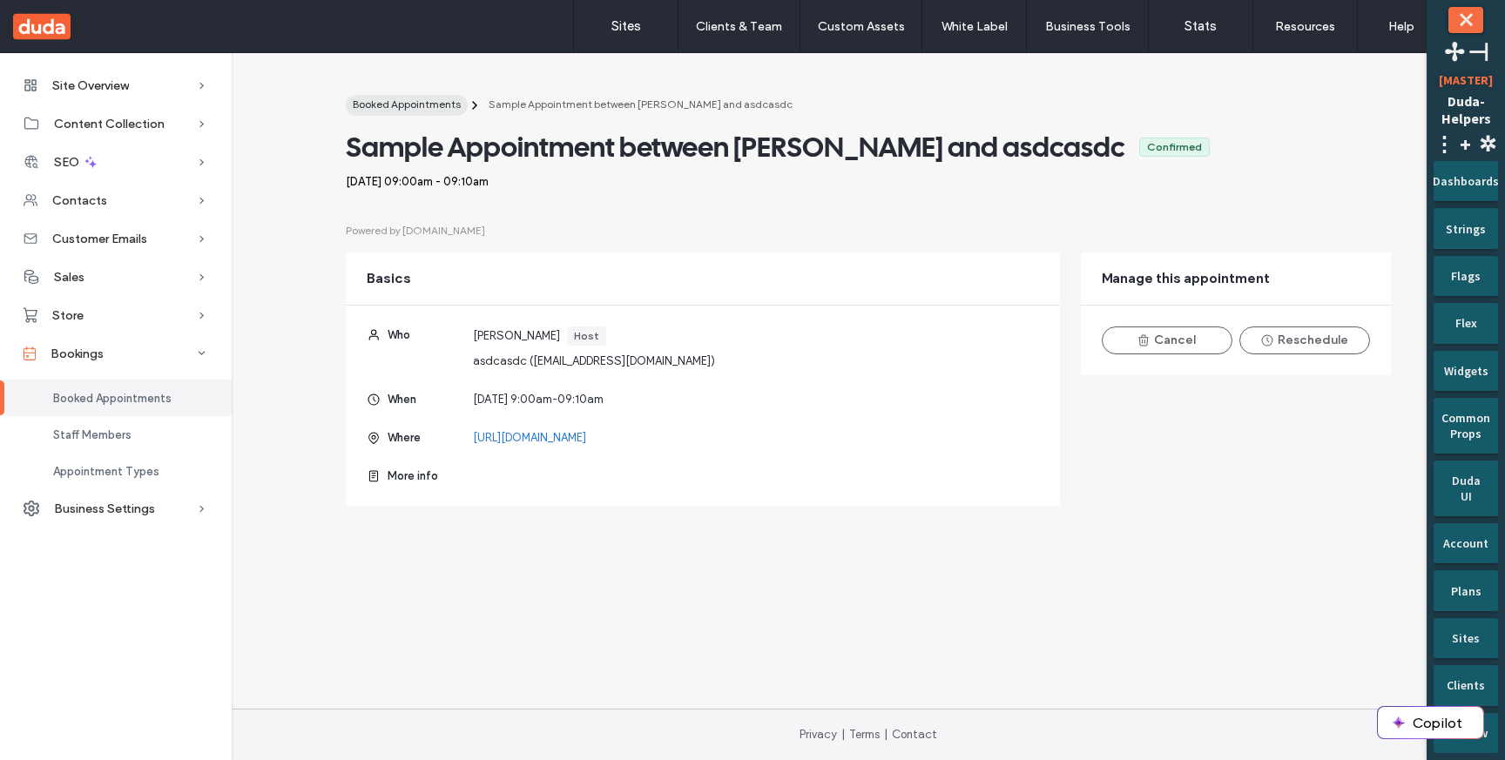
click at [411, 105] on span "Booked Appointments" at bounding box center [407, 104] width 108 height 13
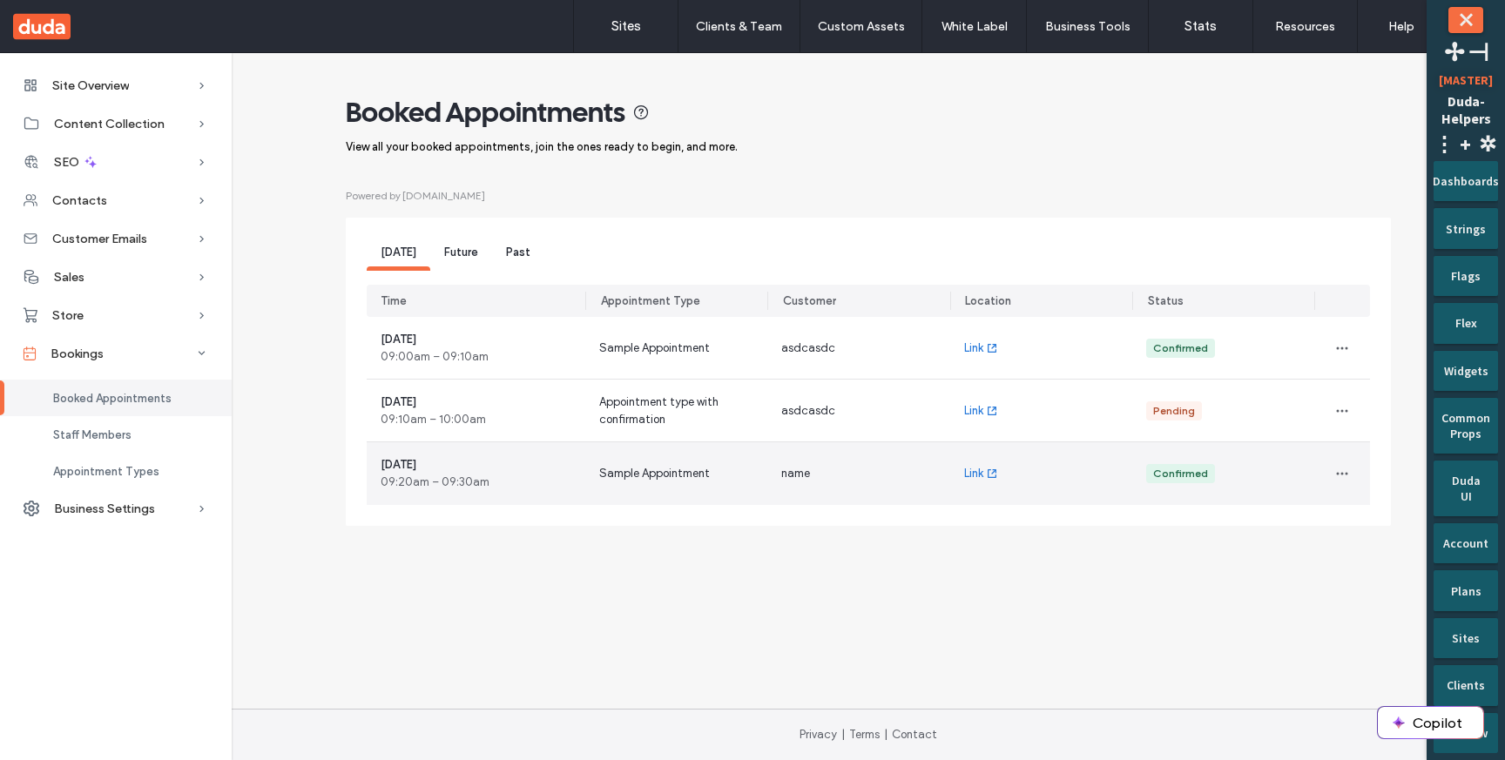
click at [602, 484] on div "Sample Appointment" at bounding box center [676, 474] width 182 height 63
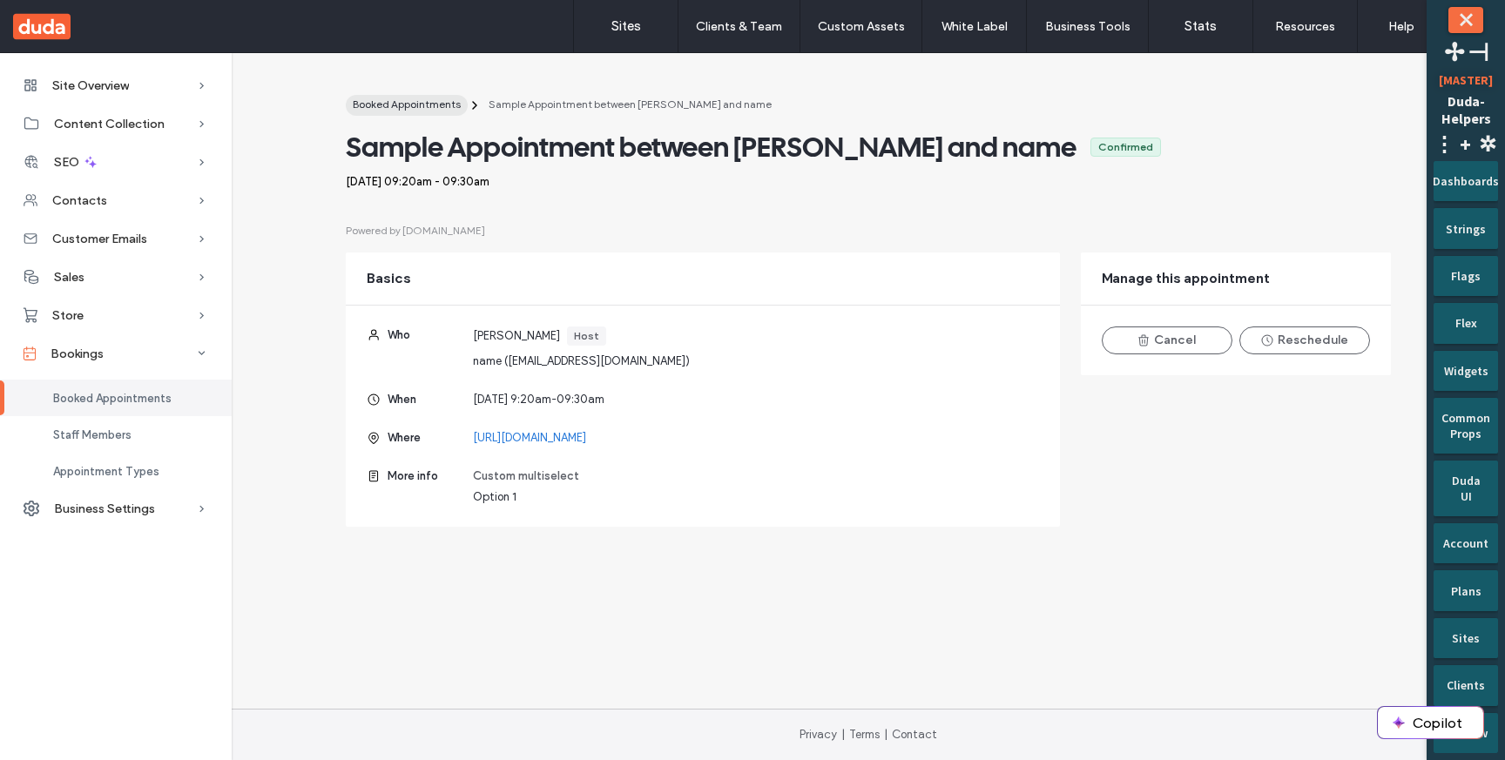
click at [440, 110] on span "Booked Appointments" at bounding box center [407, 104] width 108 height 13
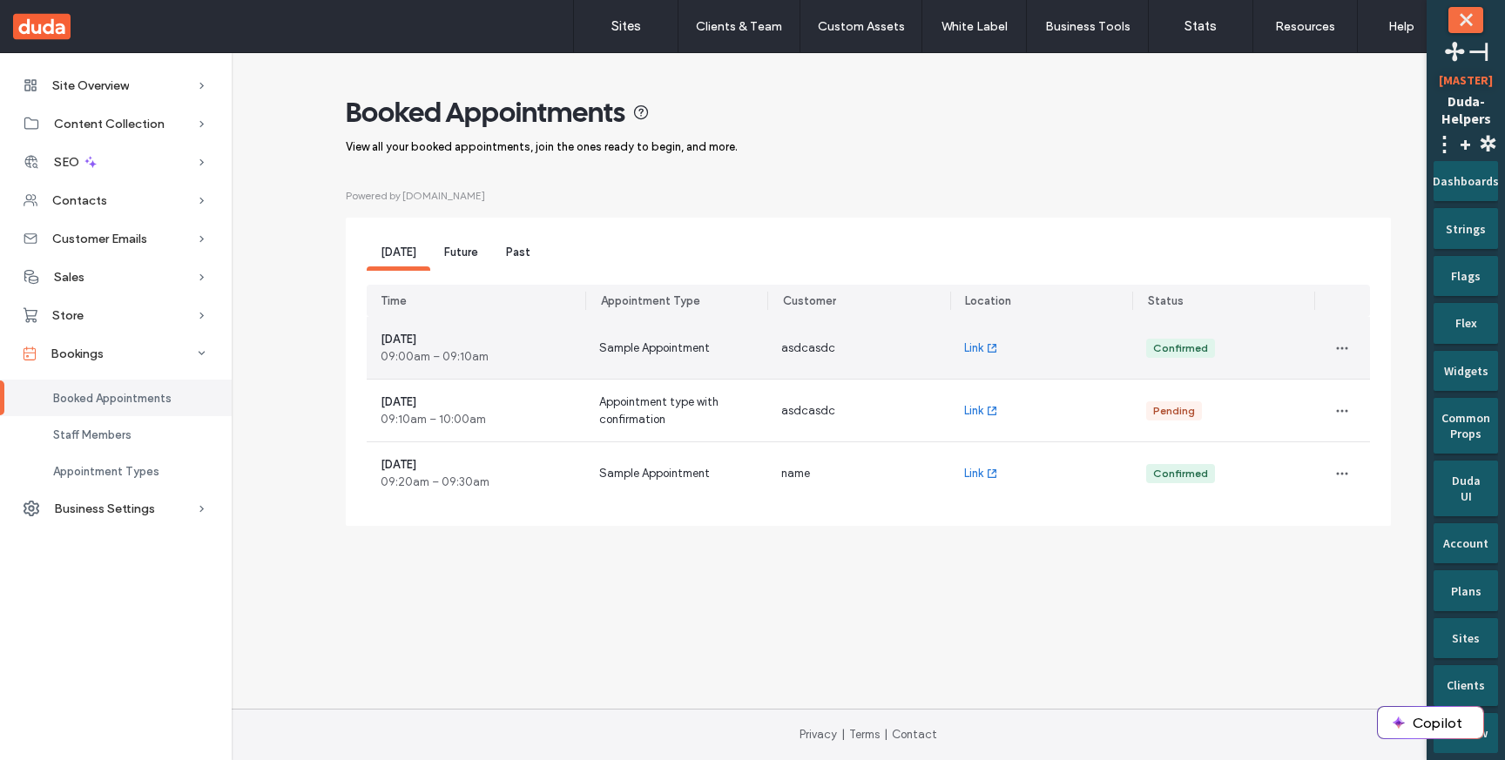
click at [596, 375] on div "Sample Appointment" at bounding box center [676, 348] width 182 height 62
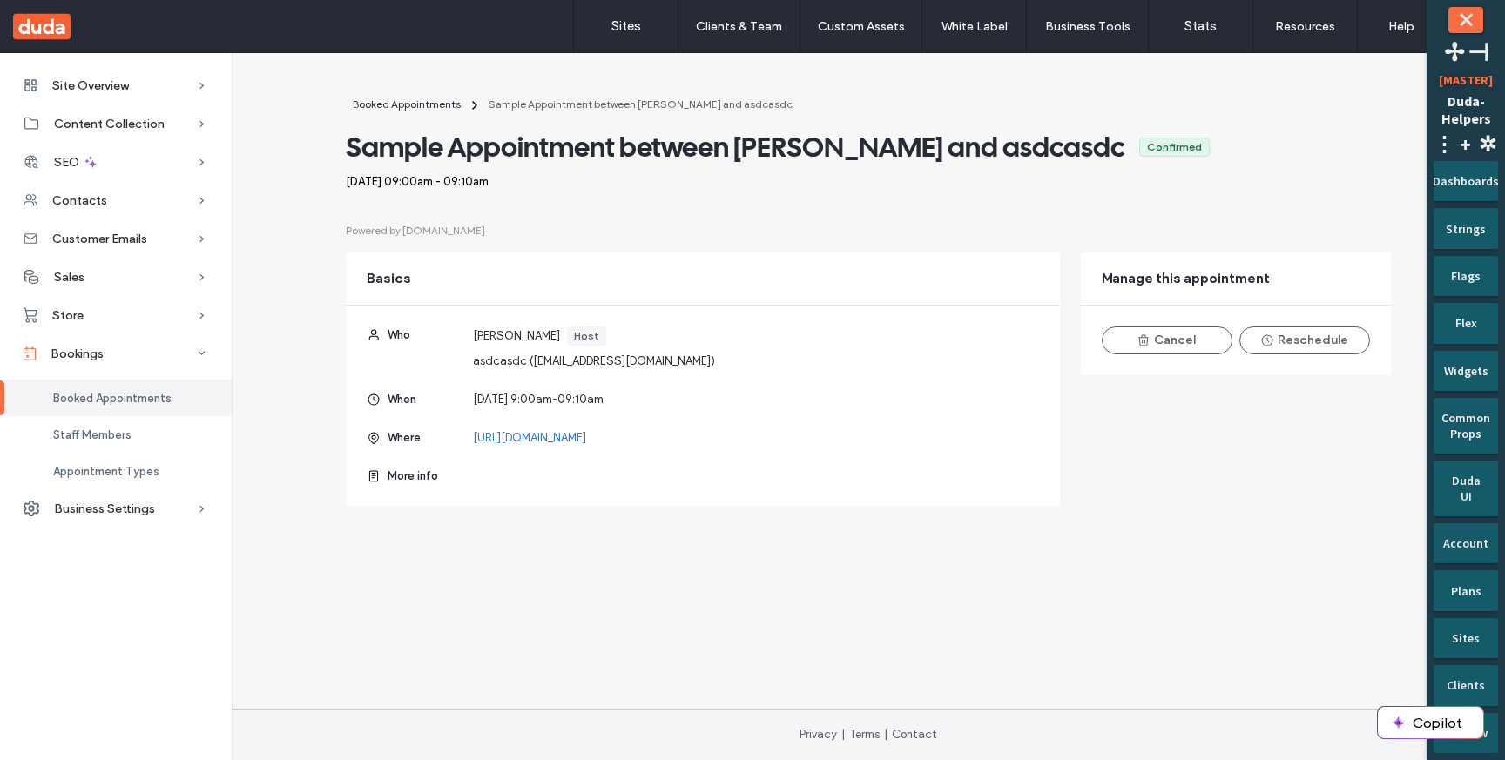
click at [393, 92] on div "Booked Appointments Sample Appointment between [PERSON_NAME] and asdcasdc Sampl…" at bounding box center [869, 300] width 1274 height 439
click at [395, 103] on span "Booked Appointments" at bounding box center [407, 104] width 108 height 13
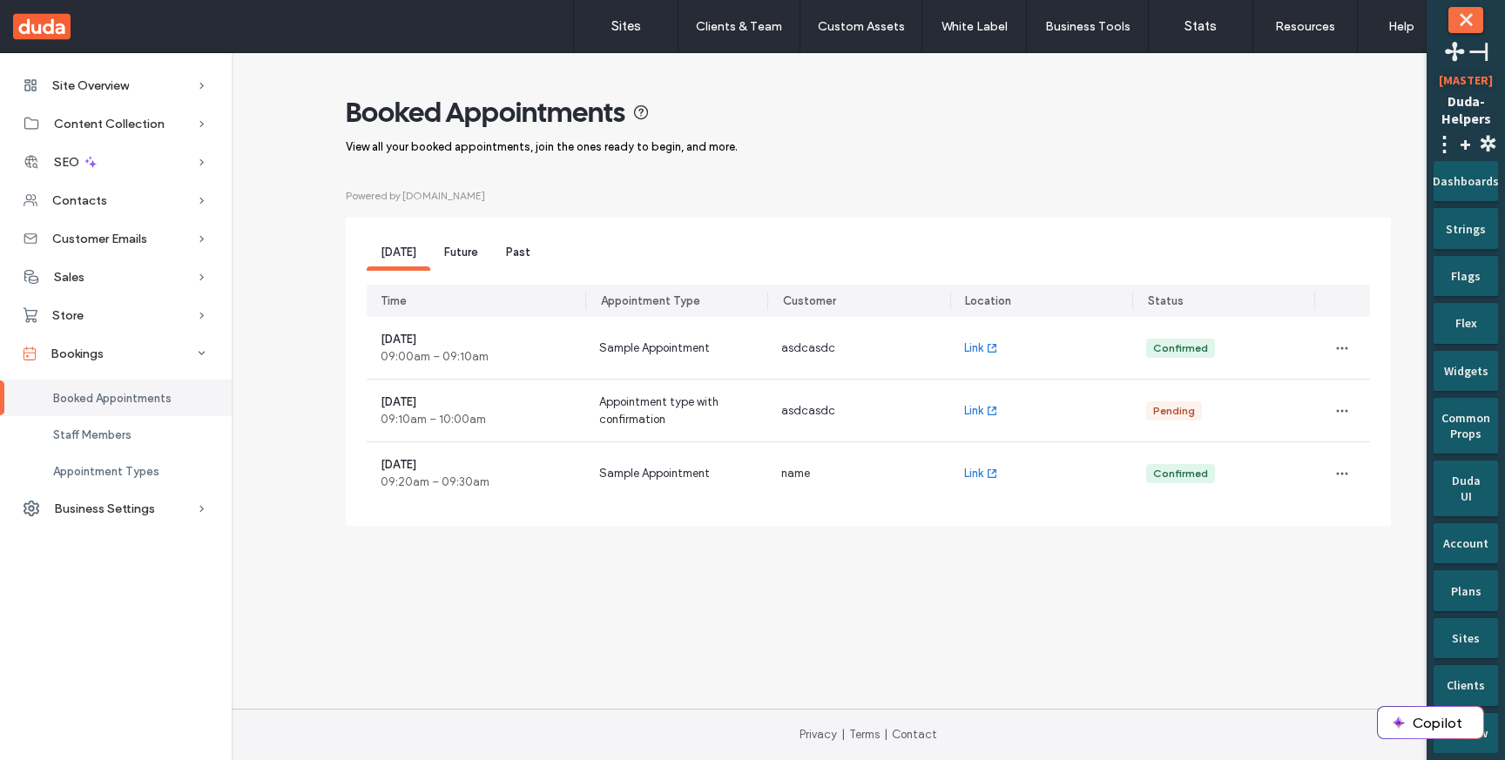
click at [468, 259] on span "Future" at bounding box center [461, 252] width 34 height 13
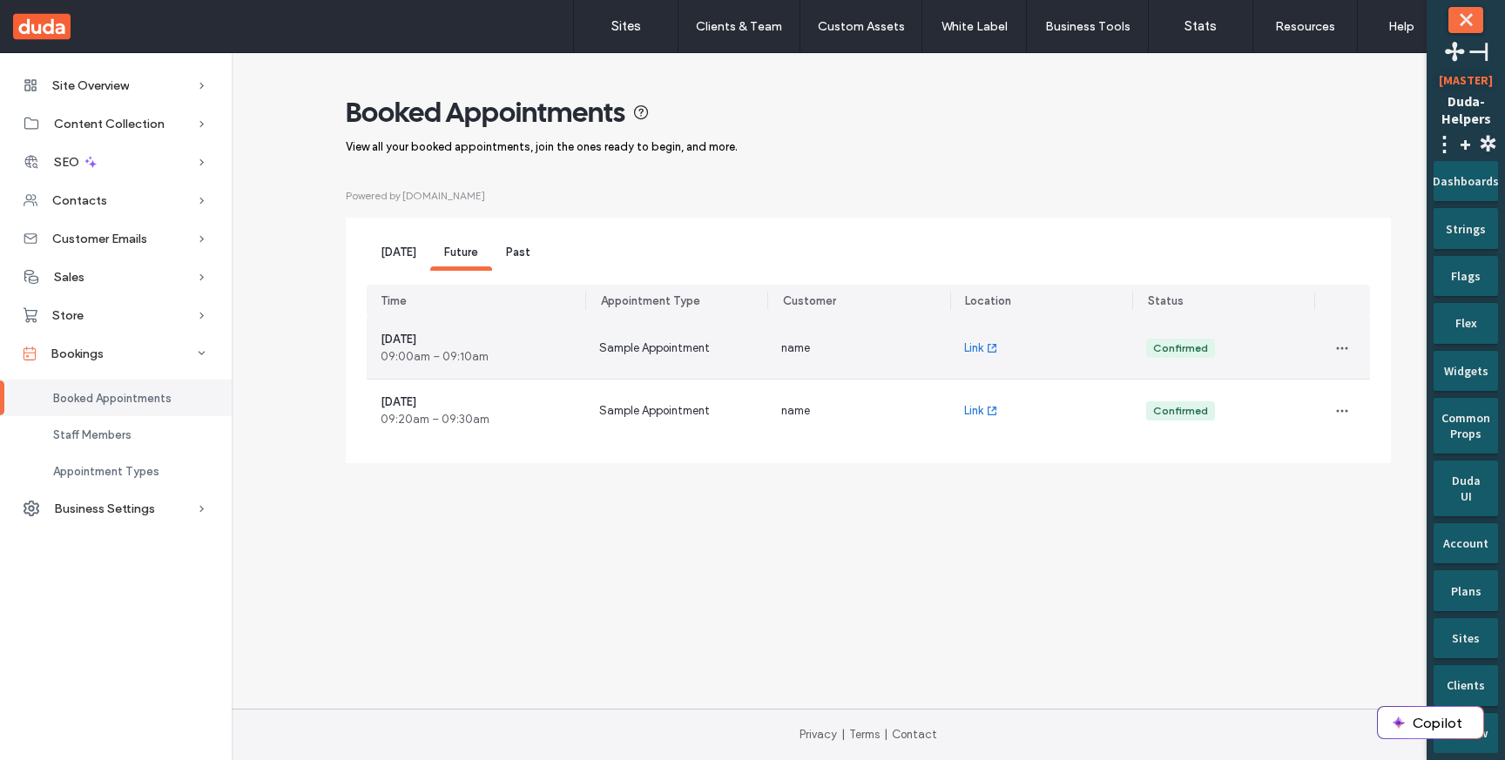
click at [606, 343] on span "Sample Appointment" at bounding box center [654, 348] width 111 height 17
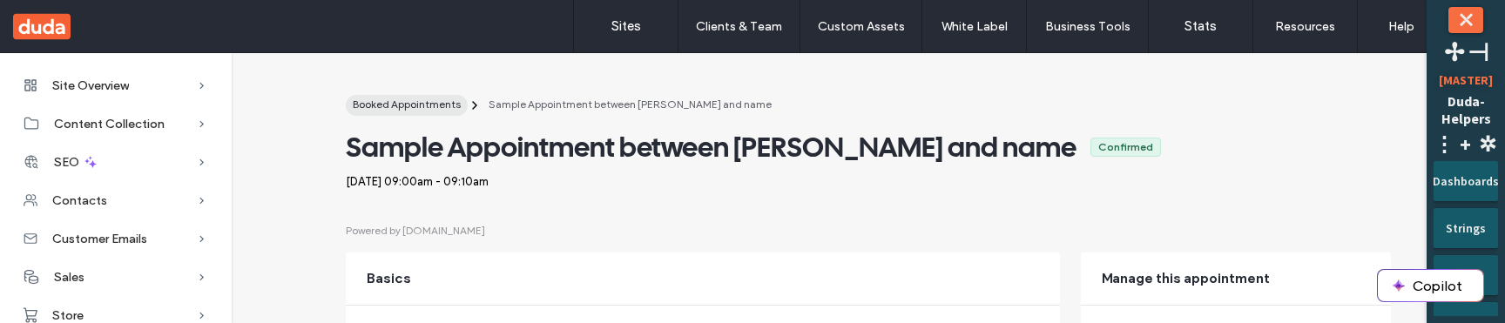
click at [432, 107] on span "Booked Appointments" at bounding box center [407, 104] width 108 height 13
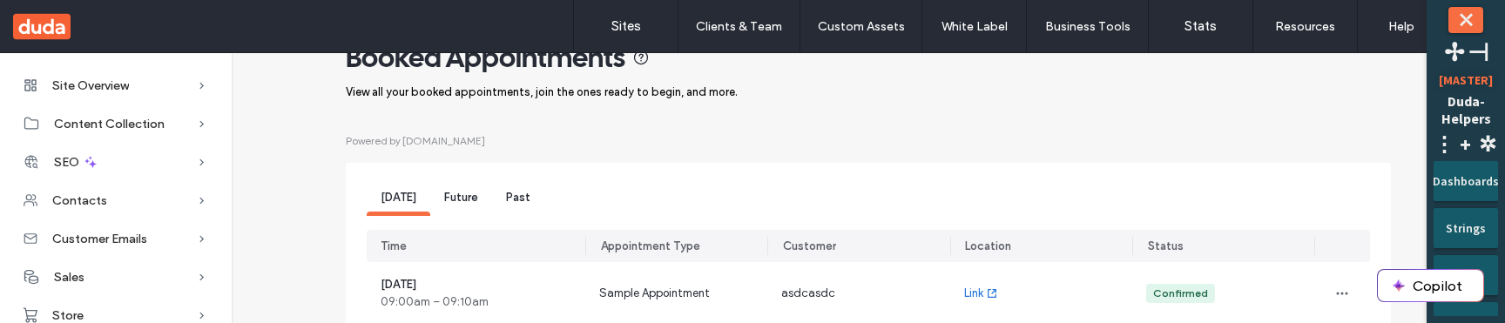
scroll to position [56, 0]
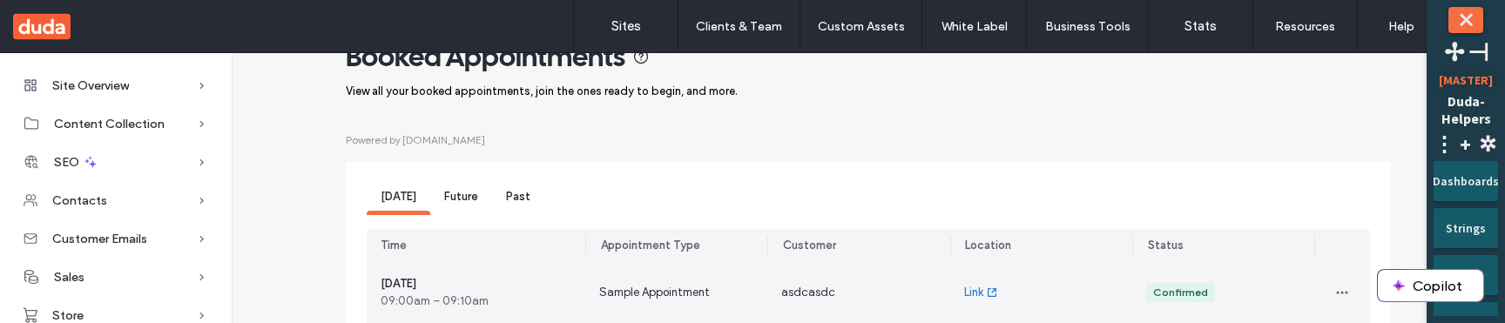
click at [599, 280] on div "Sample Appointment" at bounding box center [676, 292] width 182 height 62
